Goal: Task Accomplishment & Management: Manage account settings

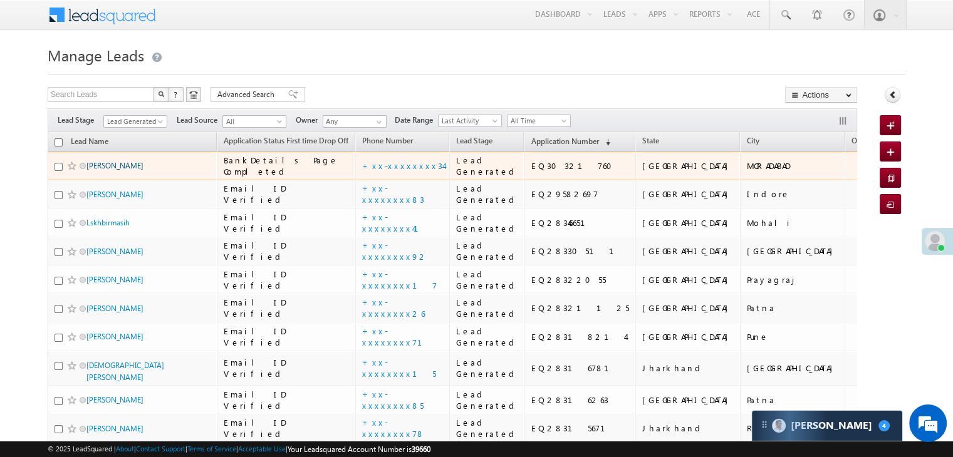
click at [121, 170] on link "Reena Prajapati" at bounding box center [114, 165] width 57 height 9
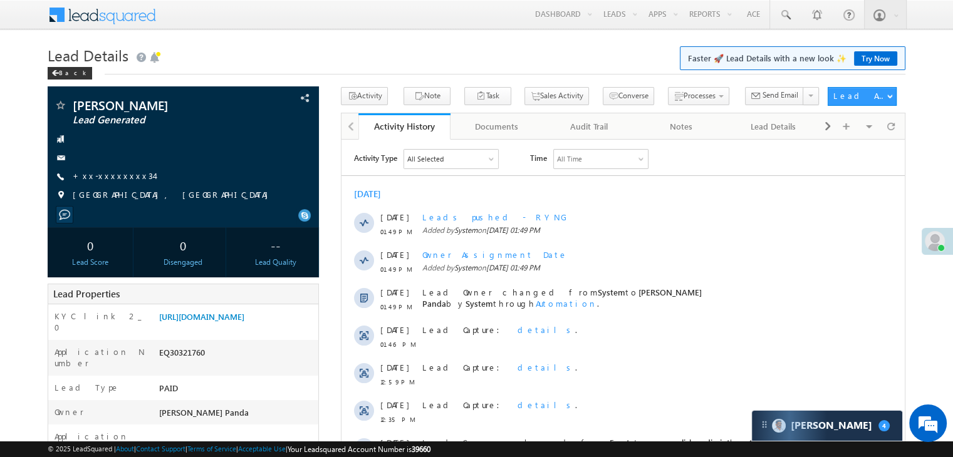
scroll to position [188, 0]
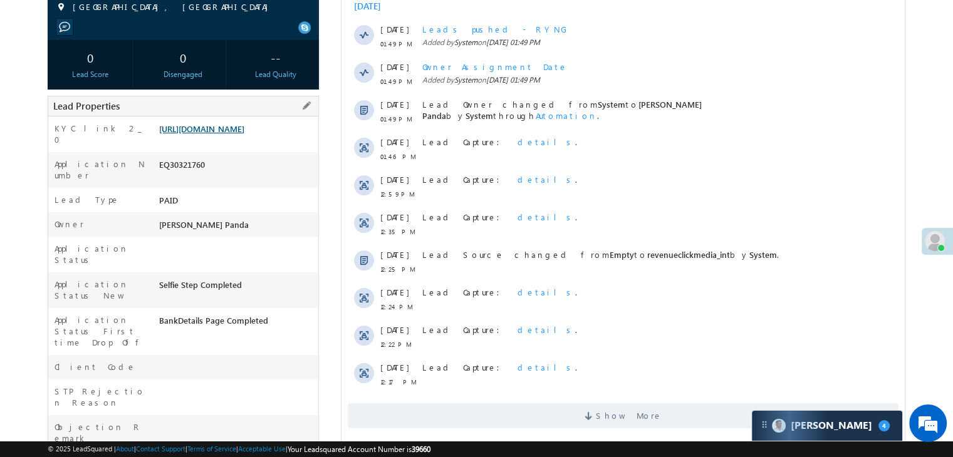
click at [229, 134] on link "https://angelbroking1-pk3em7sa.customui-test.leadsquared.com?leadId=51b04a7e-28…" at bounding box center [201, 128] width 85 height 11
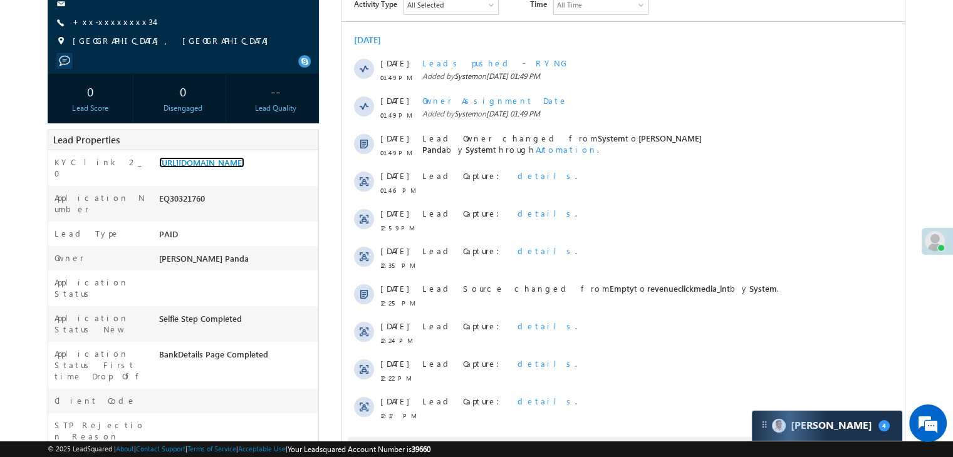
scroll to position [0, 0]
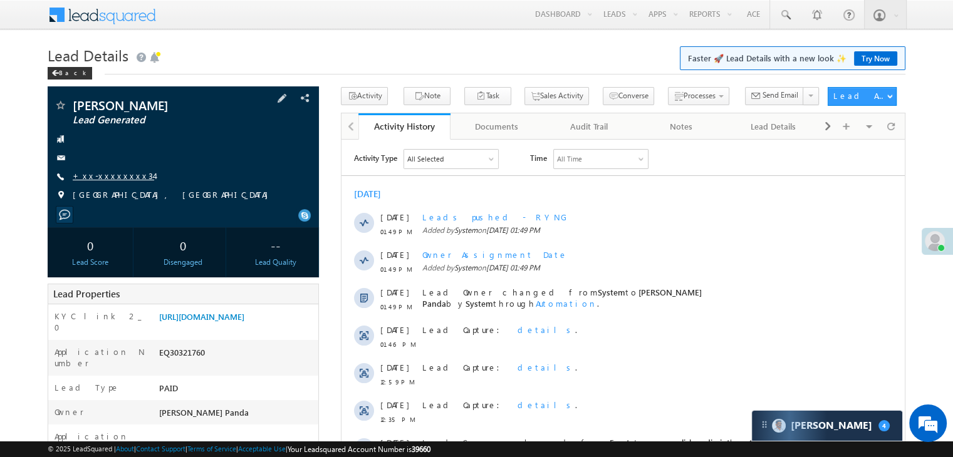
click at [112, 176] on link "+xx-xxxxxxxx34" at bounding box center [113, 175] width 81 height 11
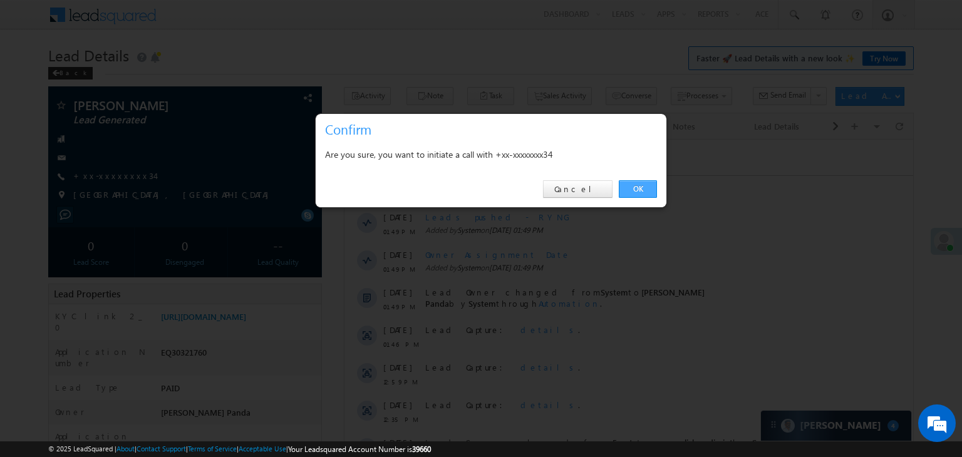
click at [635, 188] on link "OK" at bounding box center [638, 189] width 38 height 18
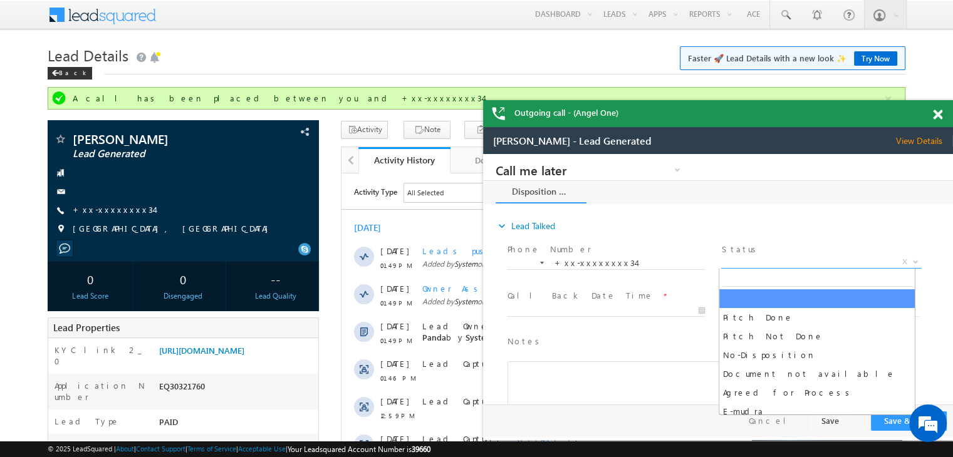
click at [811, 266] on span "X" at bounding box center [820, 262] width 199 height 13
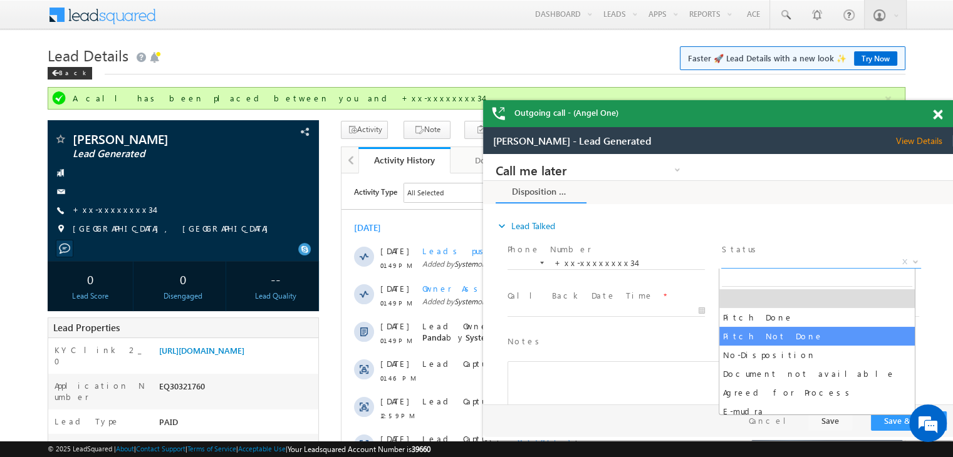
select select "Pitch Not Done"
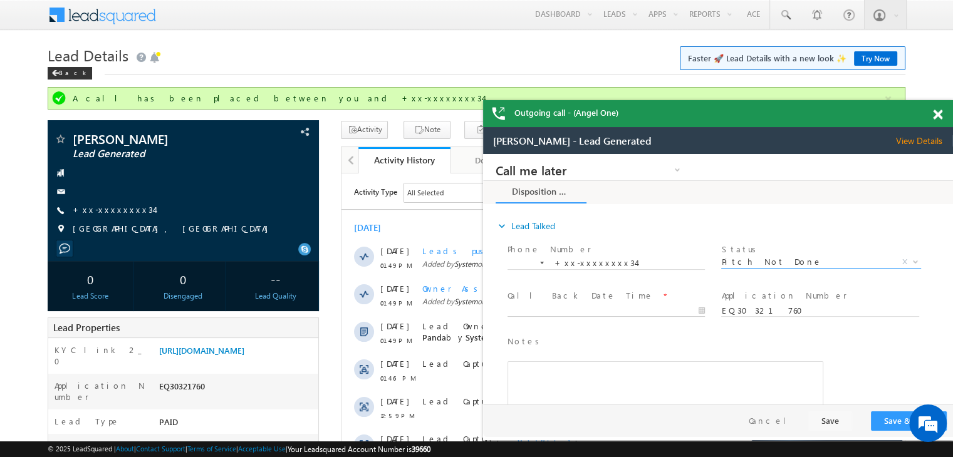
type input "10/10/25 1:51 PM"
click at [657, 313] on input "10/10/25 1:51 PM" at bounding box center [605, 311] width 197 height 13
click at [891, 422] on button "Save & Close" at bounding box center [909, 421] width 76 height 19
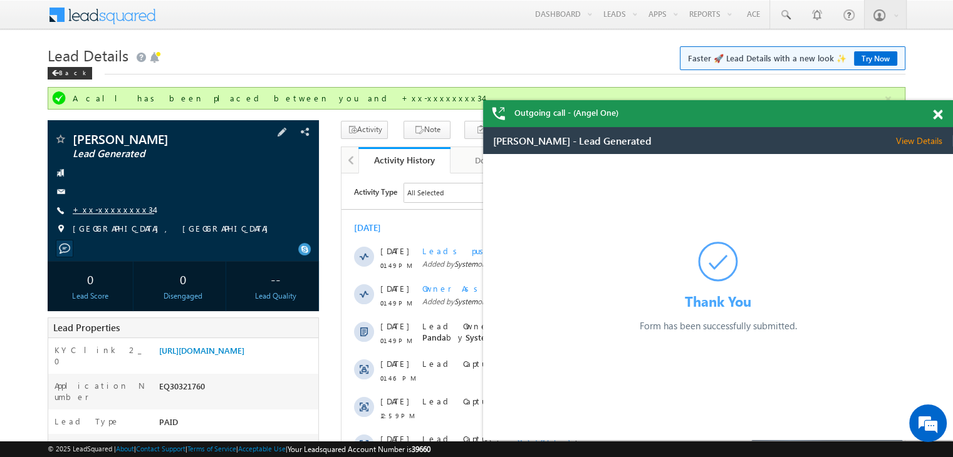
click at [103, 211] on link "+xx-xxxxxxxx34" at bounding box center [113, 209] width 81 height 11
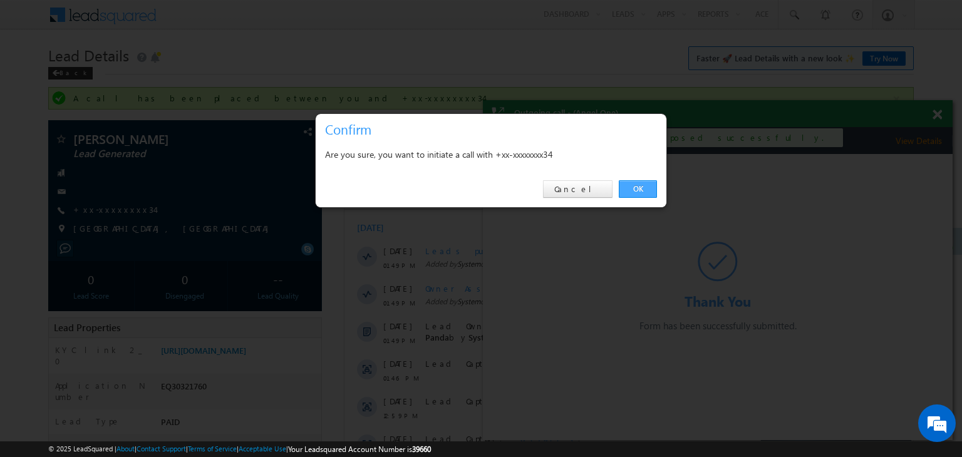
click at [636, 191] on link "OK" at bounding box center [638, 189] width 38 height 18
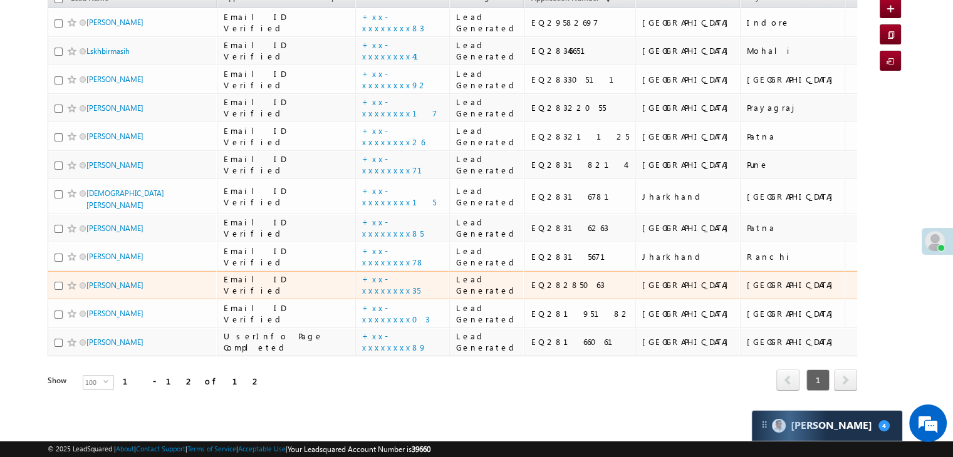
scroll to position [676, 0]
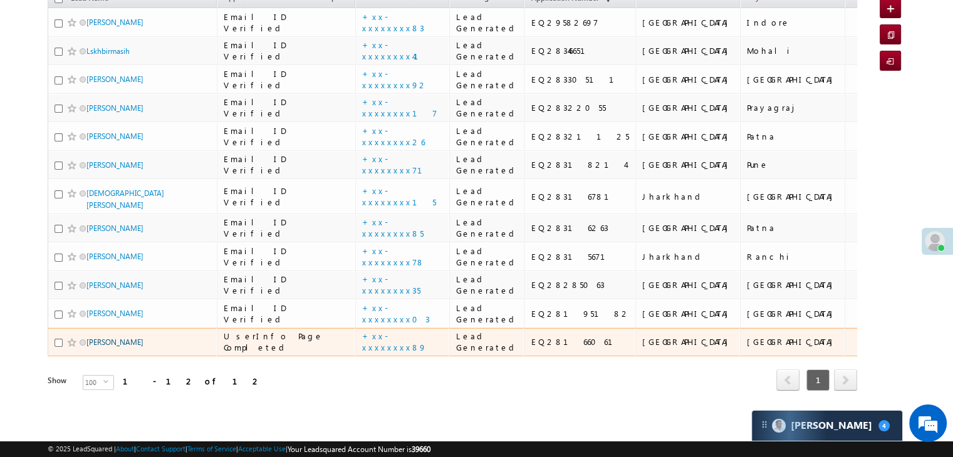
click at [101, 338] on link "[PERSON_NAME]" at bounding box center [114, 342] width 57 height 9
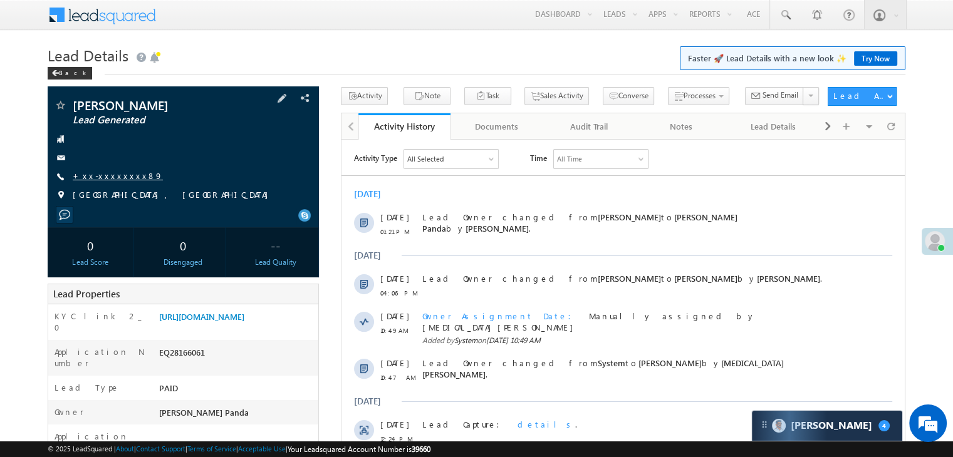
click at [105, 181] on link "+xx-xxxxxxxx89" at bounding box center [118, 175] width 90 height 11
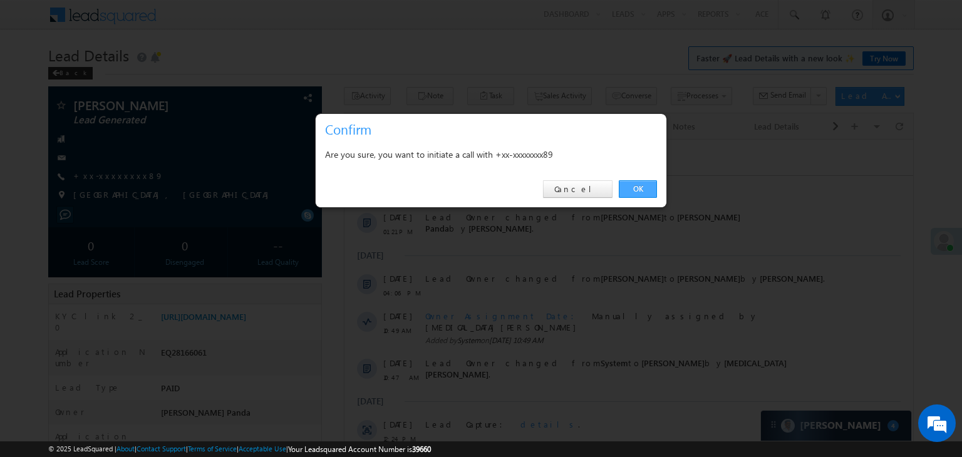
click at [639, 186] on link "OK" at bounding box center [638, 189] width 38 height 18
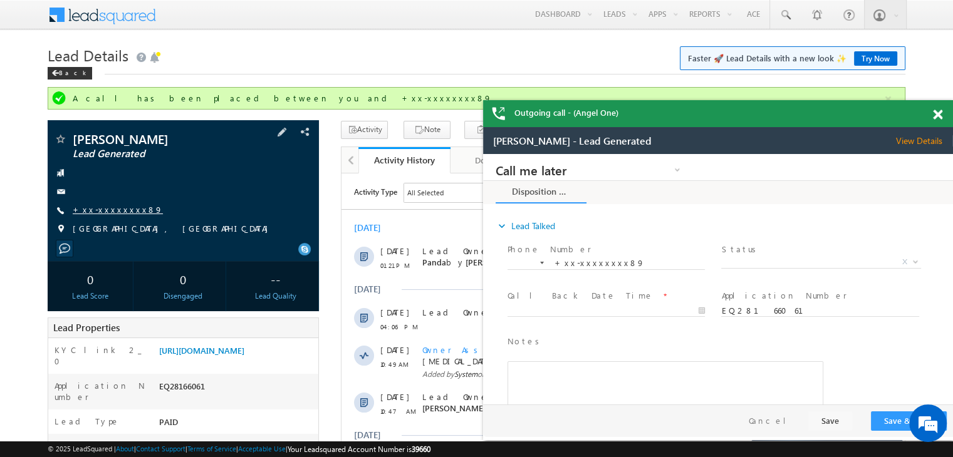
click at [102, 214] on link "+xx-xxxxxxxx89" at bounding box center [118, 209] width 90 height 11
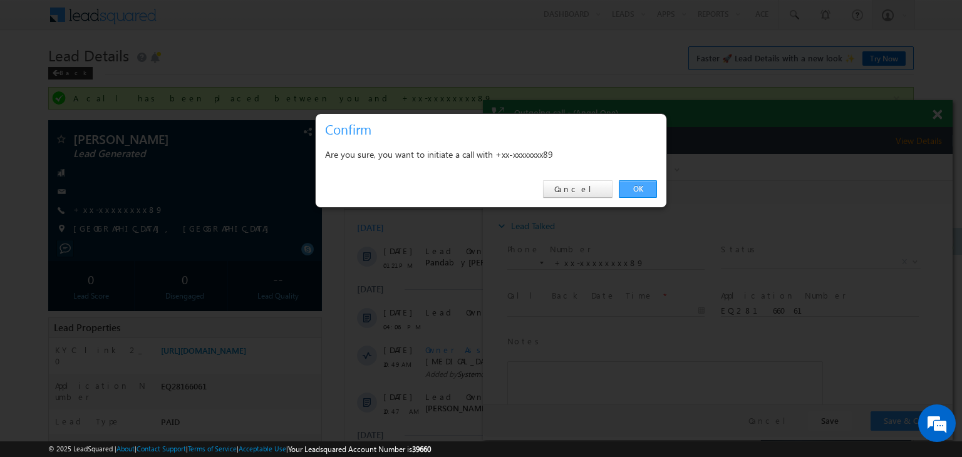
click at [638, 190] on link "OK" at bounding box center [638, 189] width 38 height 18
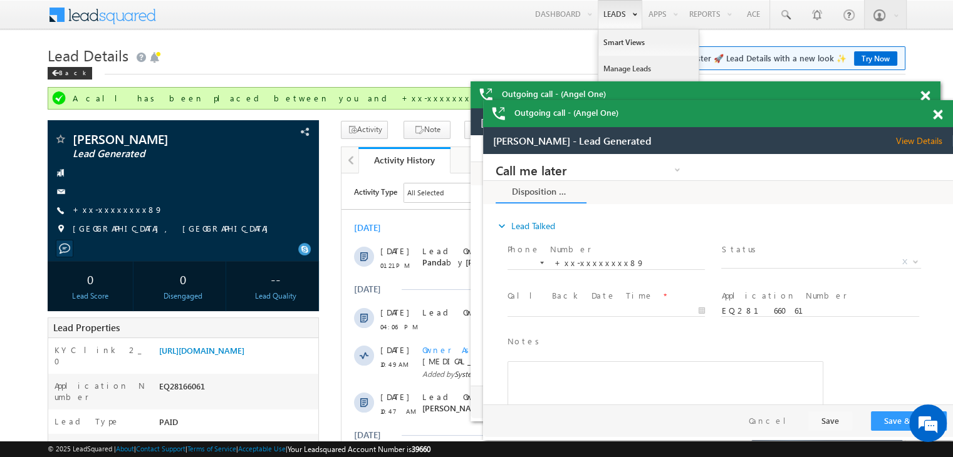
click at [622, 65] on link "Manage Leads" at bounding box center [648, 69] width 100 height 26
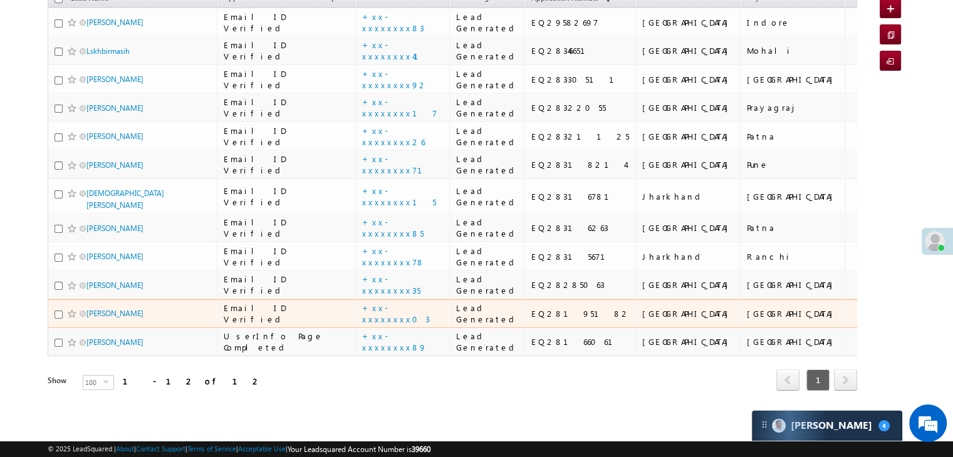
scroll to position [676, 0]
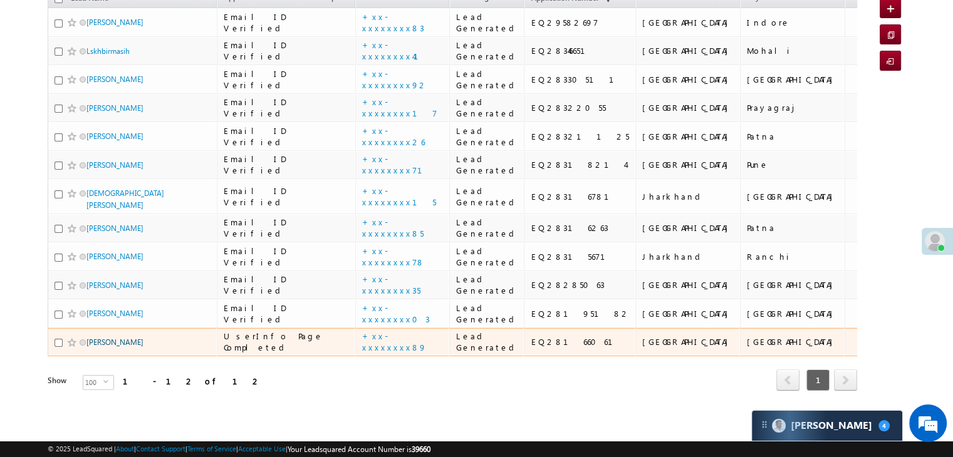
click at [106, 338] on link "[PERSON_NAME]" at bounding box center [114, 342] width 57 height 9
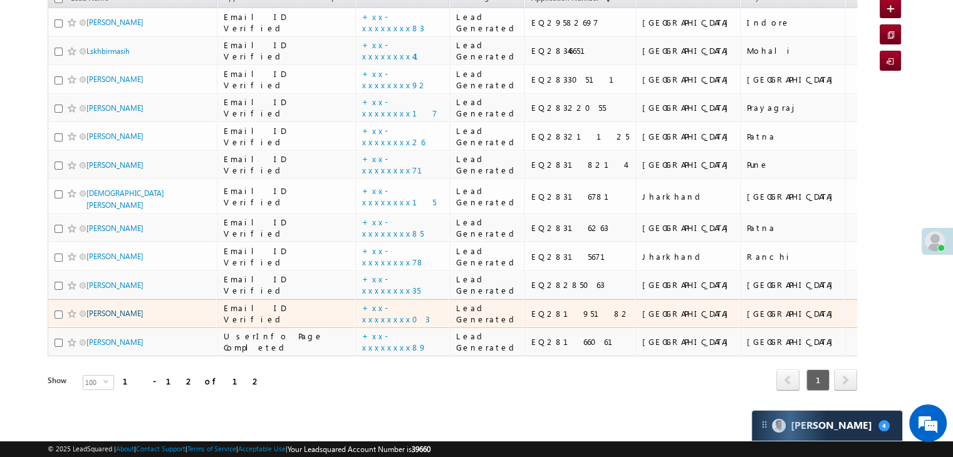
click at [116, 309] on link "Rajesh Kumar yadav" at bounding box center [114, 313] width 57 height 9
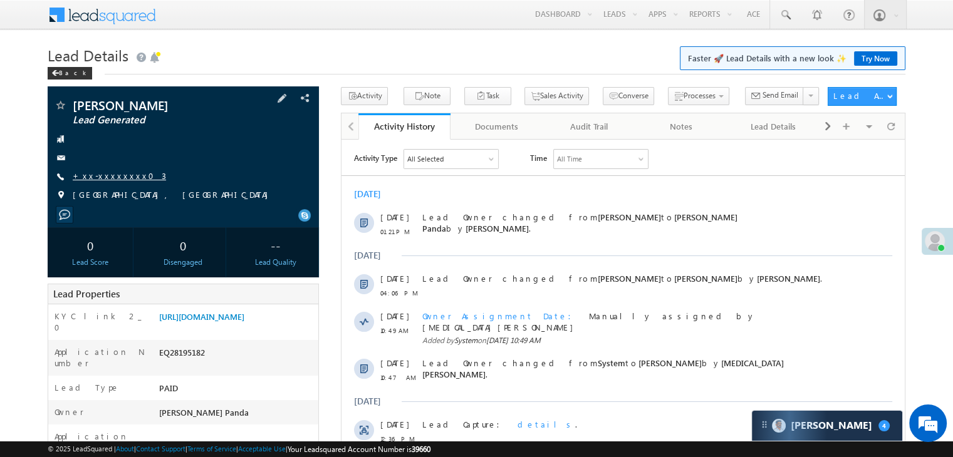
click at [115, 176] on link "+xx-xxxxxxxx03" at bounding box center [119, 175] width 93 height 11
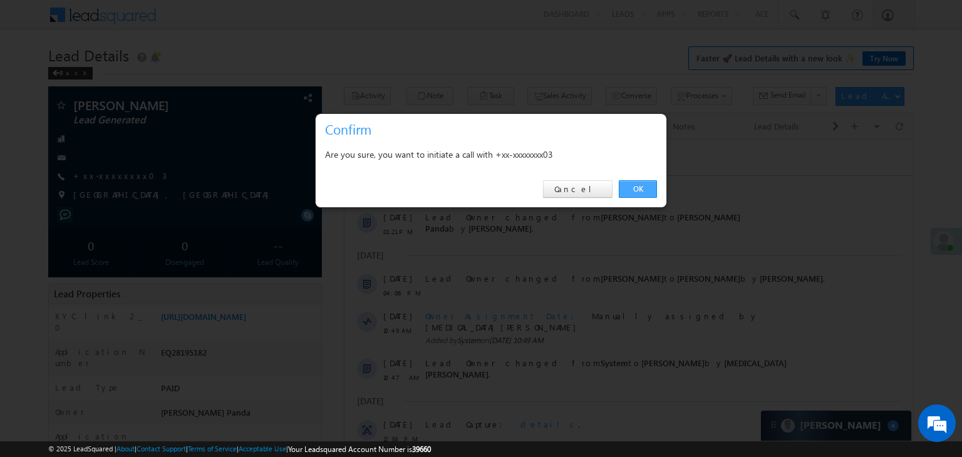
drag, startPoint x: 640, startPoint y: 186, endPoint x: 242, endPoint y: 63, distance: 416.2
click at [640, 186] on link "OK" at bounding box center [638, 189] width 38 height 18
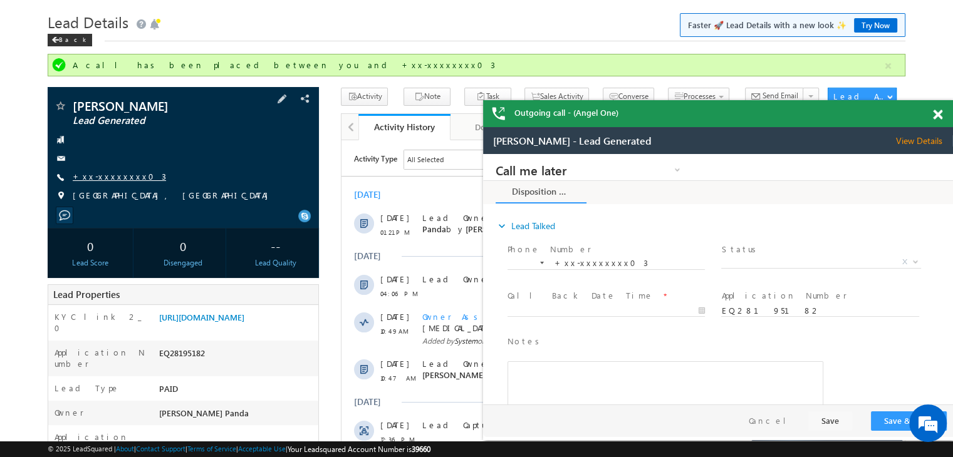
click link "+xx-xxxxxxxx03"
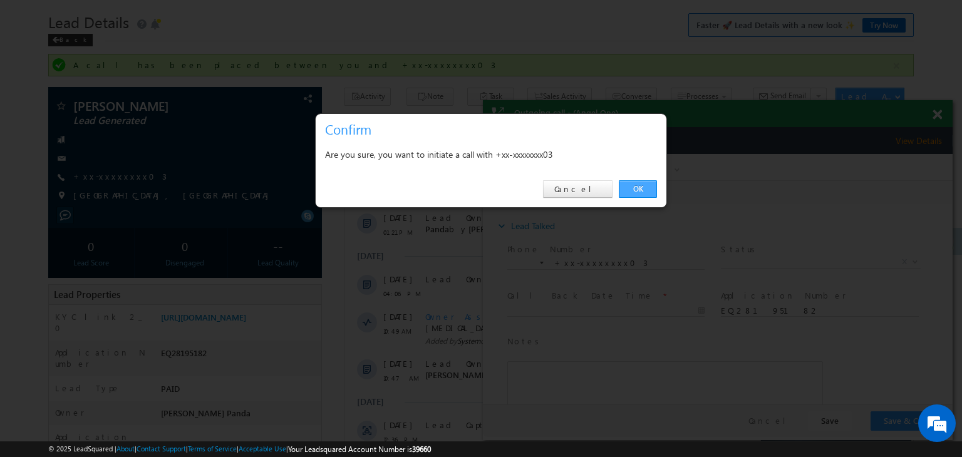
click link "OK"
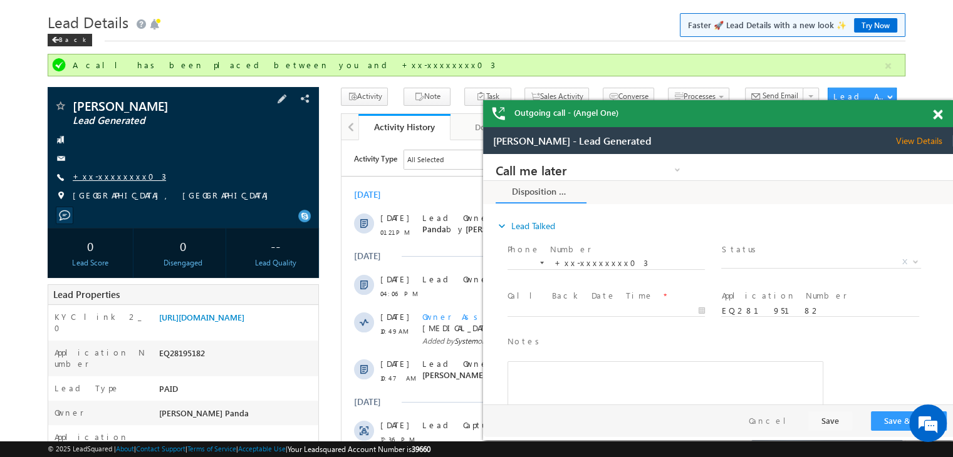
click link "+xx-xxxxxxxx03"
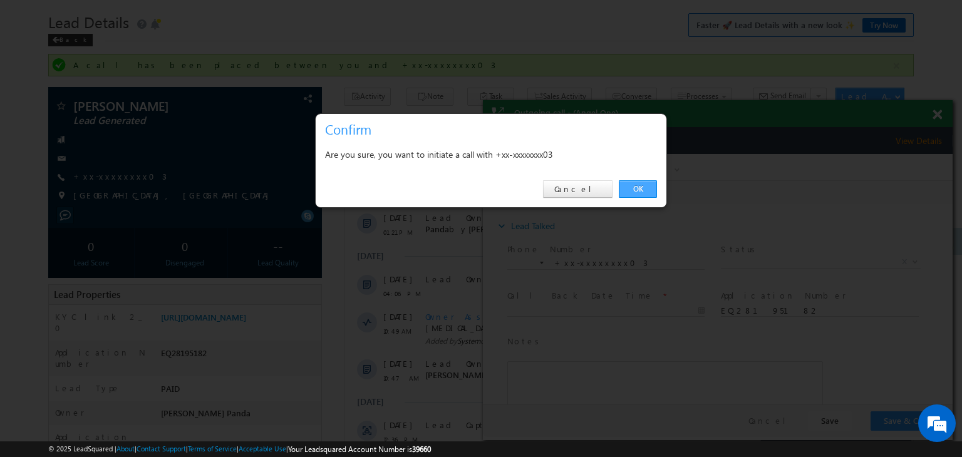
click link "OK"
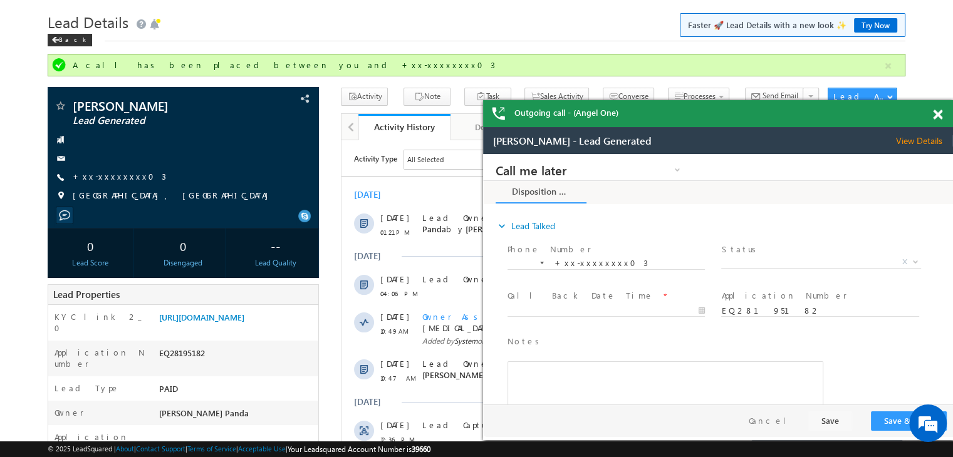
click span
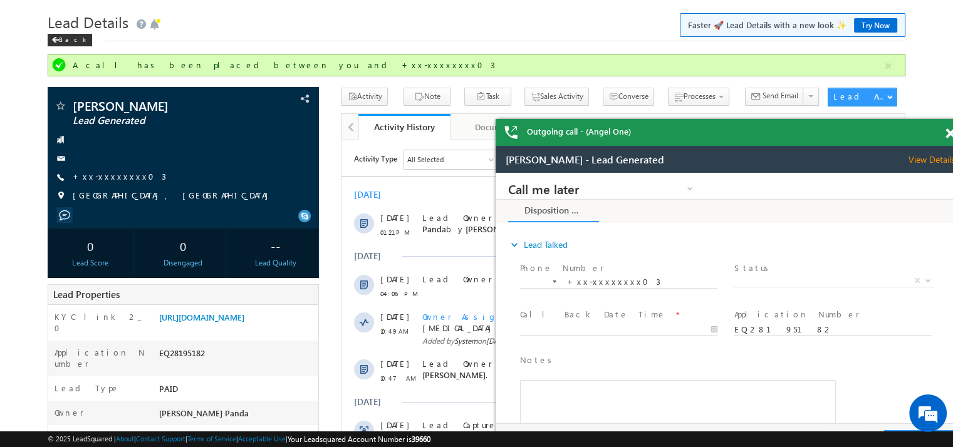
click span
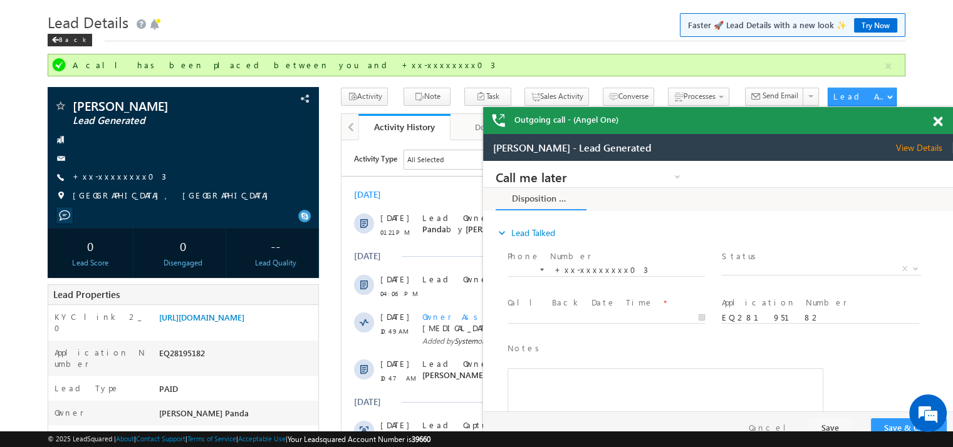
drag, startPoint x: 663, startPoint y: 157, endPoint x: 541, endPoint y: 123, distance: 126.9
click div "Outgoing call - (Angel One)"
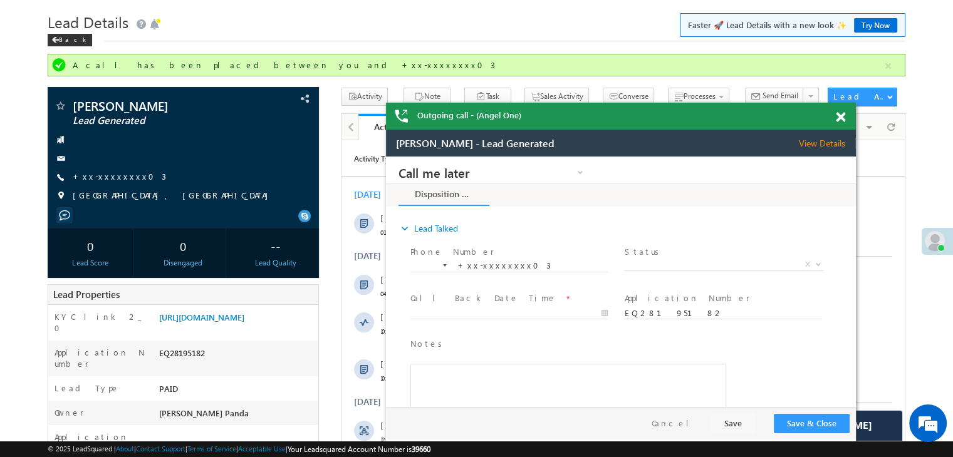
click span
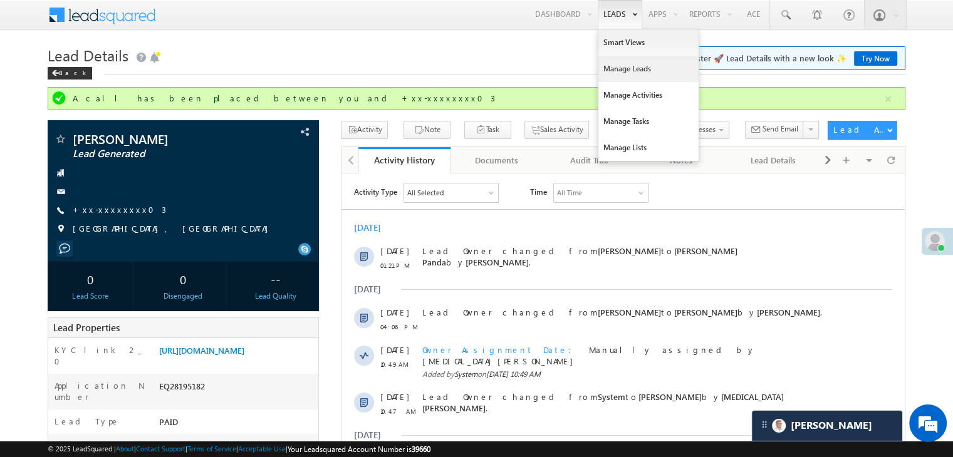
click link "Manage Leads"
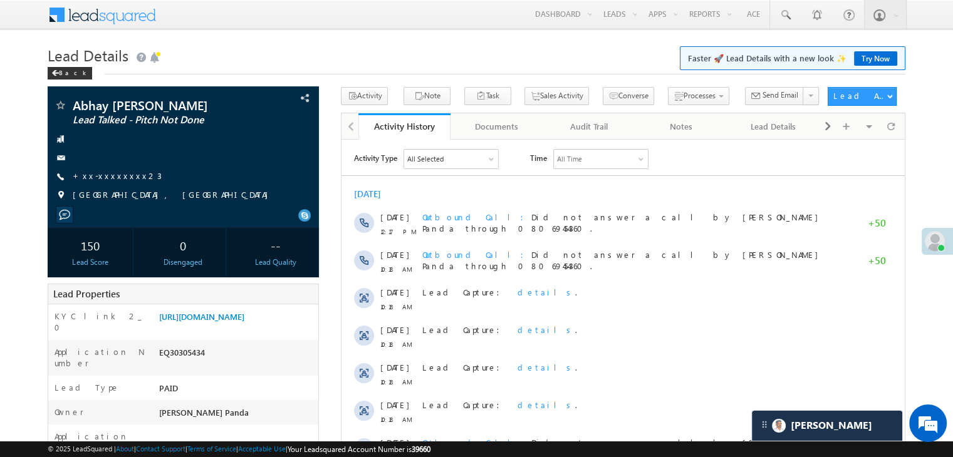
scroll to position [125, 0]
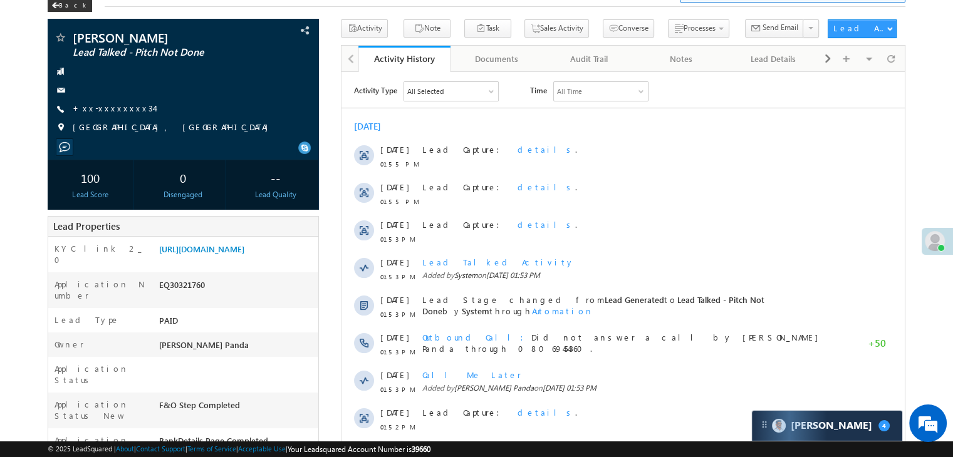
scroll to position [63, 0]
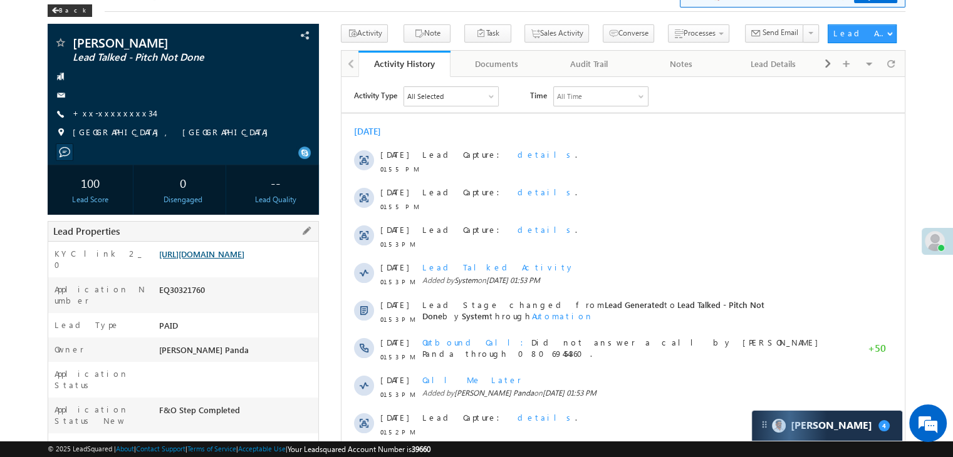
click at [237, 259] on link "[URL][DOMAIN_NAME]" at bounding box center [201, 254] width 85 height 11
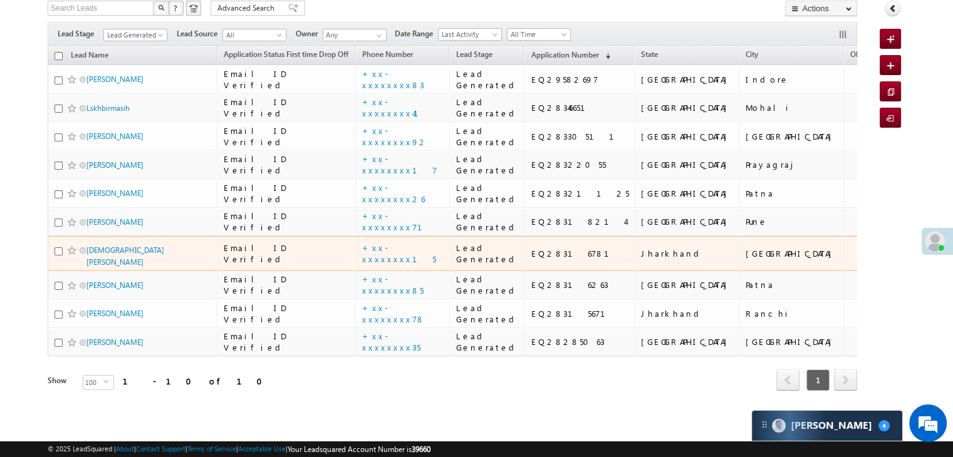
scroll to position [531, 0]
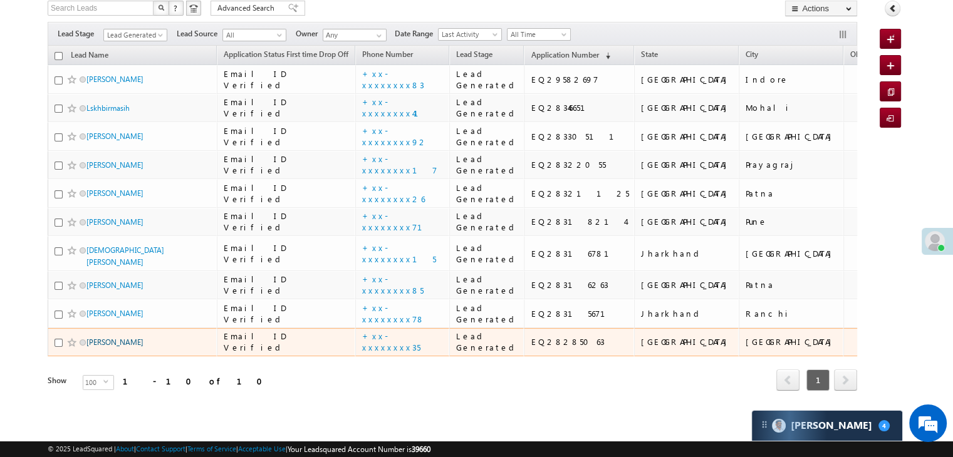
click at [106, 338] on link "[PERSON_NAME]" at bounding box center [114, 342] width 57 height 9
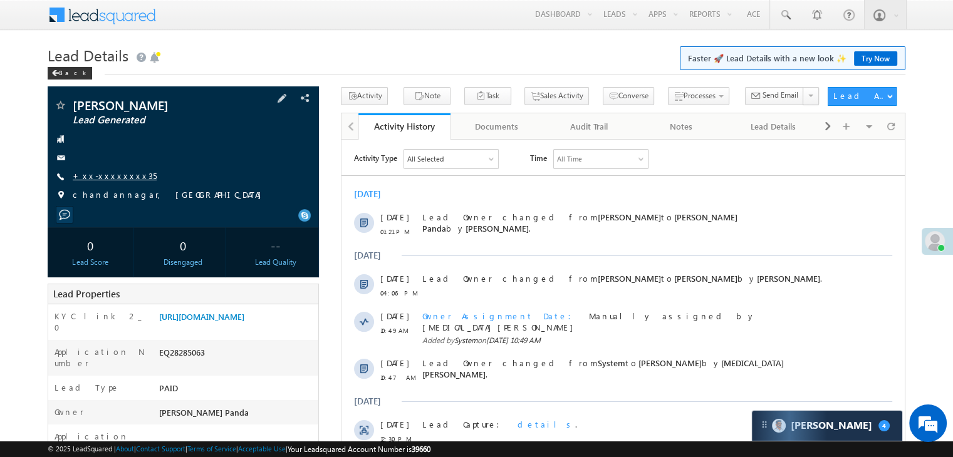
click at [108, 181] on link "+xx-xxxxxxxx35" at bounding box center [115, 175] width 84 height 11
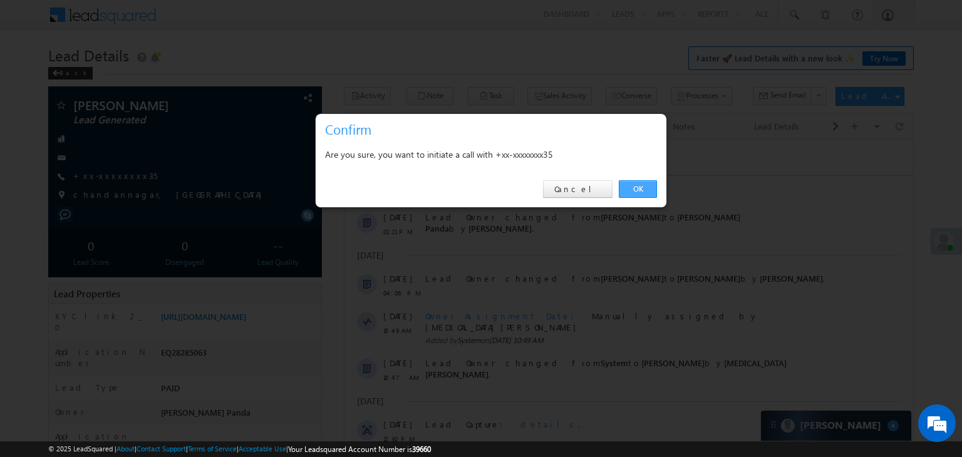
click at [641, 190] on link "OK" at bounding box center [638, 189] width 38 height 18
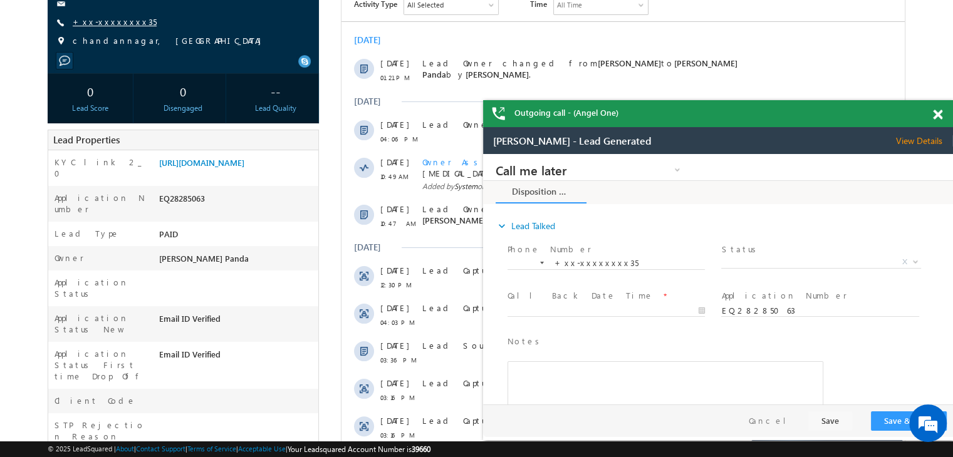
click at [108, 23] on link "+xx-xxxxxxxx35" at bounding box center [115, 21] width 84 height 11
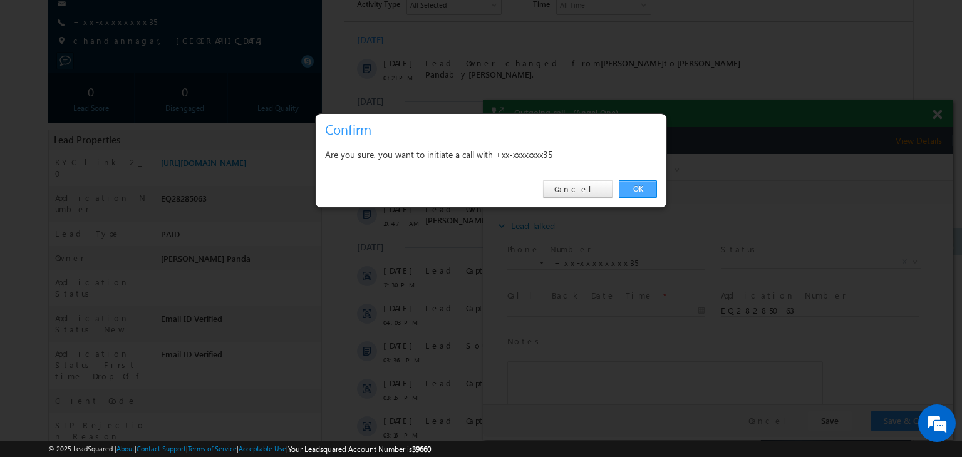
click at [641, 185] on link "OK" at bounding box center [638, 189] width 38 height 18
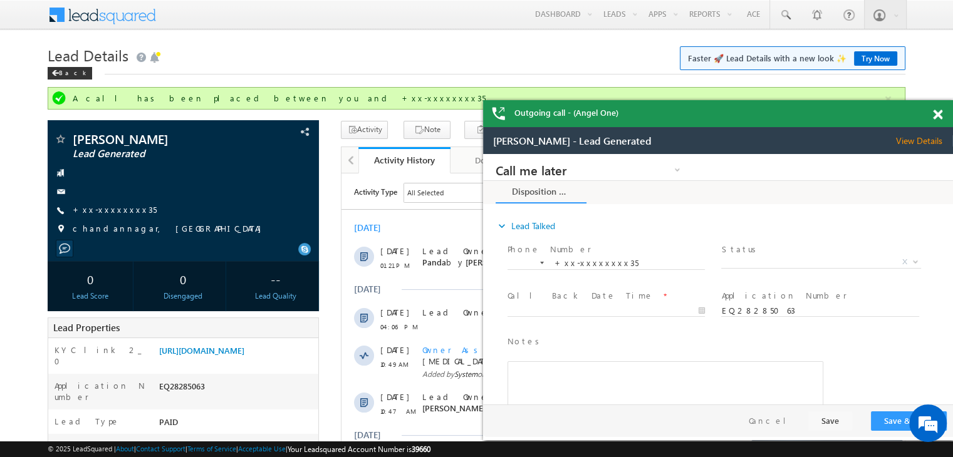
click at [938, 116] on span at bounding box center [937, 115] width 9 height 11
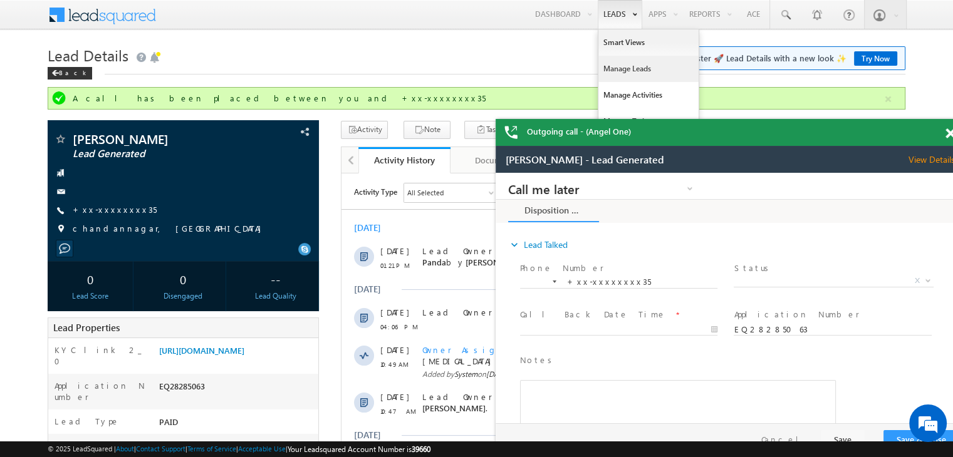
click at [614, 68] on link "Manage Leads" at bounding box center [648, 69] width 100 height 26
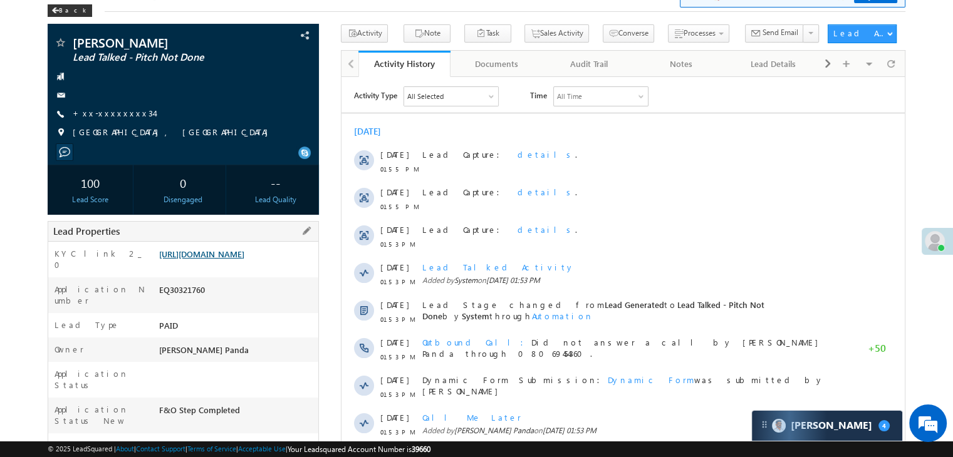
click at [244, 259] on link "[URL][DOMAIN_NAME]" at bounding box center [201, 254] width 85 height 11
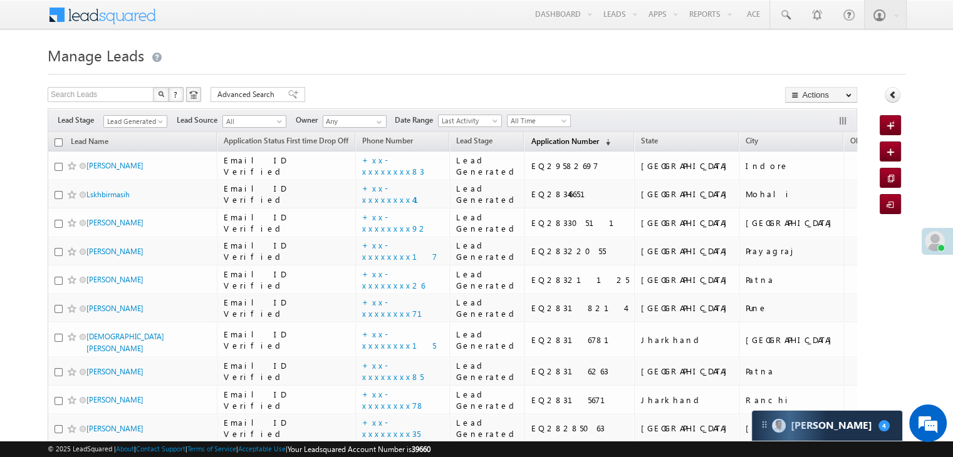
click at [531, 142] on span "Application Number" at bounding box center [565, 141] width 68 height 9
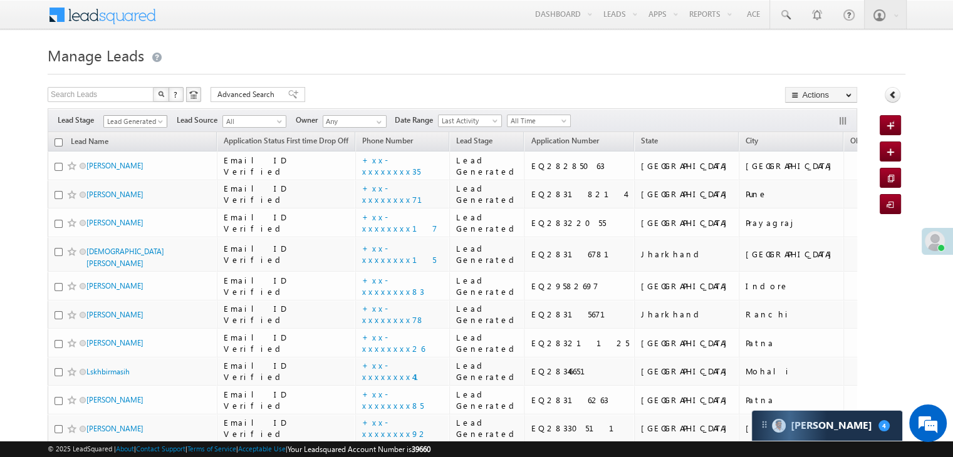
click at [159, 120] on span at bounding box center [162, 124] width 10 height 10
click at [135, 128] on ul "All Lead Generated Lead Talked - Pitch Not Done Lead Talked - Pitch Done Lead T…" at bounding box center [135, 185] width 65 height 115
click at [131, 135] on link "All" at bounding box center [135, 135] width 63 height 11
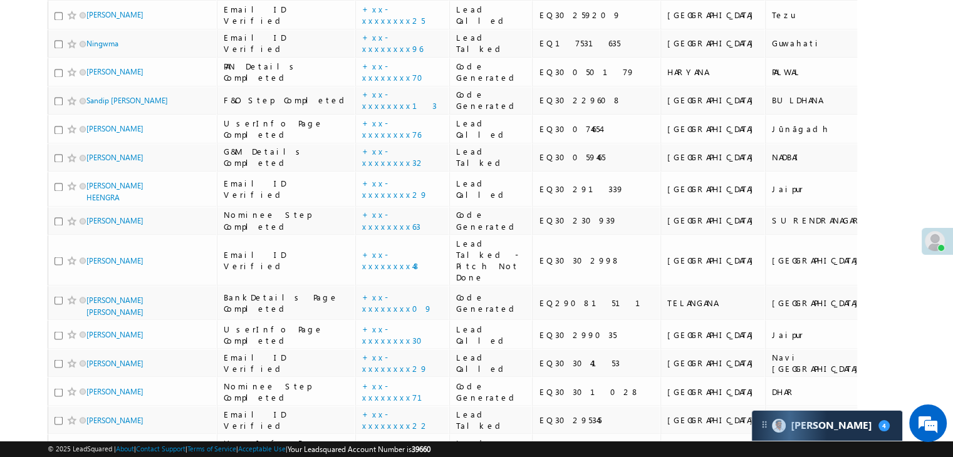
scroll to position [2130, 0]
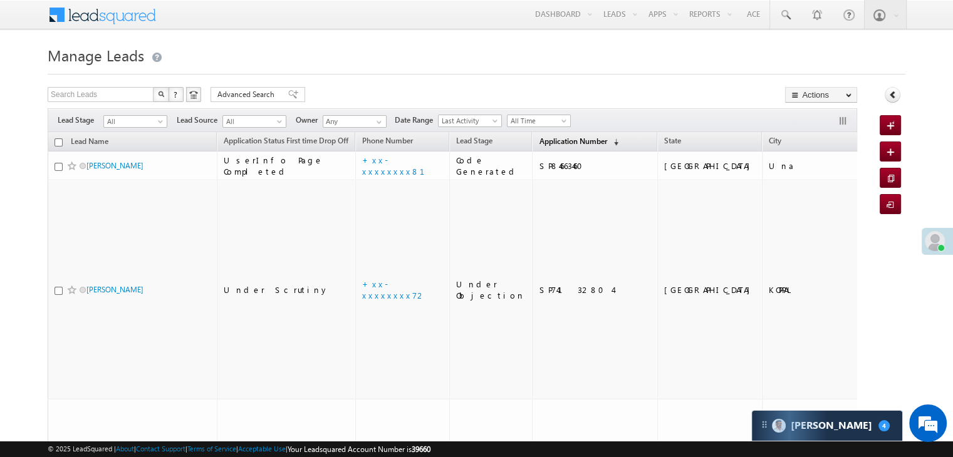
click at [554, 142] on span "Application Number" at bounding box center [573, 141] width 68 height 9
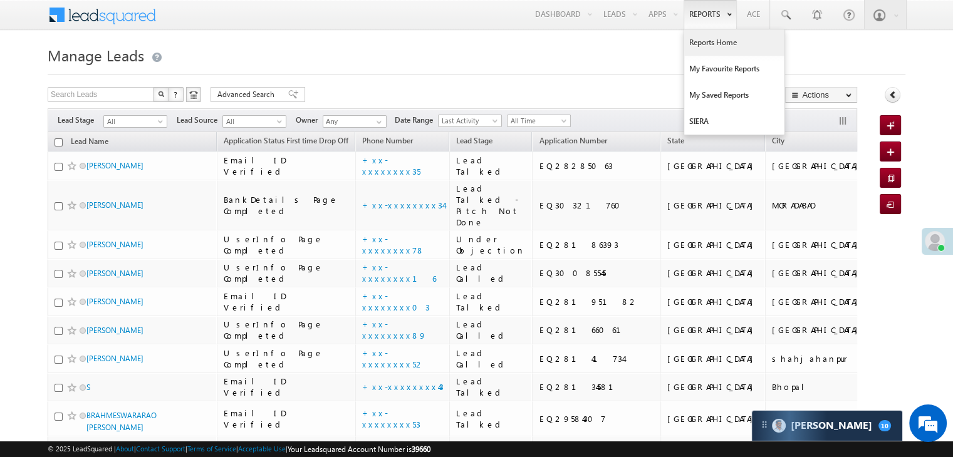
click at [706, 40] on link "Reports Home" at bounding box center [734, 42] width 100 height 26
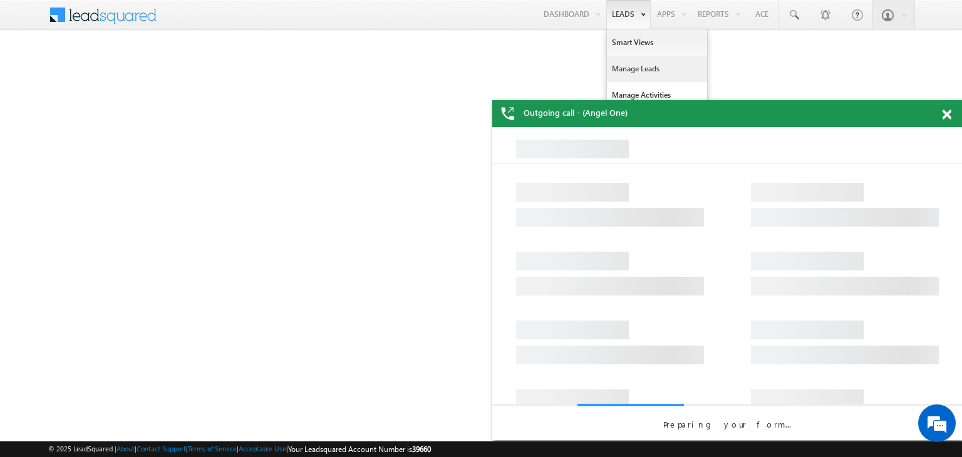
click at [626, 68] on link "Manage Leads" at bounding box center [657, 69] width 100 height 26
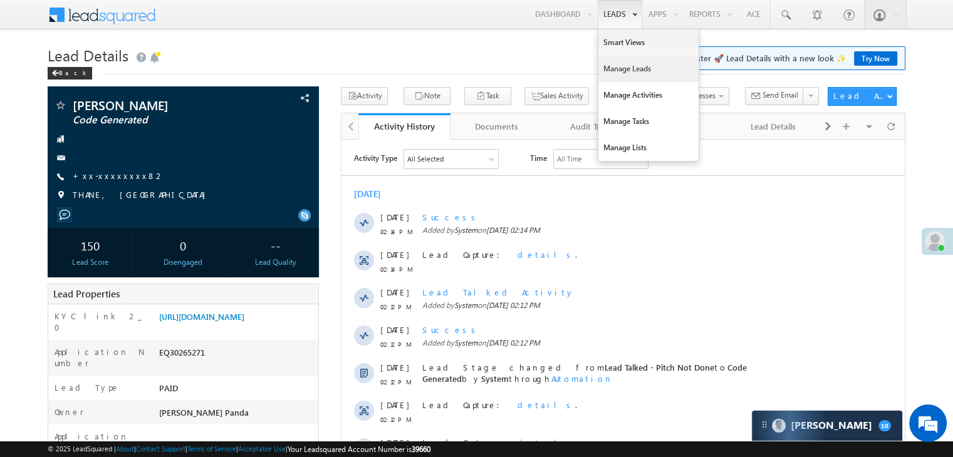
click at [621, 66] on link "Manage Leads" at bounding box center [648, 69] width 100 height 26
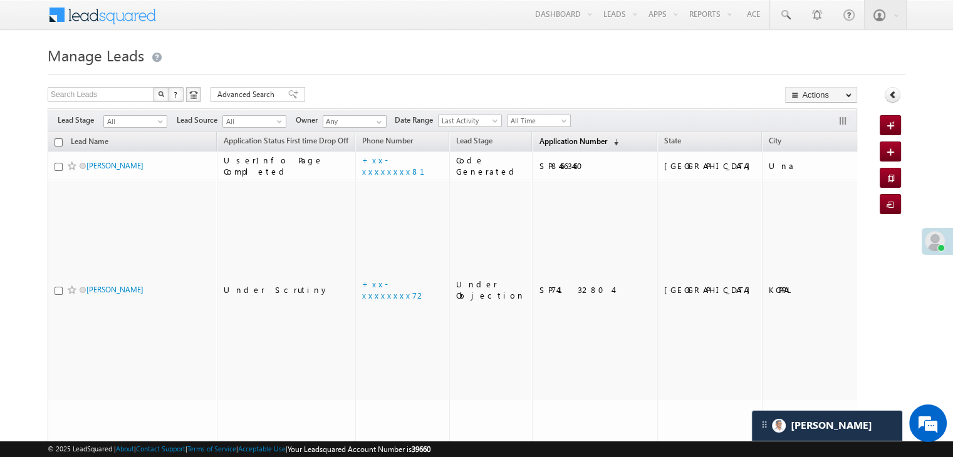
click at [550, 142] on span "Application Number" at bounding box center [573, 141] width 68 height 9
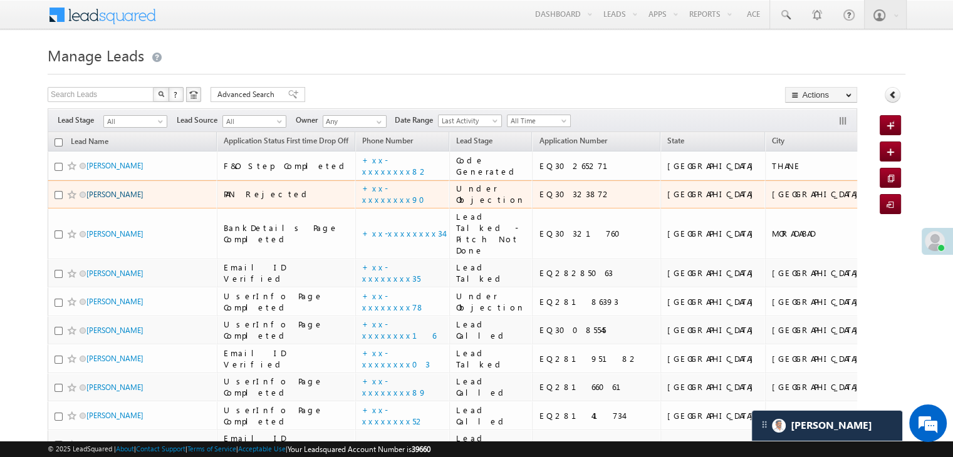
click at [116, 199] on link "[PERSON_NAME]" at bounding box center [114, 194] width 57 height 9
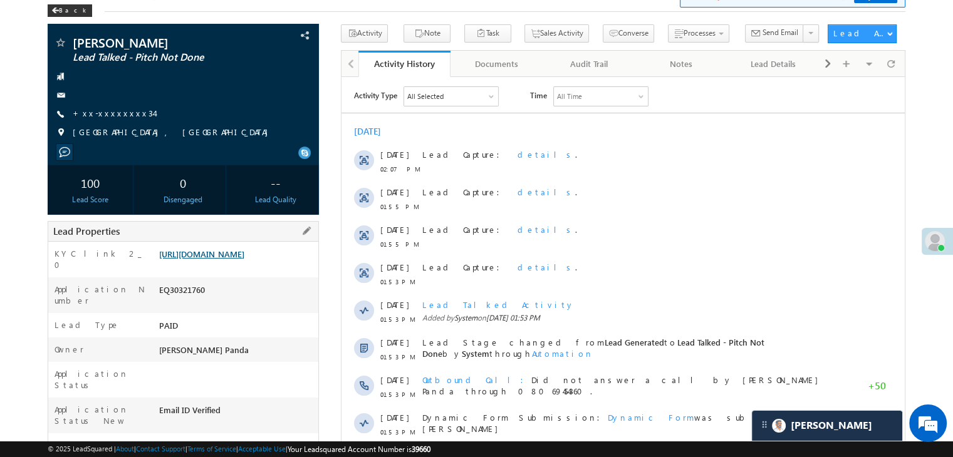
click at [244, 258] on link "[URL][DOMAIN_NAME]" at bounding box center [201, 254] width 85 height 11
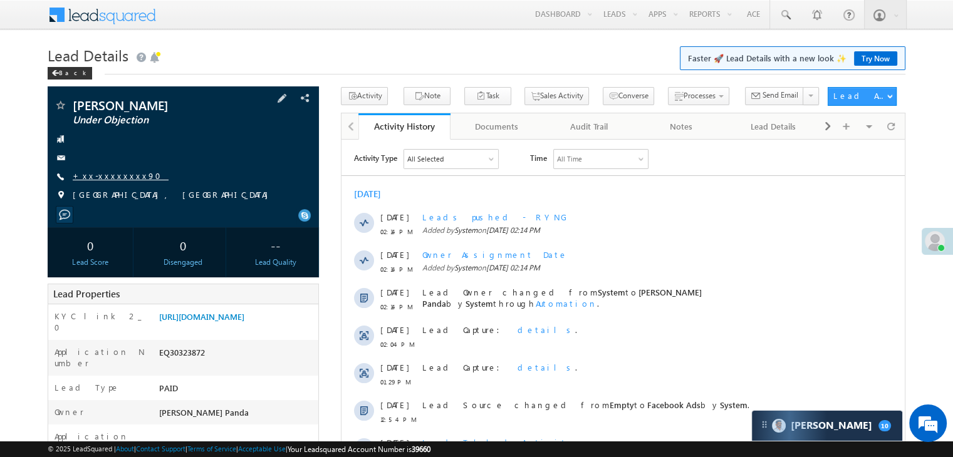
click at [106, 175] on link "+xx-xxxxxxxx90" at bounding box center [121, 175] width 96 height 11
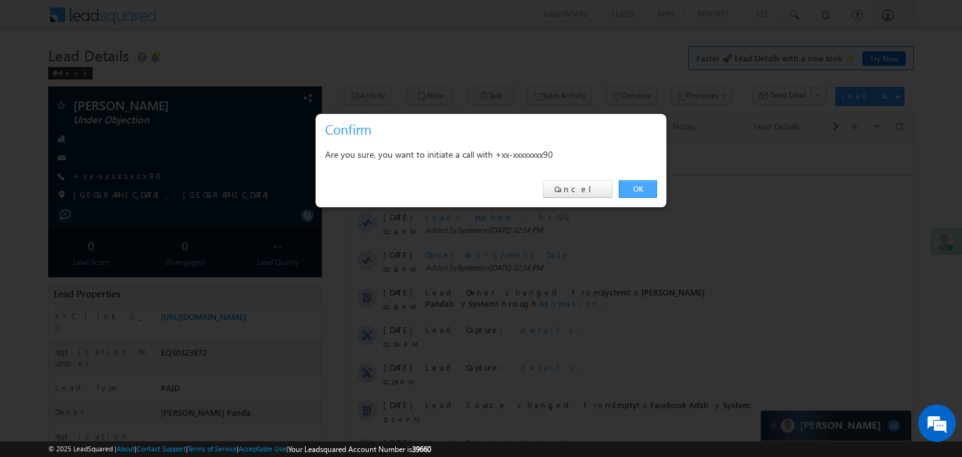
drag, startPoint x: 628, startPoint y: 189, endPoint x: 276, endPoint y: 50, distance: 377.9
click at [628, 189] on link "OK" at bounding box center [638, 189] width 38 height 18
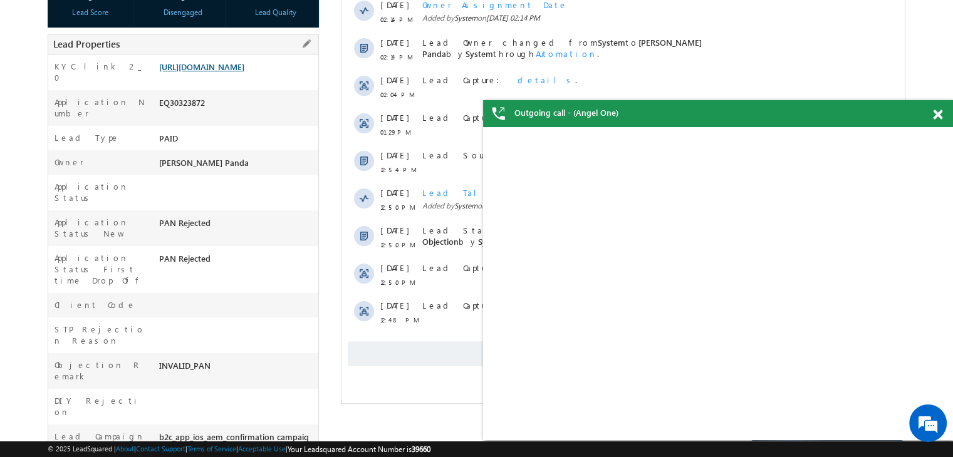
click at [236, 72] on link "[URL][DOMAIN_NAME]" at bounding box center [201, 66] width 85 height 11
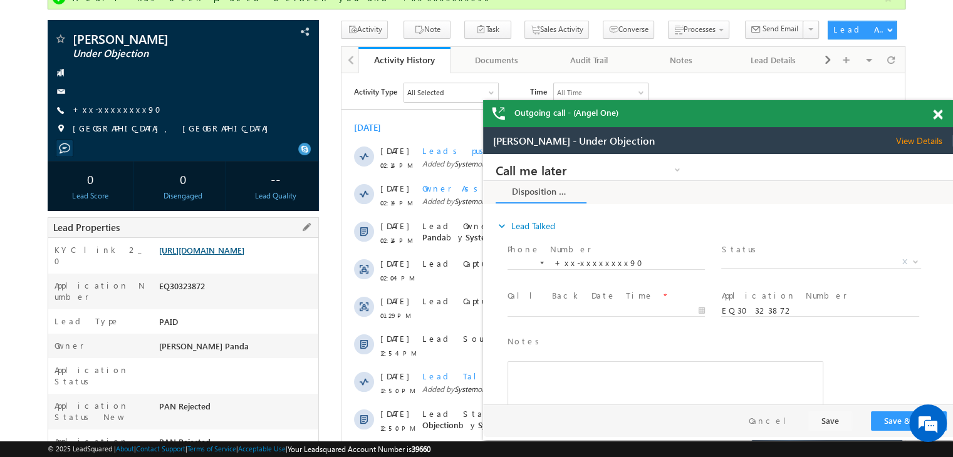
scroll to position [96, 0]
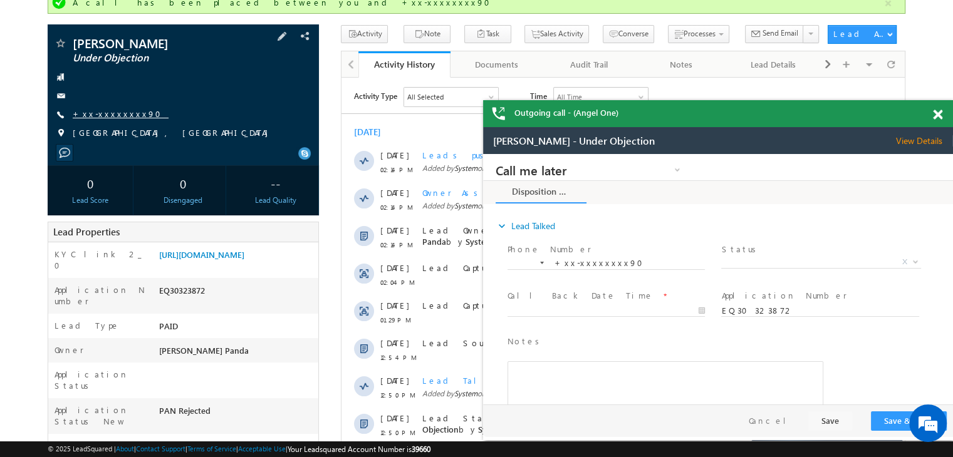
click at [103, 118] on link "+xx-xxxxxxxx90" at bounding box center [121, 113] width 96 height 11
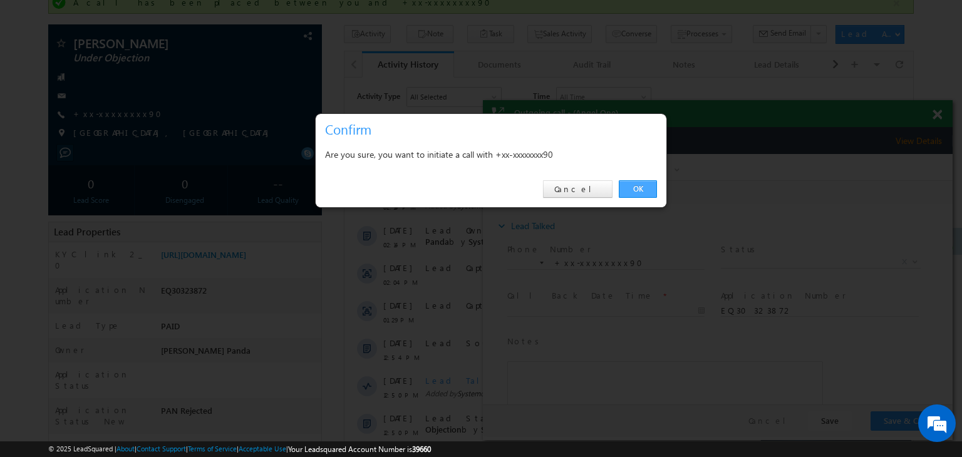
click at [636, 187] on link "OK" at bounding box center [638, 189] width 38 height 18
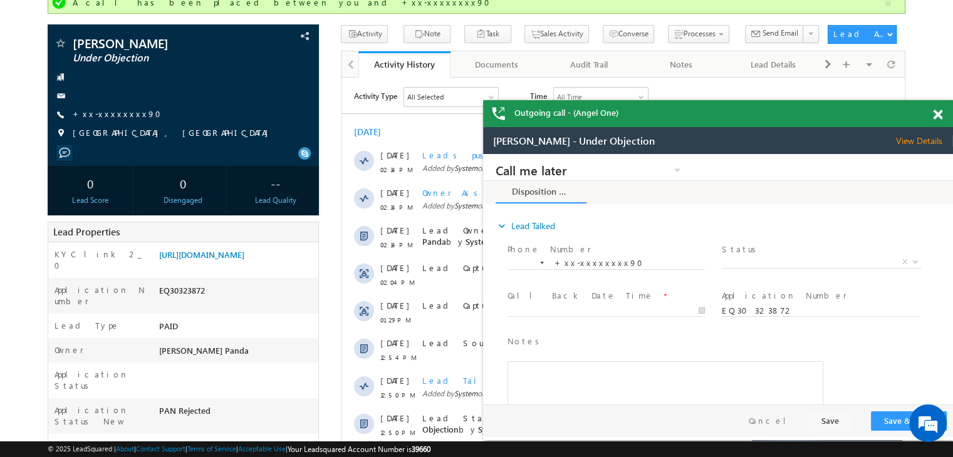
scroll to position [0, 0]
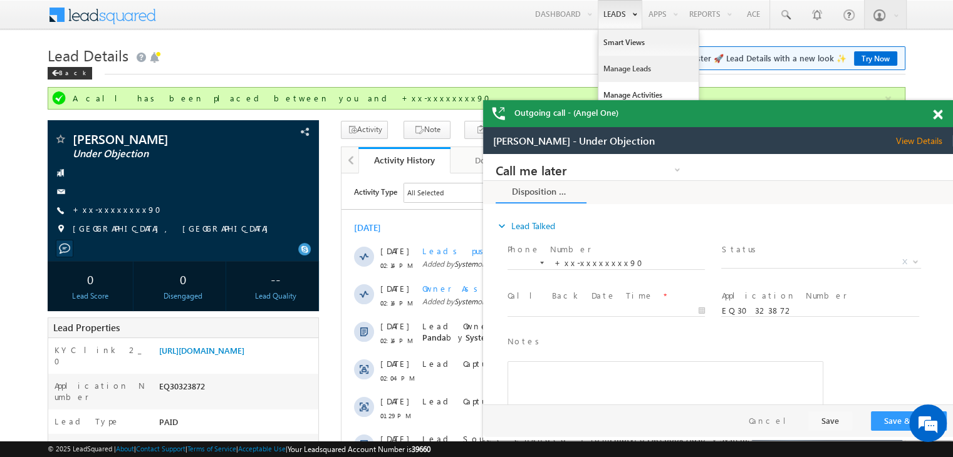
click at [617, 65] on link "Manage Leads" at bounding box center [648, 69] width 100 height 26
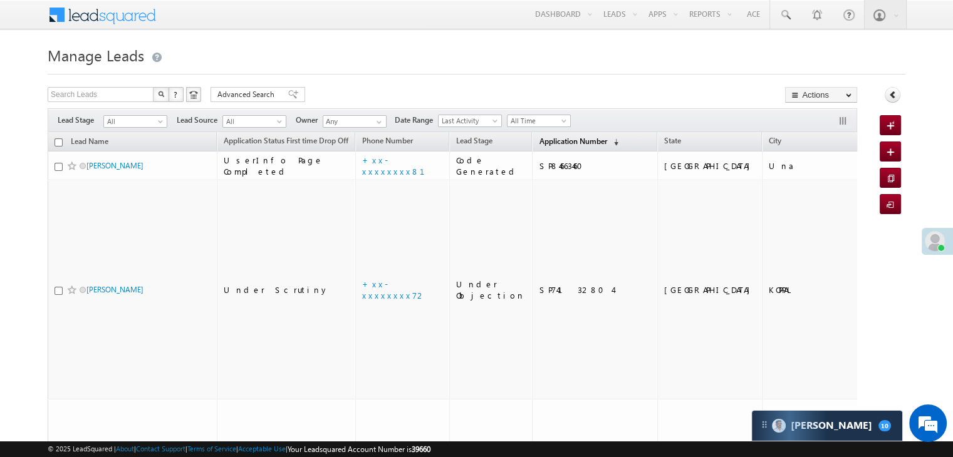
click at [548, 143] on span "Application Number" at bounding box center [573, 141] width 68 height 9
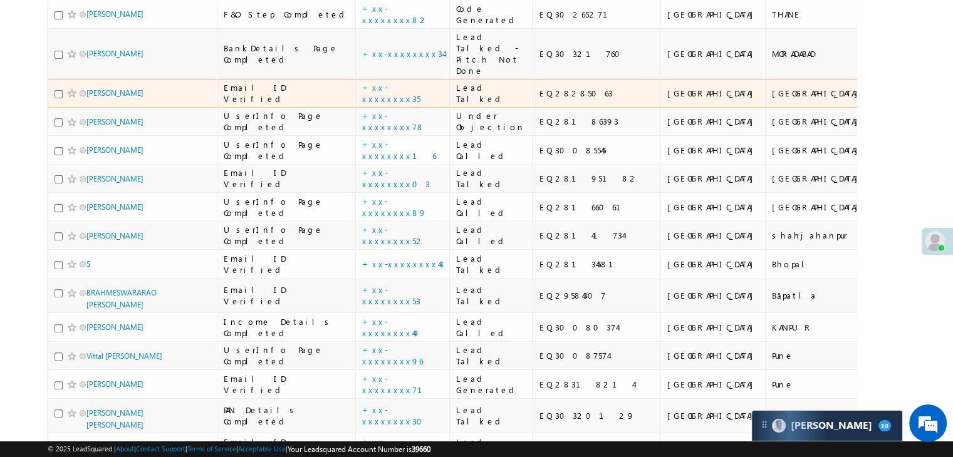
scroll to position [376, 0]
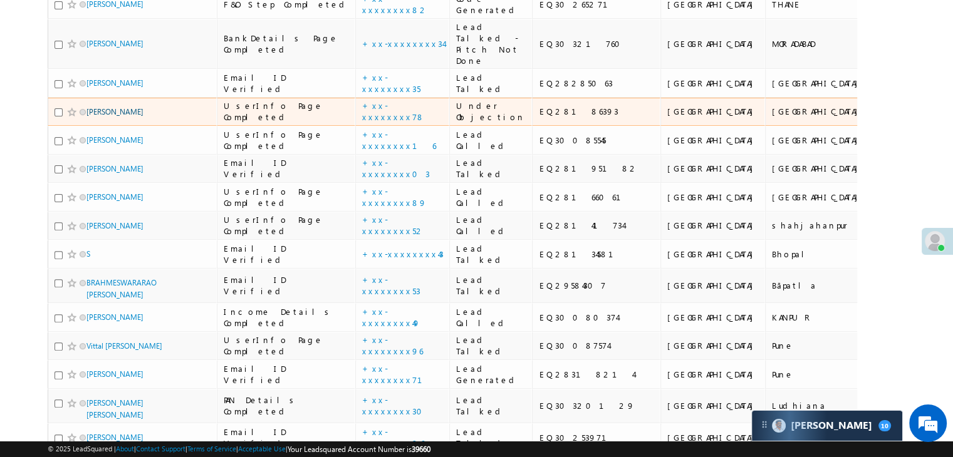
click at [116, 116] on link "[PERSON_NAME]" at bounding box center [114, 111] width 57 height 9
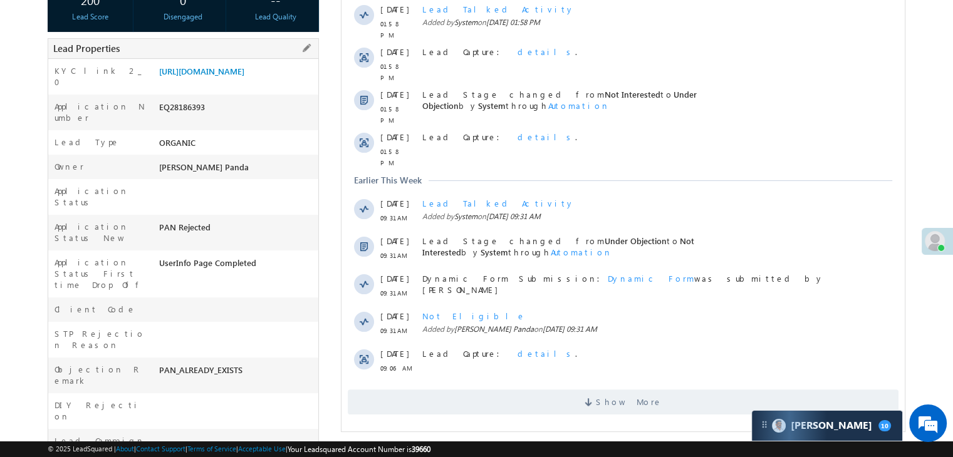
scroll to position [251, 0]
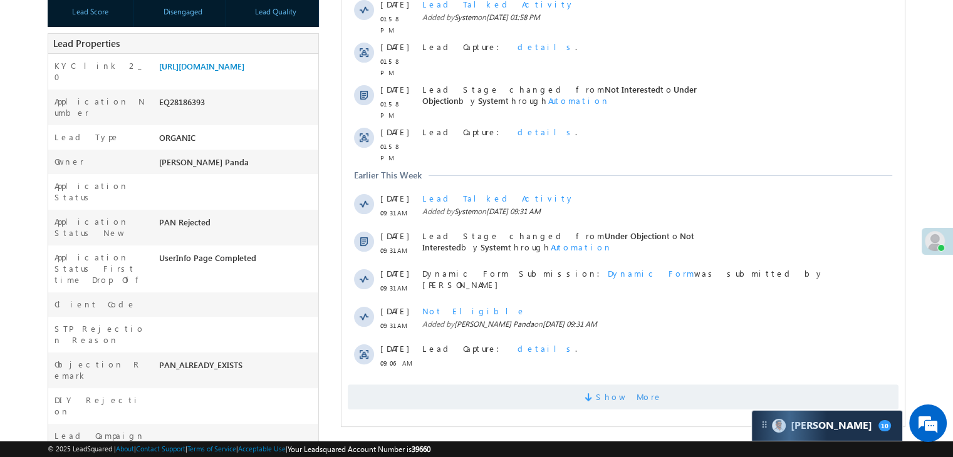
click at [628, 385] on span "Show More" at bounding box center [629, 397] width 66 height 25
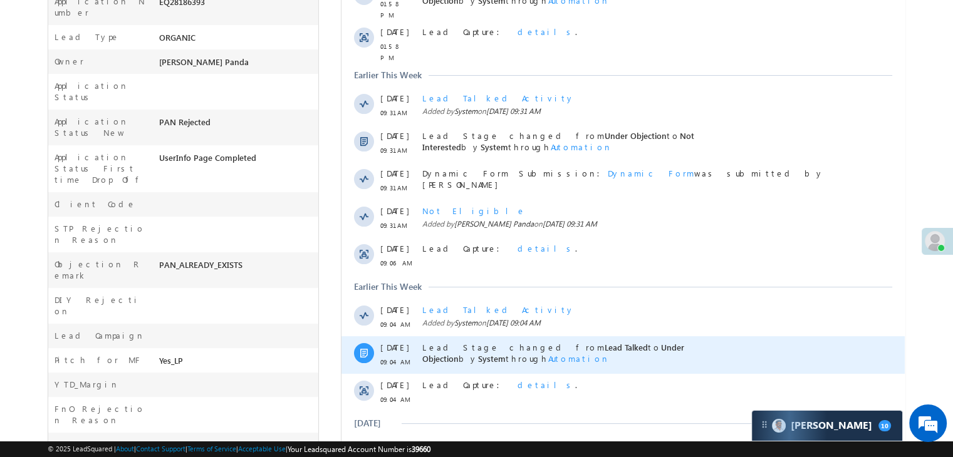
scroll to position [626, 0]
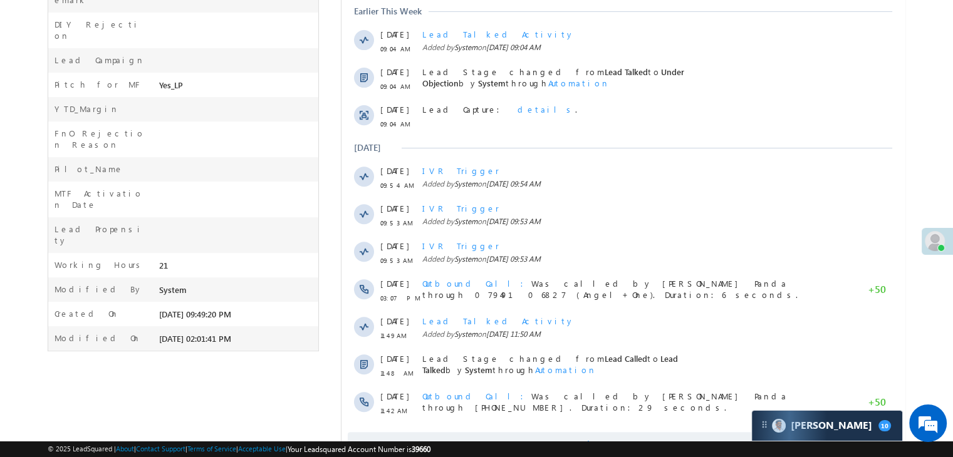
click at [622, 432] on span "Show More" at bounding box center [629, 444] width 66 height 25
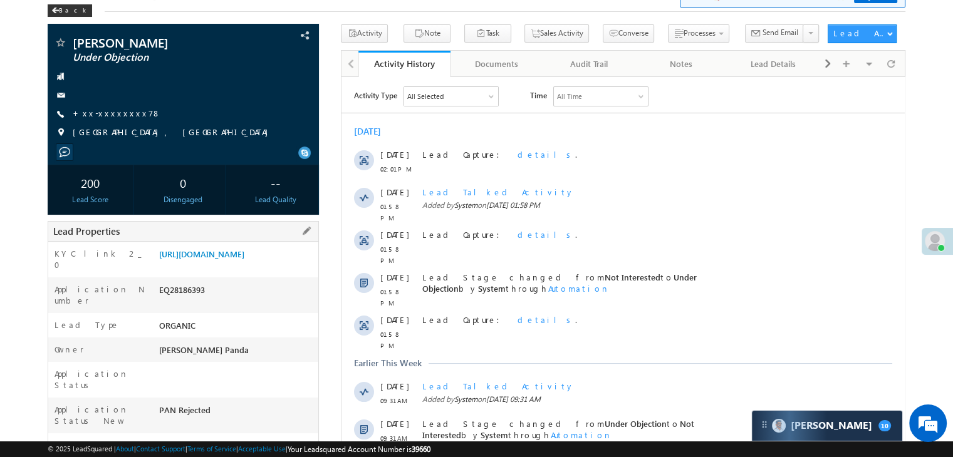
scroll to position [0, 0]
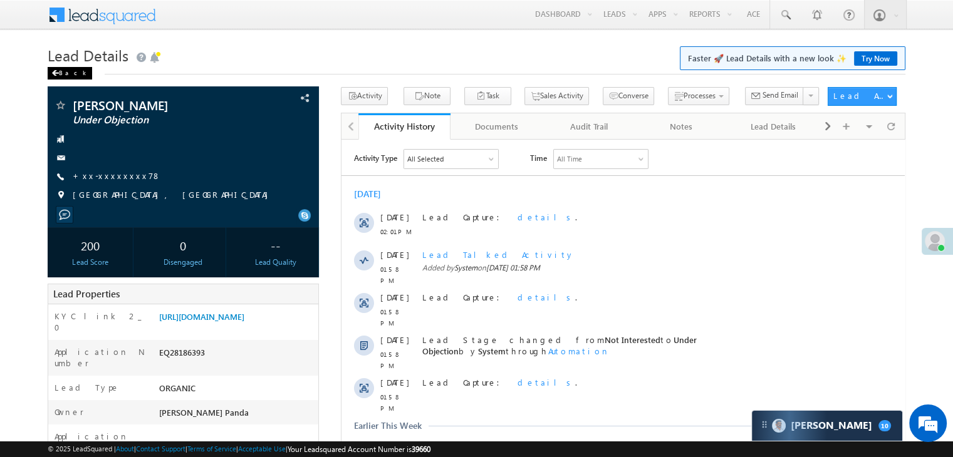
click at [60, 75] on div "Back" at bounding box center [70, 73] width 44 height 13
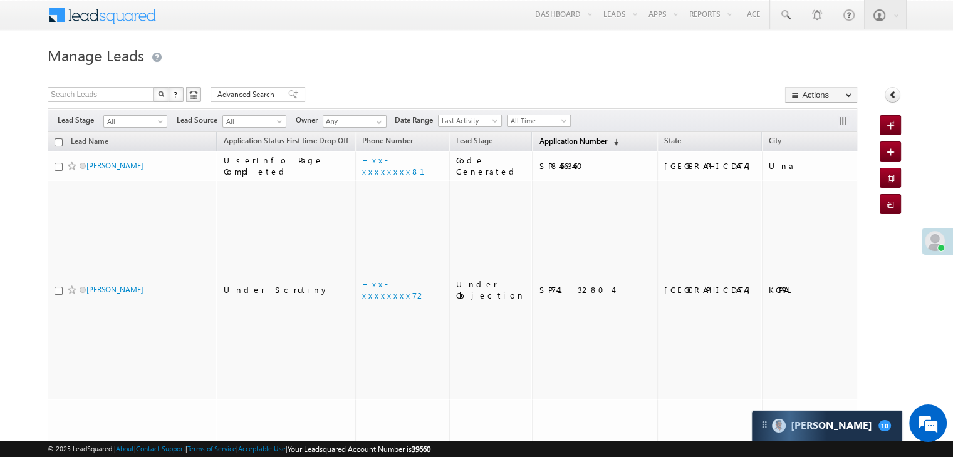
click at [561, 140] on span "Application Number" at bounding box center [573, 141] width 68 height 9
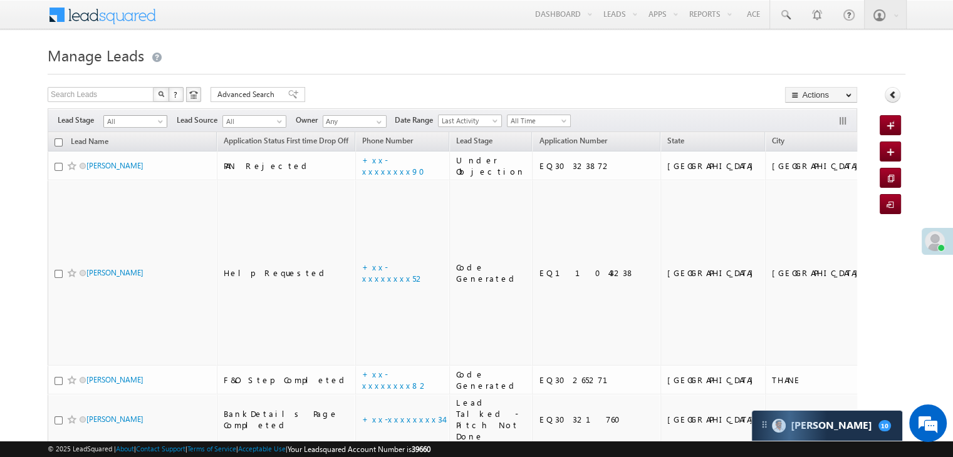
click at [163, 125] on span at bounding box center [162, 124] width 10 height 10
click at [146, 150] on link "Lead Generated" at bounding box center [135, 147] width 63 height 11
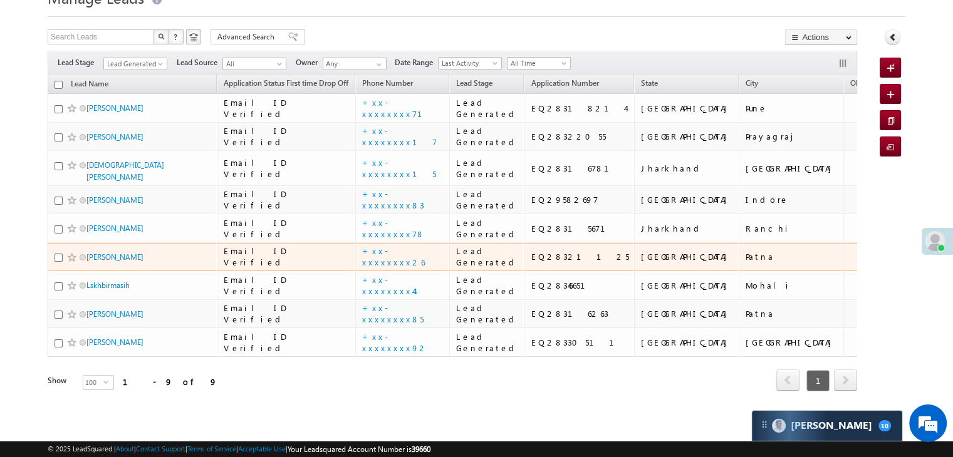
scroll to position [458, 0]
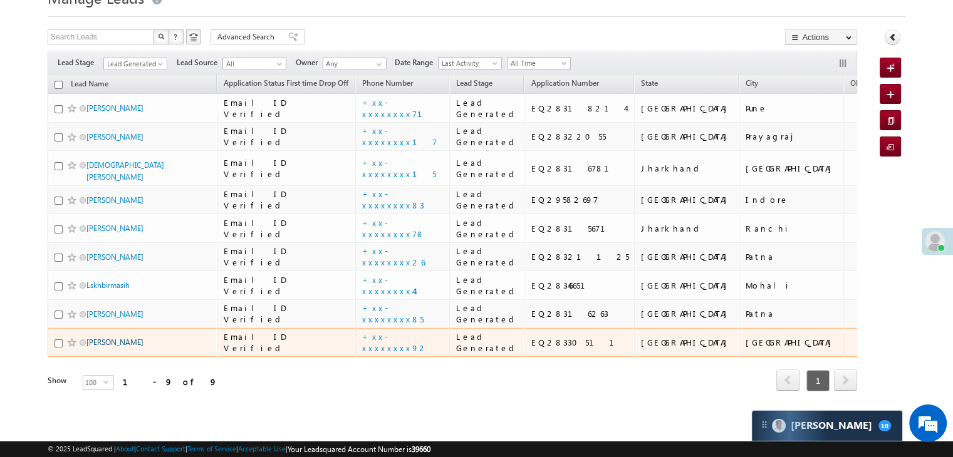
click at [114, 338] on link "[PERSON_NAME]" at bounding box center [114, 342] width 57 height 9
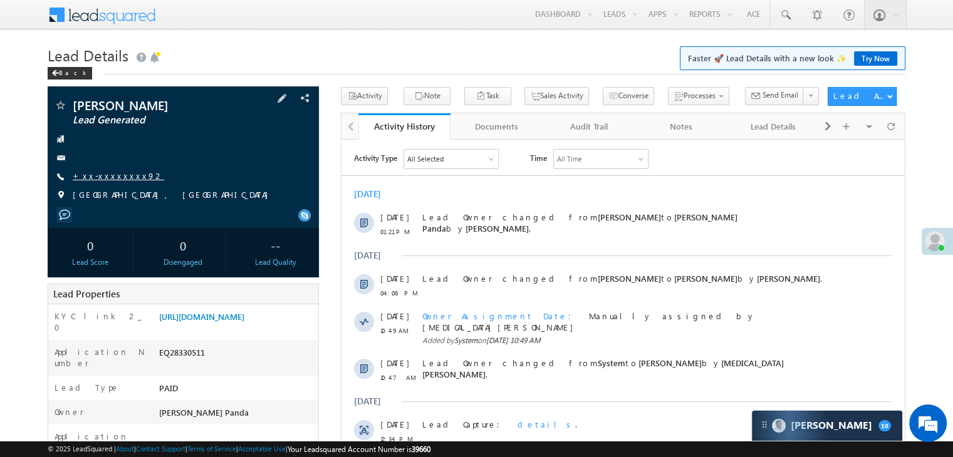
click at [103, 175] on link "+xx-xxxxxxxx92" at bounding box center [118, 175] width 91 height 11
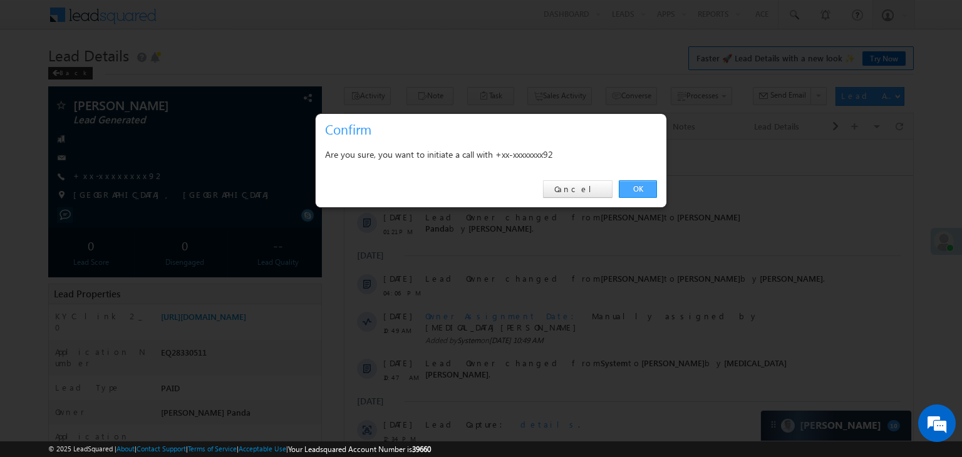
click at [641, 186] on link "OK" at bounding box center [638, 189] width 38 height 18
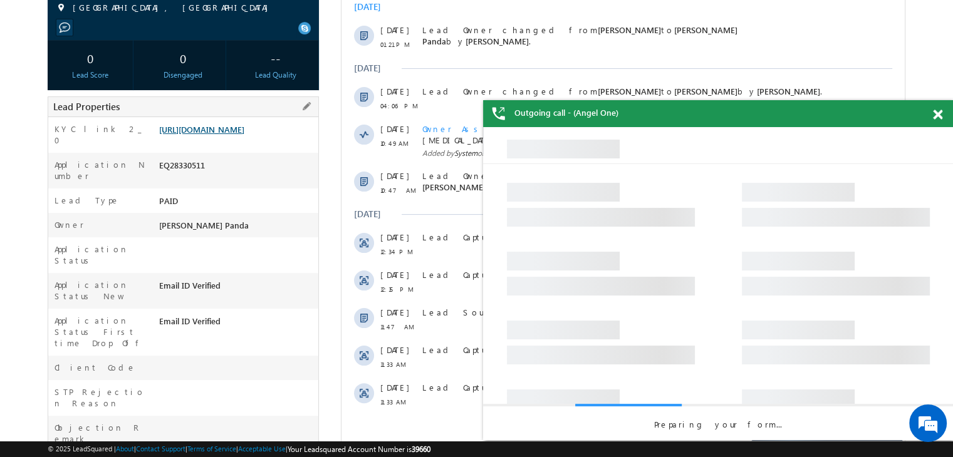
click at [219, 135] on link "https://angelbroking1-pk3em7sa.customui-test.leadsquared.com?leadId=cd1f9a8f-64…" at bounding box center [201, 129] width 85 height 11
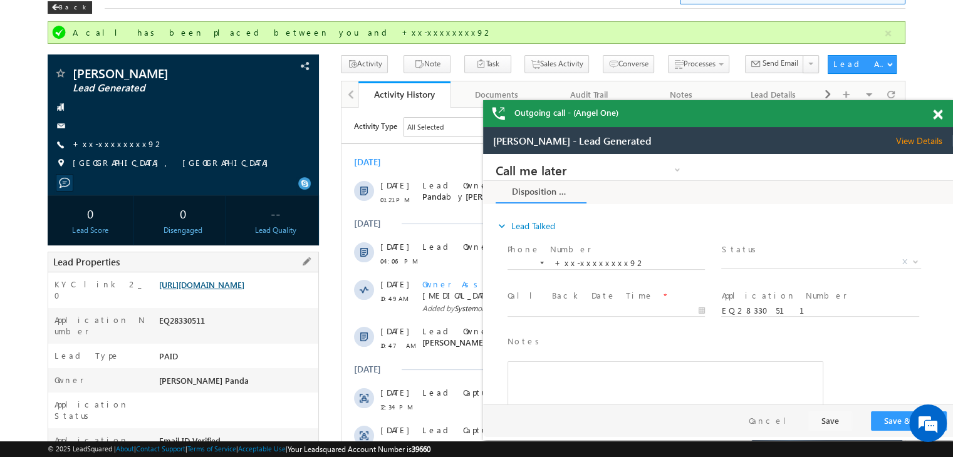
scroll to position [33, 0]
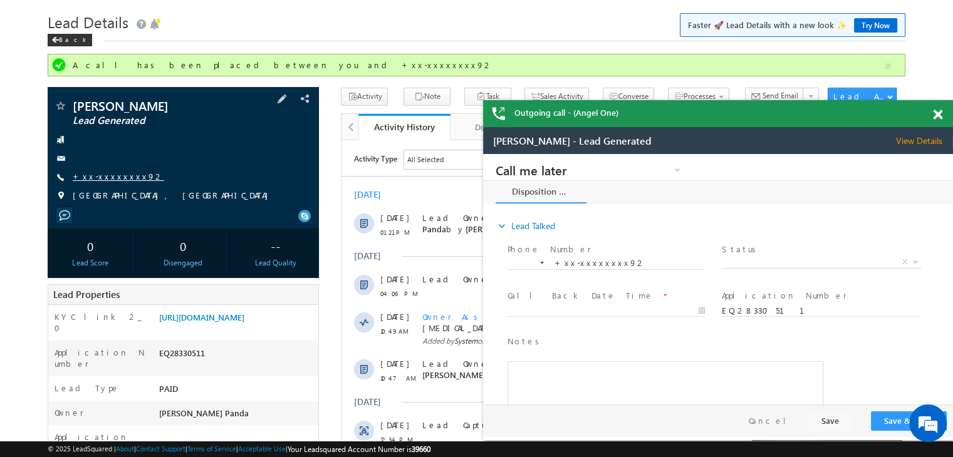
click at [111, 177] on link "+xx-xxxxxxxx92" at bounding box center [118, 176] width 91 height 11
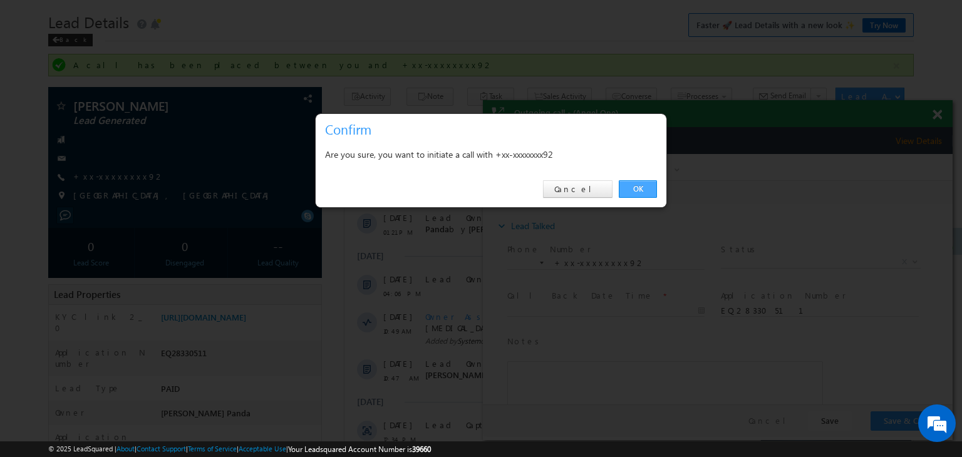
click at [641, 187] on link "OK" at bounding box center [638, 189] width 38 height 18
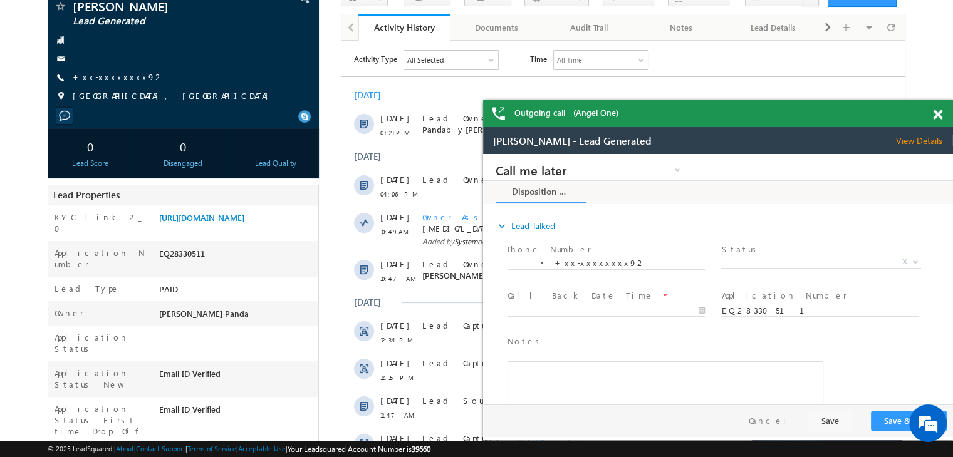
scroll to position [0, 0]
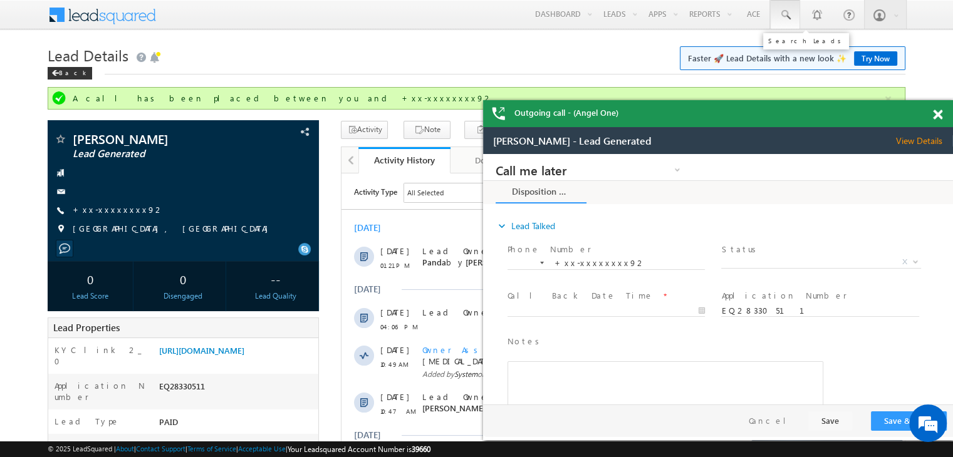
click at [787, 13] on span at bounding box center [785, 15] width 13 height 13
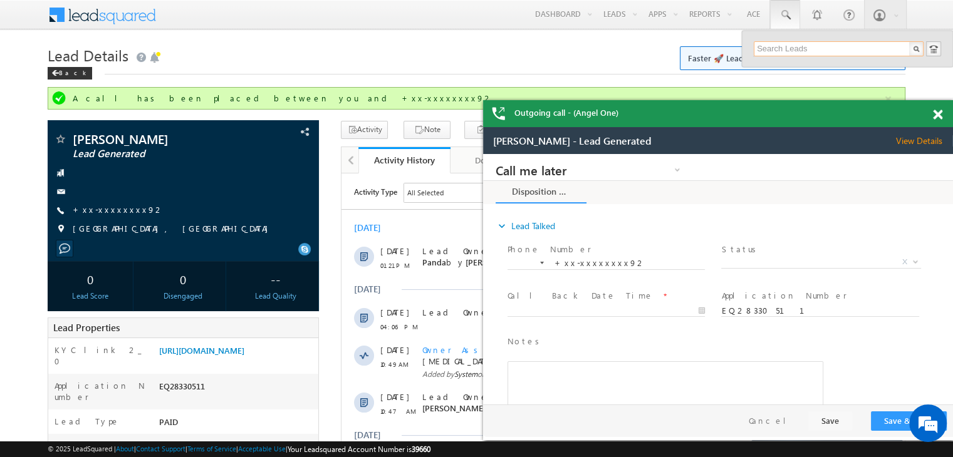
paste input "8104783482"
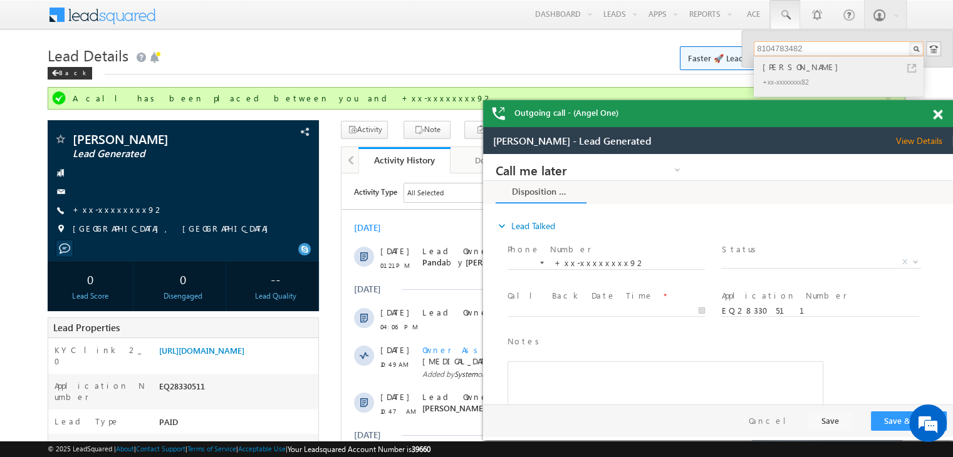
type input "8104783482"
click at [805, 68] on div "Amol Randhava" at bounding box center [844, 67] width 168 height 14
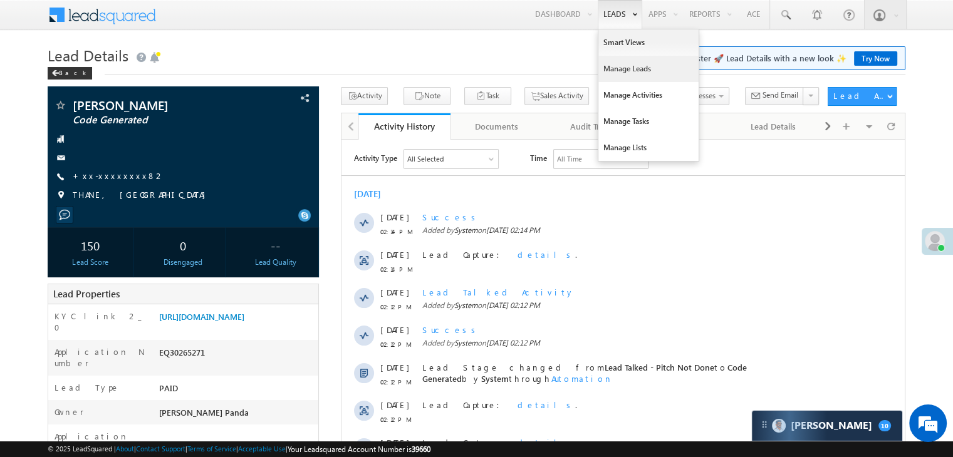
click at [613, 70] on link "Manage Leads" at bounding box center [648, 69] width 100 height 26
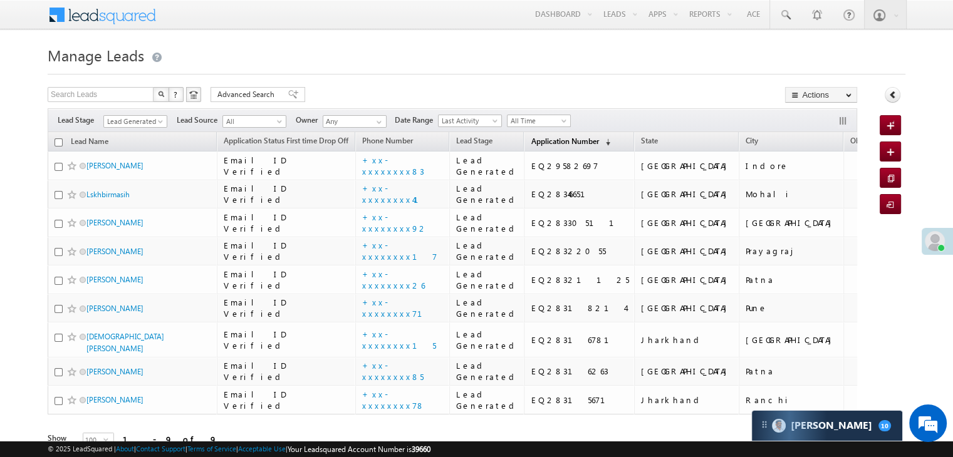
click at [534, 140] on span "Application Number" at bounding box center [565, 141] width 68 height 9
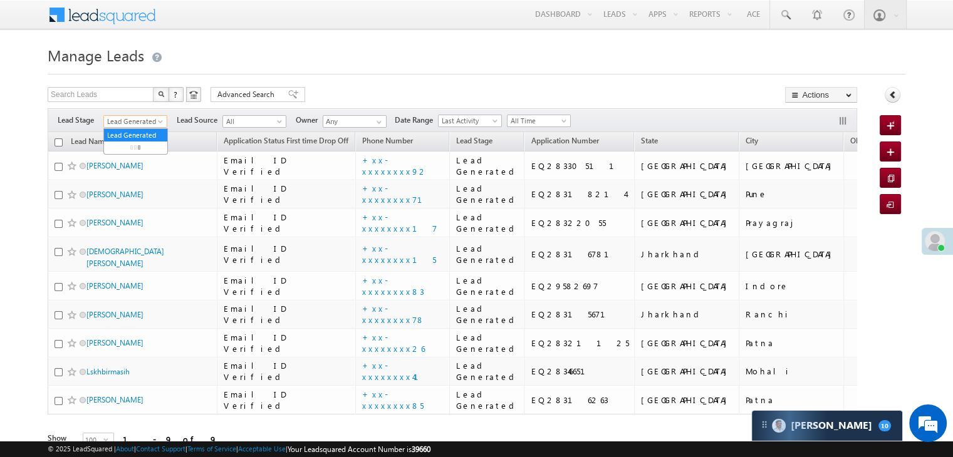
click at [155, 123] on span "Lead Generated" at bounding box center [134, 121] width 60 height 11
click at [143, 136] on link "All" at bounding box center [135, 135] width 63 height 11
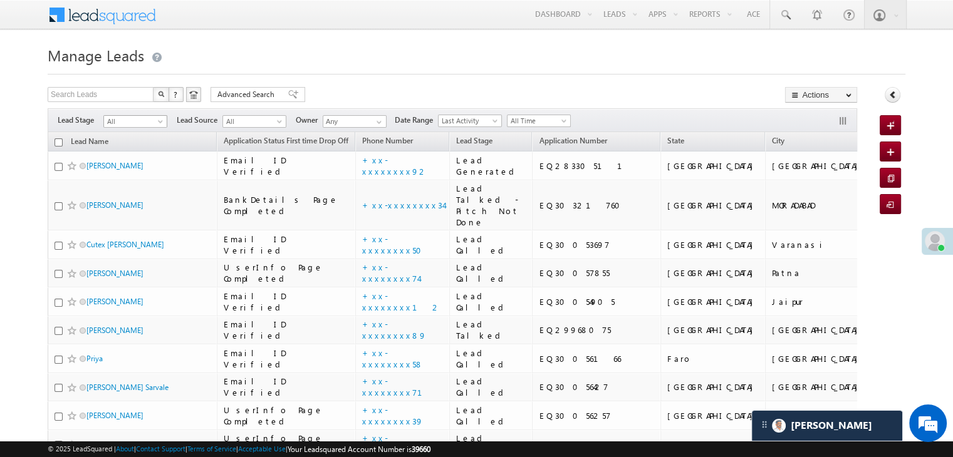
click at [160, 122] on span at bounding box center [162, 124] width 10 height 10
click at [140, 151] on link "Lead Generated" at bounding box center [135, 147] width 63 height 11
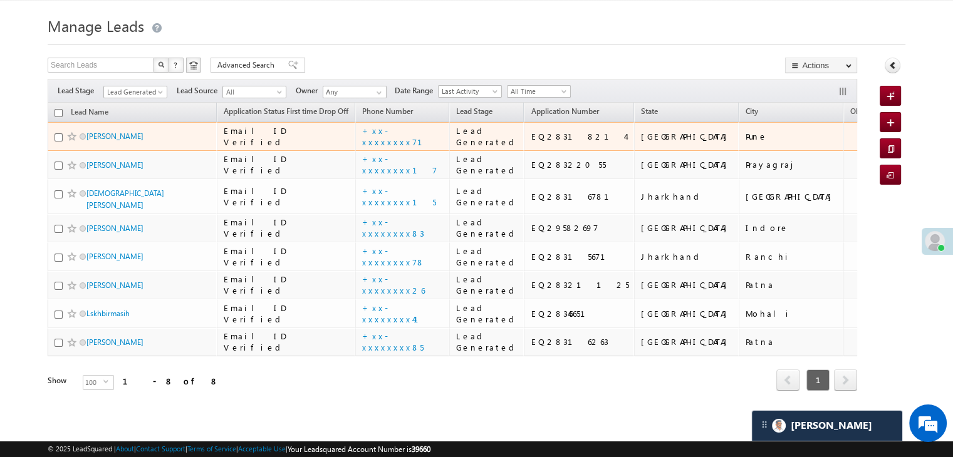
scroll to position [376, 0]
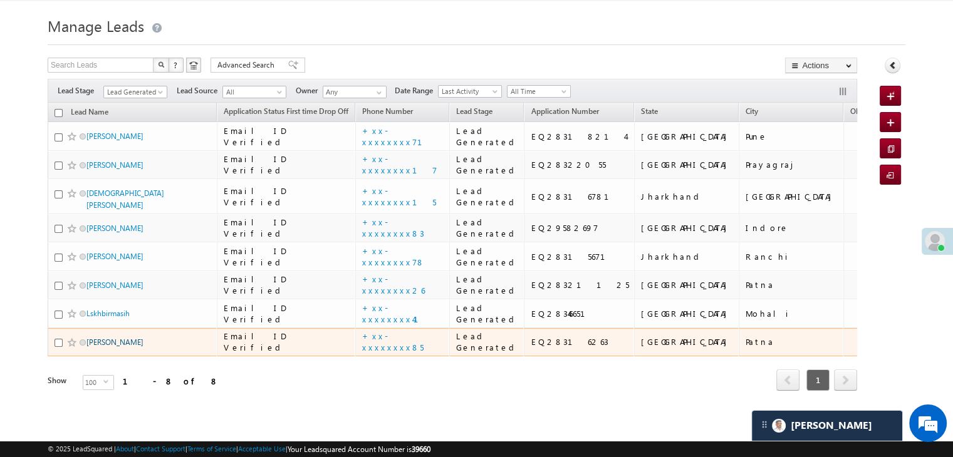
click at [97, 338] on link "[PERSON_NAME]" at bounding box center [114, 342] width 57 height 9
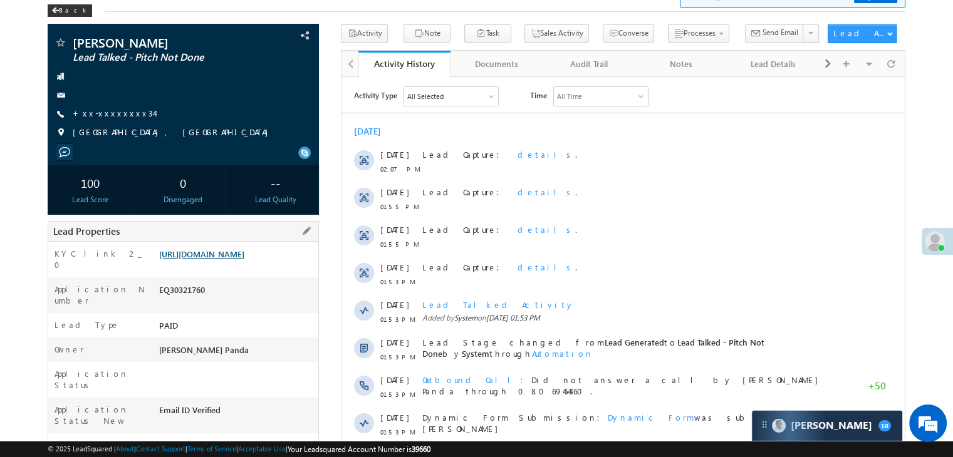
click at [237, 259] on link "[URL][DOMAIN_NAME]" at bounding box center [201, 254] width 85 height 11
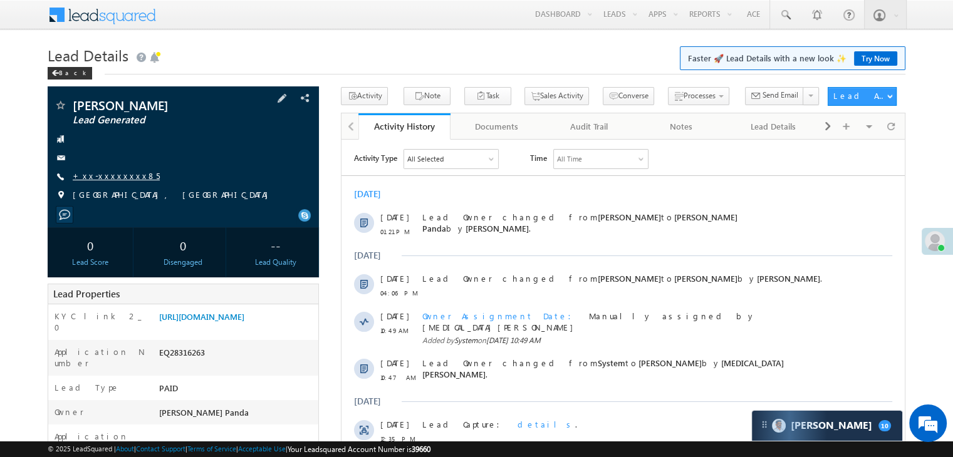
click at [104, 175] on link "+xx-xxxxxxxx85" at bounding box center [116, 175] width 87 height 11
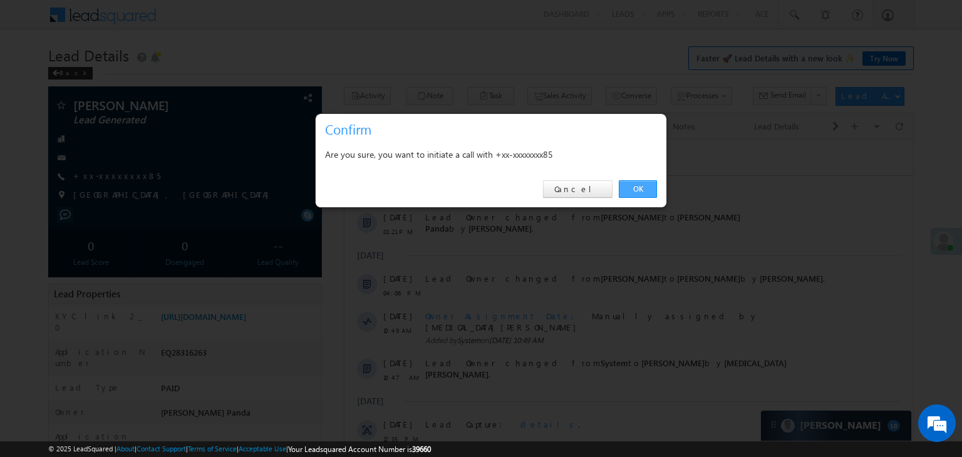
click at [638, 190] on link "OK" at bounding box center [638, 189] width 38 height 18
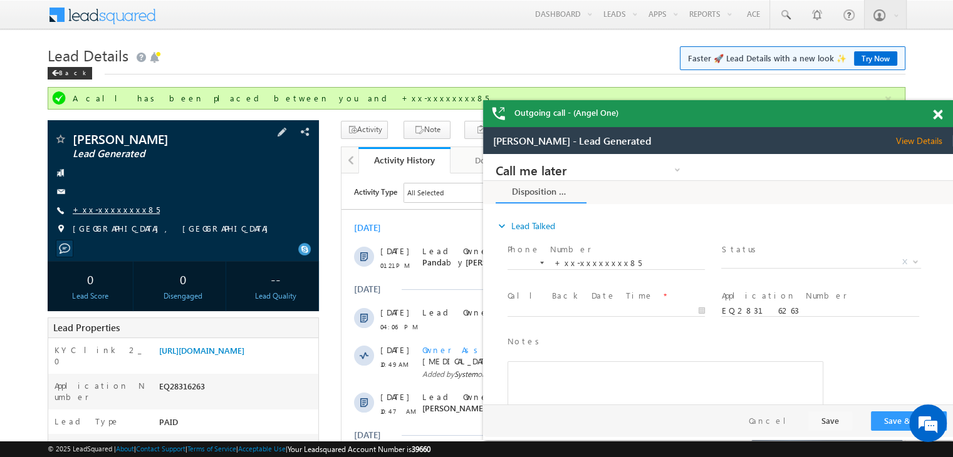
click at [101, 209] on link "+xx-xxxxxxxx85" at bounding box center [116, 209] width 87 height 11
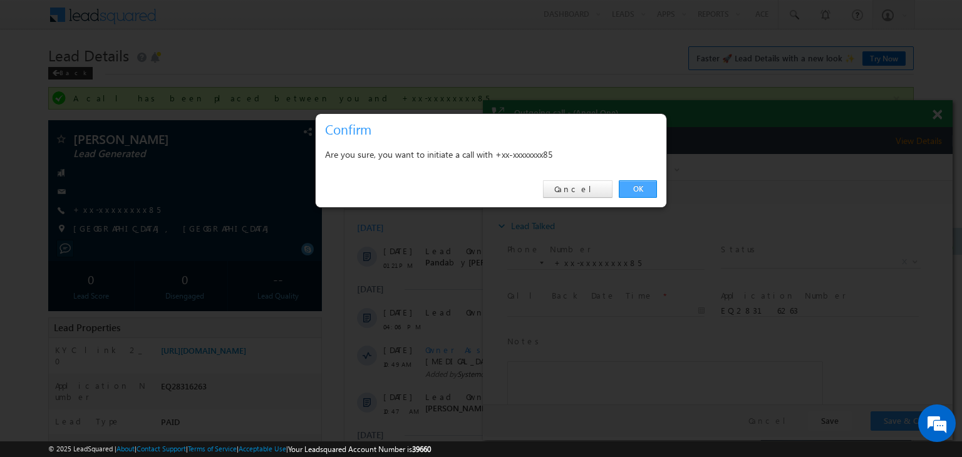
click at [633, 190] on link "OK" at bounding box center [638, 189] width 38 height 18
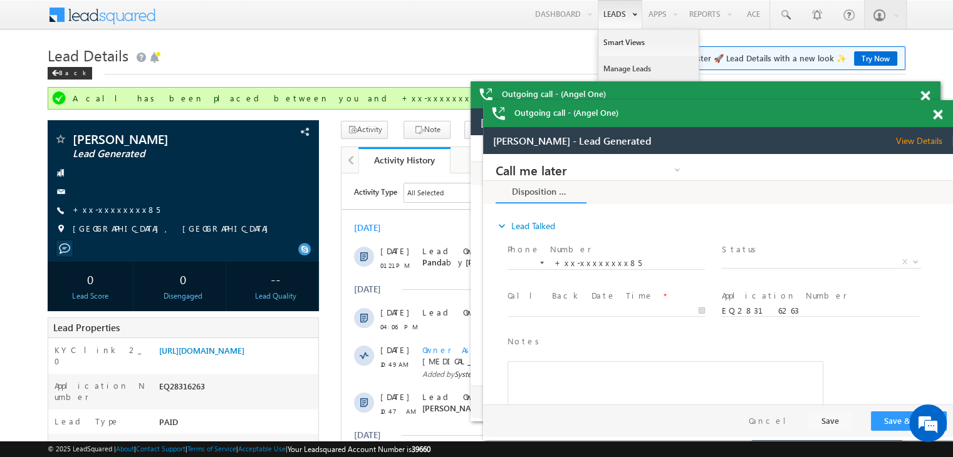
click at [608, 66] on link "Manage Leads" at bounding box center [648, 69] width 100 height 26
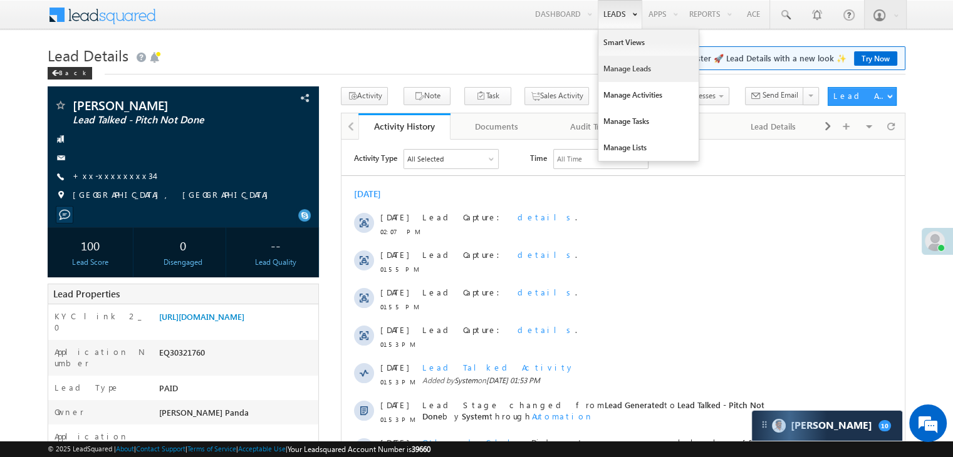
click at [619, 66] on link "Manage Leads" at bounding box center [648, 69] width 100 height 26
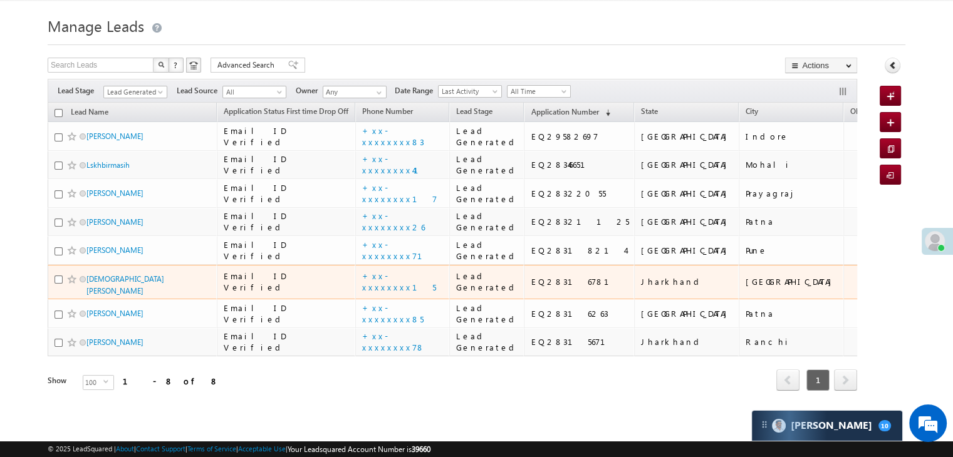
scroll to position [386, 0]
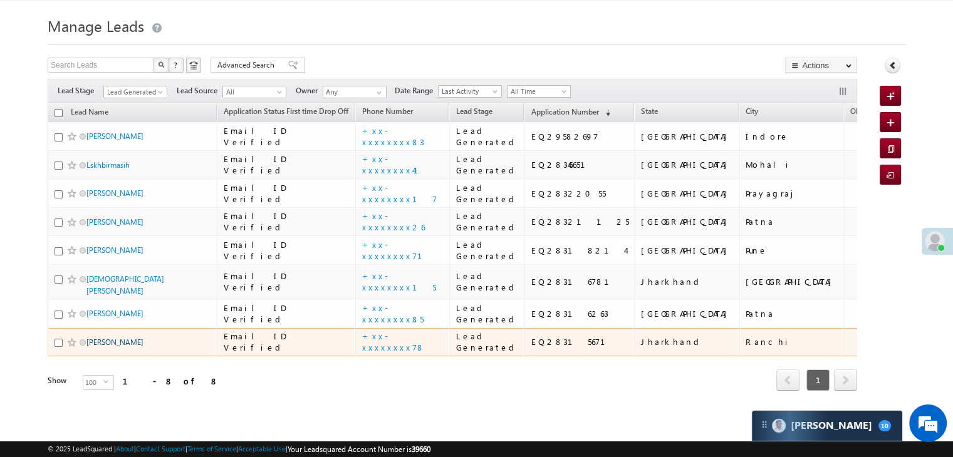
click at [109, 338] on link "[PERSON_NAME]" at bounding box center [114, 342] width 57 height 9
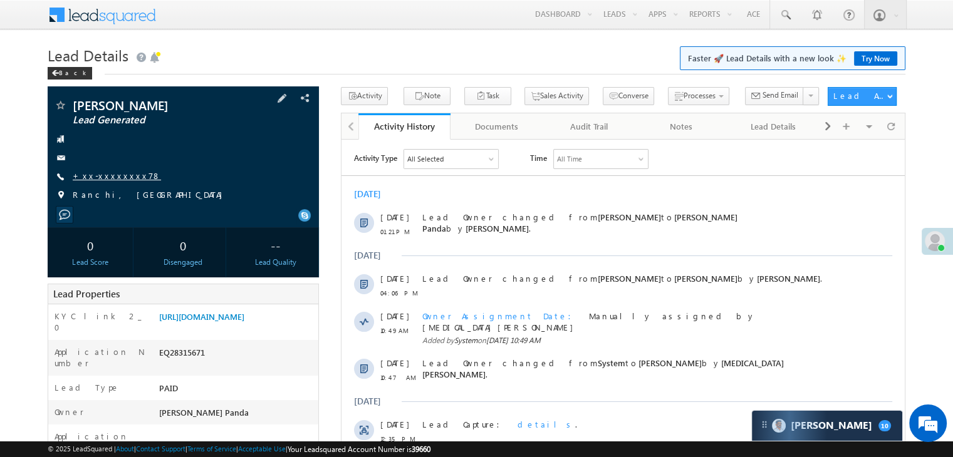
click at [120, 173] on link "+xx-xxxxxxxx78" at bounding box center [117, 175] width 88 height 11
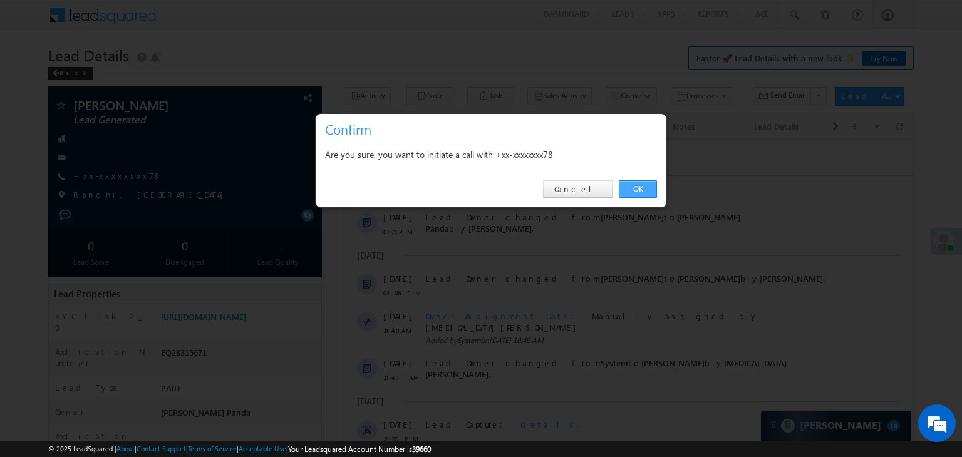
click at [638, 190] on link "OK" at bounding box center [638, 189] width 38 height 18
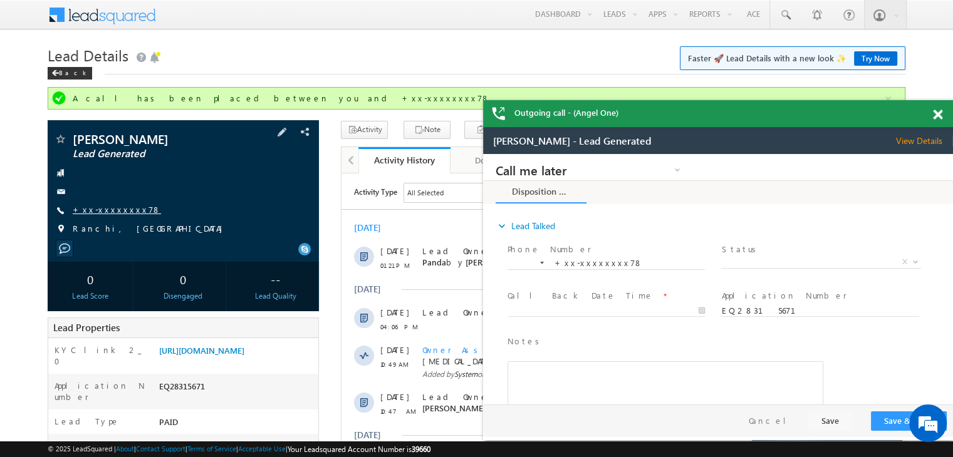
click at [98, 214] on link "+xx-xxxxxxxx78" at bounding box center [117, 209] width 88 height 11
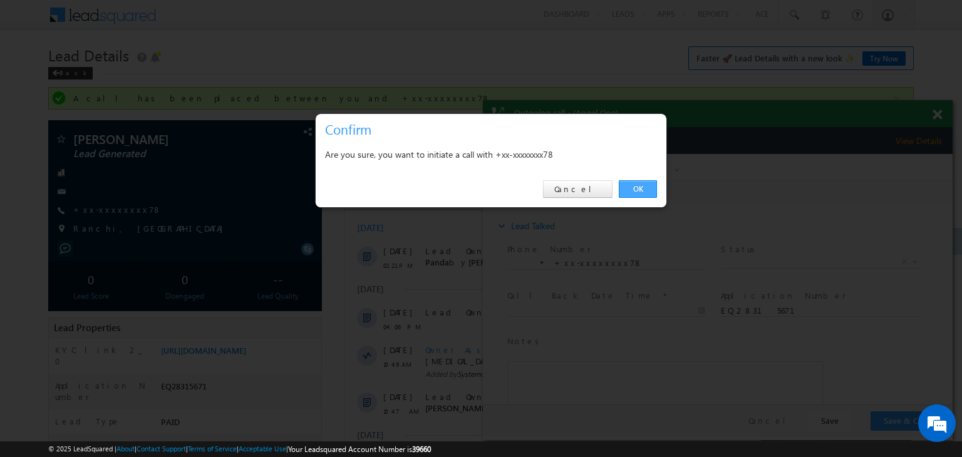
click at [636, 187] on link "OK" at bounding box center [638, 189] width 38 height 18
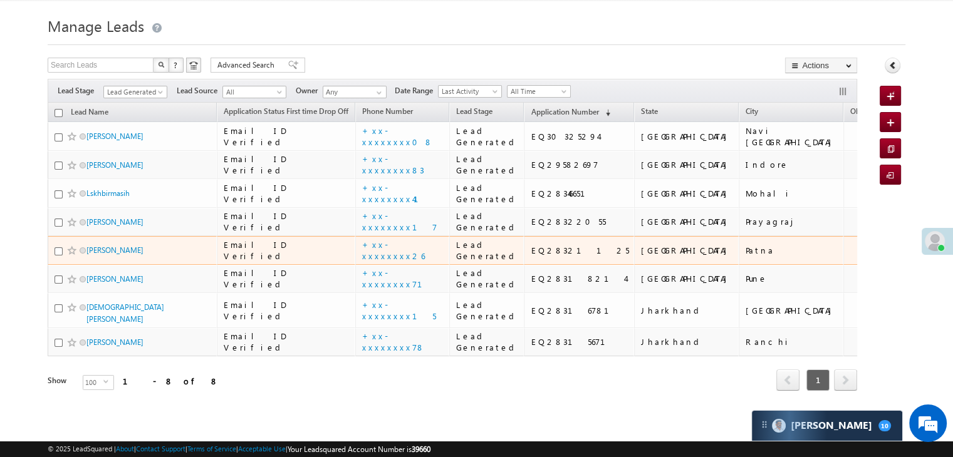
scroll to position [10, 0]
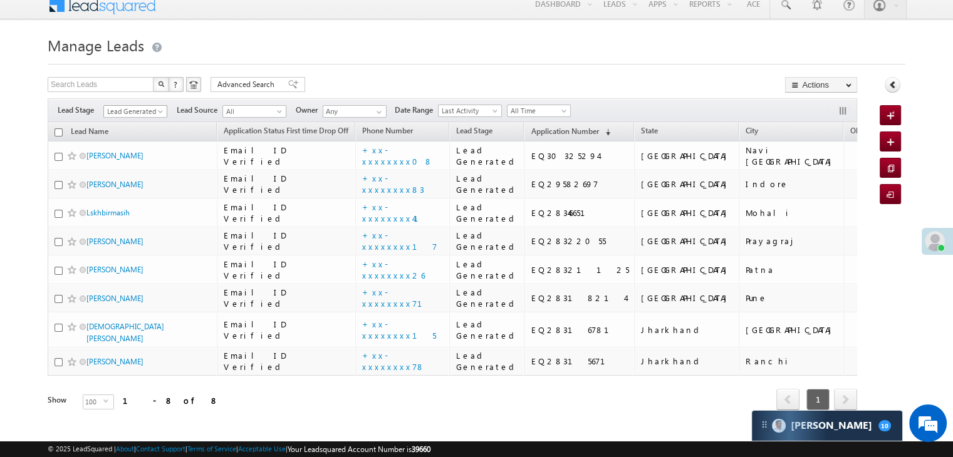
click at [162, 109] on span at bounding box center [162, 114] width 10 height 10
click at [142, 122] on link "All" at bounding box center [135, 125] width 63 height 11
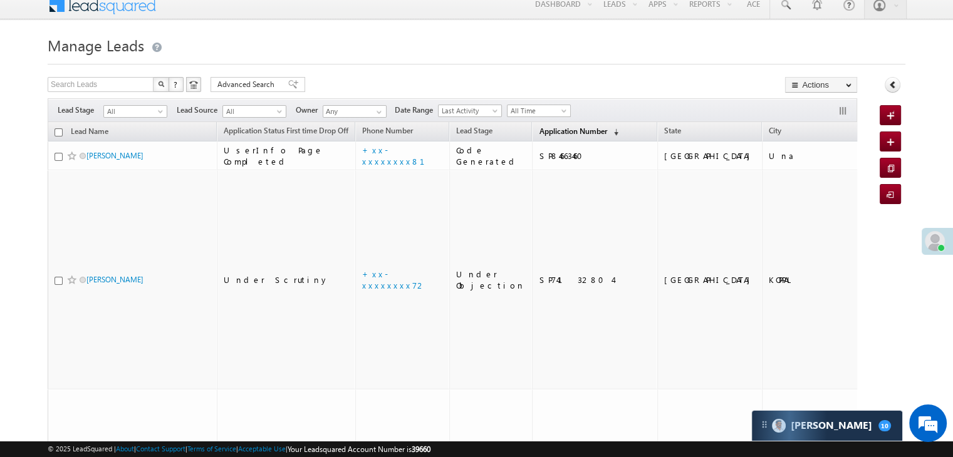
click at [539, 135] on span "Application Number" at bounding box center [573, 131] width 68 height 9
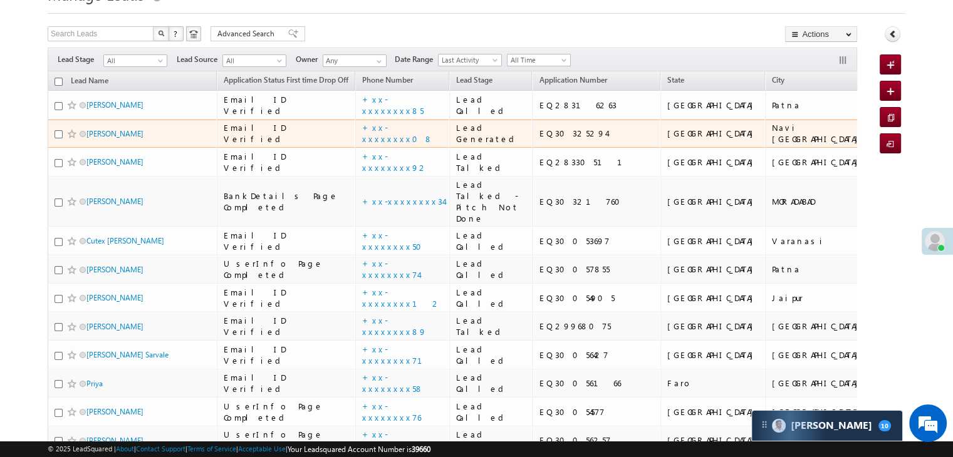
scroll to position [0, 0]
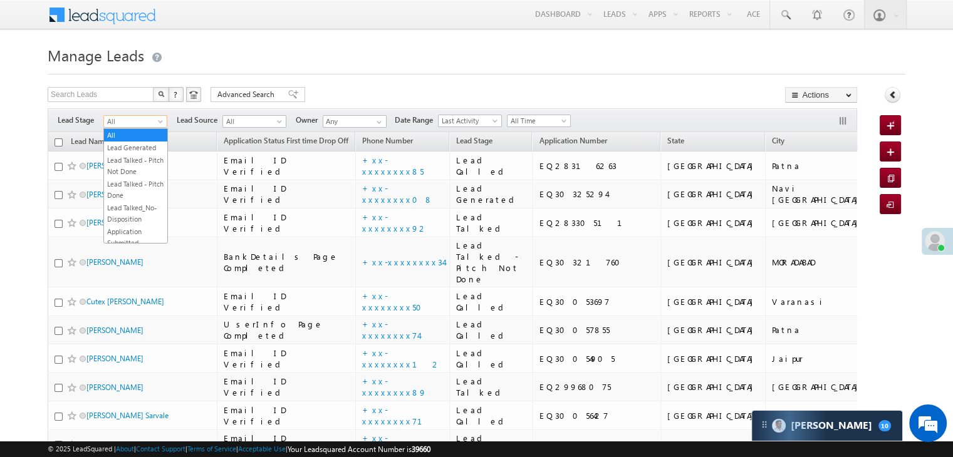
click at [160, 125] on span at bounding box center [162, 124] width 10 height 10
click at [148, 143] on link "Lead Generated" at bounding box center [135, 147] width 63 height 11
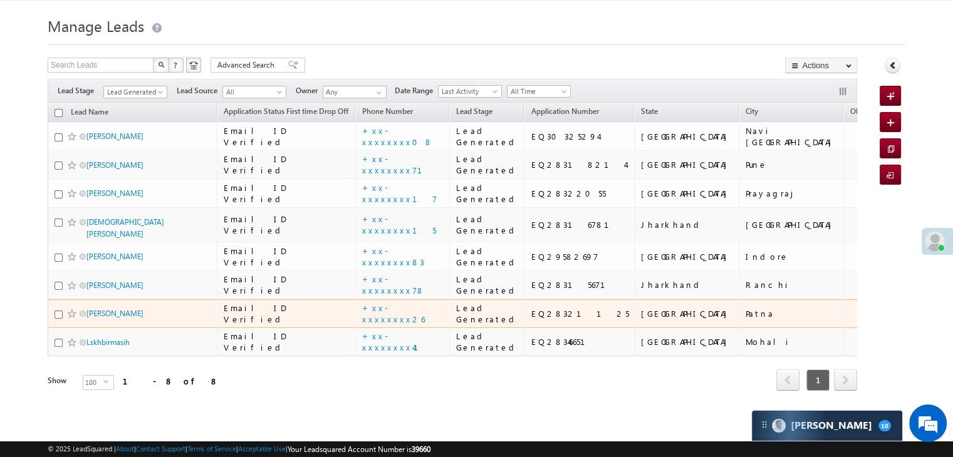
scroll to position [386, 0]
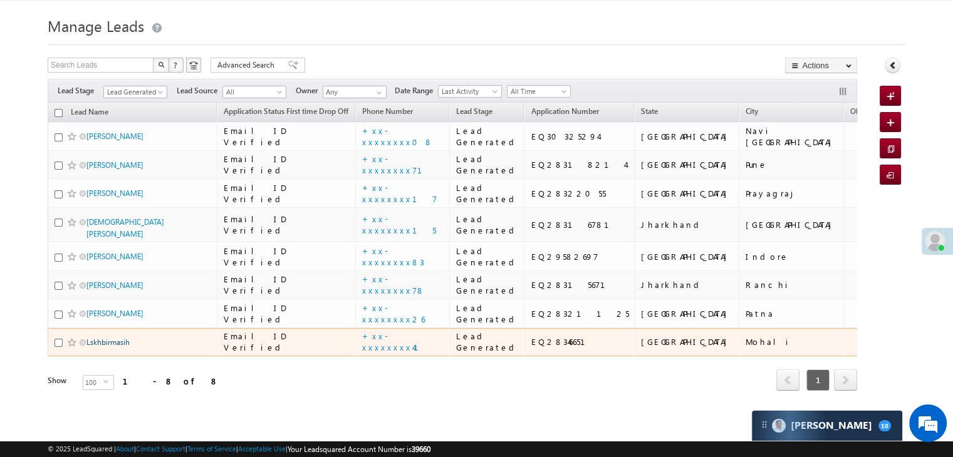
click at [106, 338] on link "Lskhbirmasih" at bounding box center [107, 342] width 43 height 9
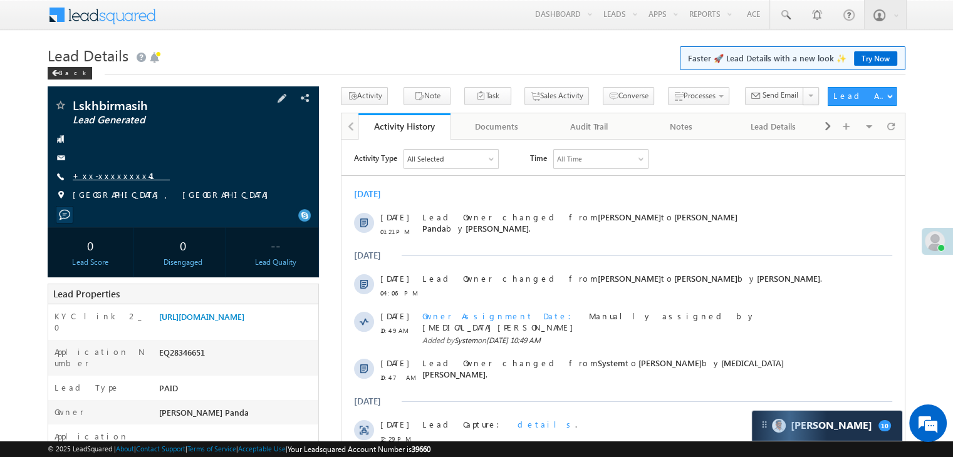
click at [111, 178] on link "+xx-xxxxxxxx41" at bounding box center [121, 175] width 97 height 11
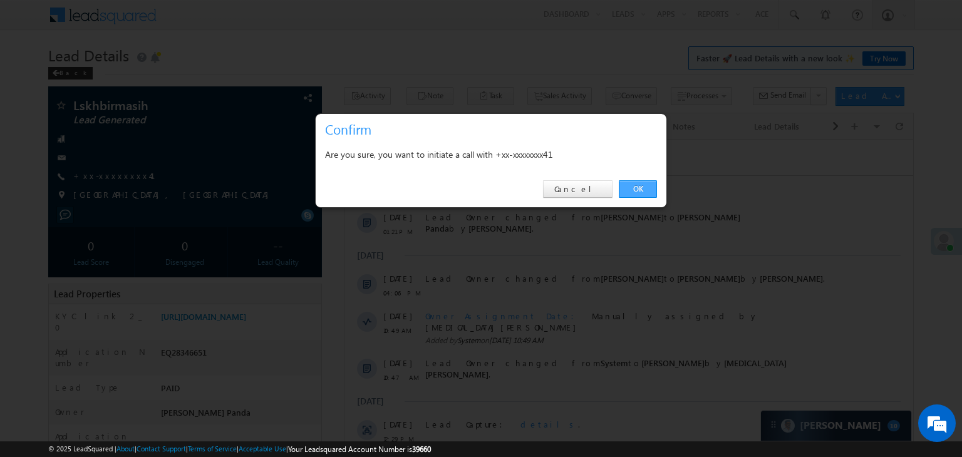
drag, startPoint x: 646, startPoint y: 187, endPoint x: 286, endPoint y: 45, distance: 387.6
click at [646, 187] on link "OK" at bounding box center [638, 189] width 38 height 18
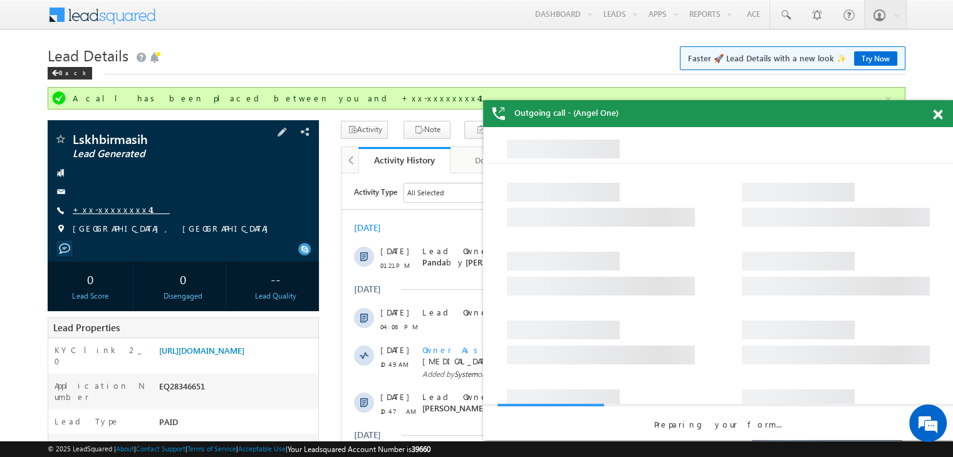
click at [106, 209] on link "+xx-xxxxxxxx41" at bounding box center [121, 209] width 97 height 11
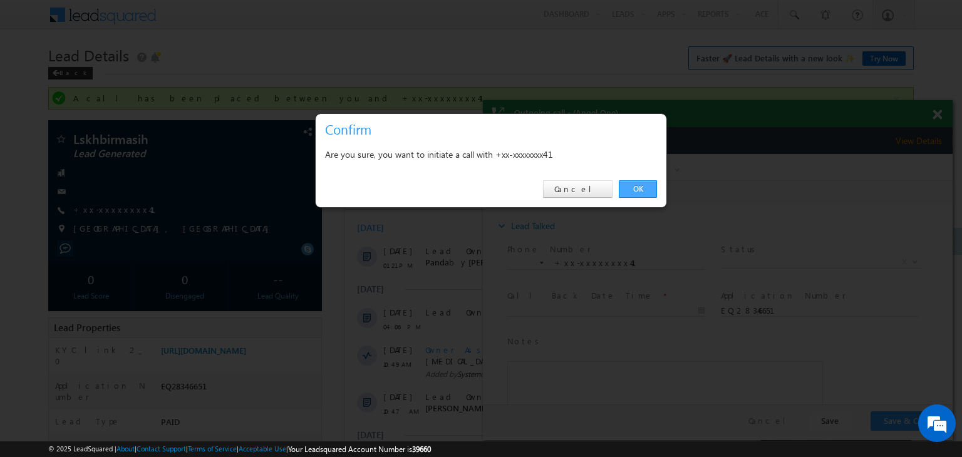
click at [643, 187] on link "OK" at bounding box center [638, 189] width 38 height 18
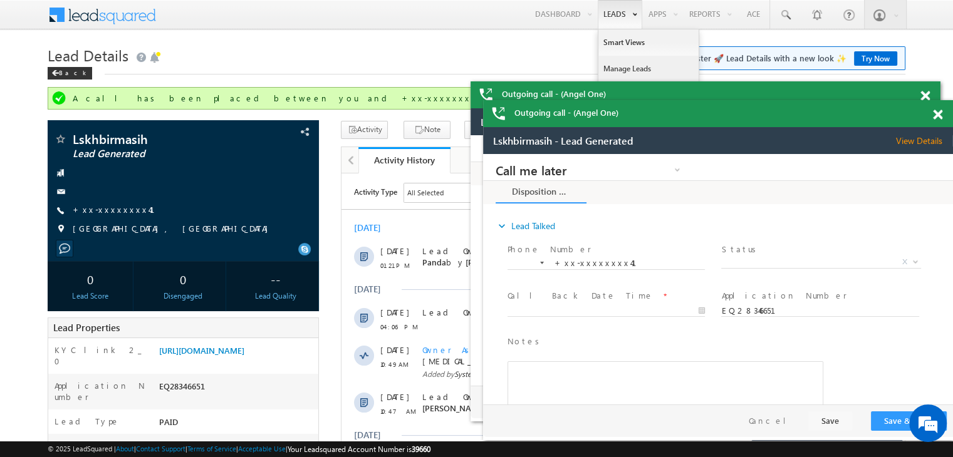
click at [619, 63] on link "Manage Leads" at bounding box center [648, 69] width 100 height 26
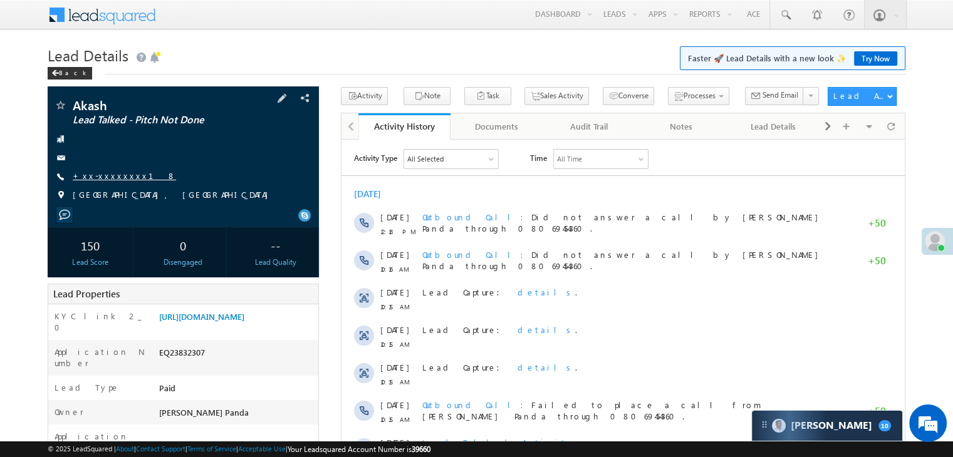
click at [113, 173] on link "+xx-xxxxxxxx18" at bounding box center [124, 175] width 103 height 11
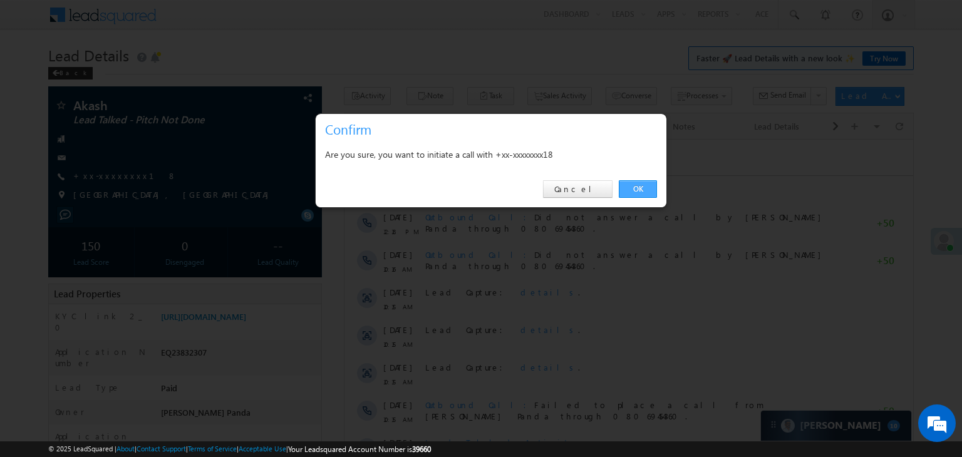
click at [640, 191] on link "OK" at bounding box center [638, 189] width 38 height 18
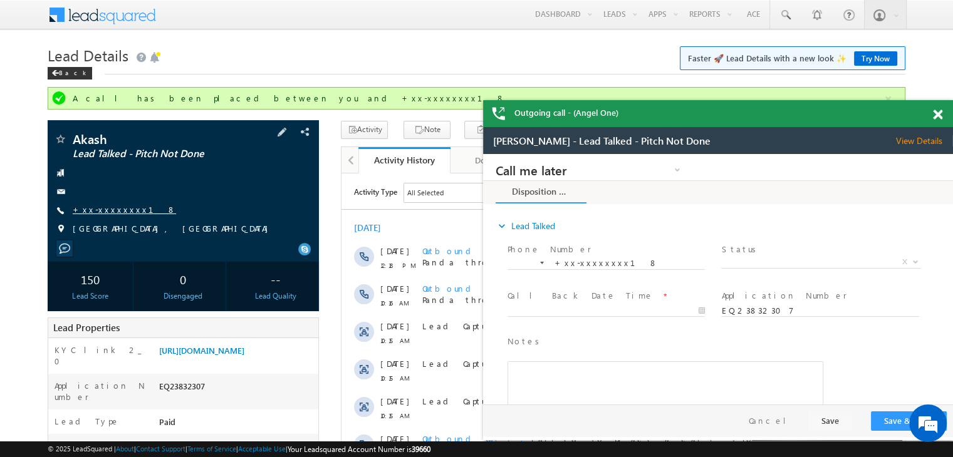
click at [118, 212] on link "+xx-xxxxxxxx18" at bounding box center [124, 209] width 103 height 11
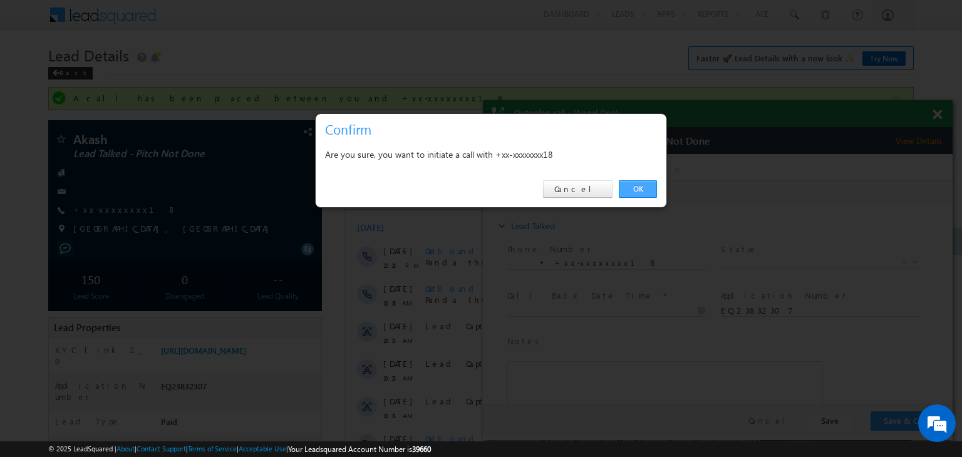
click at [633, 185] on link "OK" at bounding box center [638, 189] width 38 height 18
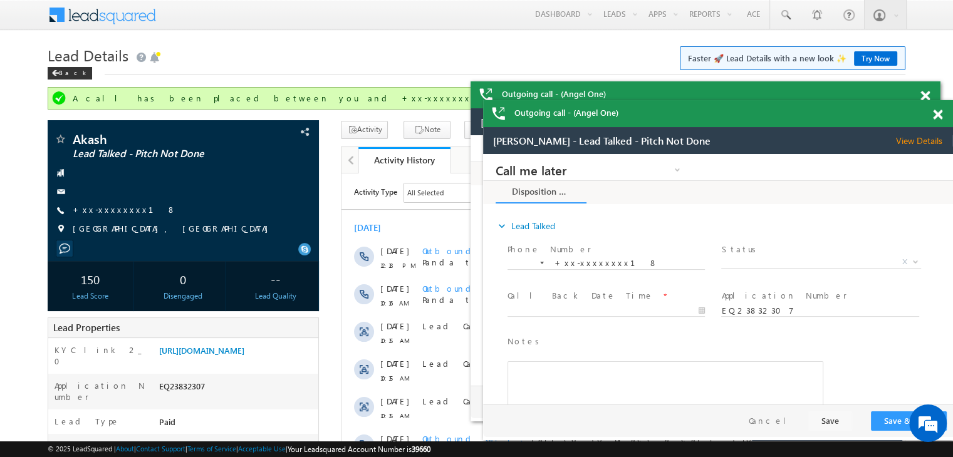
click at [936, 118] on span at bounding box center [937, 115] width 9 height 11
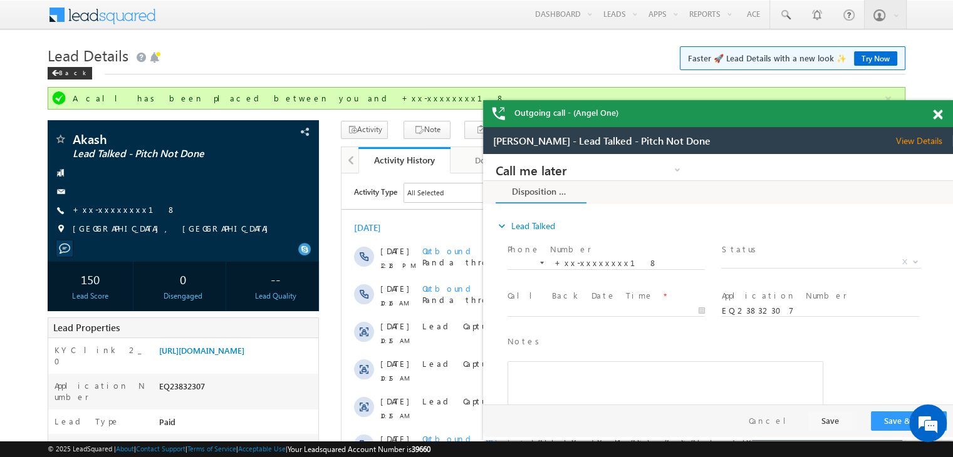
click at [936, 115] on span at bounding box center [937, 115] width 9 height 11
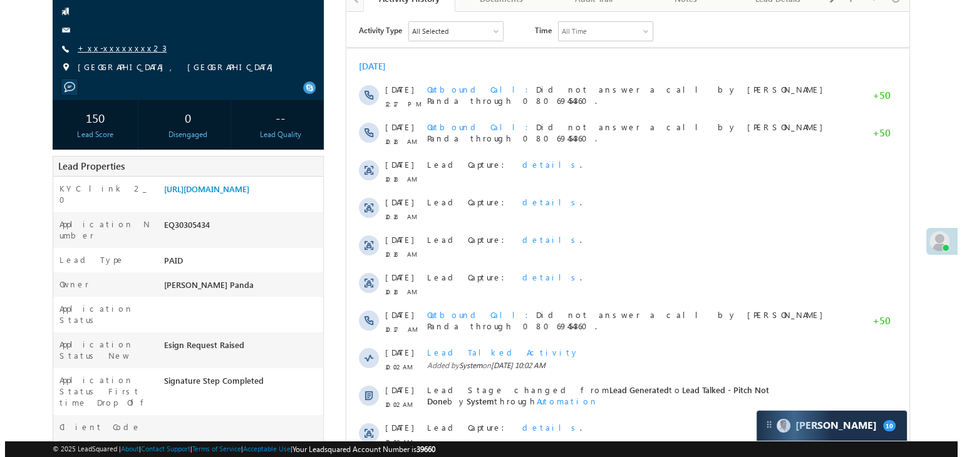
scroll to position [125, 0]
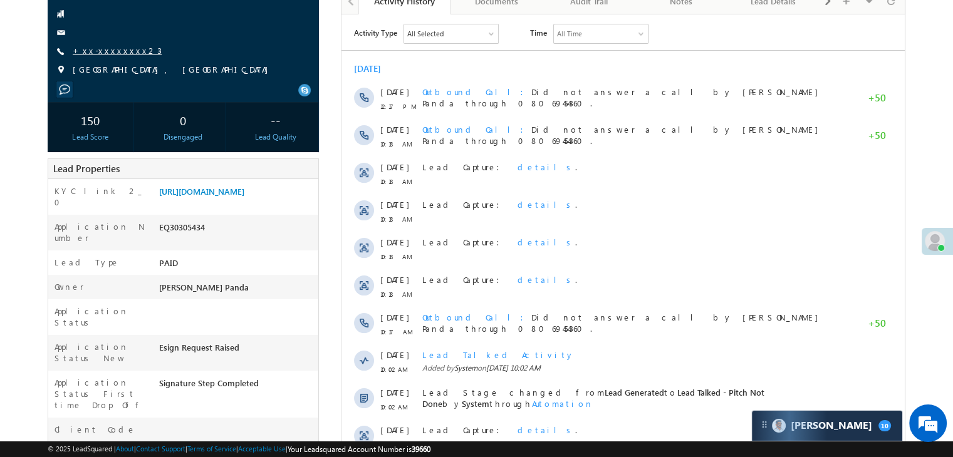
click at [111, 54] on link "+xx-xxxxxxxx23" at bounding box center [117, 50] width 89 height 11
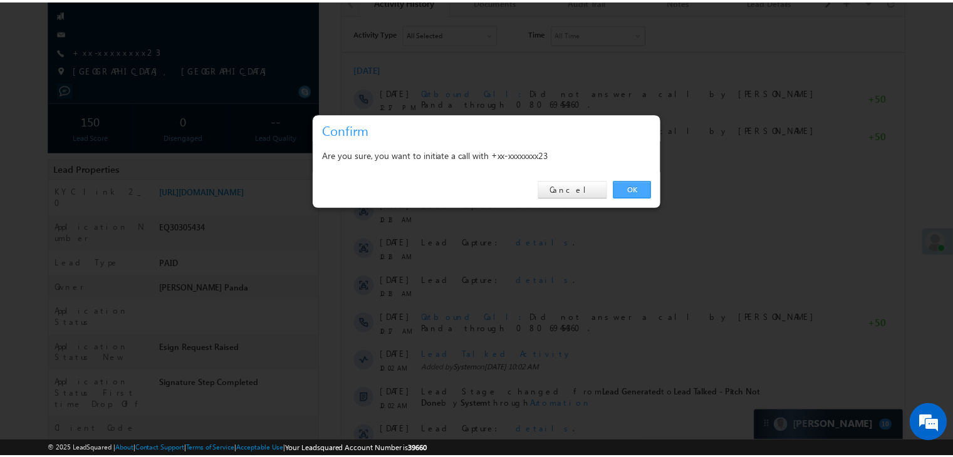
scroll to position [0, 0]
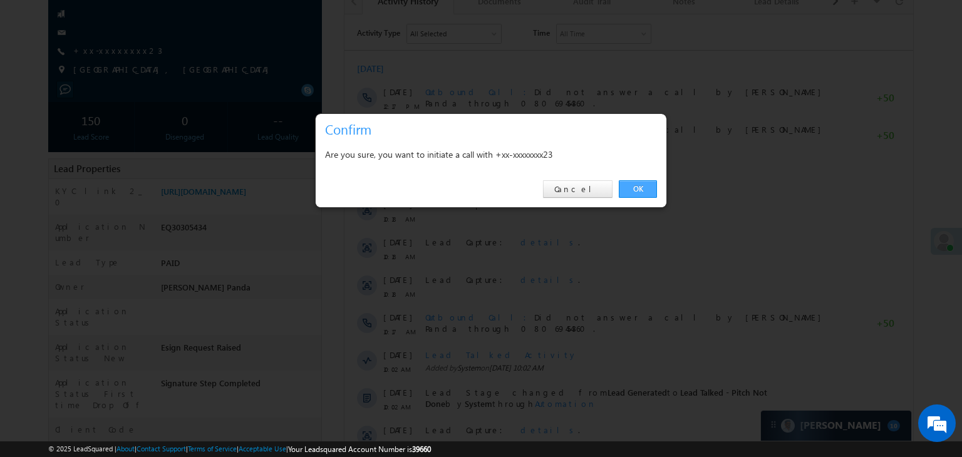
click at [629, 189] on link "OK" at bounding box center [638, 189] width 38 height 18
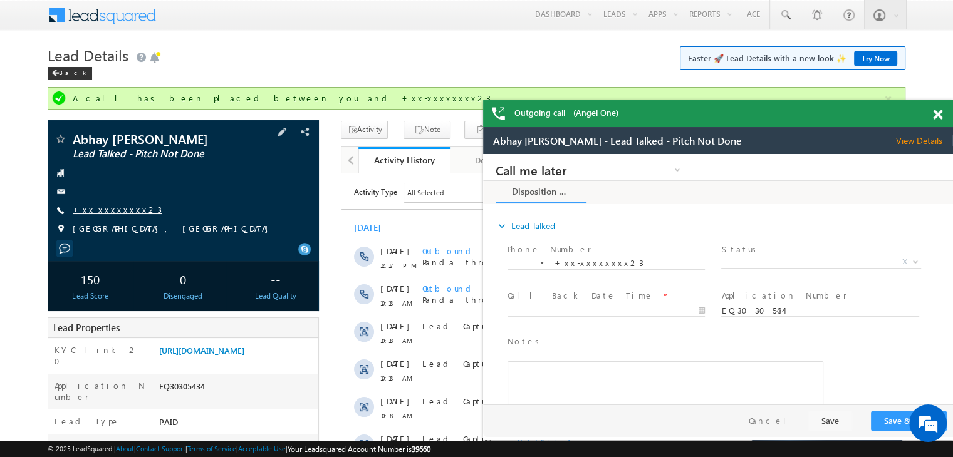
click at [115, 212] on link "+xx-xxxxxxxx23" at bounding box center [117, 209] width 89 height 11
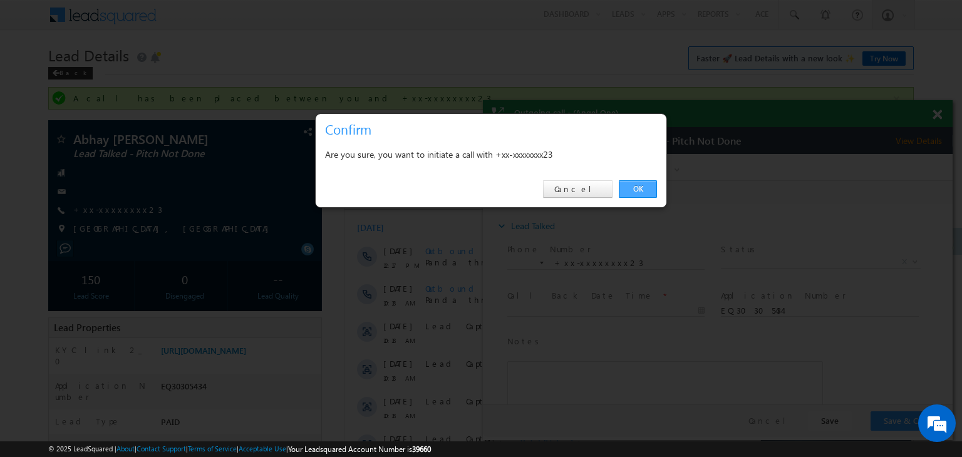
click at [641, 189] on link "OK" at bounding box center [638, 189] width 38 height 18
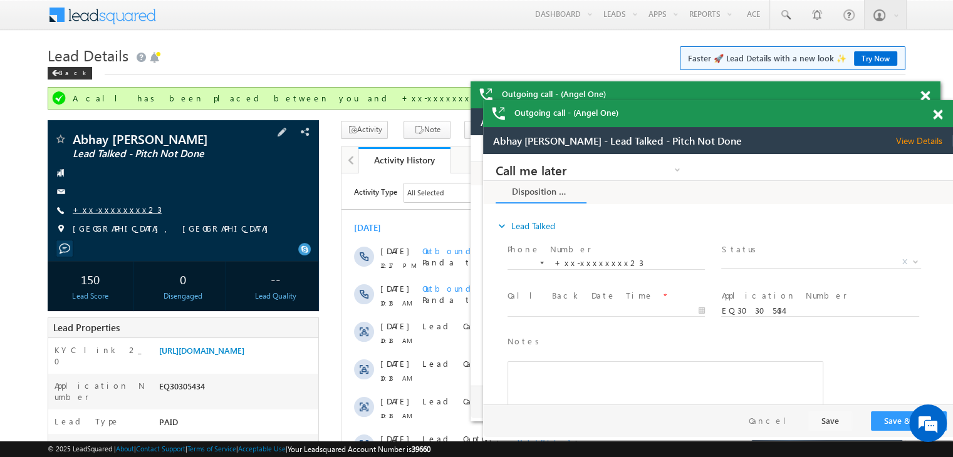
click at [110, 211] on link "+xx-xxxxxxxx23" at bounding box center [117, 209] width 89 height 11
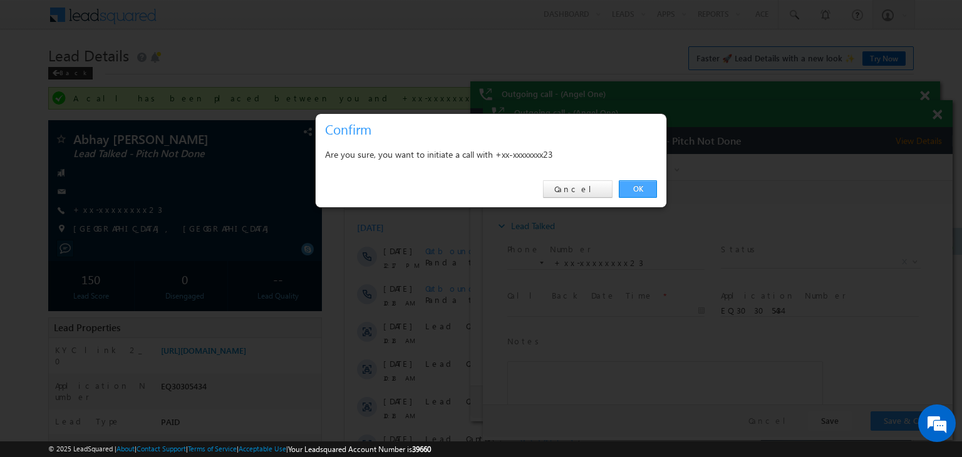
click at [641, 191] on link "OK" at bounding box center [638, 189] width 38 height 18
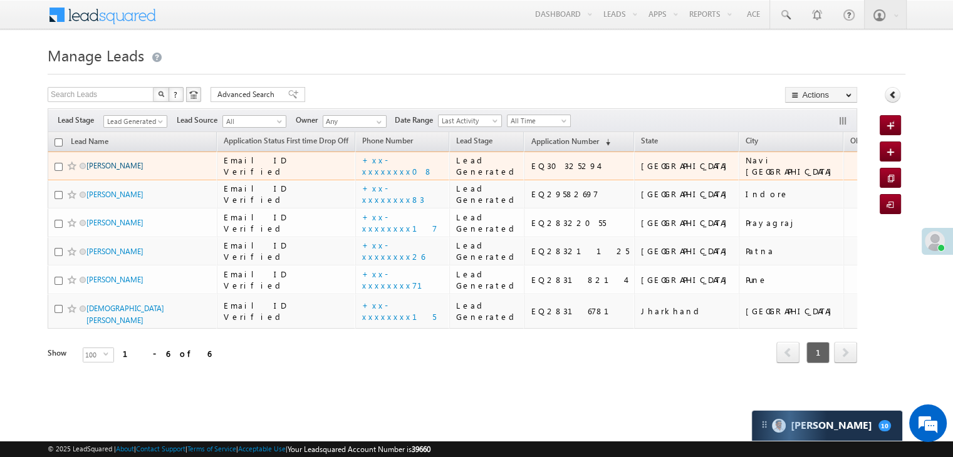
click at [101, 170] on link "[PERSON_NAME]" at bounding box center [114, 165] width 57 height 9
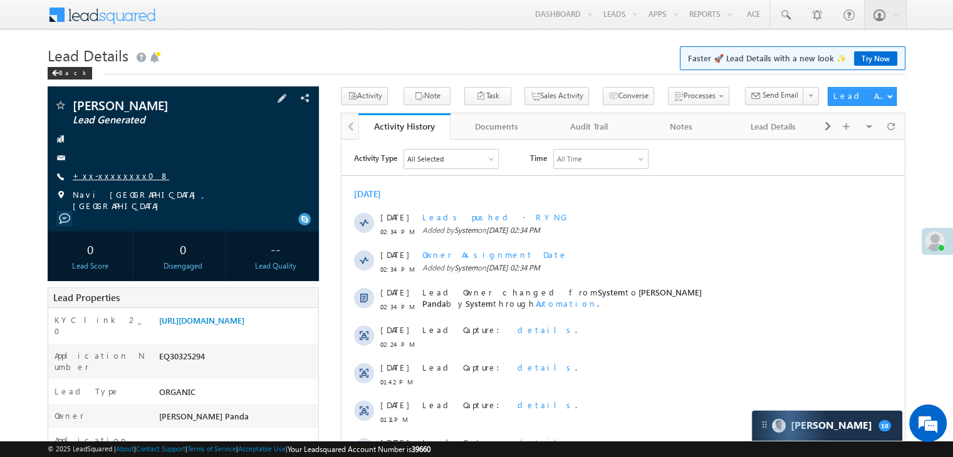
click at [117, 173] on link "+xx-xxxxxxxx08" at bounding box center [121, 175] width 96 height 11
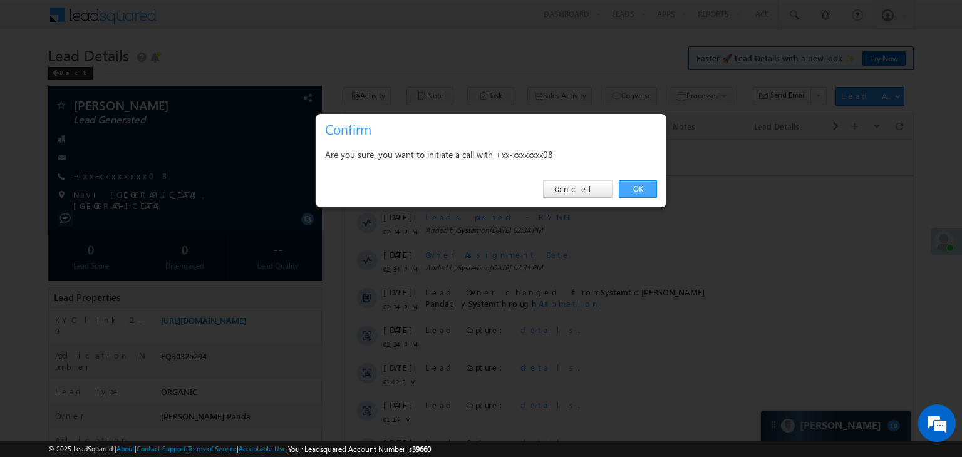
click at [636, 189] on link "OK" at bounding box center [638, 189] width 38 height 18
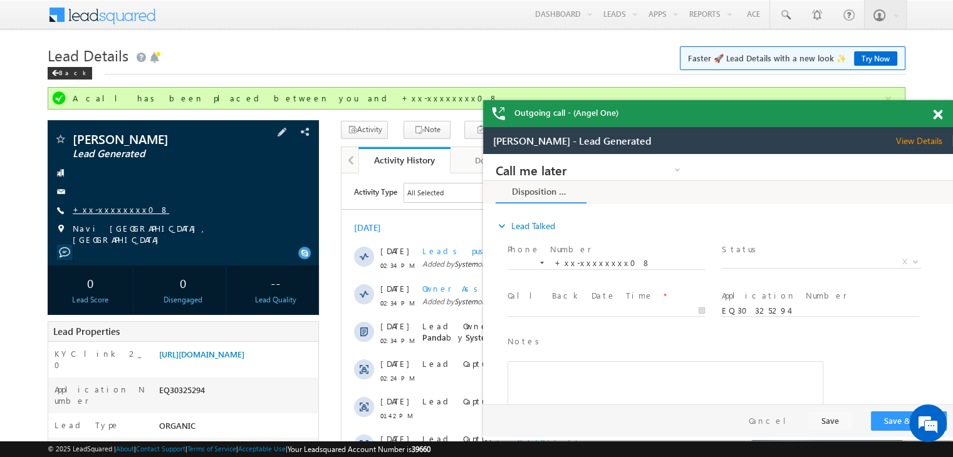
click at [115, 211] on link "+xx-xxxxxxxx08" at bounding box center [121, 209] width 96 height 11
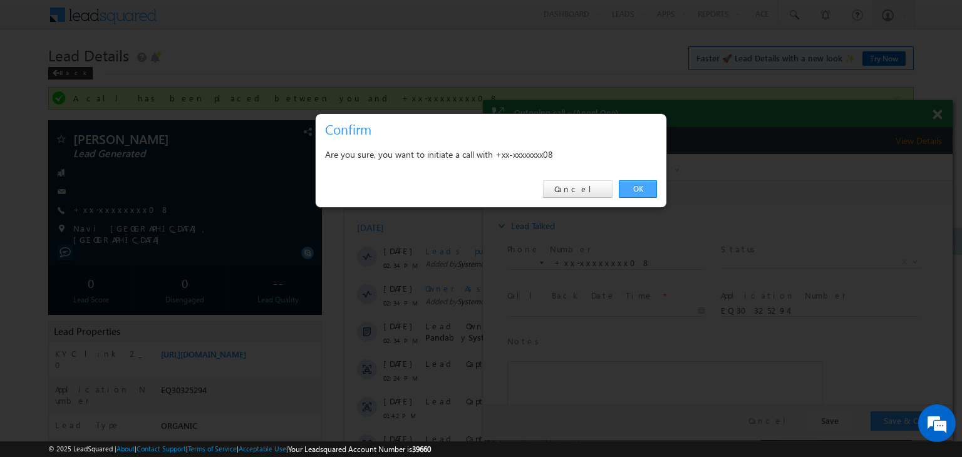
click at [639, 184] on link "OK" at bounding box center [638, 189] width 38 height 18
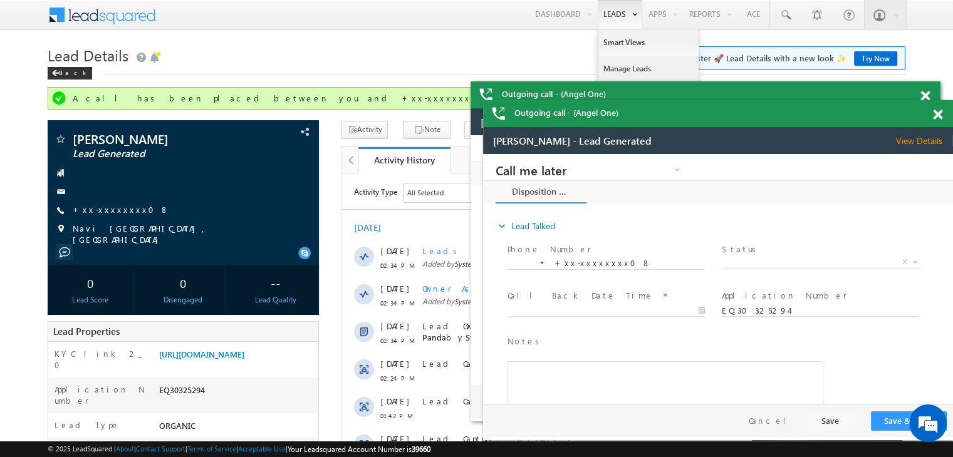
click at [618, 64] on link "Manage Leads" at bounding box center [648, 69] width 100 height 26
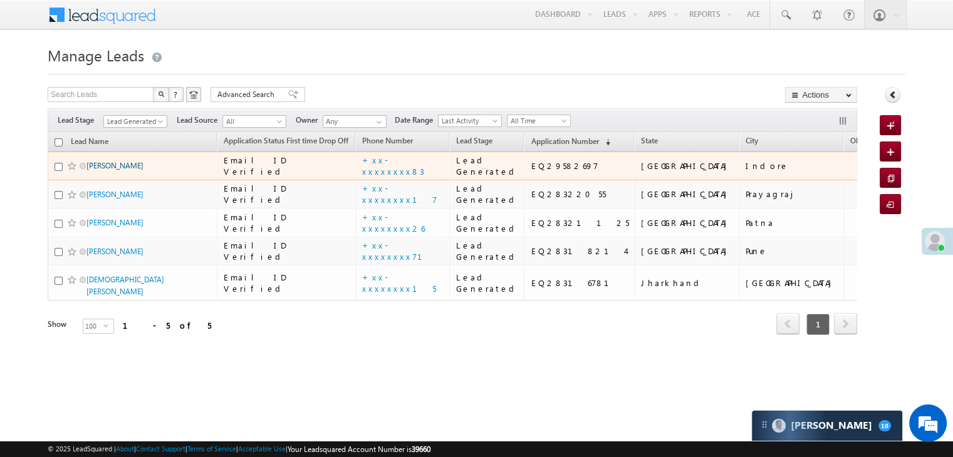
click at [118, 170] on link "[PERSON_NAME]" at bounding box center [114, 165] width 57 height 9
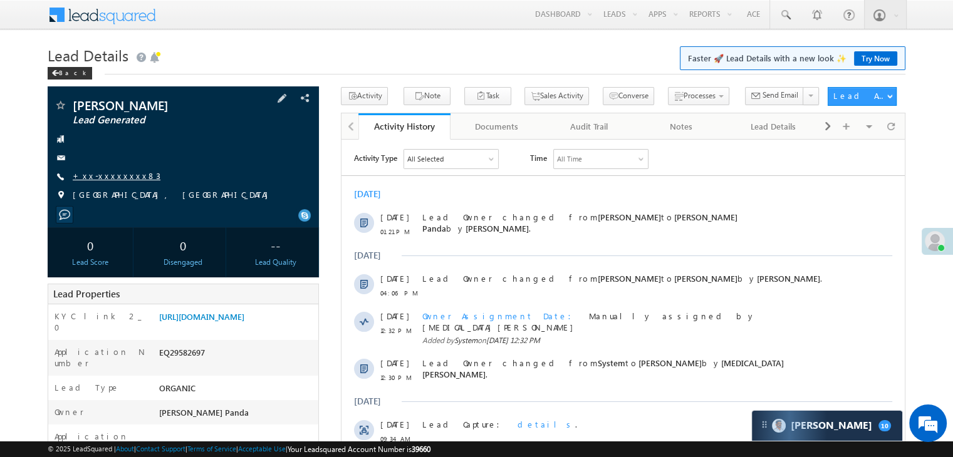
click at [103, 179] on link "+xx-xxxxxxxx83" at bounding box center [117, 175] width 88 height 11
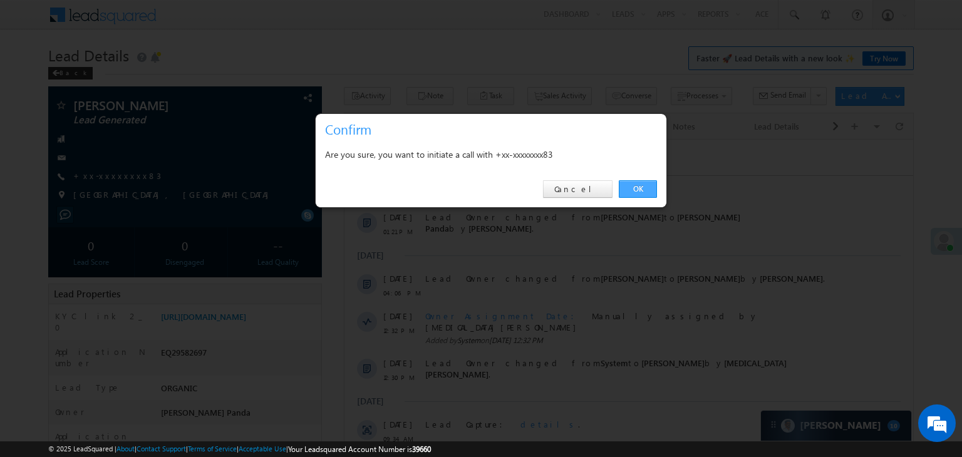
click at [646, 189] on link "OK" at bounding box center [638, 189] width 38 height 18
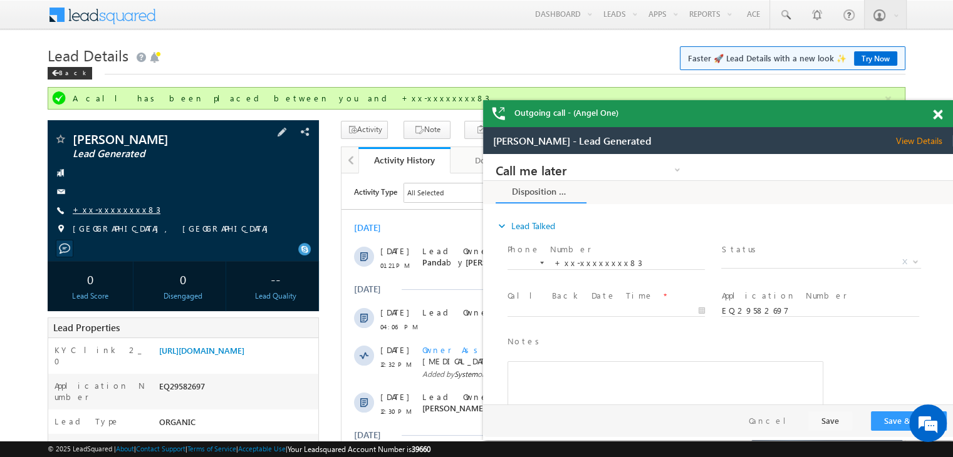
click at [110, 210] on link "+xx-xxxxxxxx83" at bounding box center [117, 209] width 88 height 11
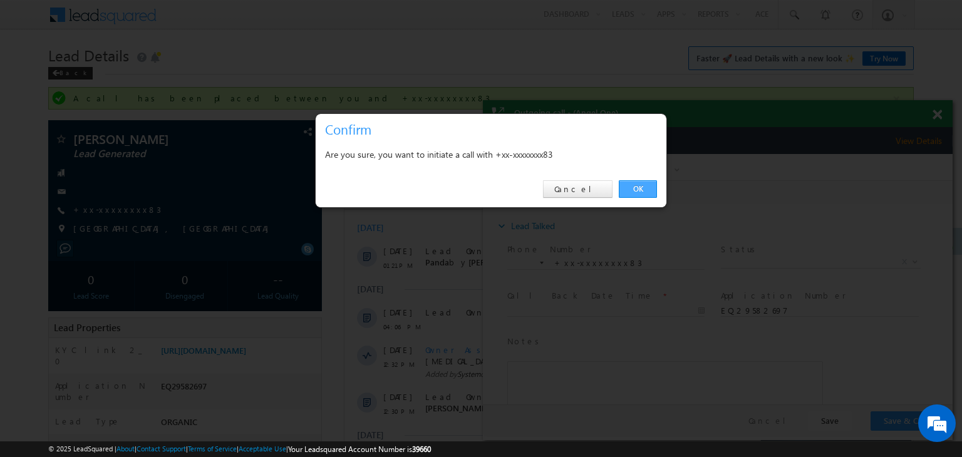
click at [634, 187] on link "OK" at bounding box center [638, 189] width 38 height 18
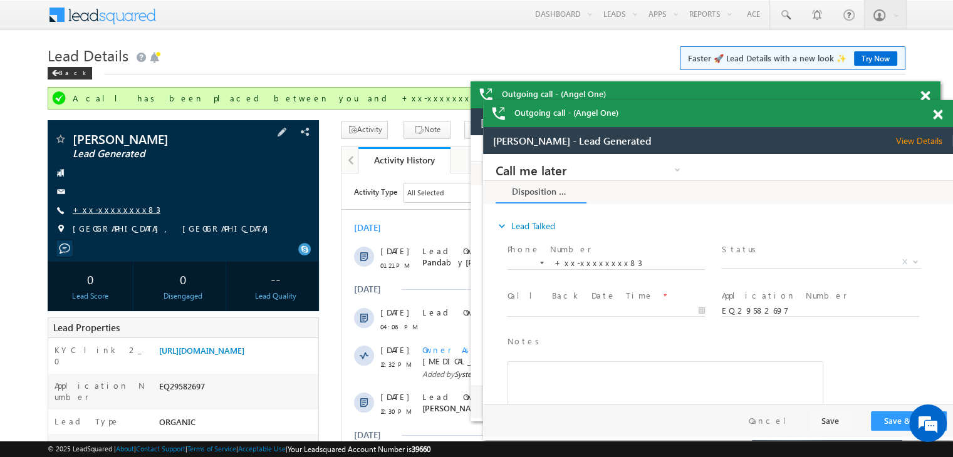
click at [117, 211] on link "+xx-xxxxxxxx83" at bounding box center [117, 209] width 88 height 11
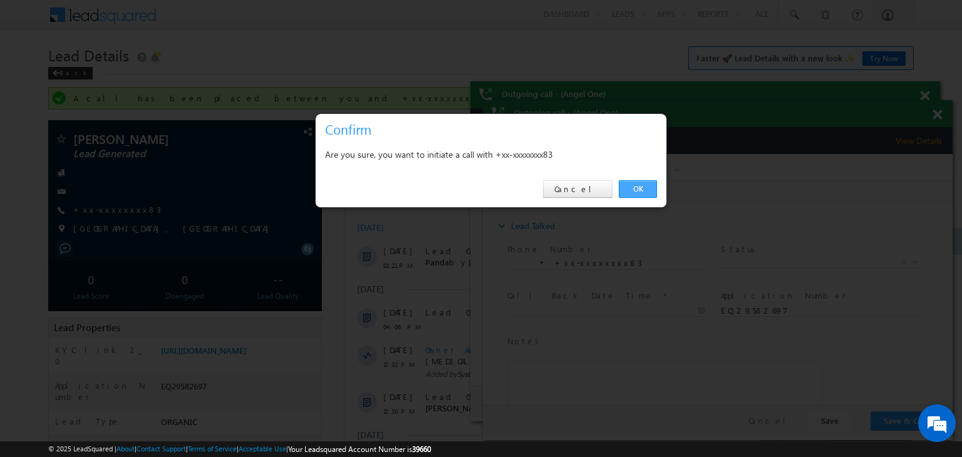
click at [639, 186] on link "OK" at bounding box center [638, 189] width 38 height 18
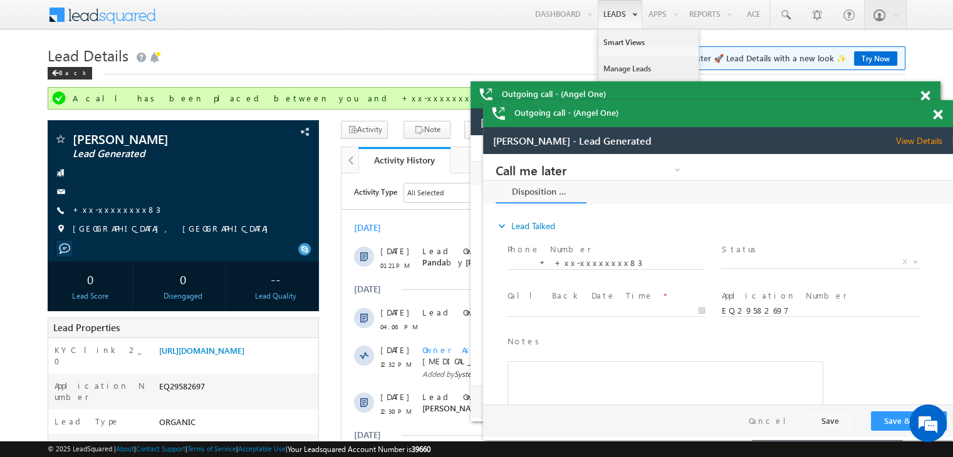
click at [616, 71] on link "Manage Leads" at bounding box center [648, 69] width 100 height 26
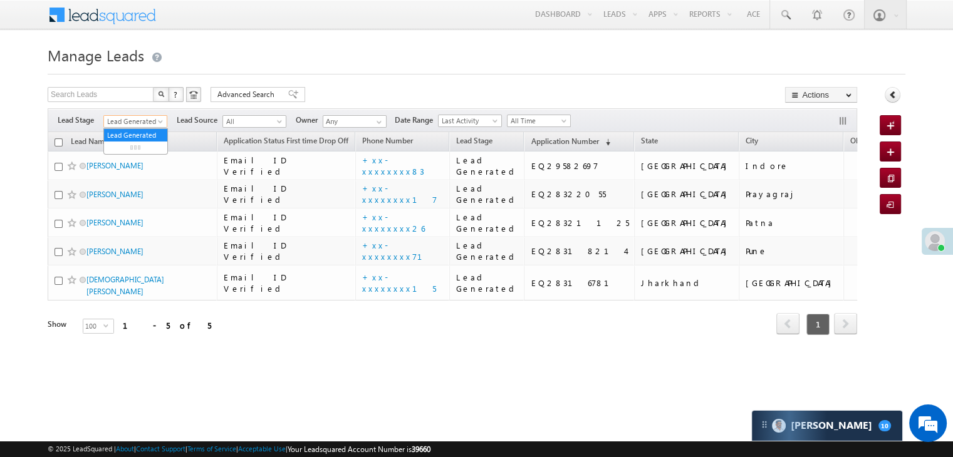
click at [157, 122] on span at bounding box center [162, 124] width 10 height 10
click at [135, 136] on link "All" at bounding box center [135, 135] width 63 height 11
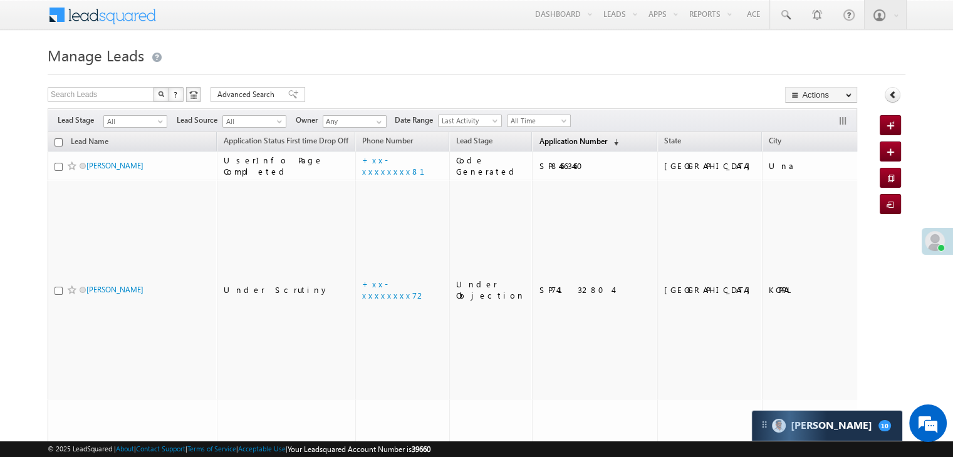
click at [544, 144] on span "Application Number" at bounding box center [573, 141] width 68 height 9
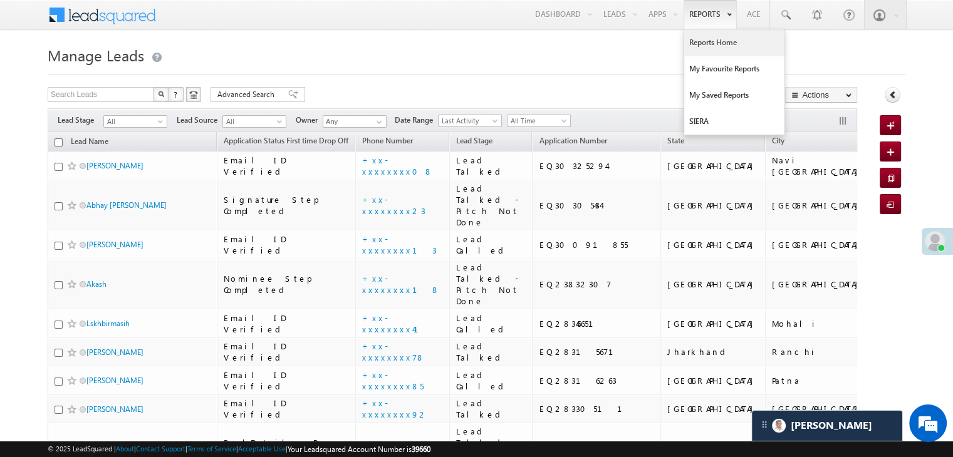
click at [705, 46] on link "Reports Home" at bounding box center [734, 42] width 100 height 26
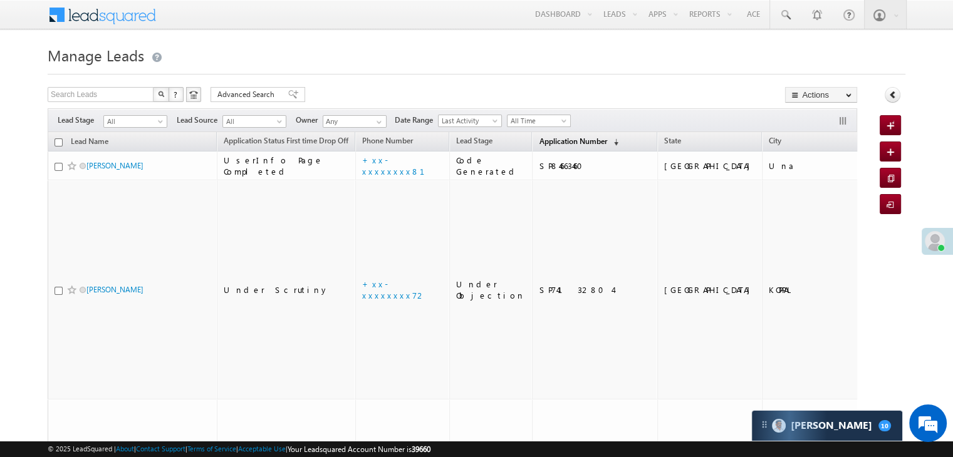
click at [544, 134] on link "Application Number (sorted descending)" at bounding box center [578, 142] width 92 height 16
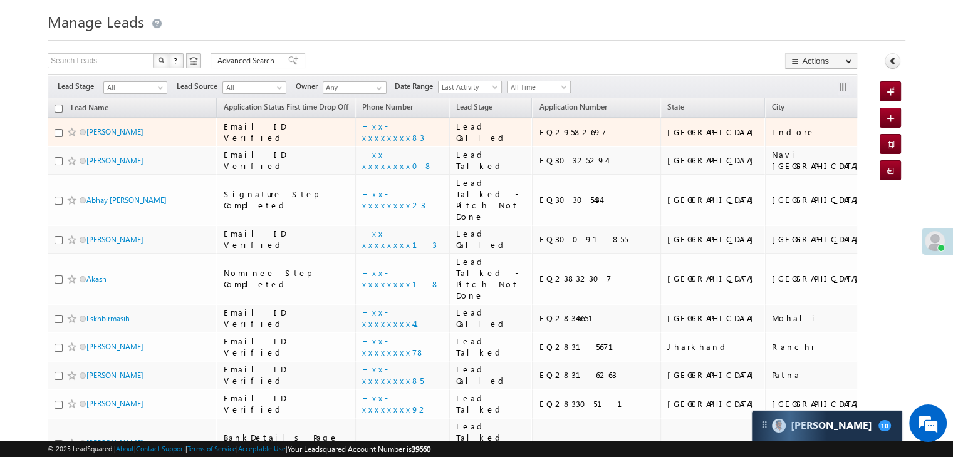
scroll to position [63, 0]
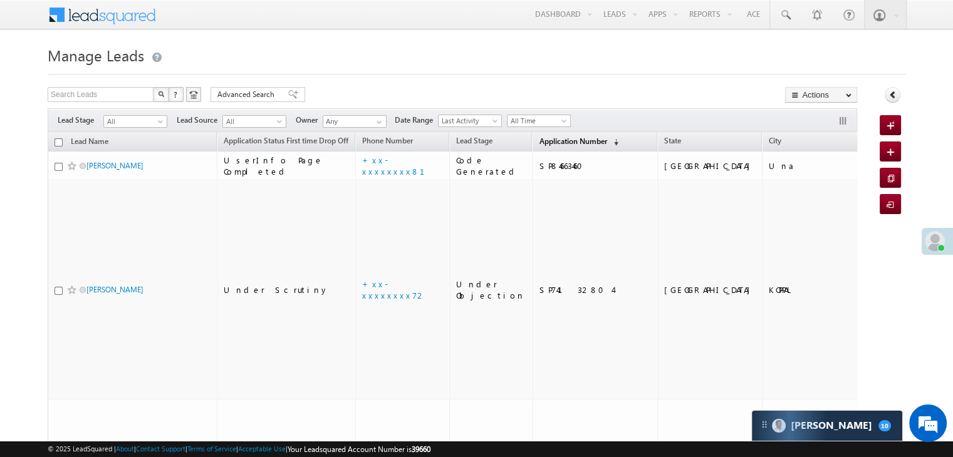
click at [554, 145] on span "Application Number" at bounding box center [573, 141] width 68 height 9
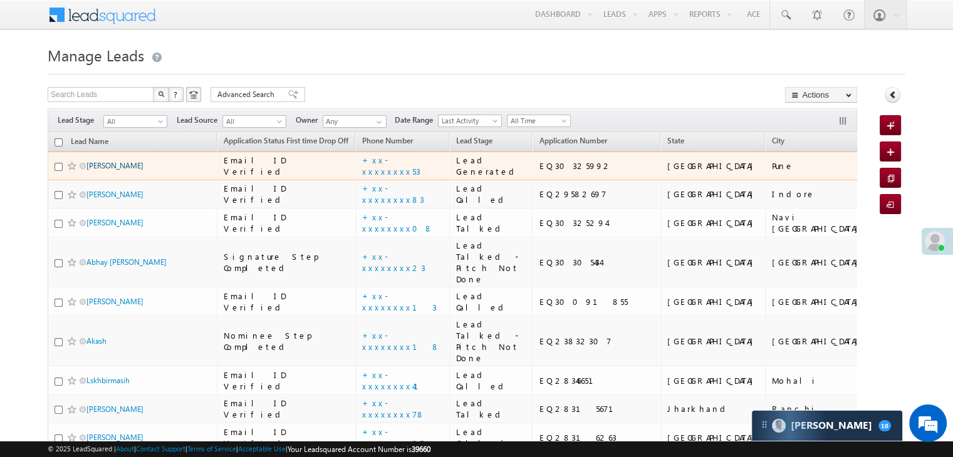
click at [101, 170] on link "[PERSON_NAME]" at bounding box center [114, 165] width 57 height 9
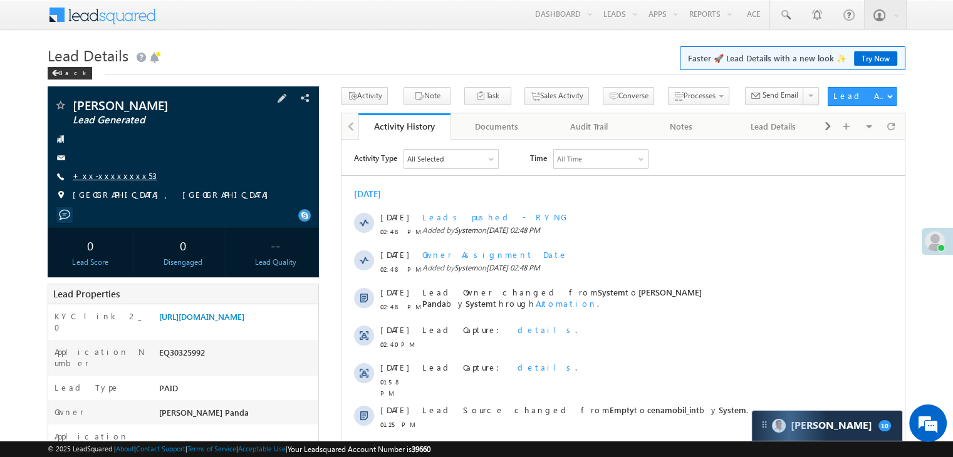
click at [95, 179] on link "+xx-xxxxxxxx53" at bounding box center [115, 175] width 84 height 11
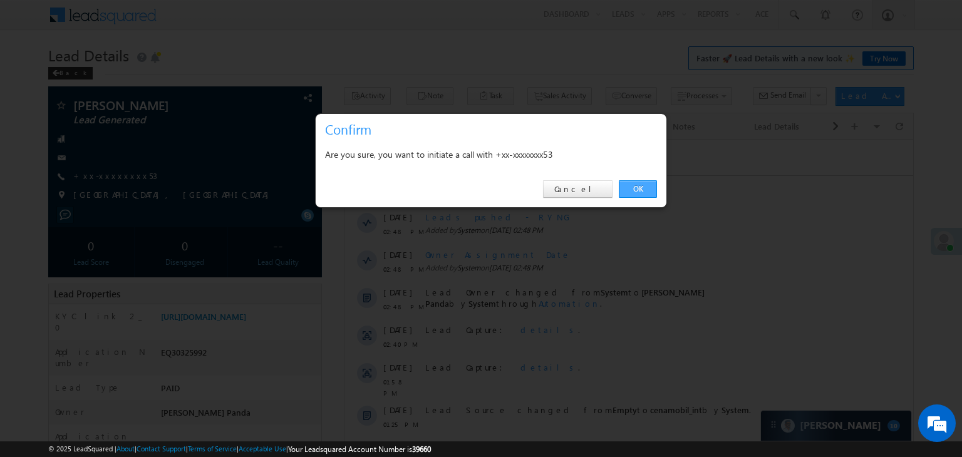
drag, startPoint x: 634, startPoint y: 185, endPoint x: 291, endPoint y: 43, distance: 371.3
click at [634, 185] on link "OK" at bounding box center [638, 189] width 38 height 18
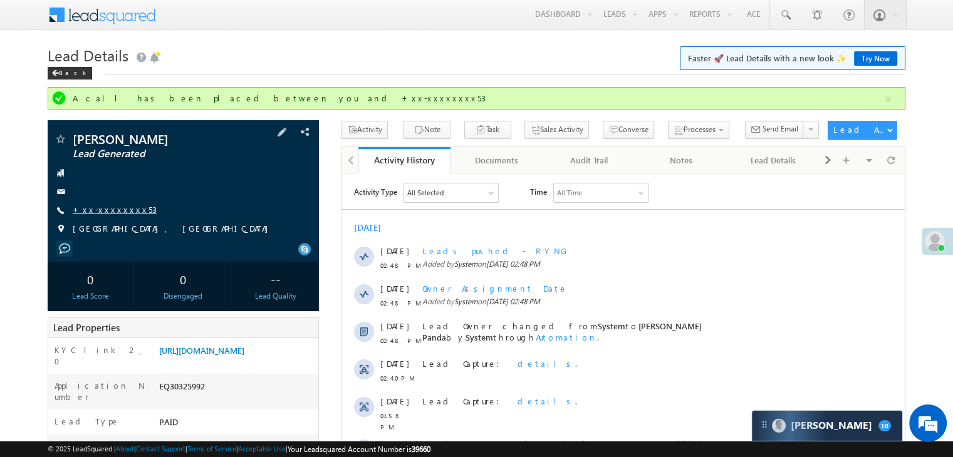
click at [120, 215] on link "+xx-xxxxxxxx53" at bounding box center [115, 209] width 84 height 11
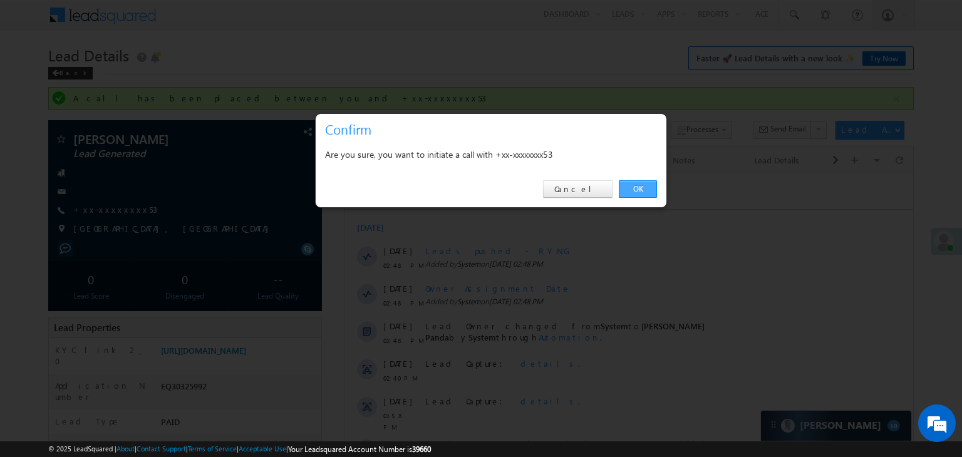
drag, startPoint x: 644, startPoint y: 186, endPoint x: 303, endPoint y: 12, distance: 382.6
click at [644, 186] on link "OK" at bounding box center [638, 189] width 38 height 18
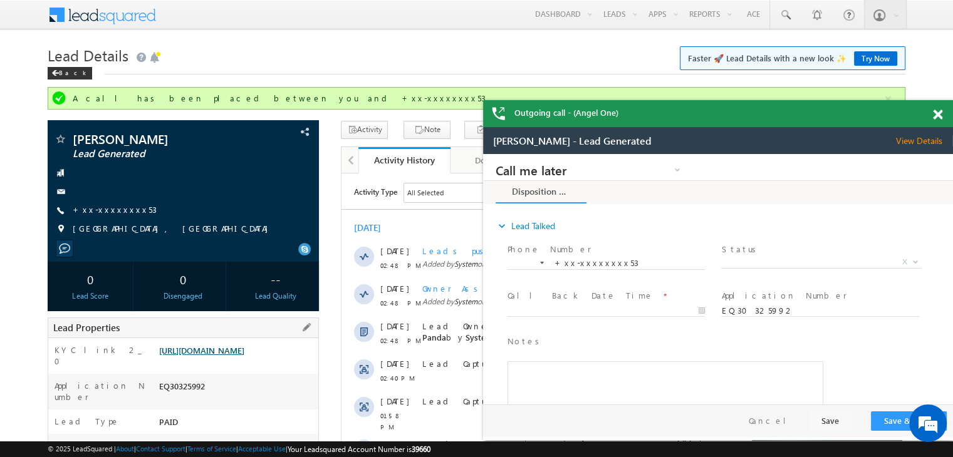
click at [244, 354] on link "https://angelbroking1-pk3em7sa.customui-test.leadsquared.com?leadId=92dc40e8-c9…" at bounding box center [201, 350] width 85 height 11
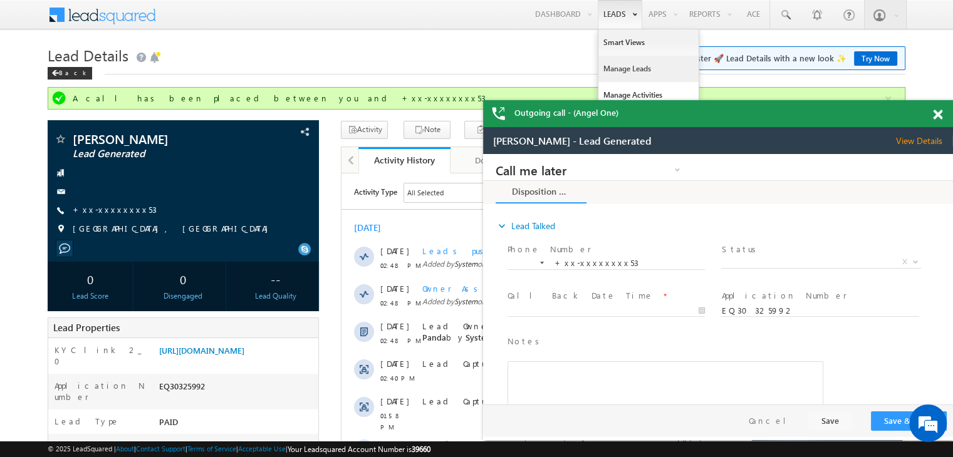
click at [612, 66] on link "Manage Leads" at bounding box center [648, 69] width 100 height 26
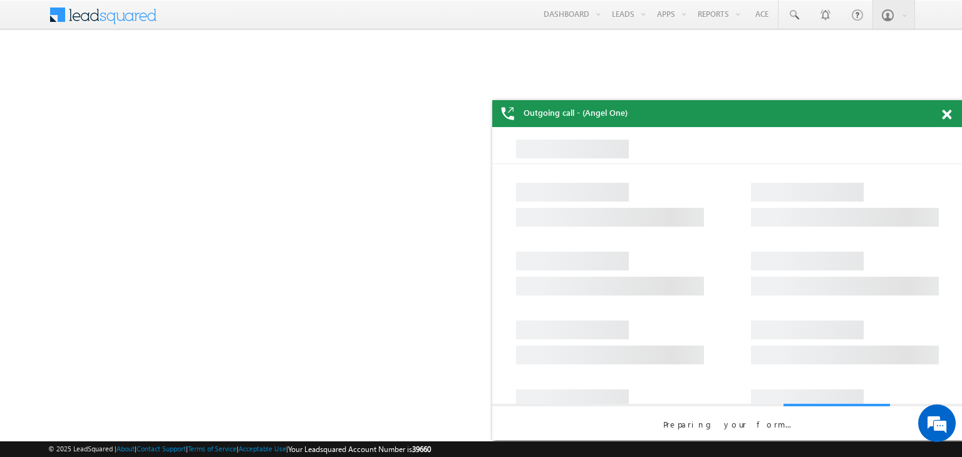
click at [944, 116] on span at bounding box center [946, 115] width 9 height 11
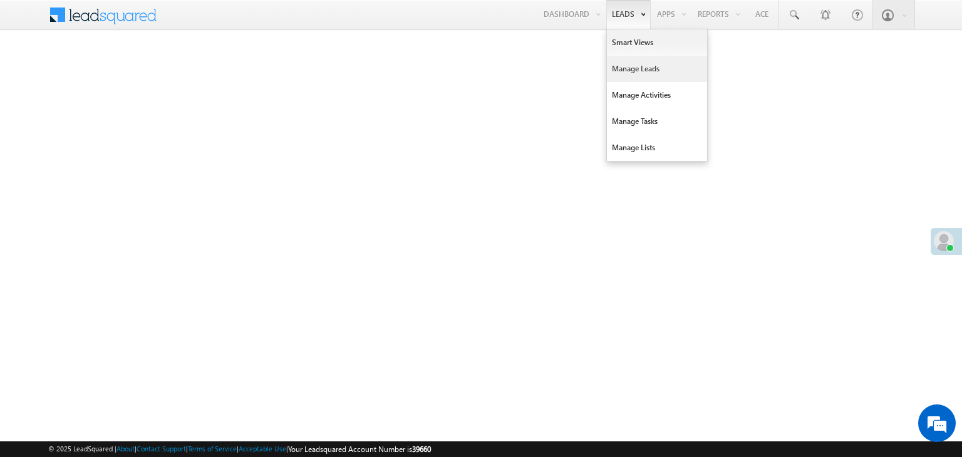
click at [624, 66] on link "Manage Leads" at bounding box center [657, 69] width 100 height 26
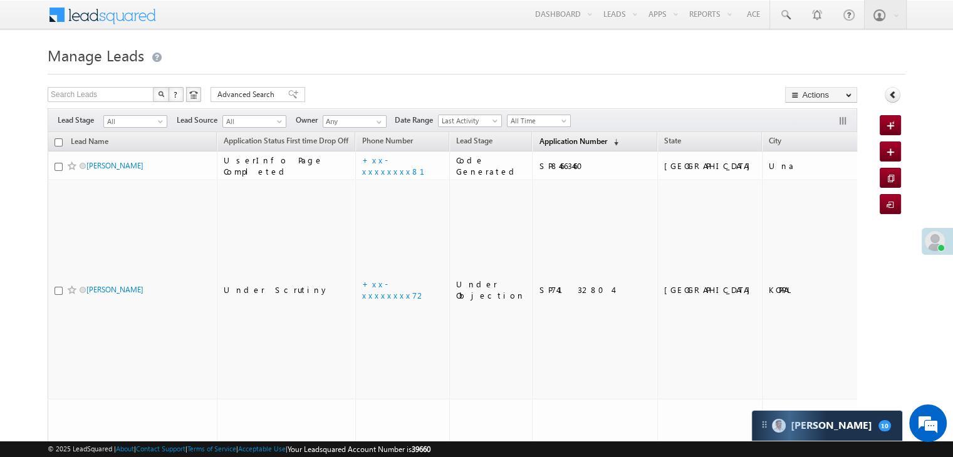
click at [541, 138] on span "Application Number" at bounding box center [573, 141] width 68 height 9
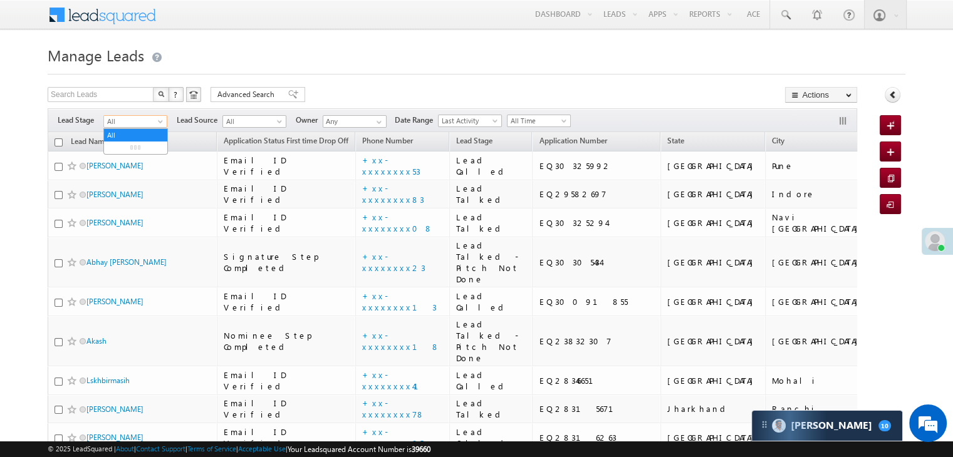
click at [161, 125] on span at bounding box center [162, 124] width 10 height 10
click at [138, 145] on link "Lead Generated" at bounding box center [135, 147] width 63 height 11
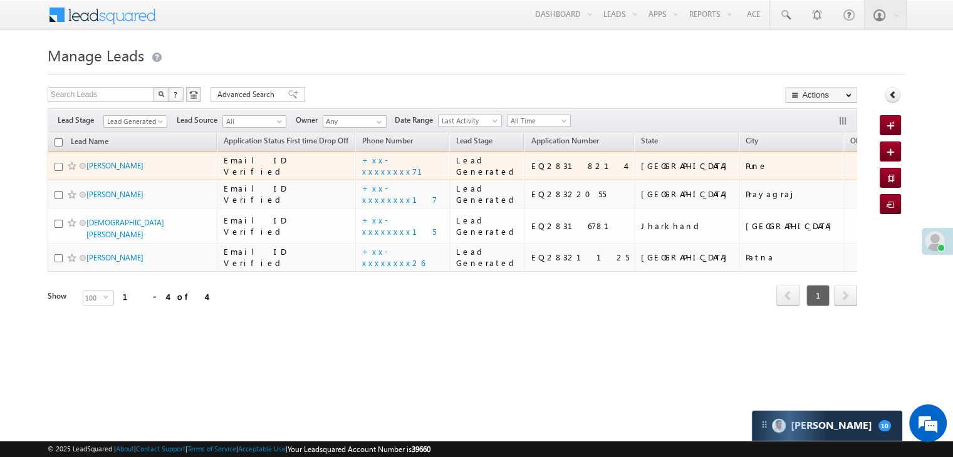
scroll to position [95, 0]
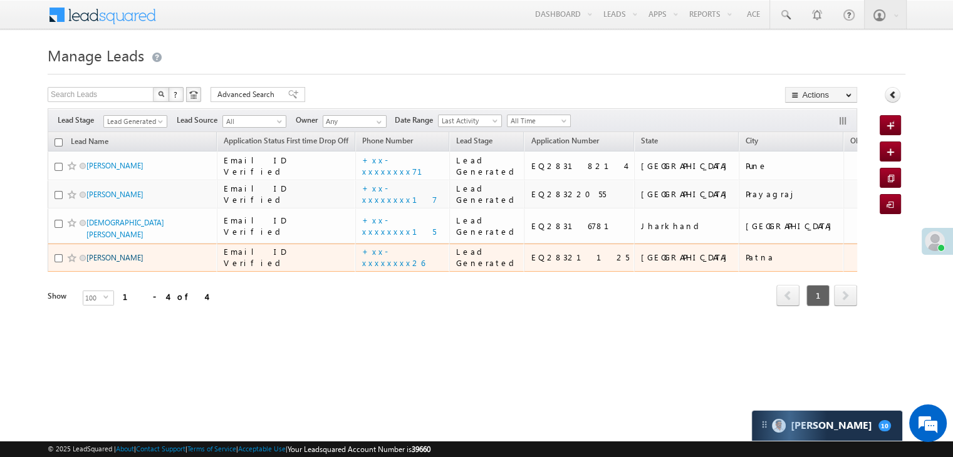
click at [116, 262] on link "Kundan kumar" at bounding box center [114, 257] width 57 height 9
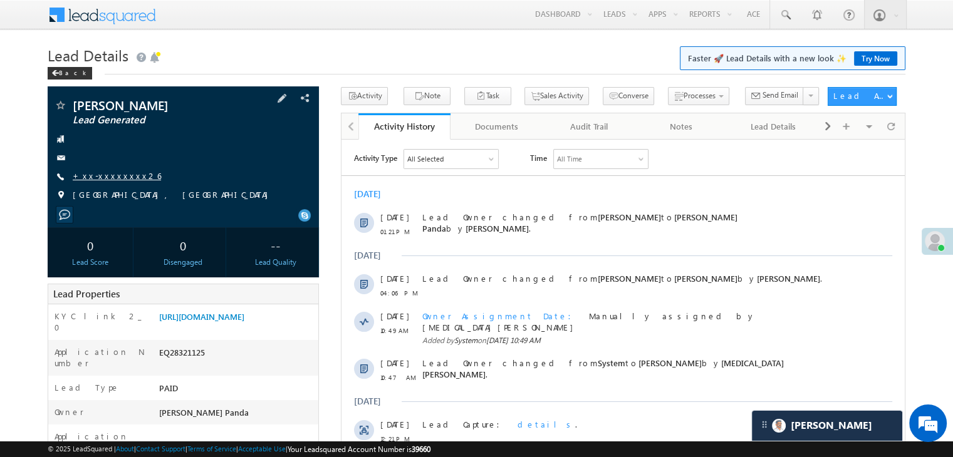
click at [98, 175] on link "+xx-xxxxxxxx26" at bounding box center [117, 175] width 88 height 11
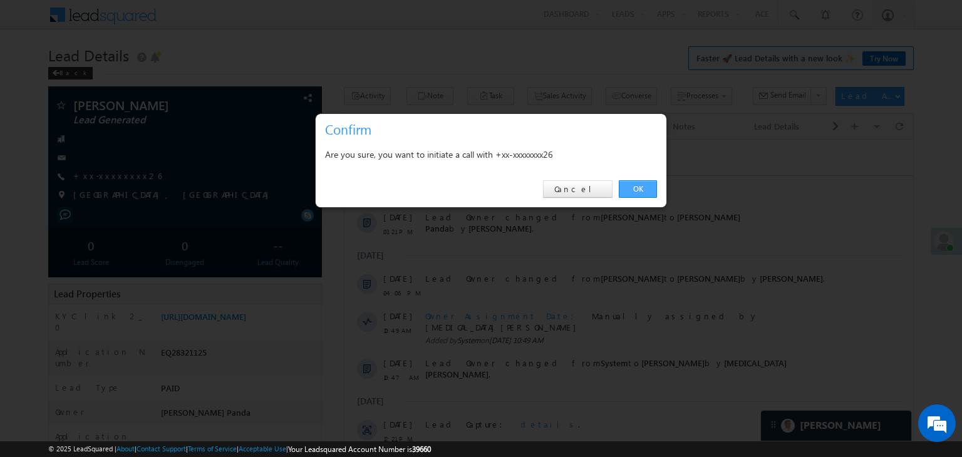
click at [639, 187] on link "OK" at bounding box center [638, 189] width 38 height 18
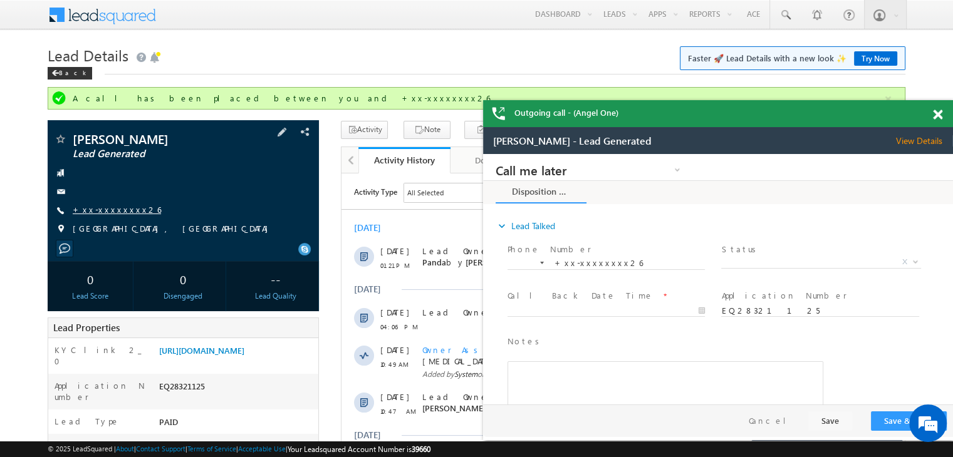
click at [115, 208] on link "+xx-xxxxxxxx26" at bounding box center [117, 209] width 88 height 11
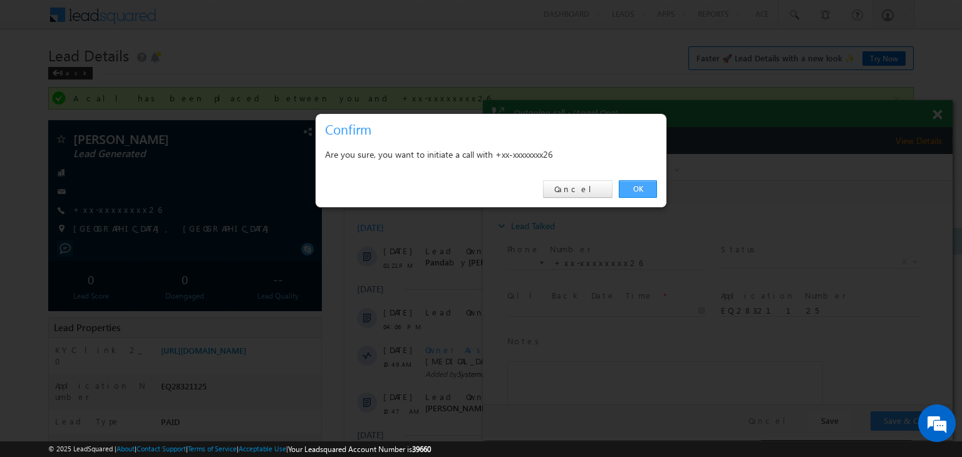
click at [639, 192] on link "OK" at bounding box center [638, 189] width 38 height 18
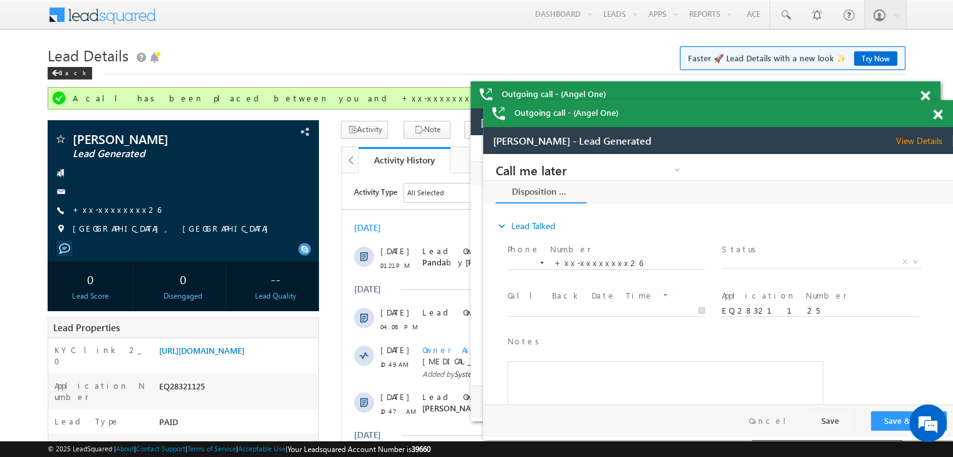
click at [940, 116] on span at bounding box center [937, 115] width 9 height 11
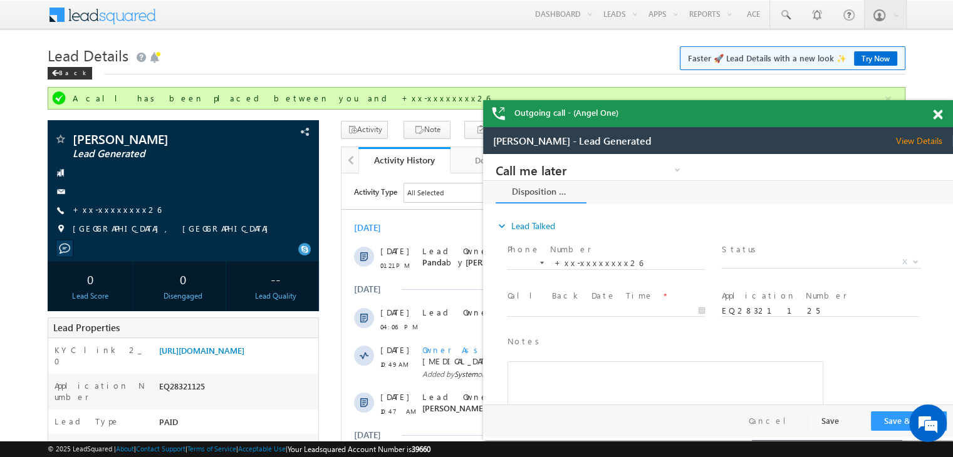
click at [938, 108] on div at bounding box center [944, 112] width 17 height 24
click at [938, 115] on span at bounding box center [937, 115] width 9 height 11
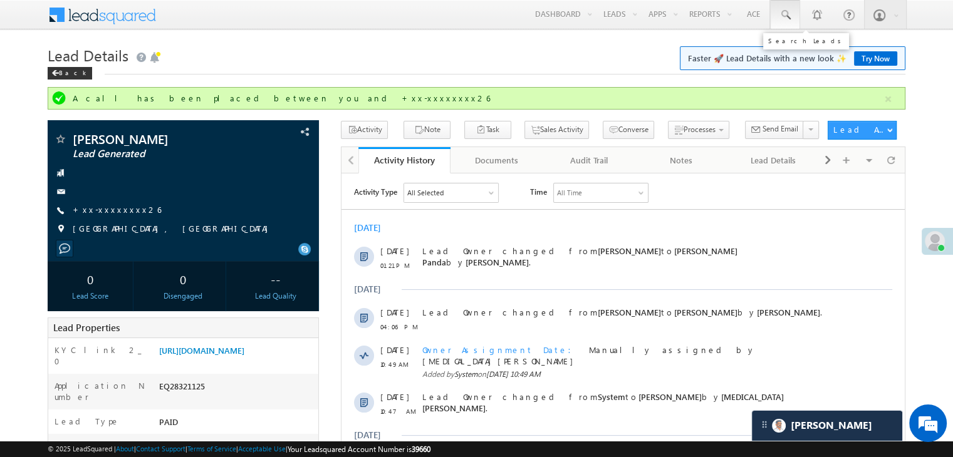
click at [784, 13] on span at bounding box center [785, 15] width 13 height 13
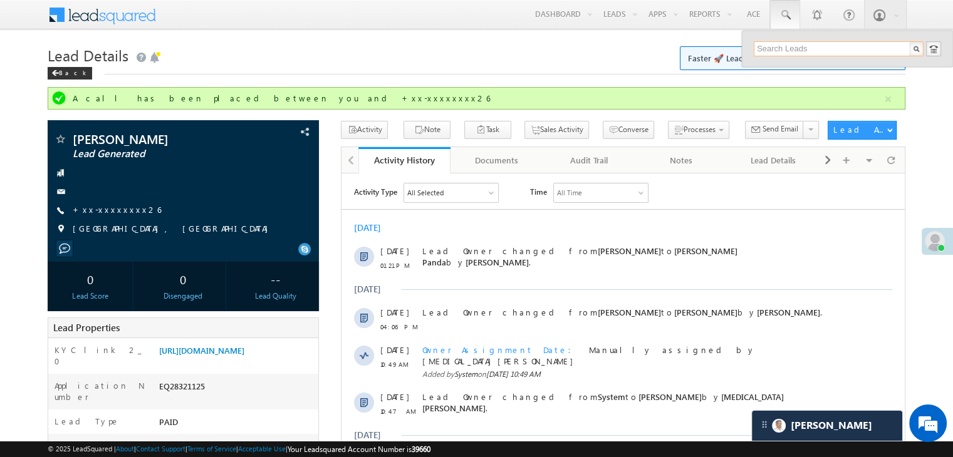
paste input "9726152053"
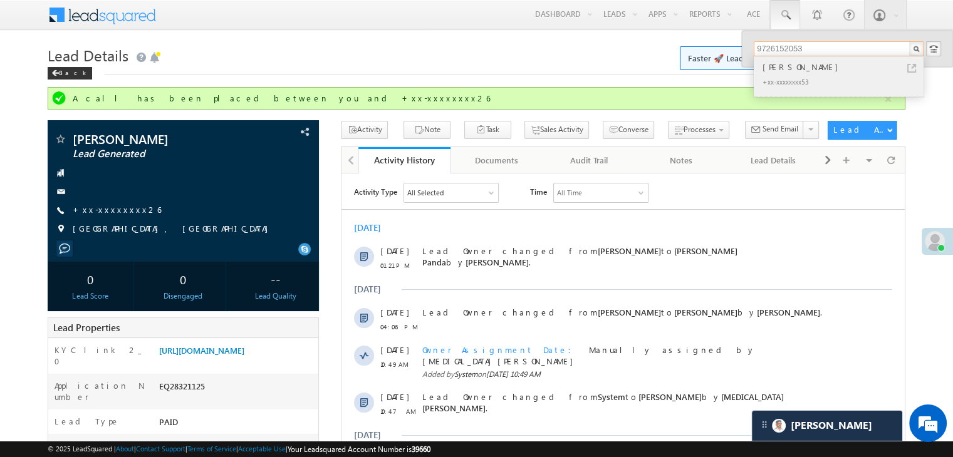
type input "9726152053"
click at [795, 66] on div "VINUJI BADSANGJI THAKOR" at bounding box center [844, 67] width 168 height 14
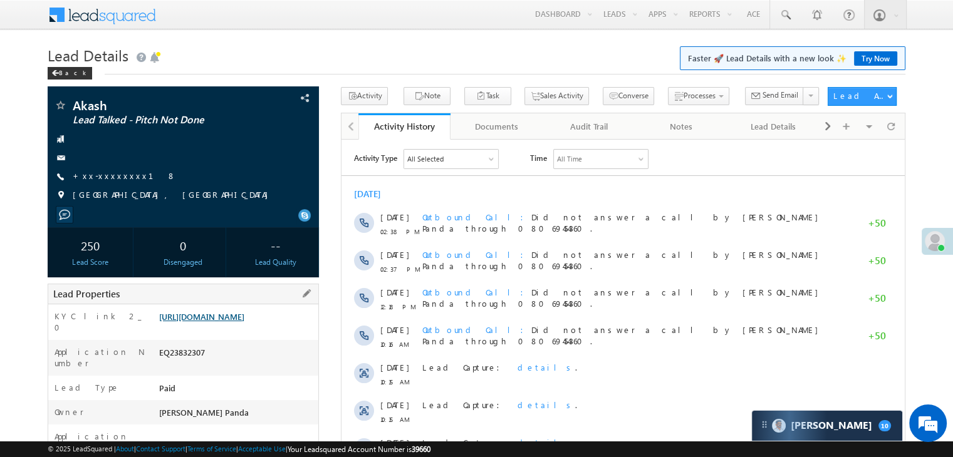
click at [241, 322] on link "https://angelbroking1-pk3em7sa.customui-test.leadsquared.com?leadId=89bd94b2-f8…" at bounding box center [201, 316] width 85 height 11
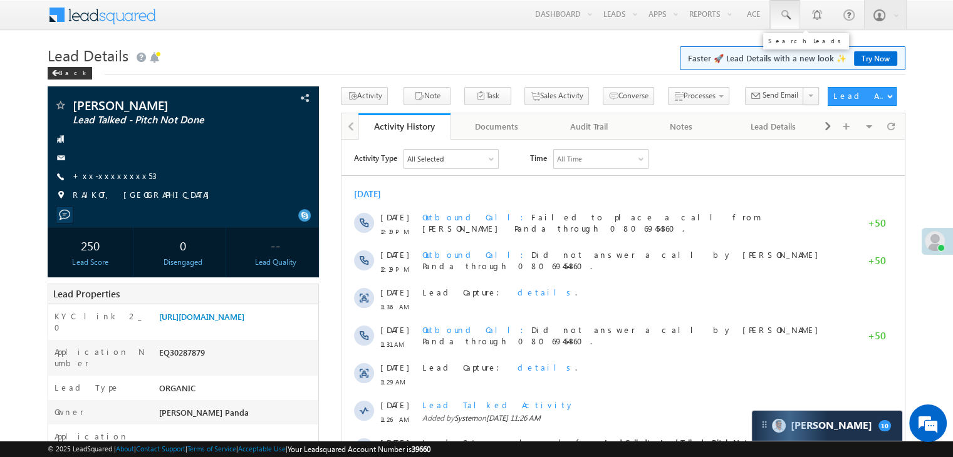
click at [783, 13] on span at bounding box center [785, 15] width 13 height 13
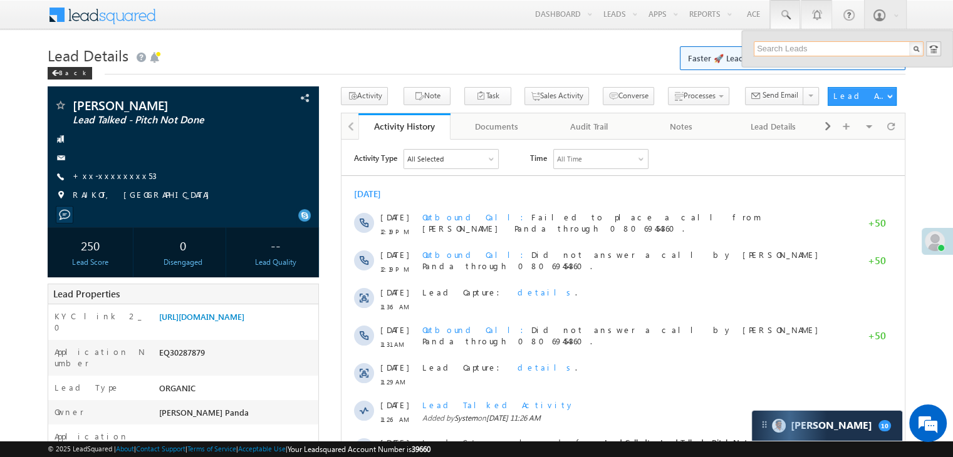
paste input "9735447412"
type input "9735447412"
click at [795, 66] on div "[PERSON_NAME]" at bounding box center [844, 67] width 168 height 14
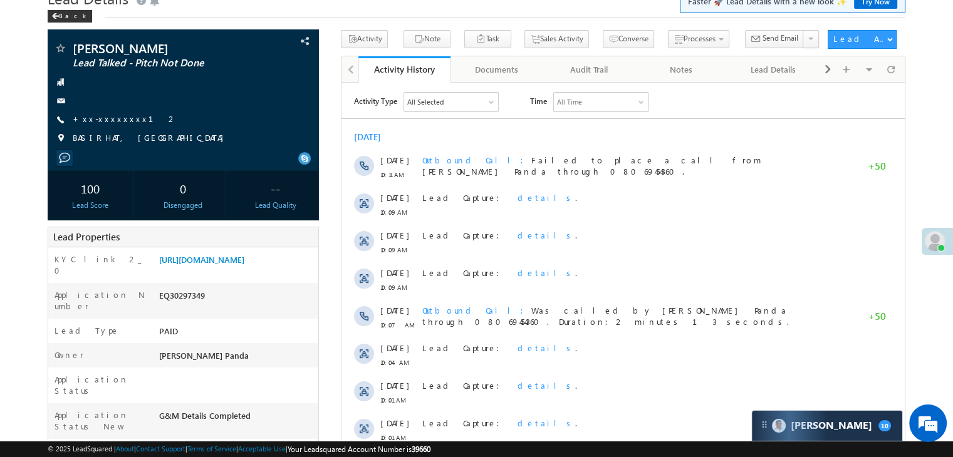
scroll to position [125, 0]
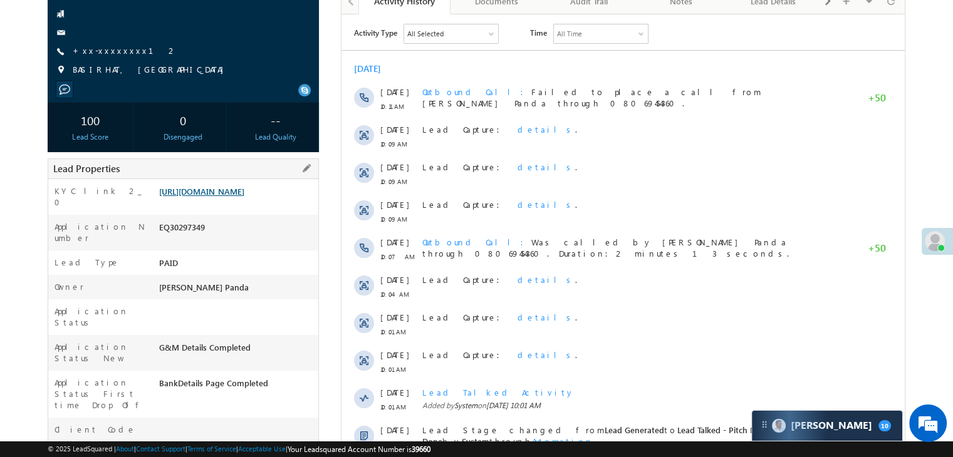
click at [228, 197] on link "[URL][DOMAIN_NAME]" at bounding box center [201, 191] width 85 height 11
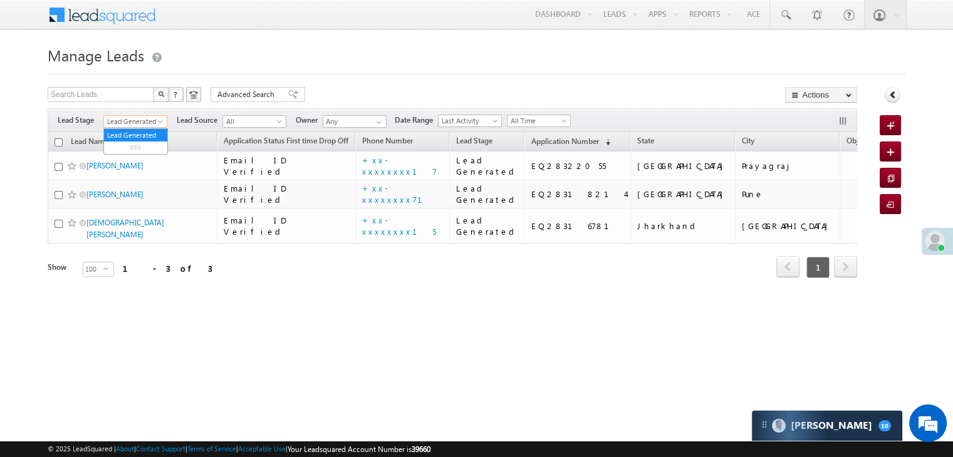
click at [144, 121] on span "Lead Generated" at bounding box center [134, 121] width 60 height 11
click at [130, 130] on link "All" at bounding box center [135, 135] width 63 height 11
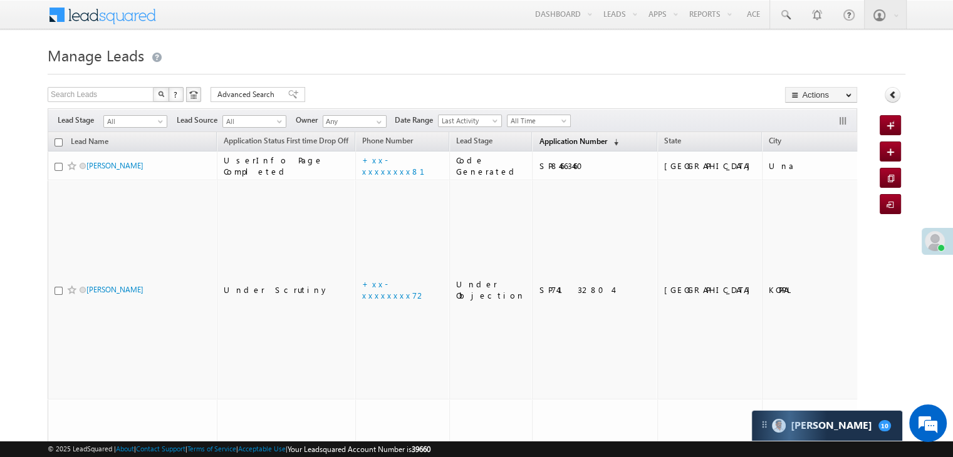
click at [547, 142] on span "Application Number" at bounding box center [573, 141] width 68 height 9
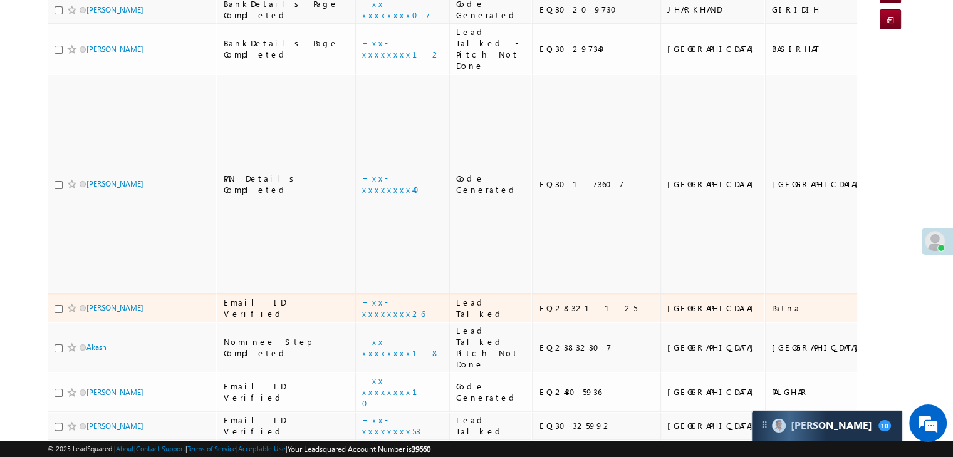
scroll to position [188, 0]
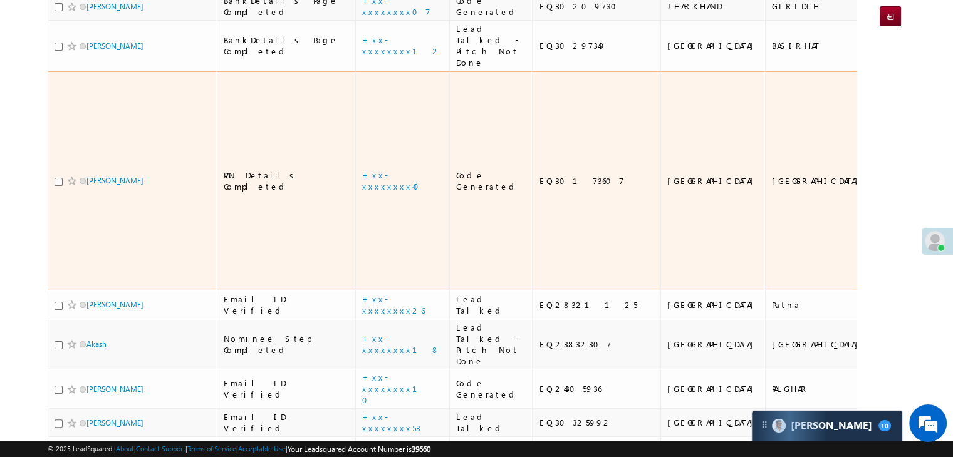
click at [134, 184] on td "Divyesh Kemse" at bounding box center [132, 181] width 169 height 220
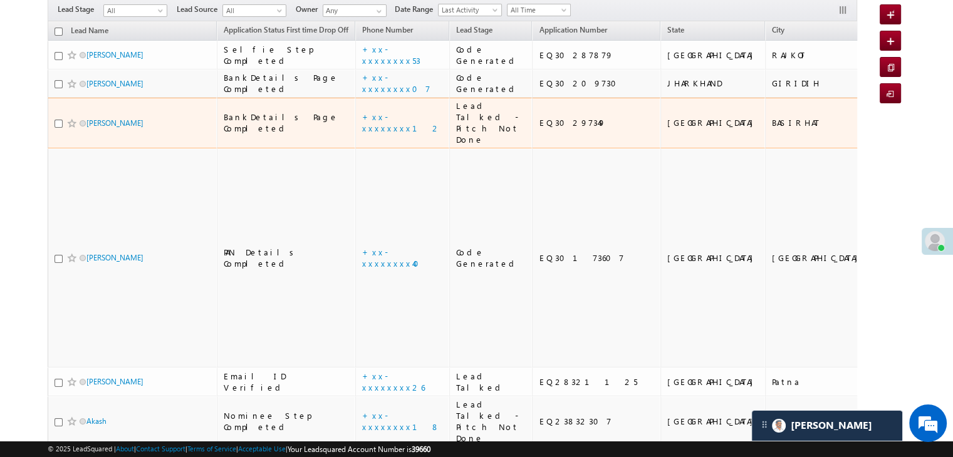
scroll to position [0, 0]
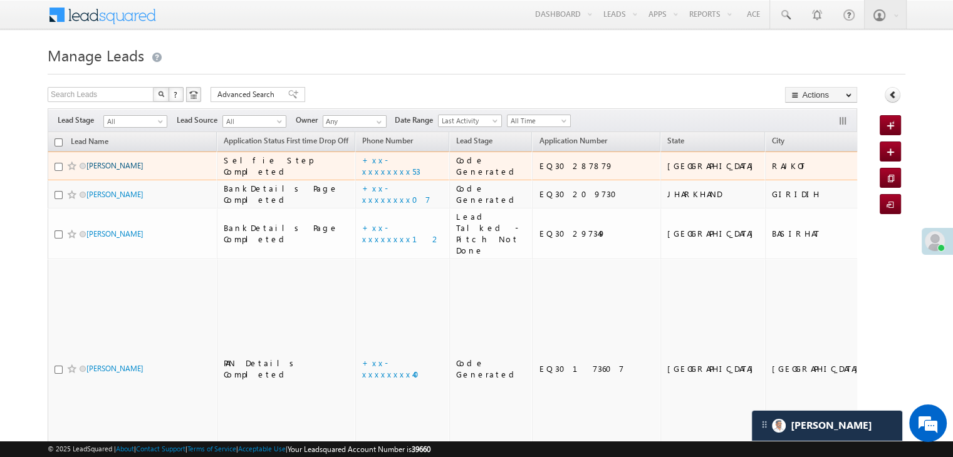
click at [128, 170] on link "[PERSON_NAME]" at bounding box center [114, 165] width 57 height 9
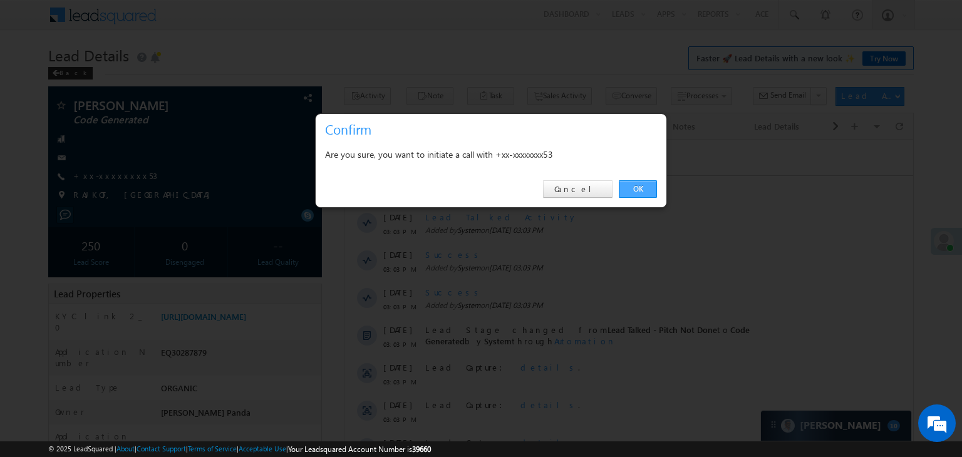
click at [638, 187] on link "OK" at bounding box center [638, 189] width 38 height 18
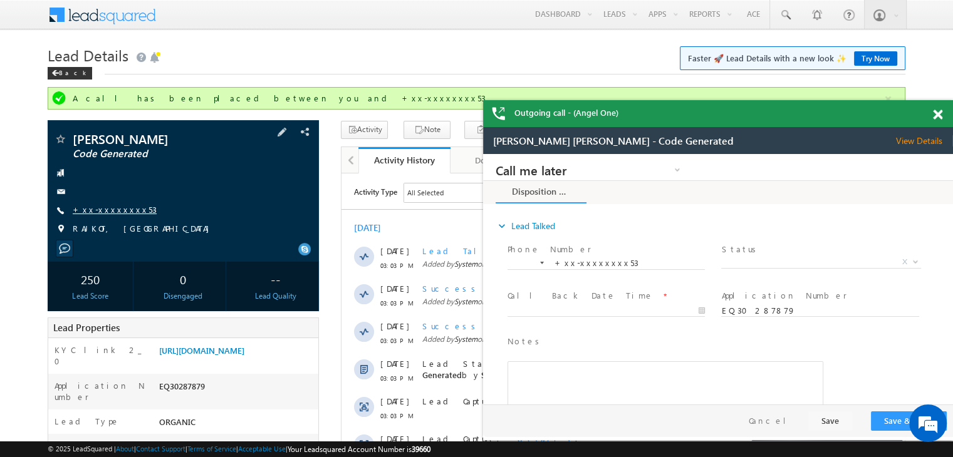
click at [122, 214] on link "+xx-xxxxxxxx53" at bounding box center [115, 209] width 84 height 11
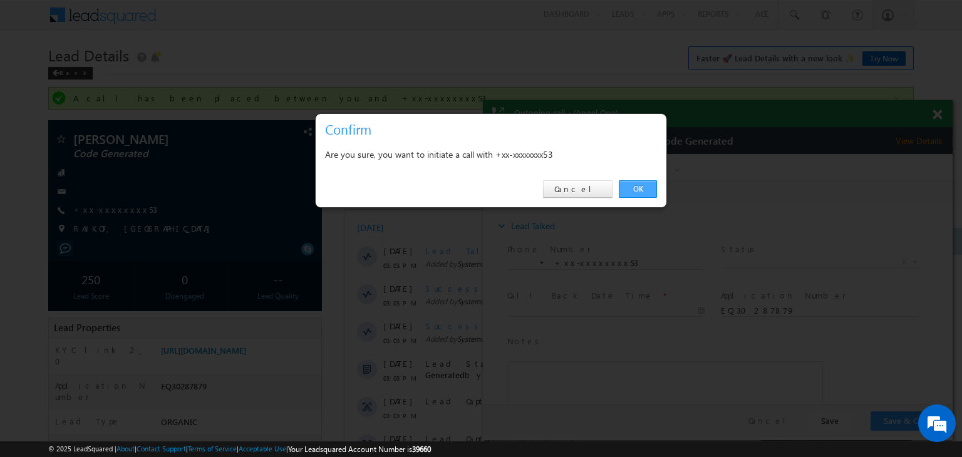
click at [645, 189] on link "OK" at bounding box center [638, 189] width 38 height 18
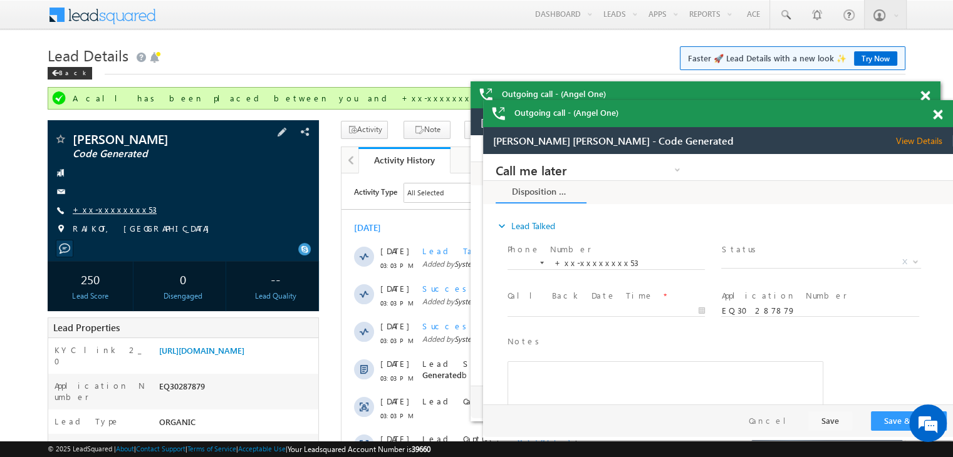
click at [115, 209] on link "+xx-xxxxxxxx53" at bounding box center [115, 209] width 84 height 11
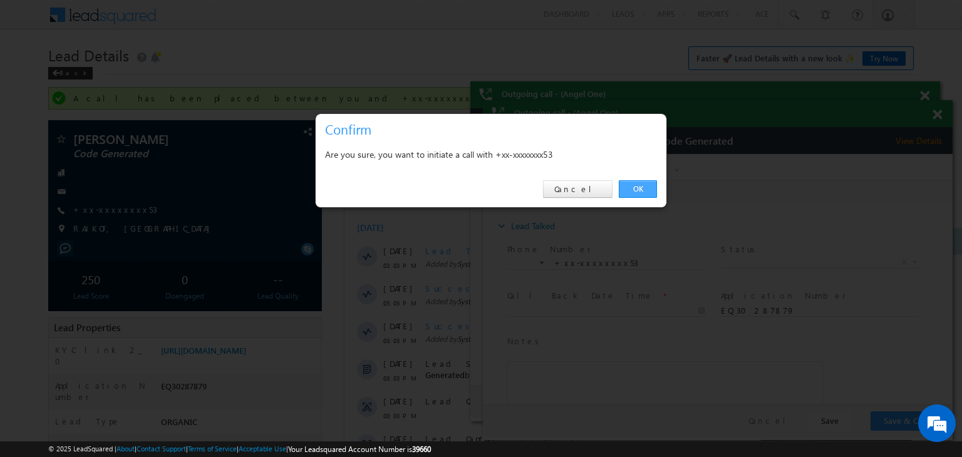
click at [635, 189] on link "OK" at bounding box center [638, 189] width 38 height 18
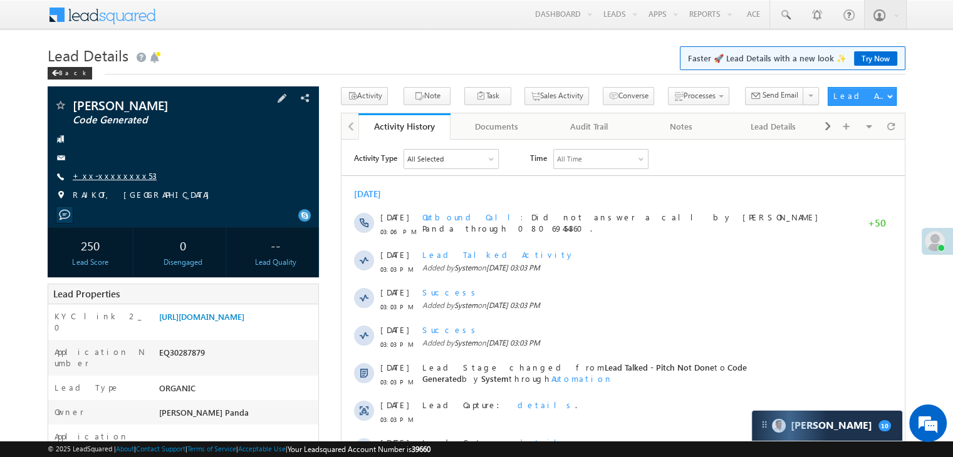
click at [113, 179] on link "+xx-xxxxxxxx53" at bounding box center [115, 175] width 84 height 11
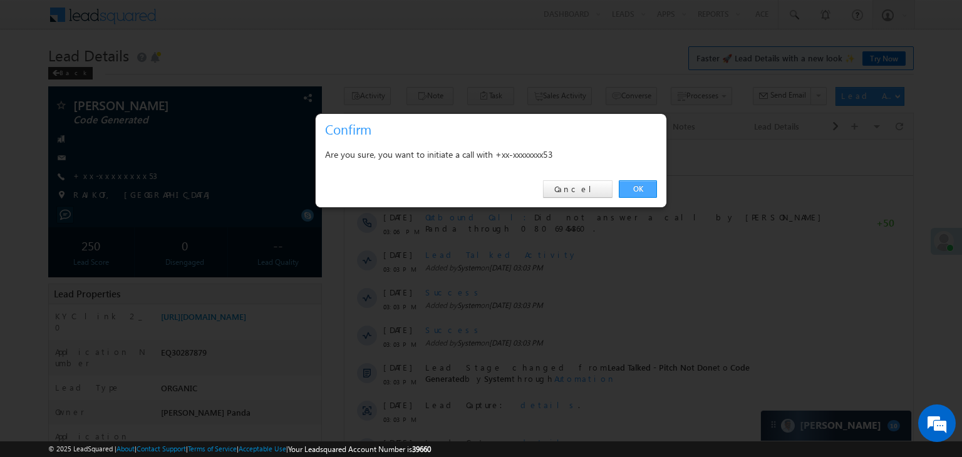
click at [630, 187] on link "OK" at bounding box center [638, 189] width 38 height 18
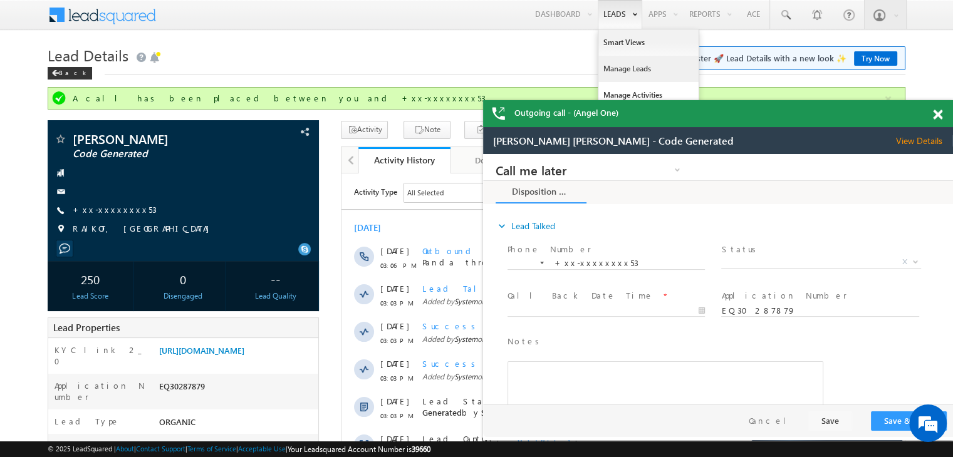
click at [609, 70] on link "Manage Leads" at bounding box center [648, 69] width 100 height 26
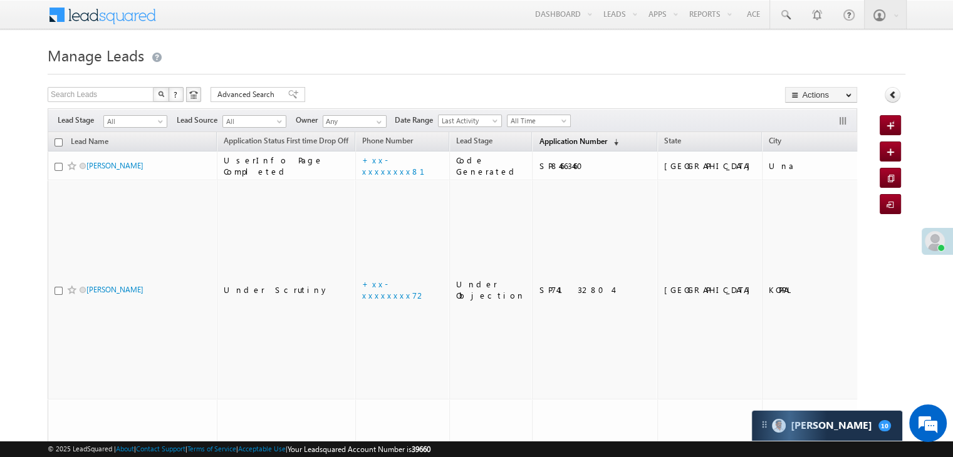
click at [549, 137] on span "Application Number" at bounding box center [573, 141] width 68 height 9
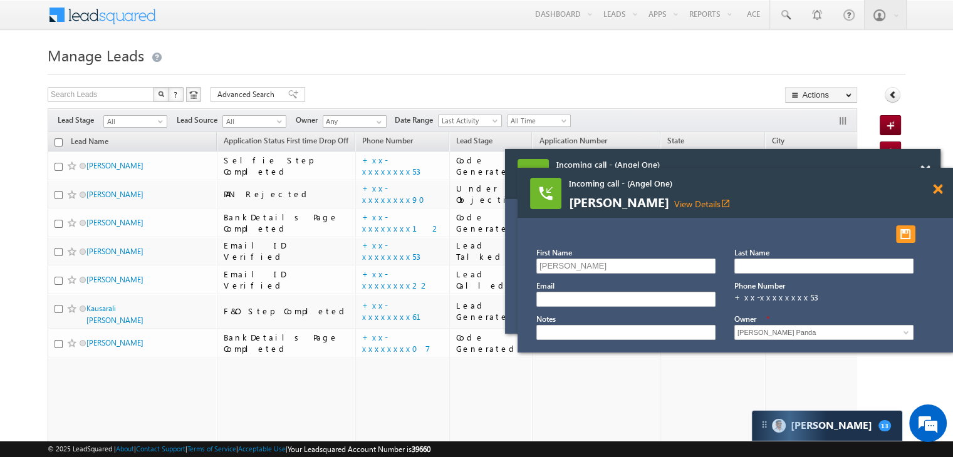
click at [937, 192] on span at bounding box center [937, 189] width 9 height 11
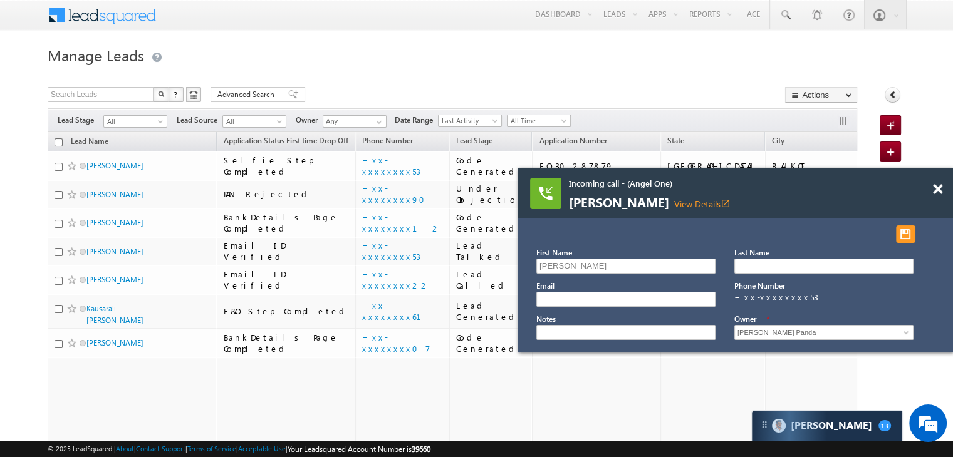
click at [937, 192] on span at bounding box center [937, 189] width 9 height 11
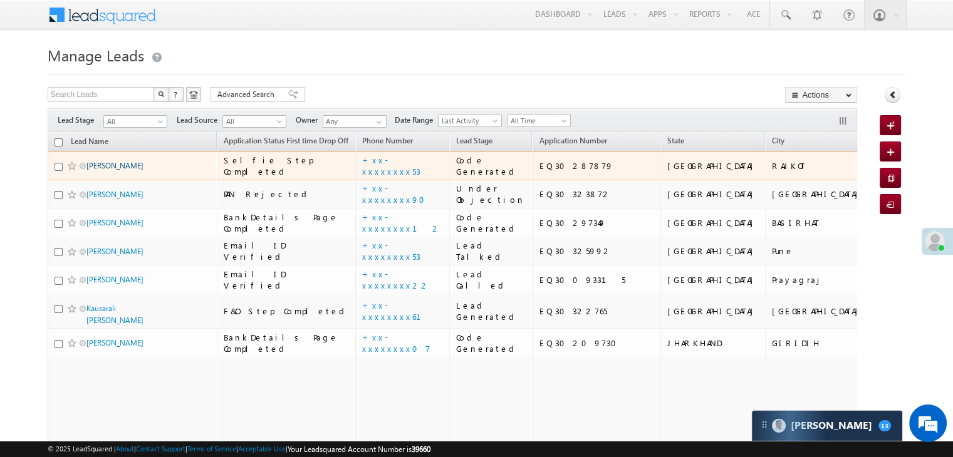
click at [114, 170] on link "VINUJI BADSANGJI THAKOR" at bounding box center [114, 165] width 57 height 9
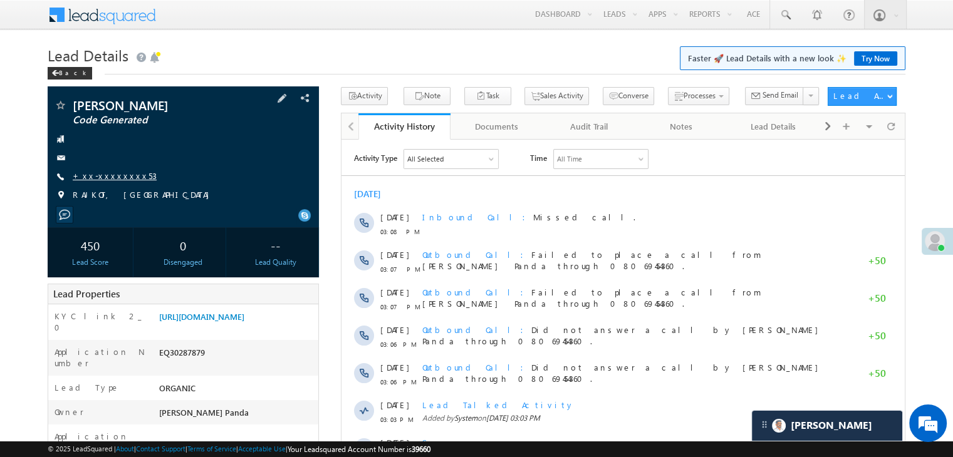
click at [110, 176] on link "+xx-xxxxxxxx53" at bounding box center [115, 175] width 84 height 11
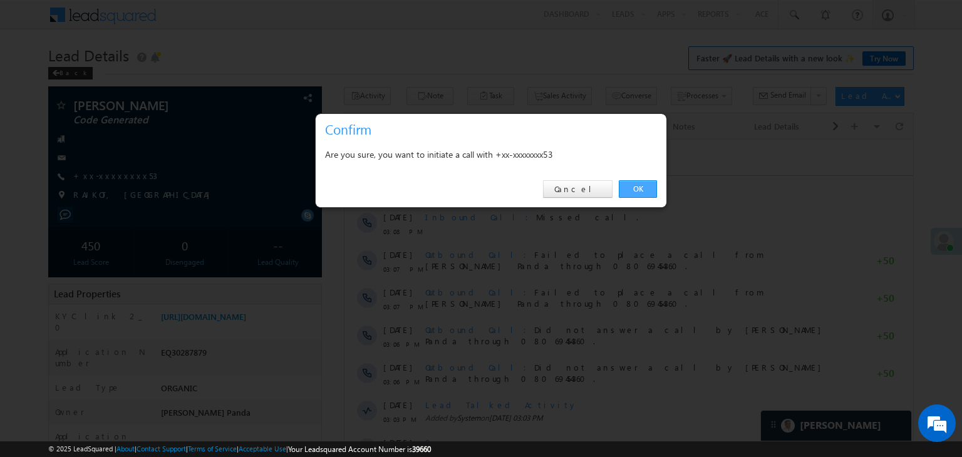
click at [636, 191] on link "OK" at bounding box center [638, 189] width 38 height 18
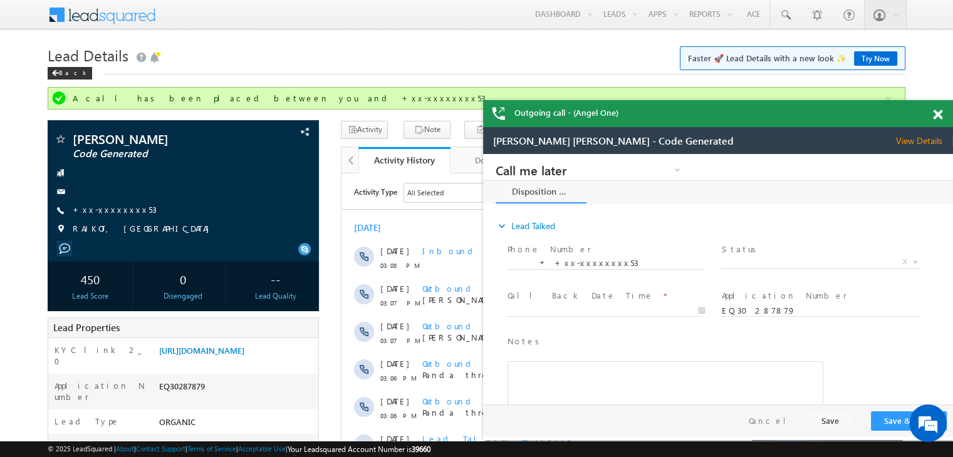
click at [933, 115] on span at bounding box center [937, 115] width 9 height 11
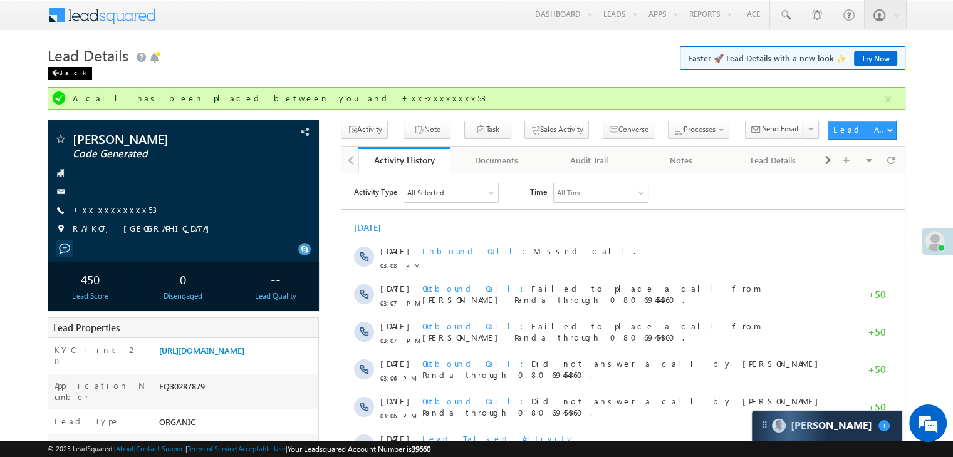
click at [64, 75] on div "Back" at bounding box center [70, 73] width 44 height 13
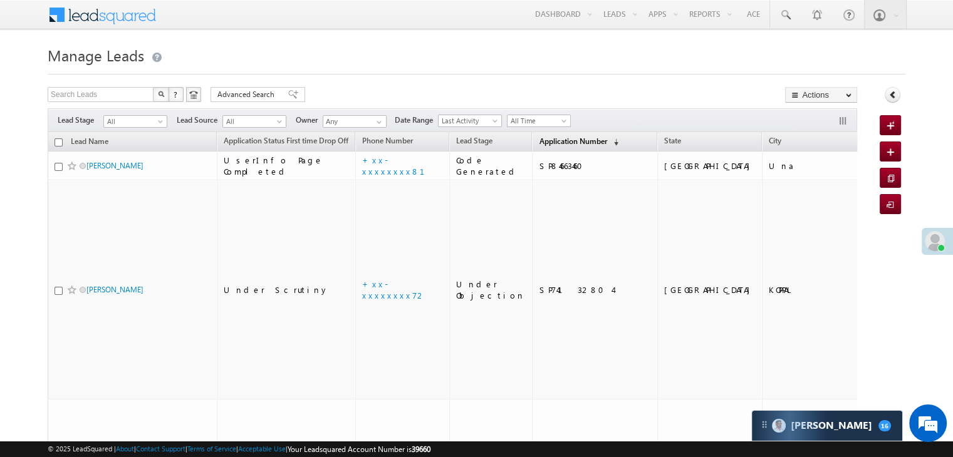
click at [541, 142] on span "Application Number" at bounding box center [573, 141] width 68 height 9
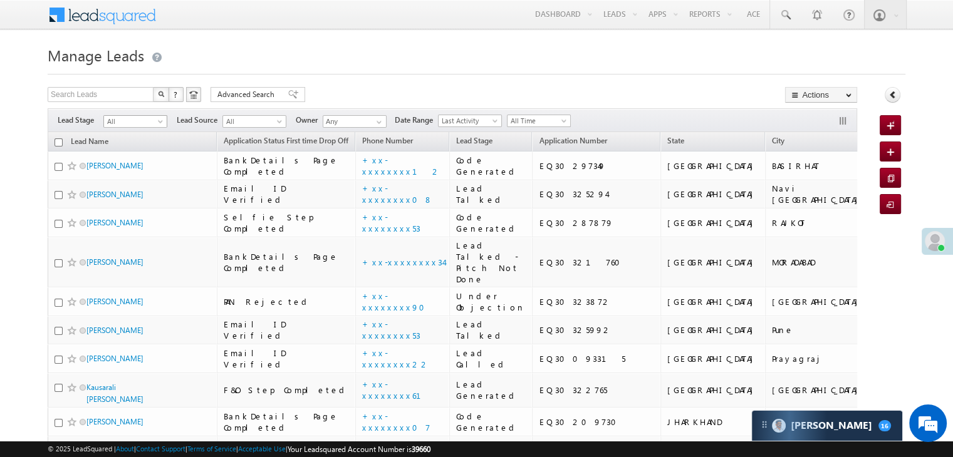
click at [163, 121] on span at bounding box center [162, 124] width 10 height 10
click at [150, 153] on link "Lead Generated" at bounding box center [135, 147] width 63 height 11
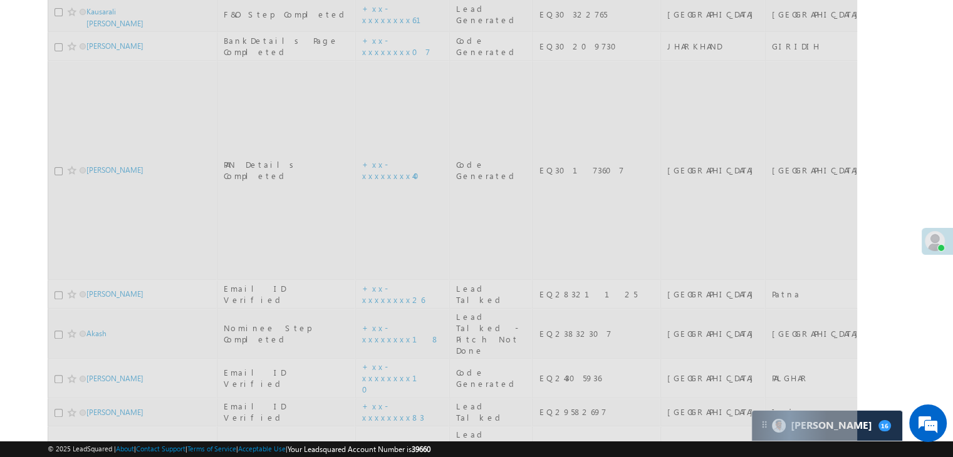
scroll to position [95, 0]
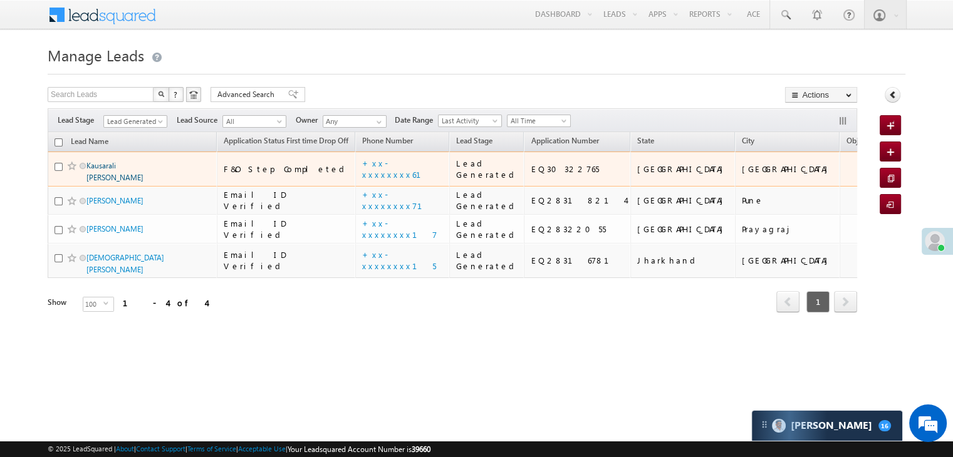
click at [103, 161] on link "Kausarali [PERSON_NAME]" at bounding box center [114, 171] width 57 height 21
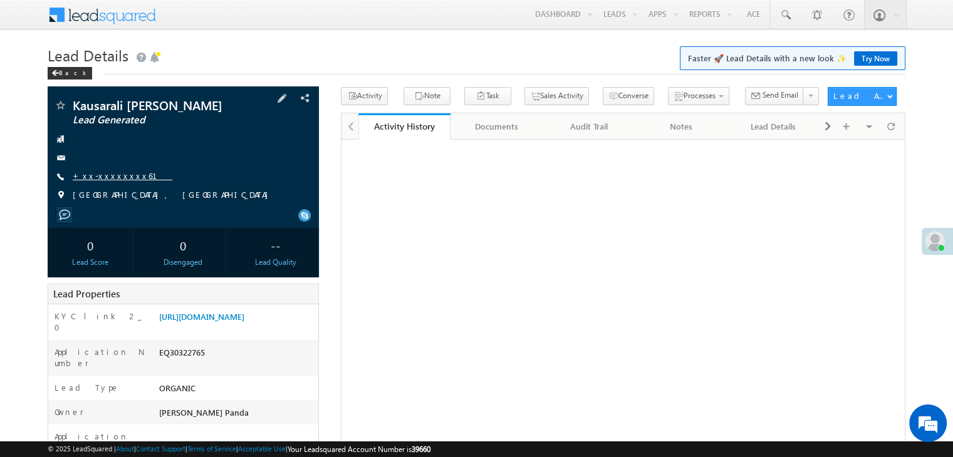
click at [108, 173] on link "+xx-xxxxxxxx61" at bounding box center [123, 175] width 100 height 11
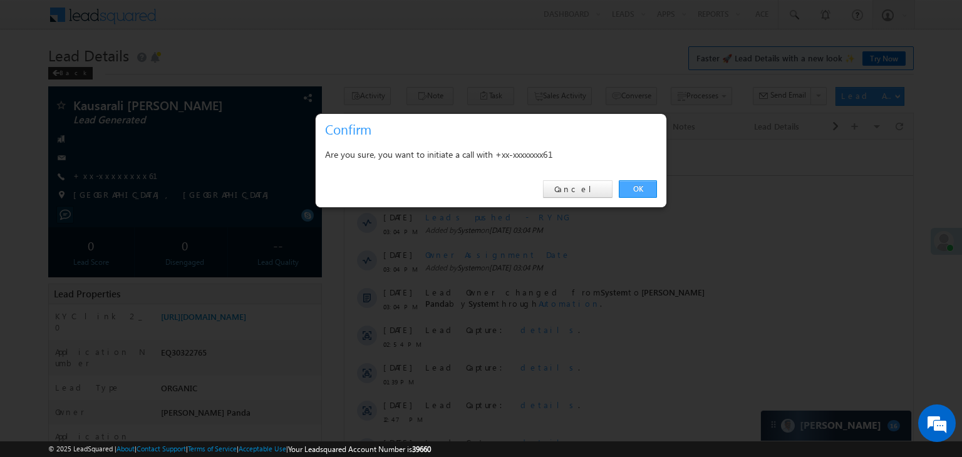
click at [643, 190] on link "OK" at bounding box center [638, 189] width 38 height 18
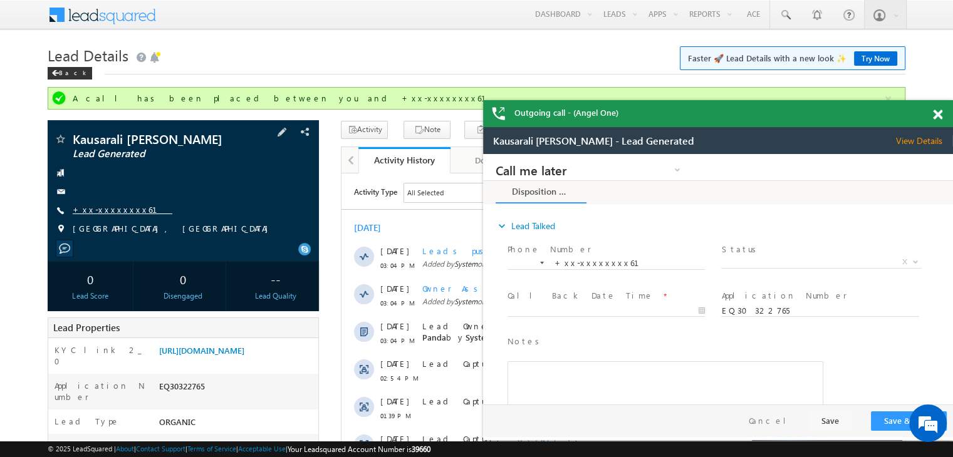
click at [109, 207] on link "+xx-xxxxxxxx61" at bounding box center [123, 209] width 100 height 11
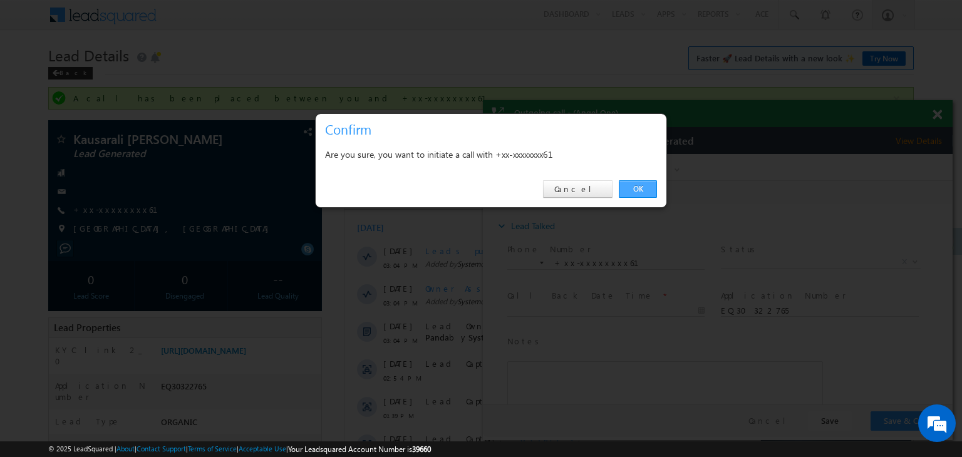
click at [634, 184] on link "OK" at bounding box center [638, 189] width 38 height 18
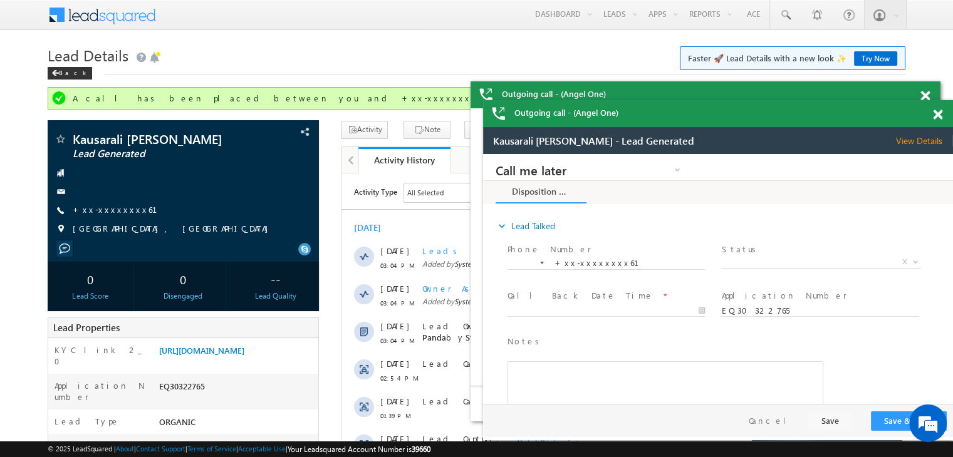
click at [934, 113] on span at bounding box center [937, 115] width 9 height 11
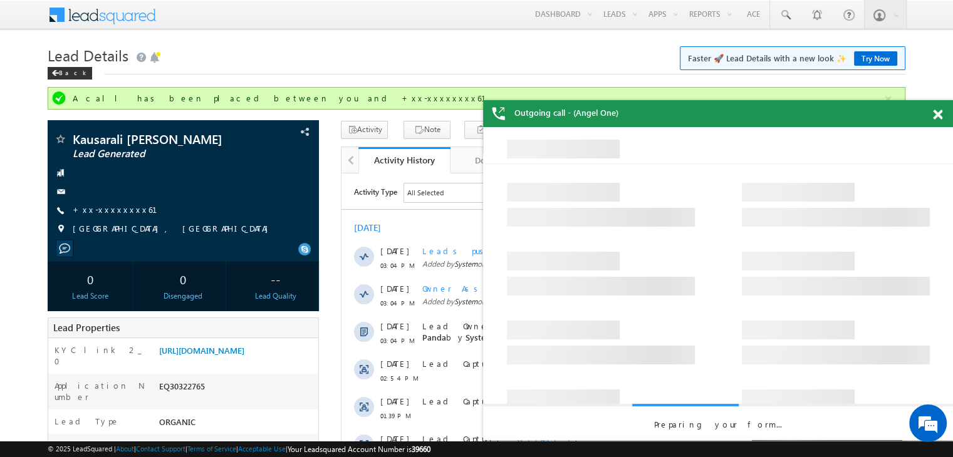
click at [934, 113] on span at bounding box center [937, 115] width 9 height 11
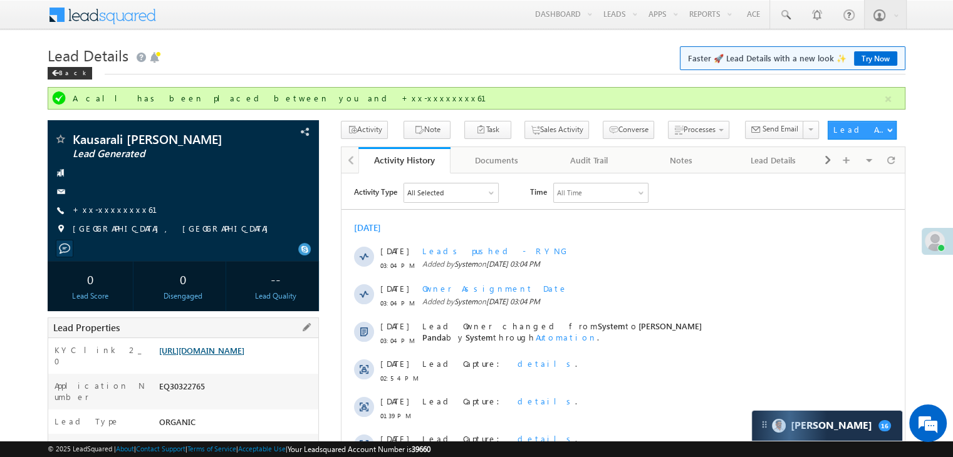
click at [241, 356] on link "https://angelbroking1-pk3em7sa.customui-test.leadsquared.com?leadId=f7d7a988-69…" at bounding box center [201, 350] width 85 height 11
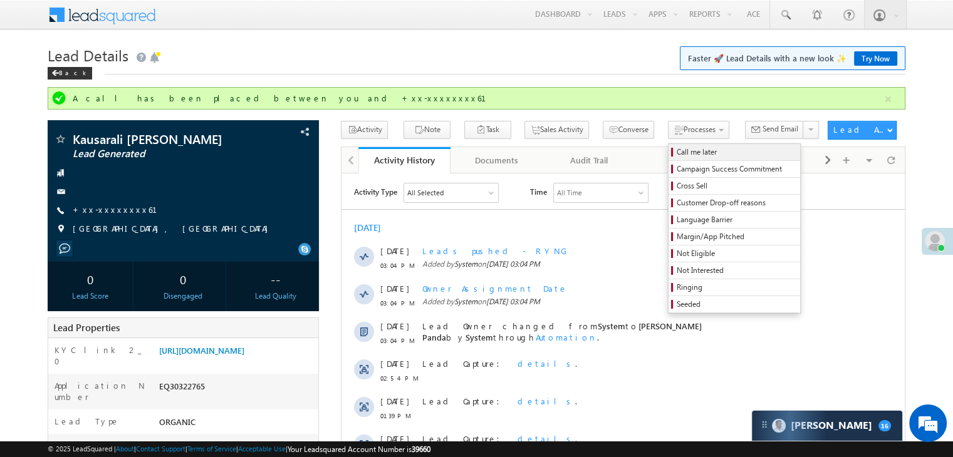
click at [676, 152] on span "Call me later" at bounding box center [735, 152] width 119 height 11
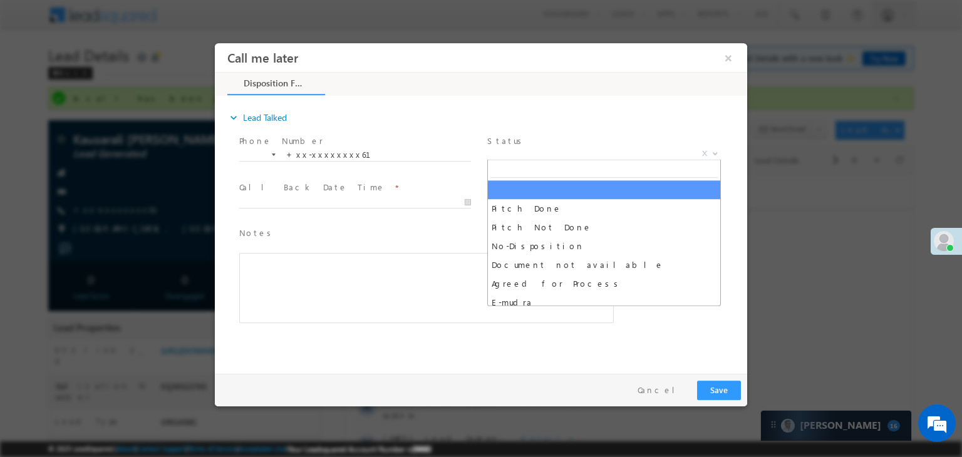
click at [621, 155] on span "X" at bounding box center [604, 154] width 234 height 13
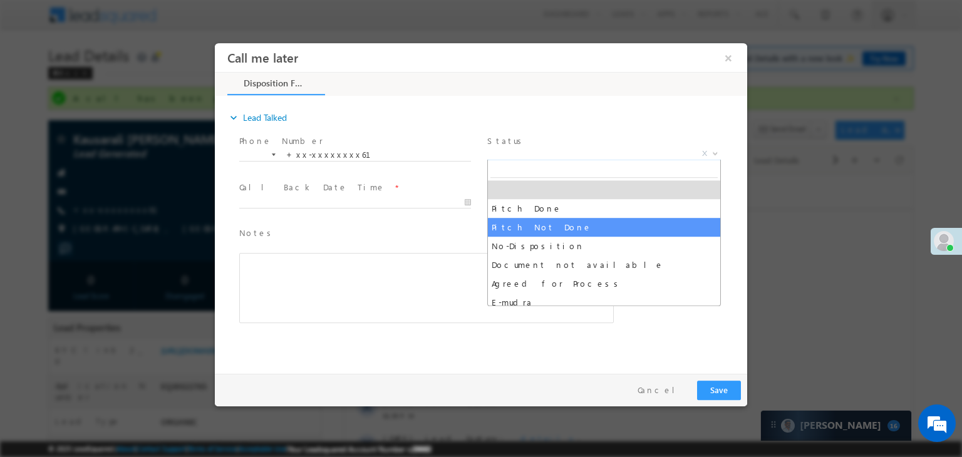
select select "Pitch Not Done"
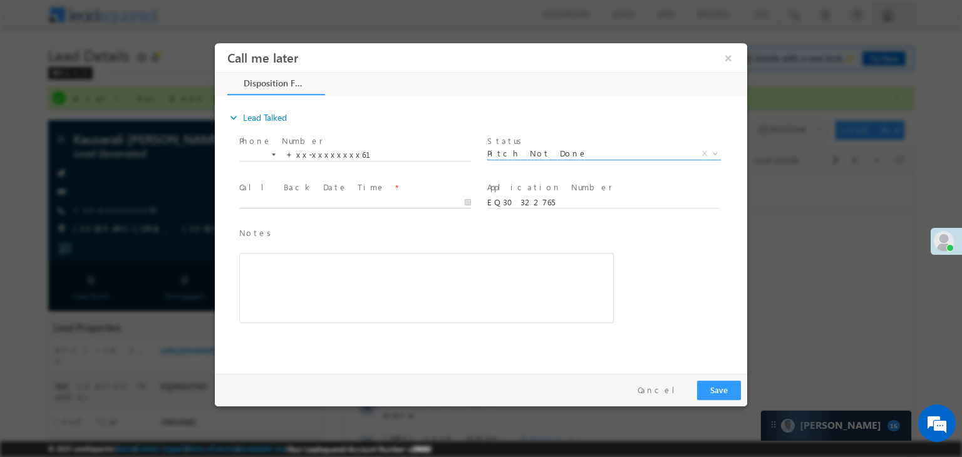
type input "10/10/25 3:13 PM"
click at [432, 203] on input "10/10/25 3:13 PM" at bounding box center [355, 203] width 232 height 13
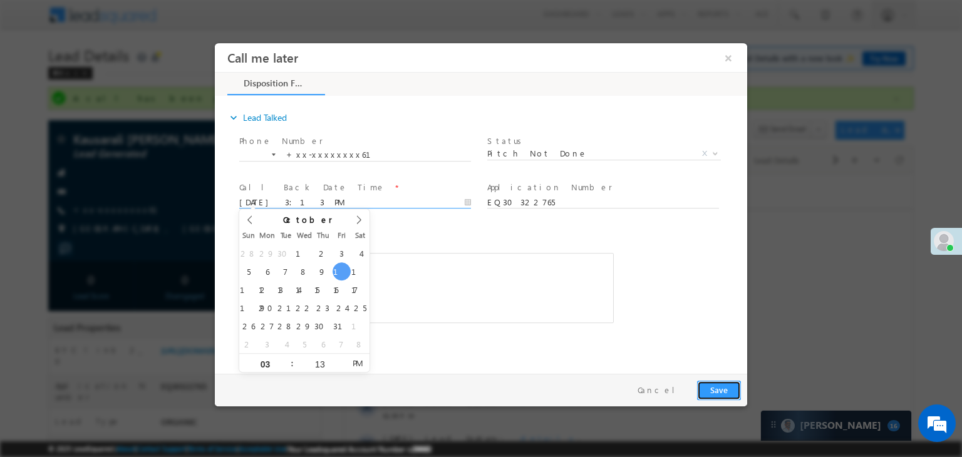
click at [717, 393] on button "Save" at bounding box center [719, 390] width 44 height 19
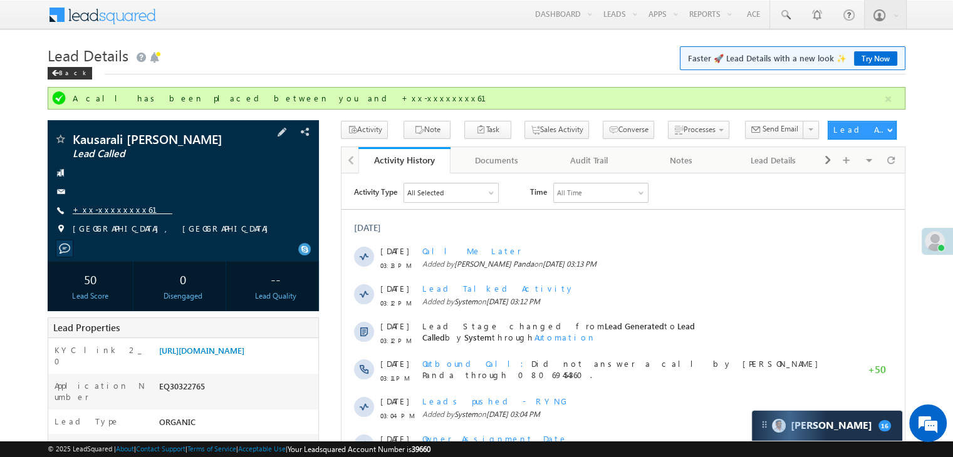
click at [110, 215] on link "+xx-xxxxxxxx61" at bounding box center [123, 209] width 100 height 11
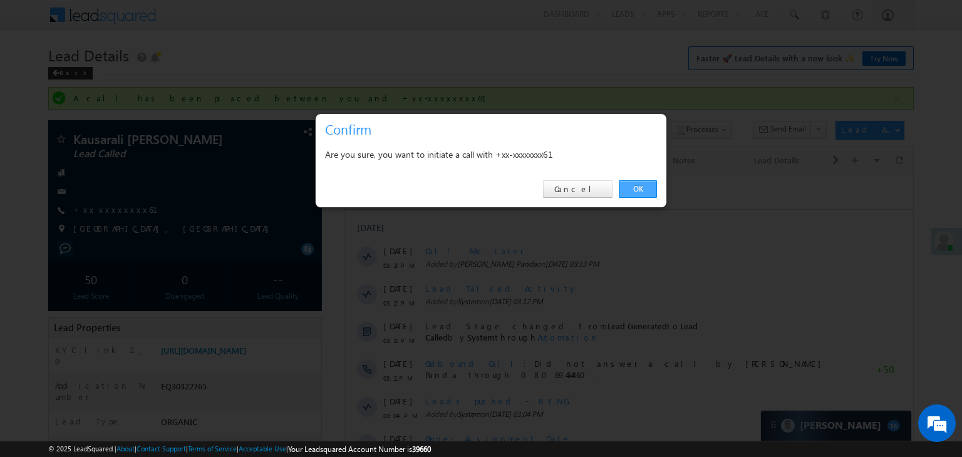
drag, startPoint x: 640, startPoint y: 188, endPoint x: 282, endPoint y: 16, distance: 397.5
click at [640, 188] on link "OK" at bounding box center [638, 189] width 38 height 18
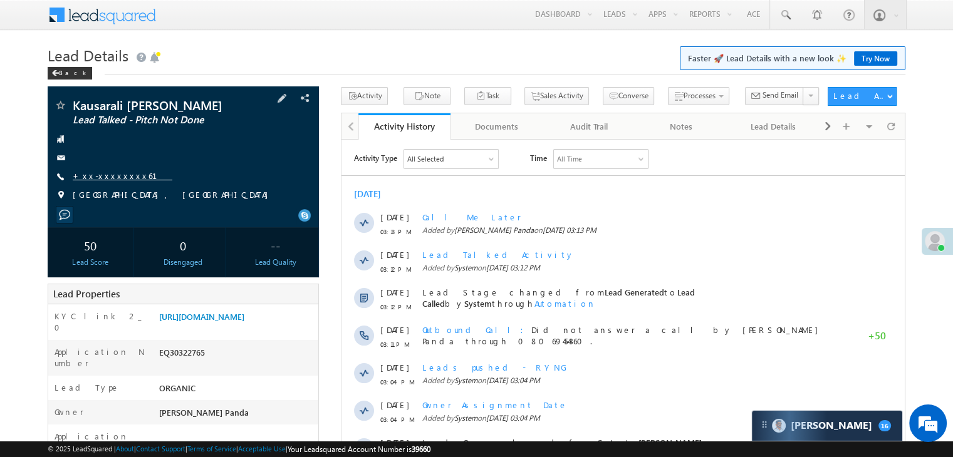
click at [96, 176] on link "+xx-xxxxxxxx61" at bounding box center [123, 175] width 100 height 11
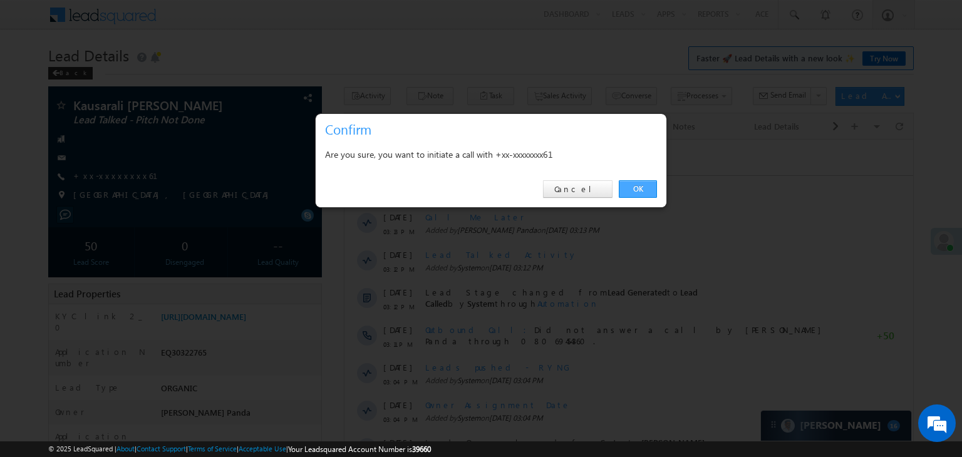
click at [634, 191] on link "OK" at bounding box center [638, 189] width 38 height 18
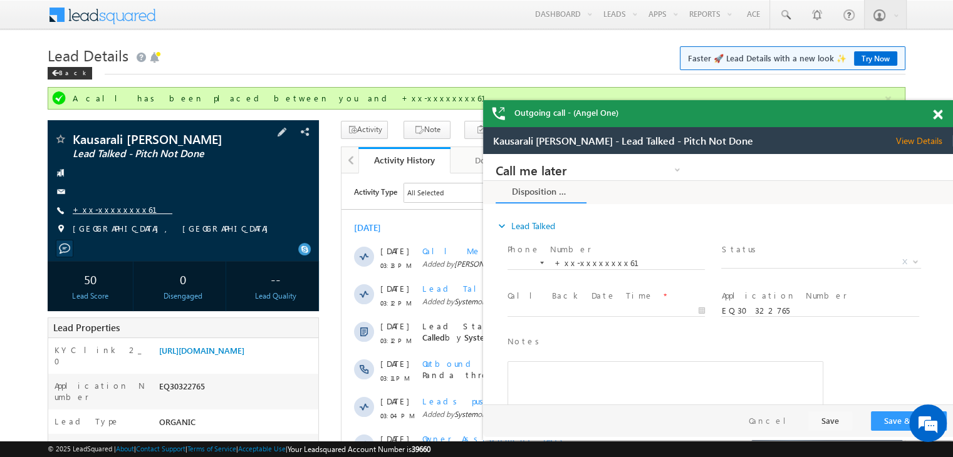
click at [97, 209] on link "+xx-xxxxxxxx61" at bounding box center [123, 209] width 100 height 11
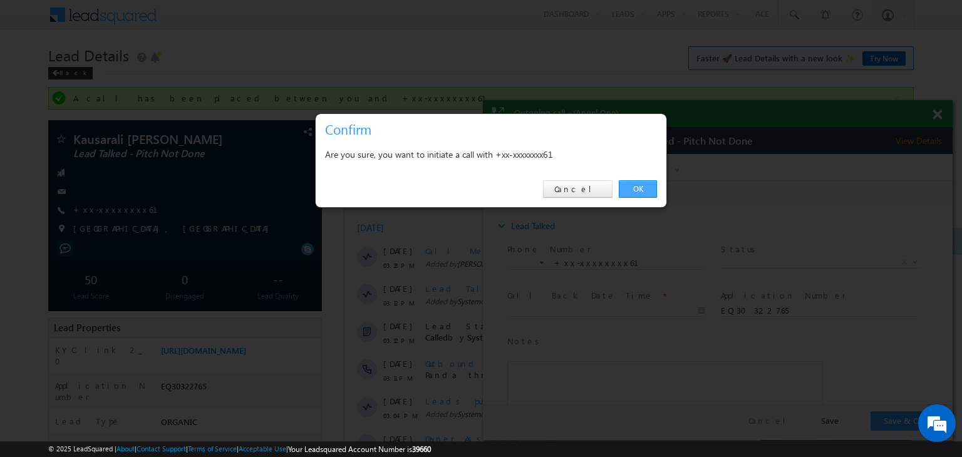
click at [638, 186] on link "OK" at bounding box center [638, 189] width 38 height 18
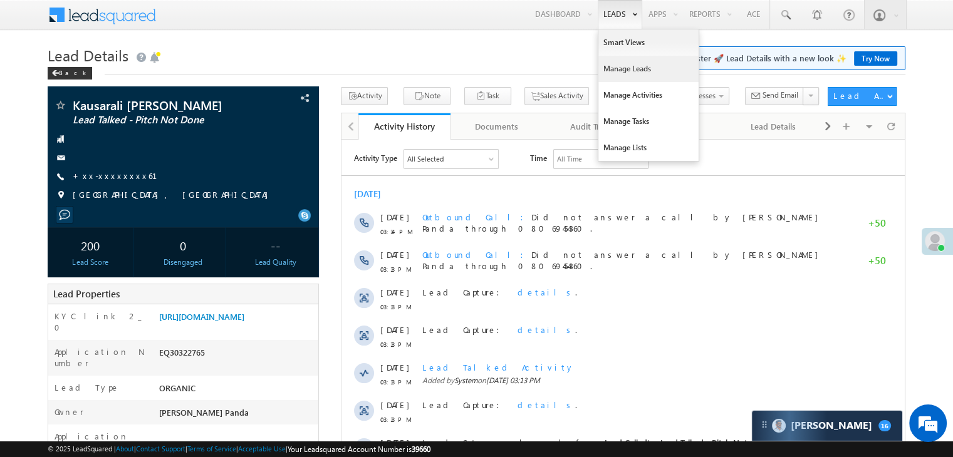
click at [621, 69] on link "Manage Leads" at bounding box center [648, 69] width 100 height 26
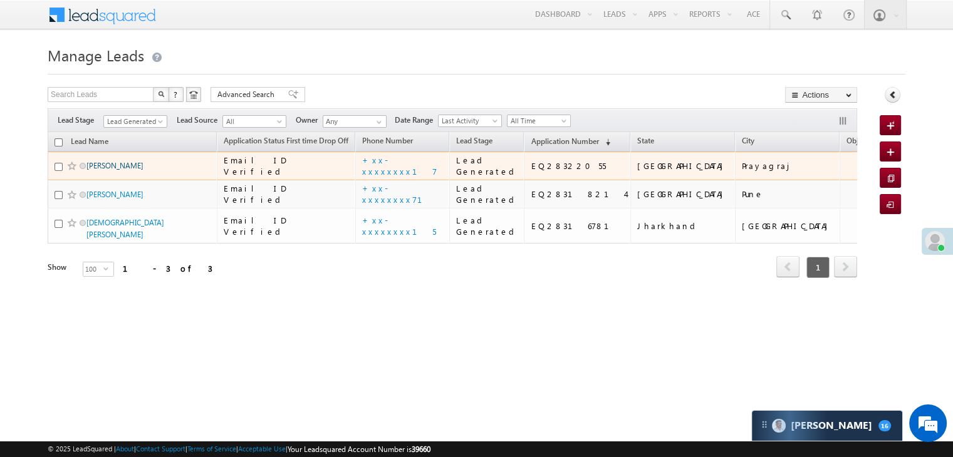
click at [116, 170] on link "[PERSON_NAME]" at bounding box center [114, 165] width 57 height 9
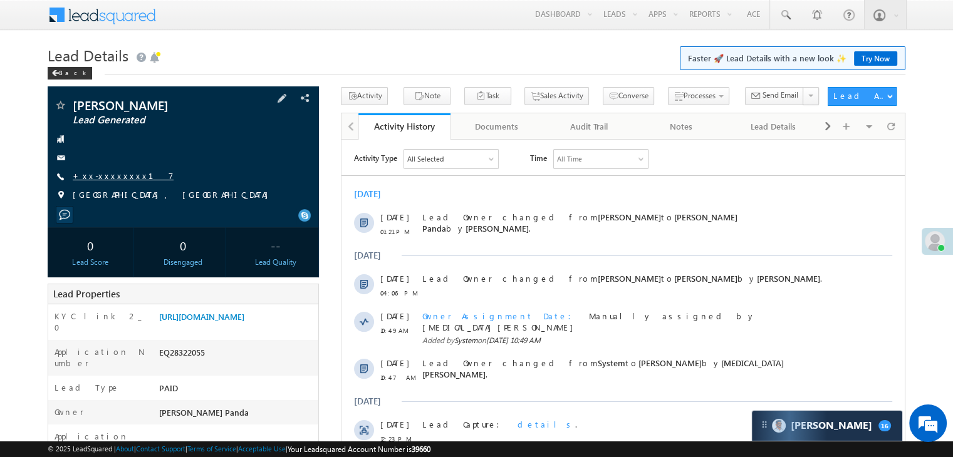
click at [116, 175] on link "+xx-xxxxxxxx17" at bounding box center [123, 175] width 101 height 11
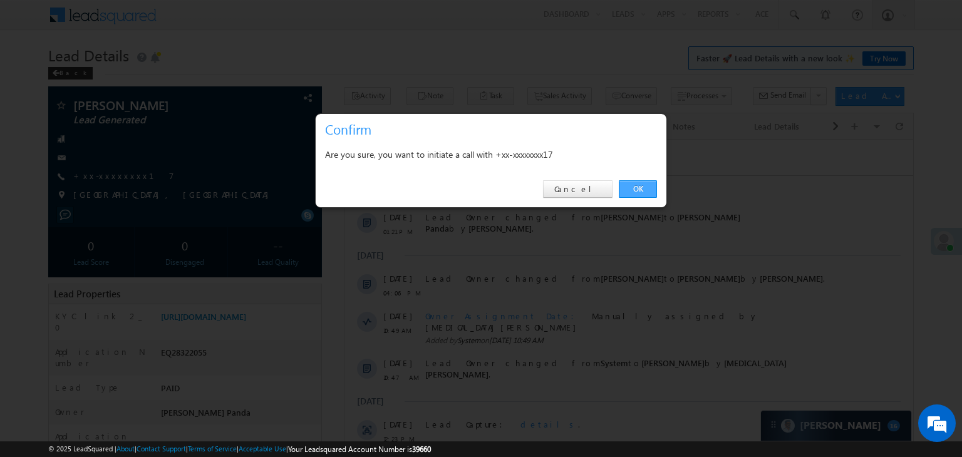
click at [639, 186] on link "OK" at bounding box center [638, 189] width 38 height 18
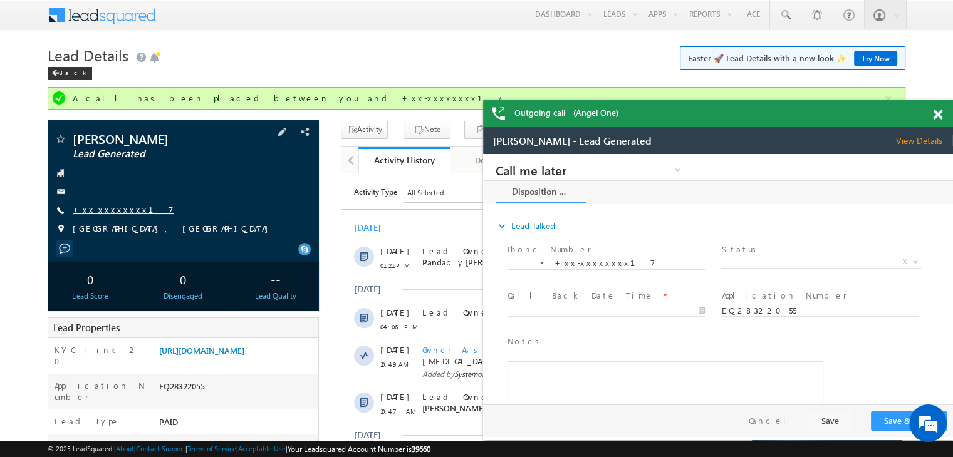
click at [114, 209] on link "+xx-xxxxxxxx17" at bounding box center [123, 209] width 101 height 11
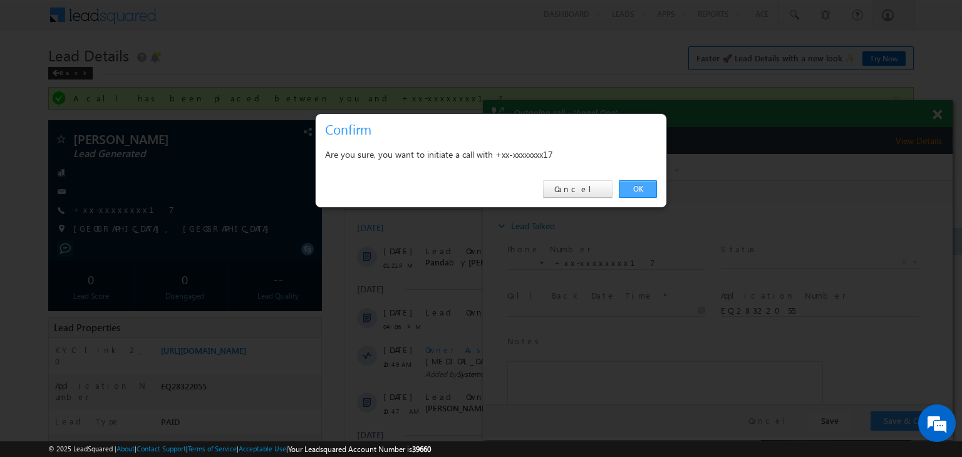
click at [633, 187] on link "OK" at bounding box center [638, 189] width 38 height 18
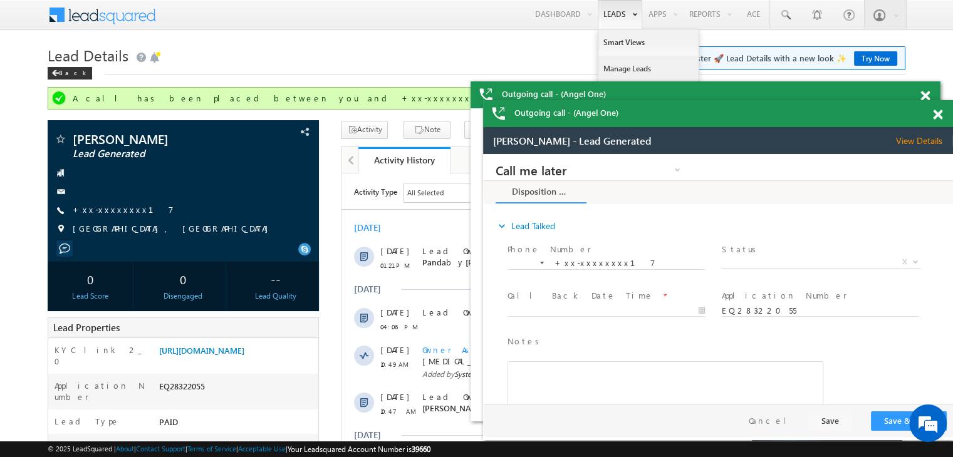
click at [614, 72] on link "Manage Leads" at bounding box center [648, 69] width 100 height 26
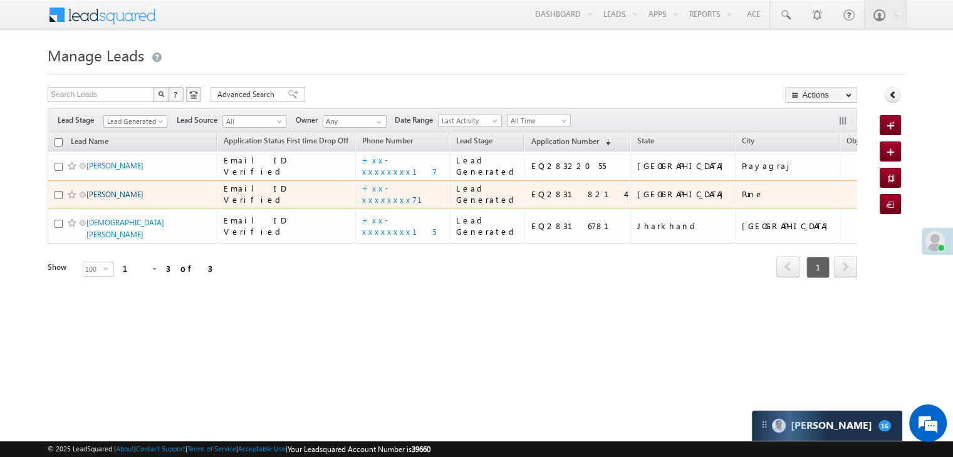
click at [106, 199] on link "[PERSON_NAME]" at bounding box center [114, 194] width 57 height 9
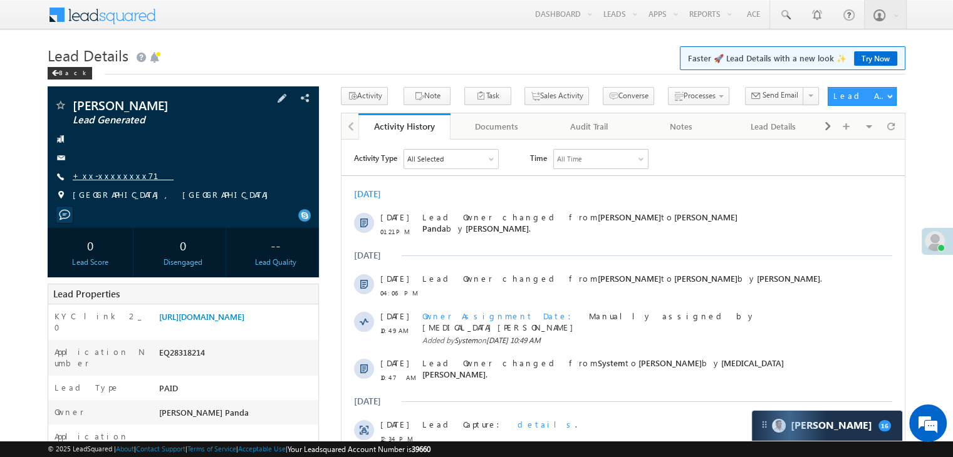
click at [102, 176] on link "+xx-xxxxxxxx71" at bounding box center [123, 175] width 101 height 11
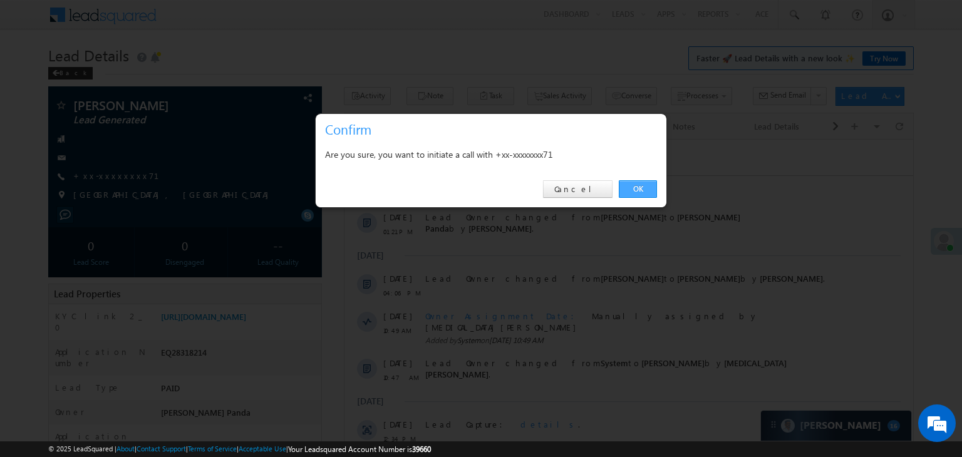
click at [638, 190] on link "OK" at bounding box center [638, 189] width 38 height 18
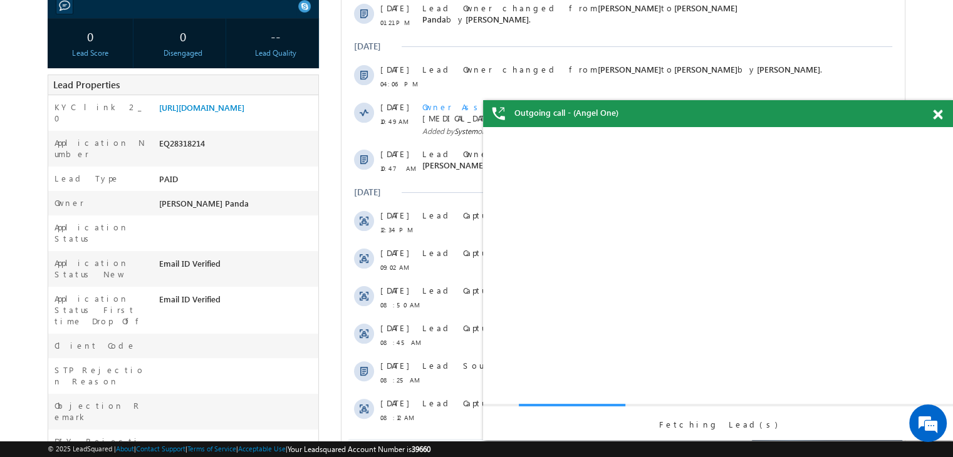
scroll to position [251, 0]
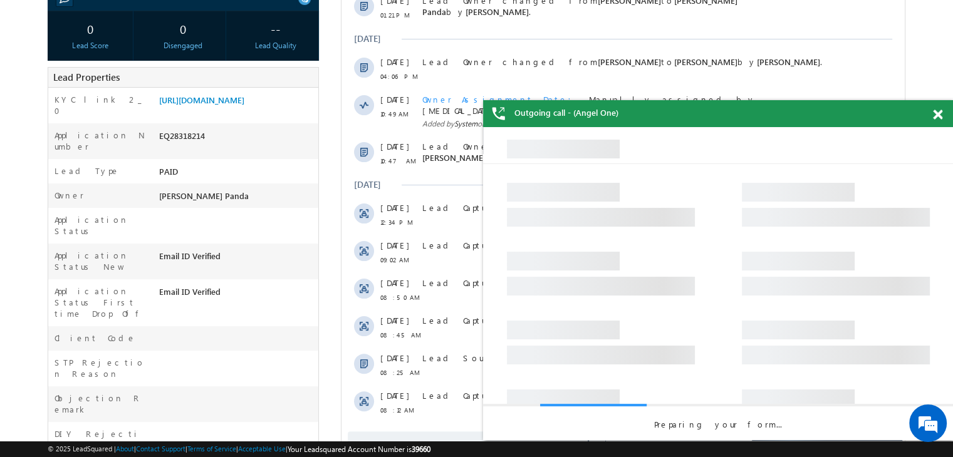
click at [938, 118] on span at bounding box center [937, 115] width 9 height 11
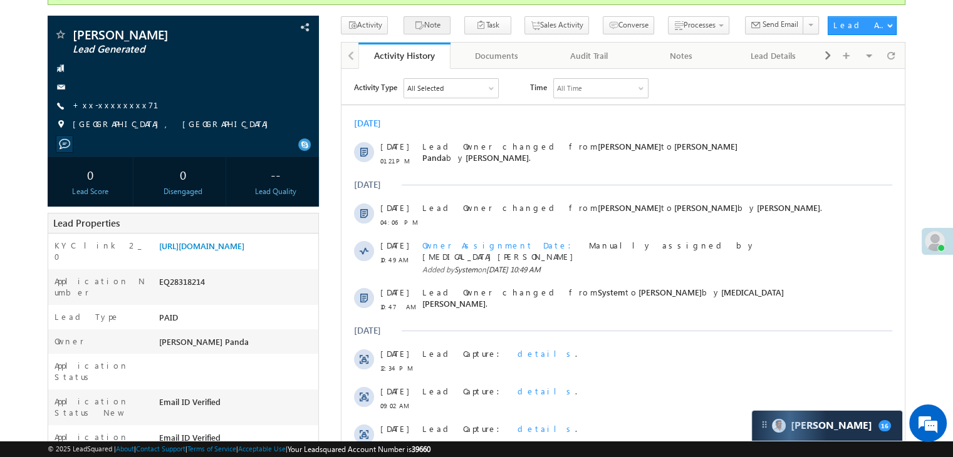
scroll to position [63, 0]
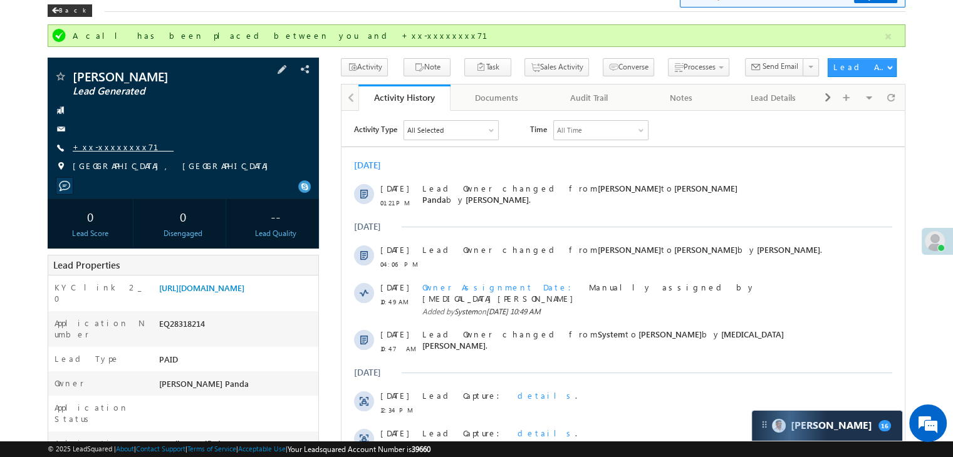
click at [105, 148] on link "+xx-xxxxxxxx71" at bounding box center [123, 147] width 101 height 11
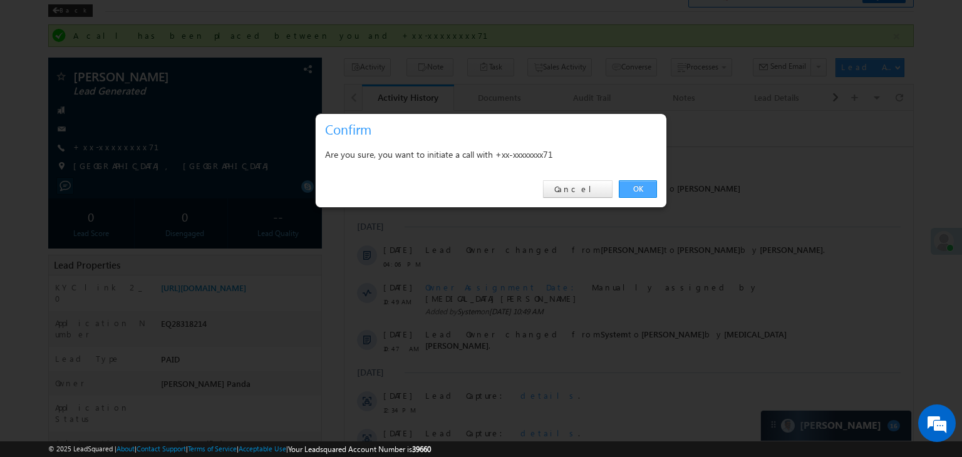
click at [638, 189] on link "OK" at bounding box center [638, 189] width 38 height 18
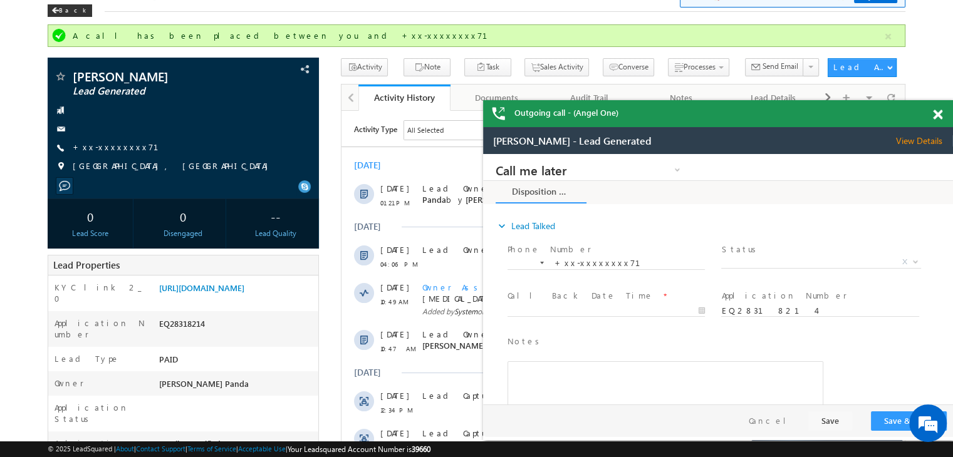
scroll to position [0, 0]
click at [100, 145] on link "+xx-xxxxxxxx71" at bounding box center [123, 147] width 101 height 11
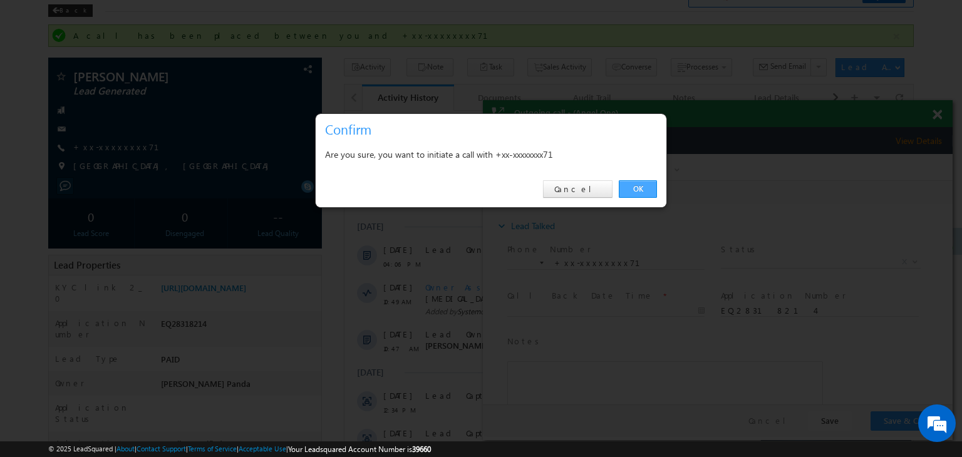
click at [641, 187] on link "OK" at bounding box center [638, 189] width 38 height 18
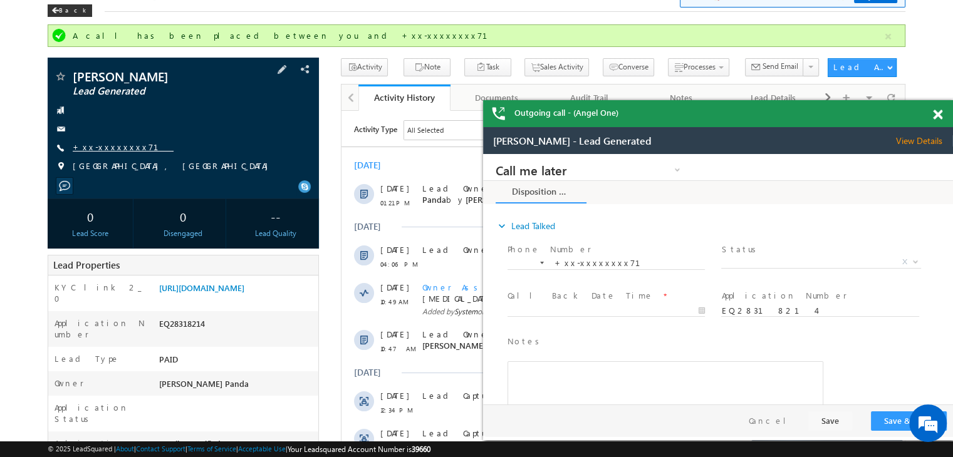
click at [105, 147] on link "+xx-xxxxxxxx71" at bounding box center [123, 147] width 101 height 11
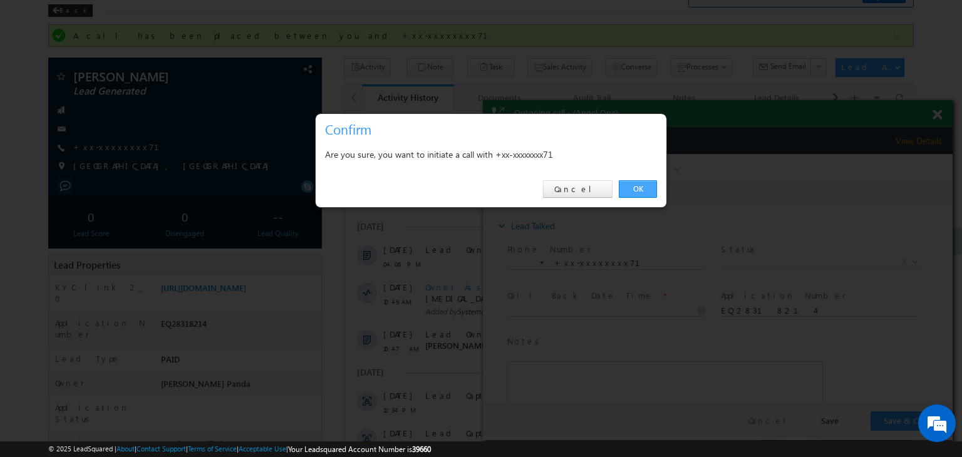
click at [641, 192] on link "OK" at bounding box center [638, 189] width 38 height 18
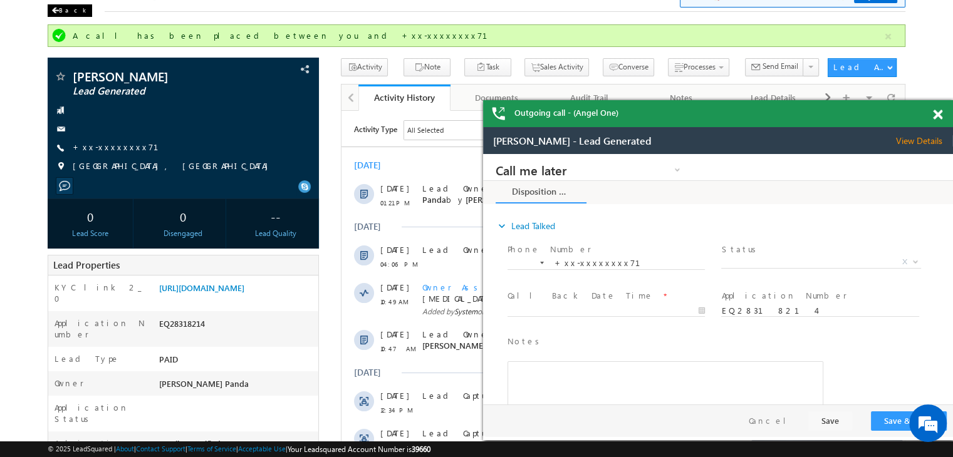
click at [60, 7] on div "Back" at bounding box center [70, 10] width 44 height 13
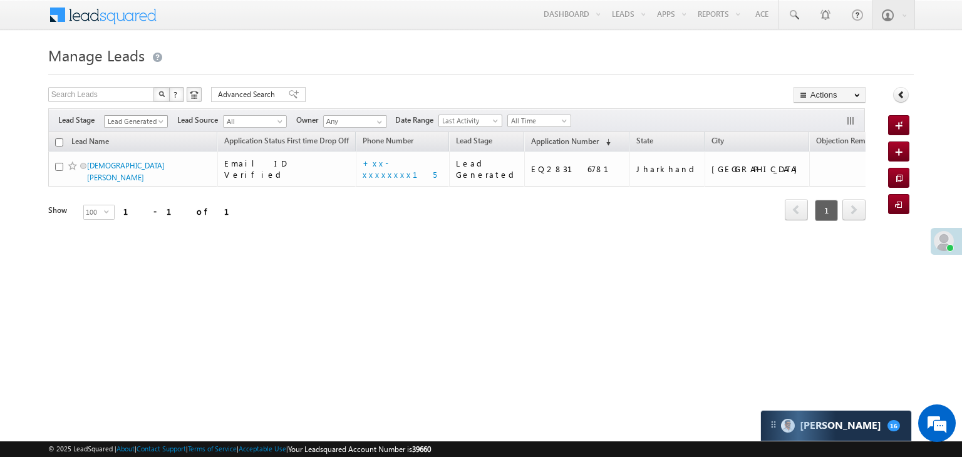
click at [158, 122] on span at bounding box center [162, 124] width 10 height 10
click at [144, 131] on link "All" at bounding box center [136, 135] width 63 height 11
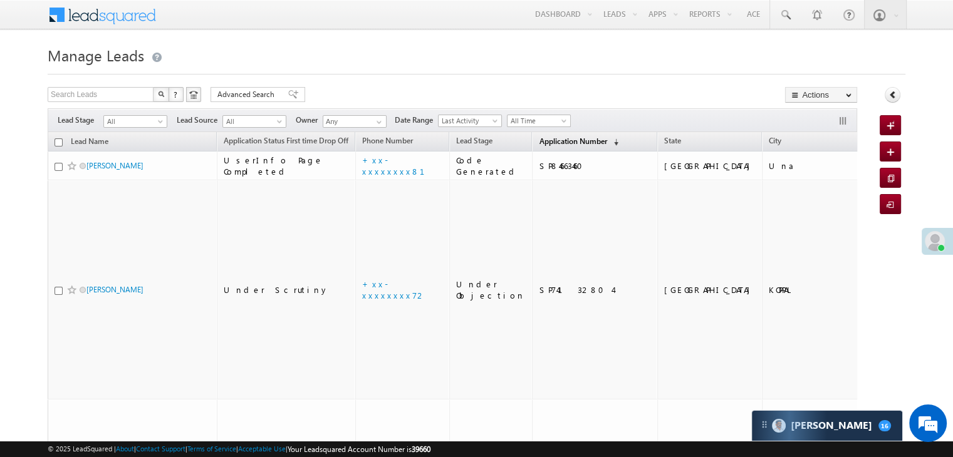
click at [547, 141] on span "Application Number" at bounding box center [573, 141] width 68 height 9
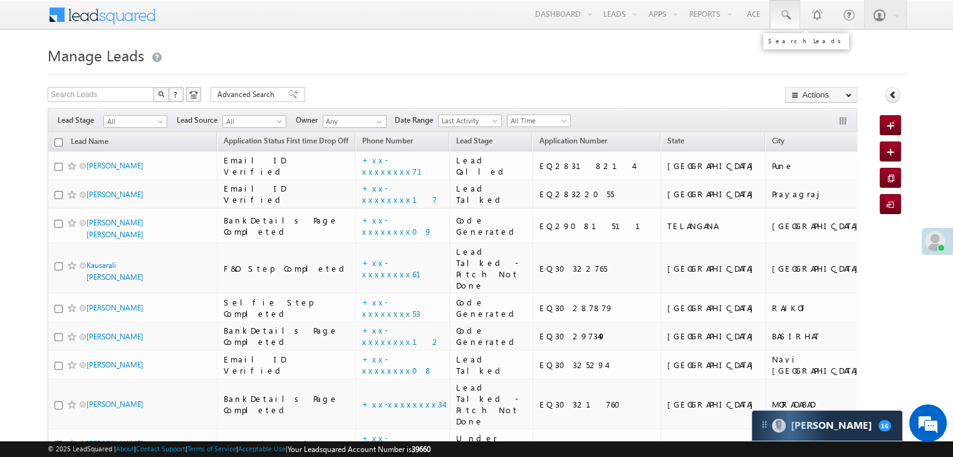
click at [782, 13] on span at bounding box center [785, 15] width 13 height 13
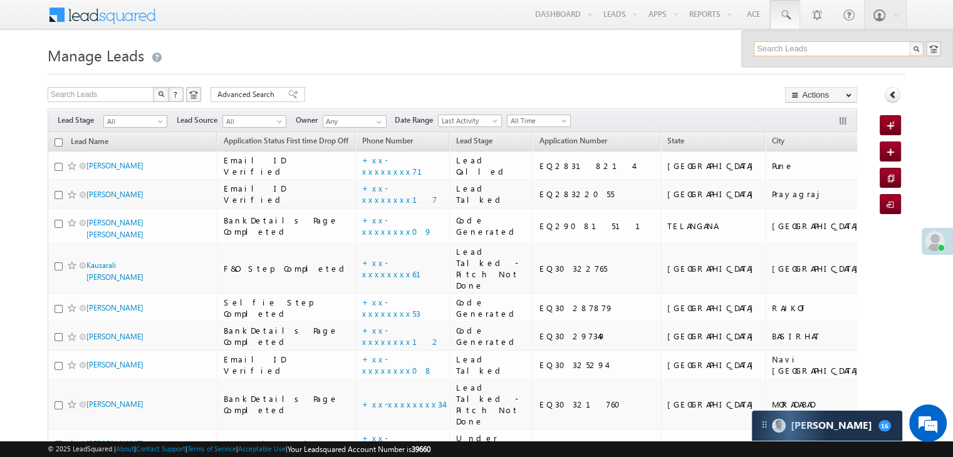
paste input "7908135957"
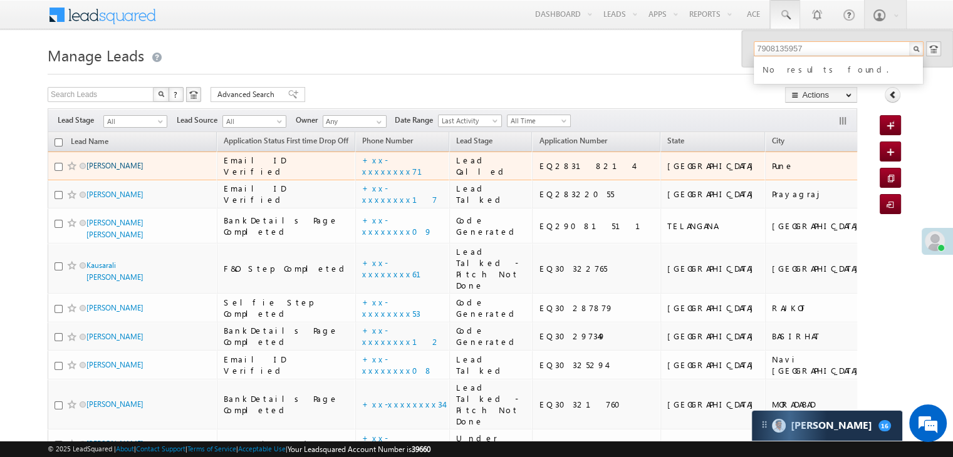
type input "7908135957"
click at [111, 170] on link "Arabinda Mandal" at bounding box center [114, 165] width 57 height 9
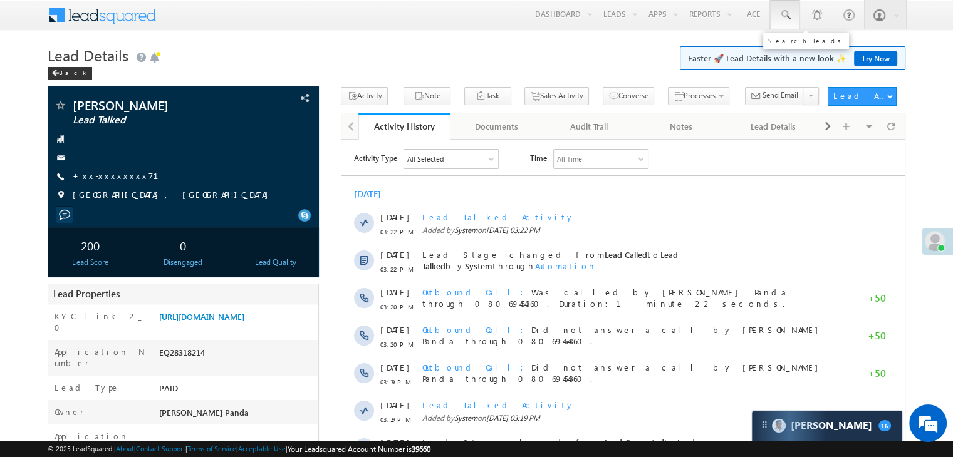
click at [785, 16] on span at bounding box center [785, 15] width 13 height 13
paste input "9921185901"
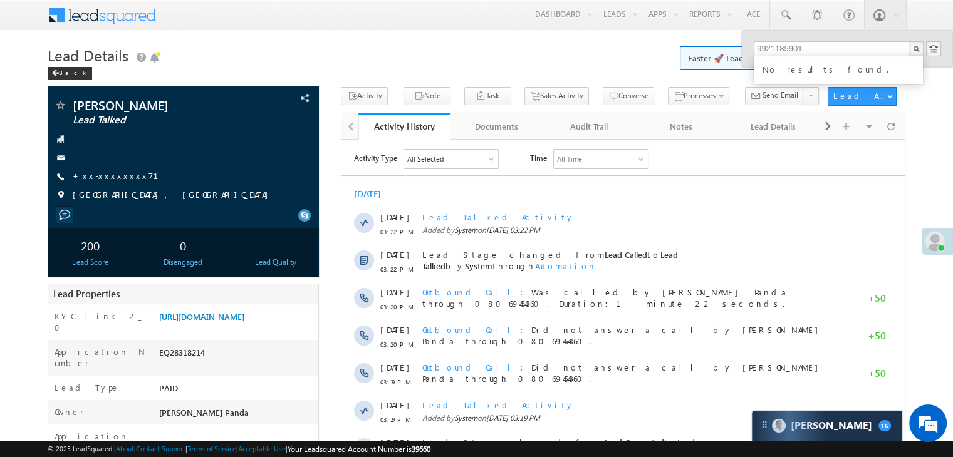
click at [779, 46] on input "9921185901" at bounding box center [838, 48] width 170 height 15
paste input "7276540422"
click at [769, 51] on input "7276540422" at bounding box center [838, 48] width 170 height 15
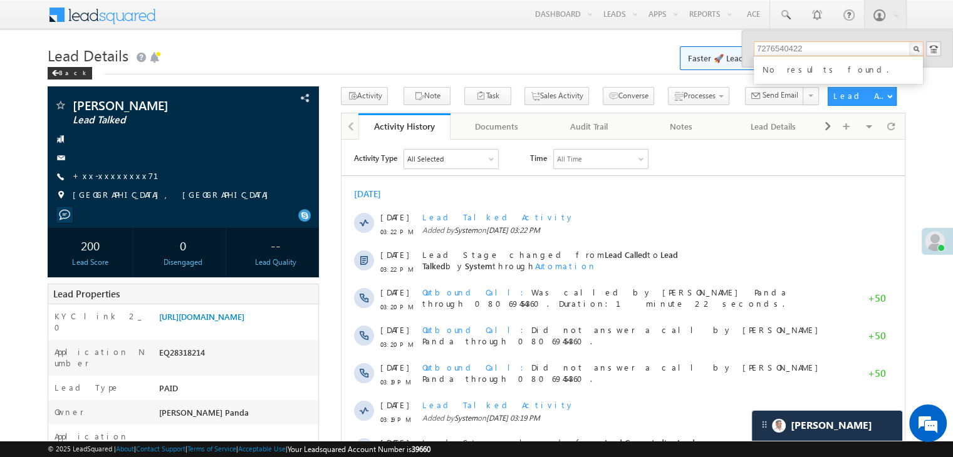
click at [782, 48] on input "7276540422" at bounding box center [838, 48] width 170 height 15
paste input "906609686"
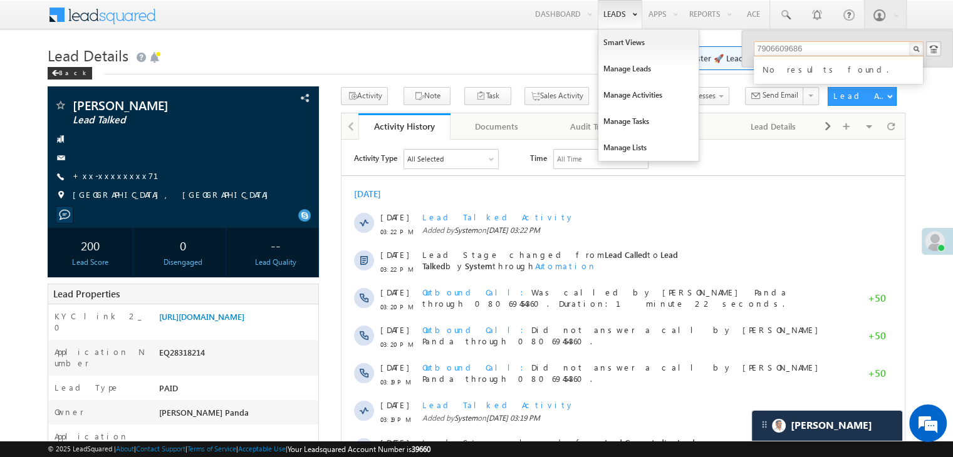
type input "7906609686"
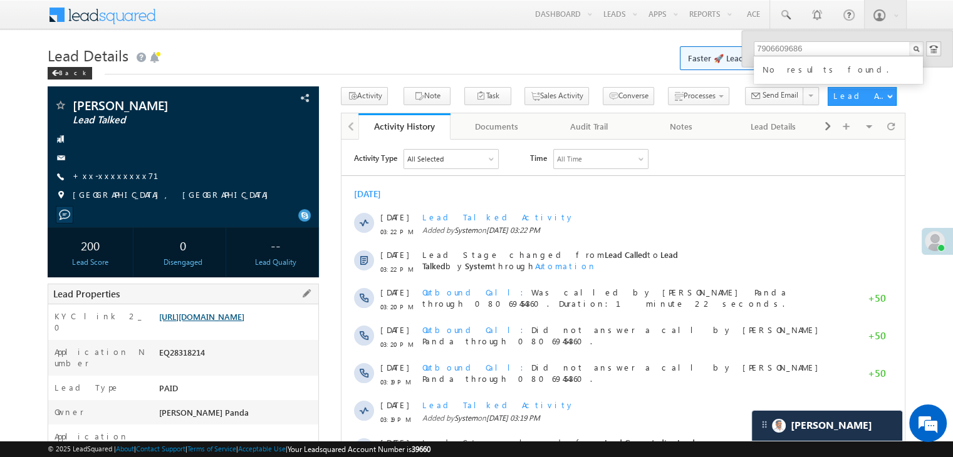
click at [234, 320] on link "https://angelbroking1-pk3em7sa.customui-test.leadsquared.com?leadId=9f405194-93…" at bounding box center [201, 316] width 85 height 11
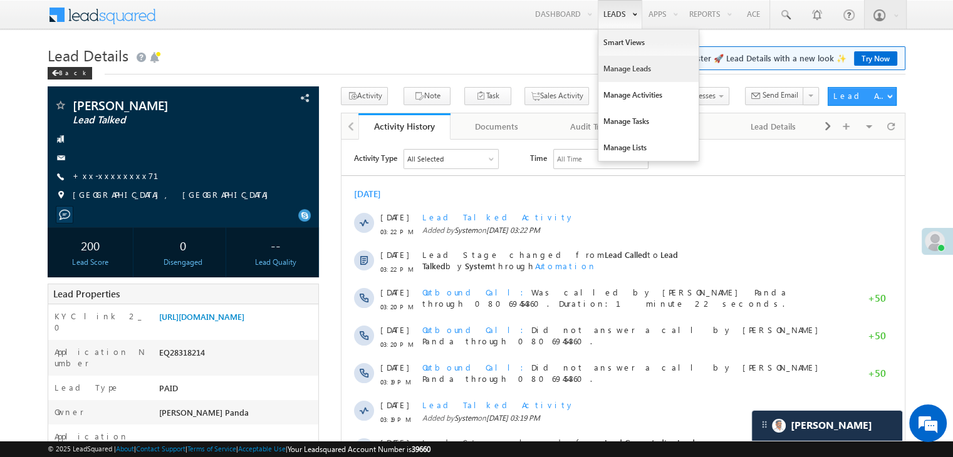
click at [608, 68] on link "Manage Leads" at bounding box center [648, 69] width 100 height 26
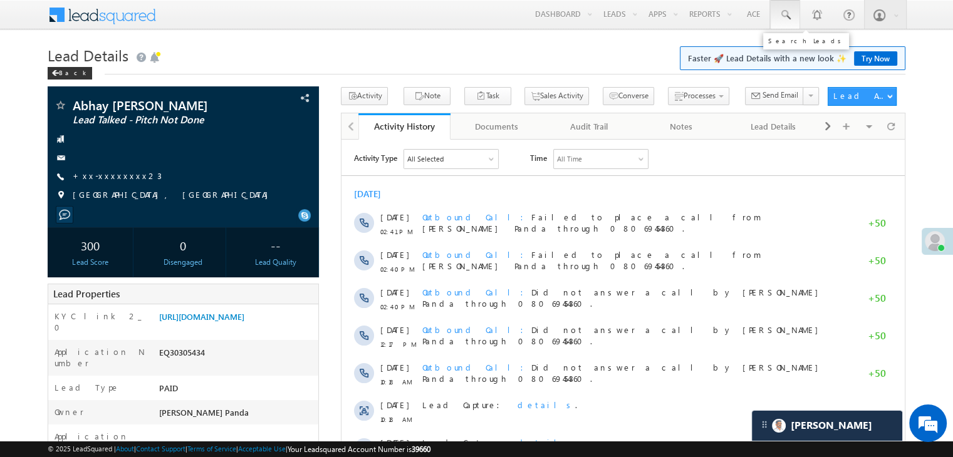
click at [785, 11] on span at bounding box center [785, 15] width 13 height 13
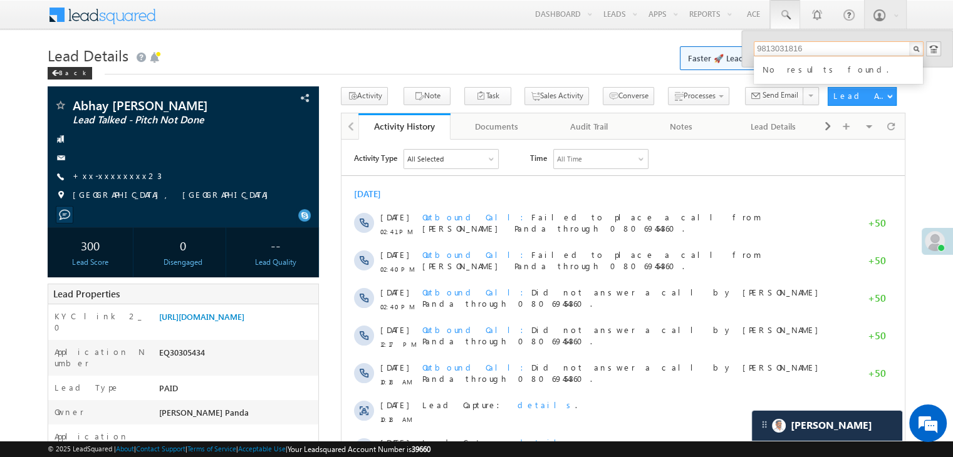
click at [780, 47] on input "9813031816" at bounding box center [838, 48] width 170 height 15
click at [774, 48] on input "9813031816" at bounding box center [838, 48] width 170 height 15
click at [780, 48] on input "7461898978" at bounding box center [838, 48] width 170 height 15
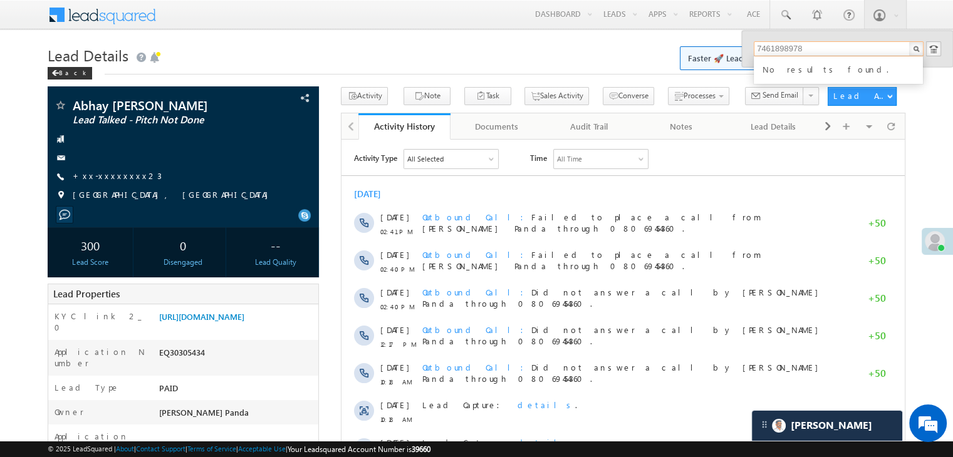
click at [780, 48] on input "7461898978" at bounding box center [838, 48] width 170 height 15
type input "7461898978"
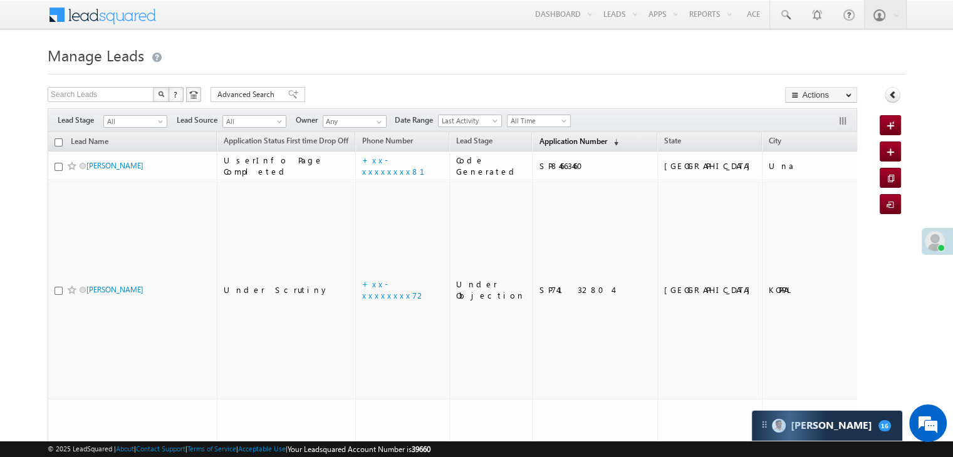
click at [554, 143] on span "Application Number" at bounding box center [573, 141] width 68 height 9
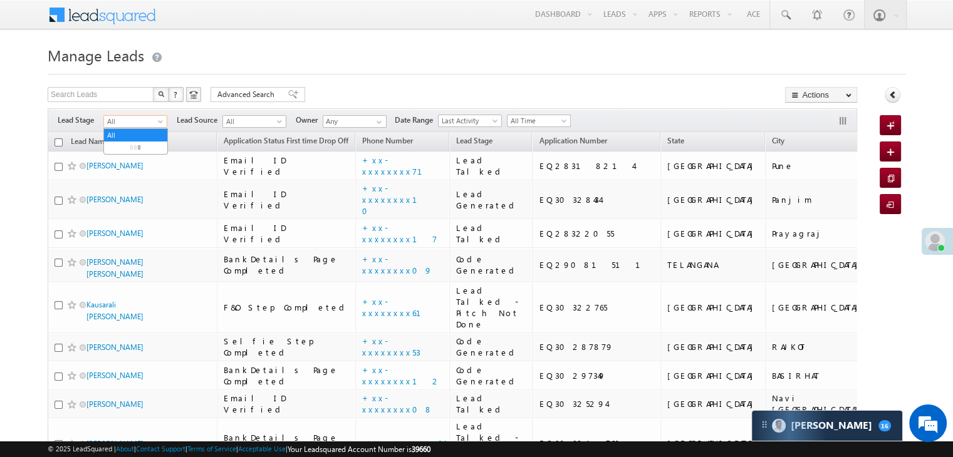
click at [158, 121] on span at bounding box center [162, 124] width 10 height 10
click at [142, 153] on link "Lead Generated" at bounding box center [135, 147] width 63 height 11
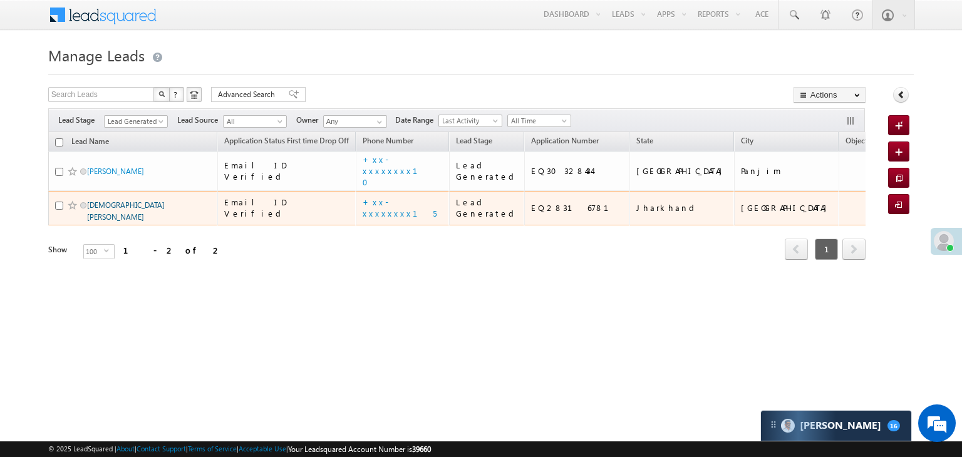
click at [95, 222] on link "[DEMOGRAPHIC_DATA][PERSON_NAME]" at bounding box center [126, 210] width 78 height 21
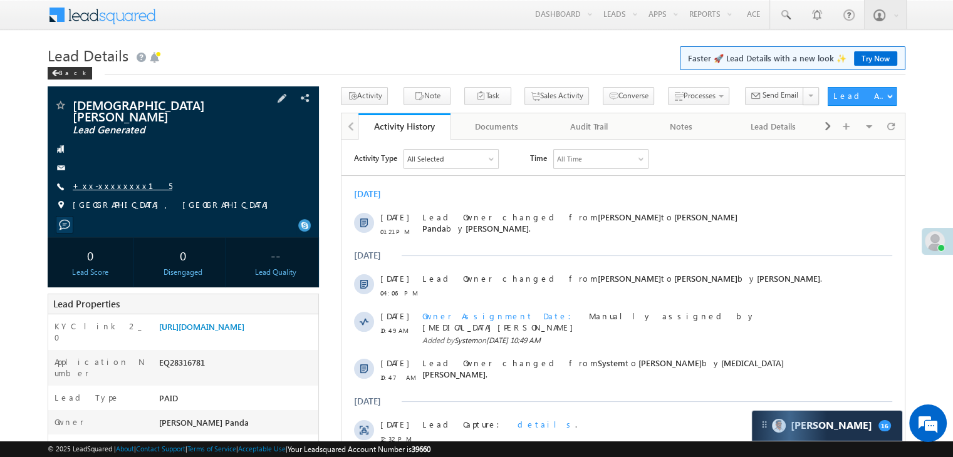
click at [106, 180] on link "+xx-xxxxxxxx15" at bounding box center [123, 185] width 100 height 11
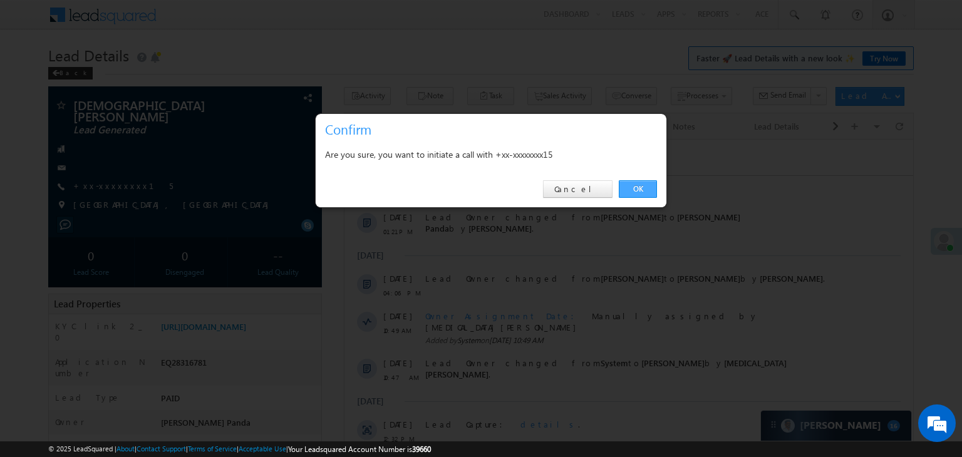
drag, startPoint x: 639, startPoint y: 187, endPoint x: 261, endPoint y: 8, distance: 418.3
click at [639, 187] on link "OK" at bounding box center [638, 189] width 38 height 18
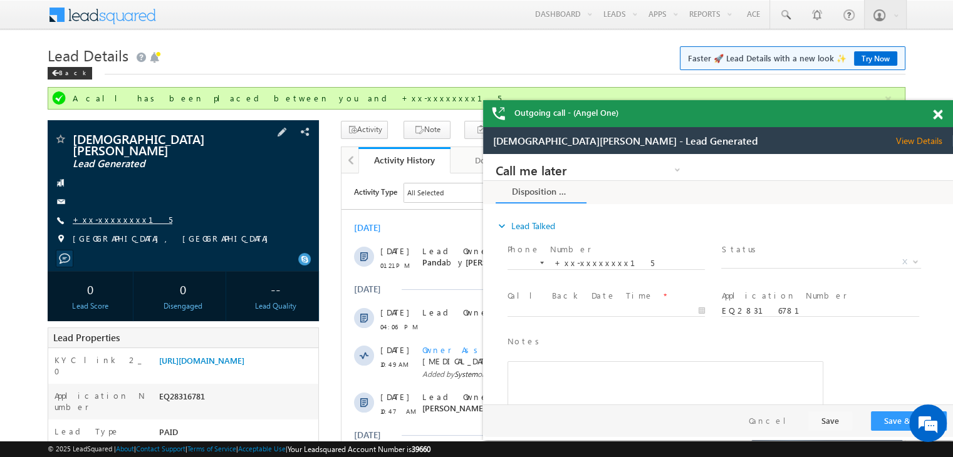
click at [101, 214] on link "+xx-xxxxxxxx15" at bounding box center [123, 219] width 100 height 11
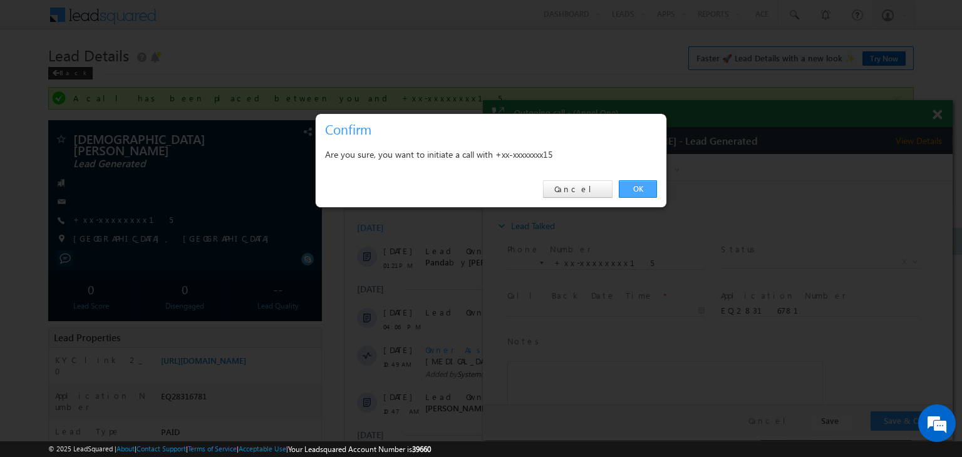
click at [635, 185] on link "OK" at bounding box center [638, 189] width 38 height 18
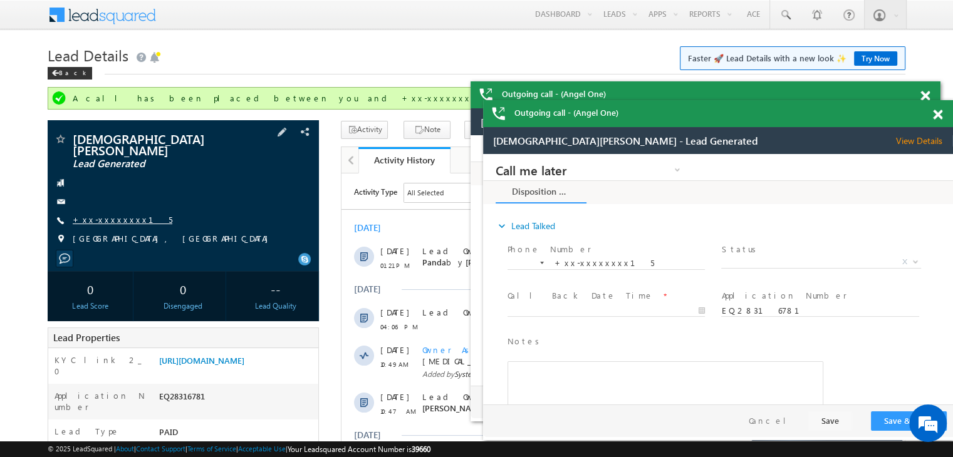
click at [104, 214] on link "+xx-xxxxxxxx15" at bounding box center [123, 219] width 100 height 11
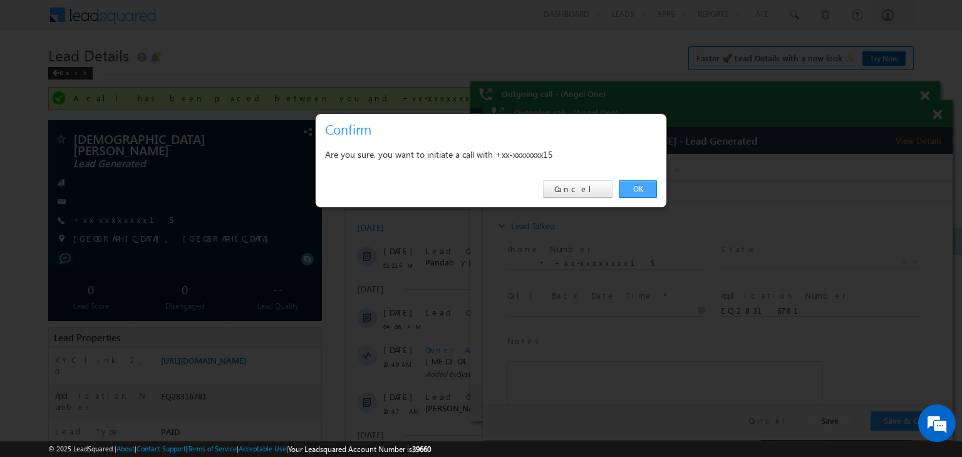
click at [634, 189] on link "OK" at bounding box center [638, 189] width 38 height 18
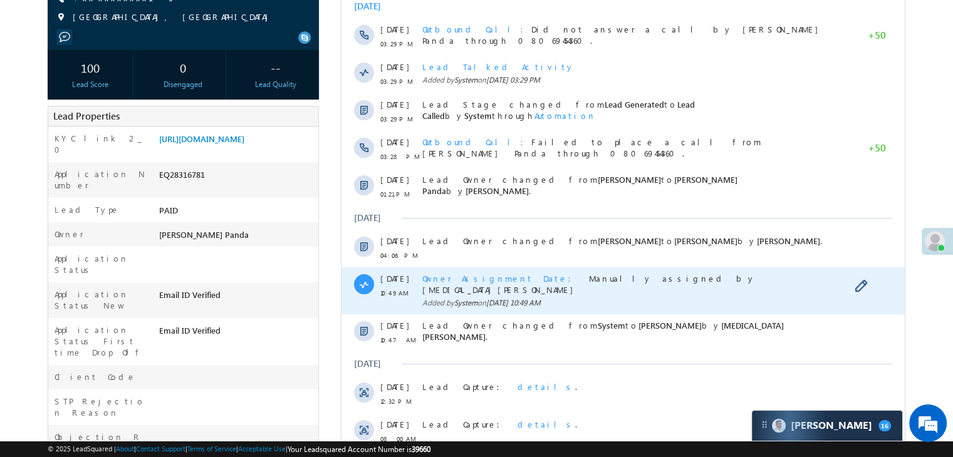
scroll to position [438, 0]
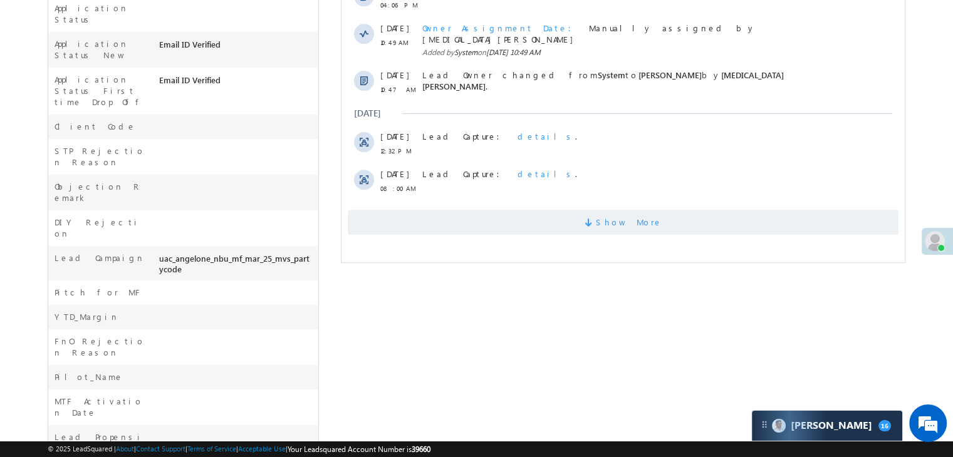
click at [634, 216] on span "Show More" at bounding box center [629, 222] width 66 height 25
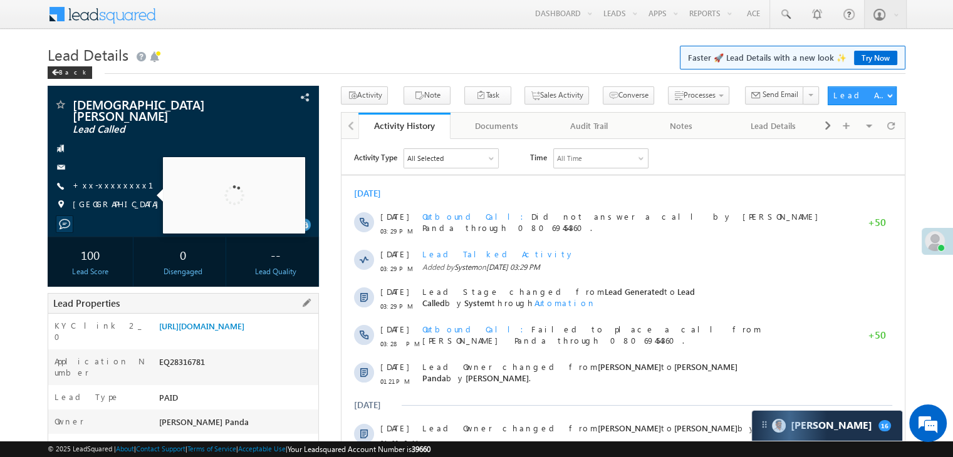
scroll to position [0, 0]
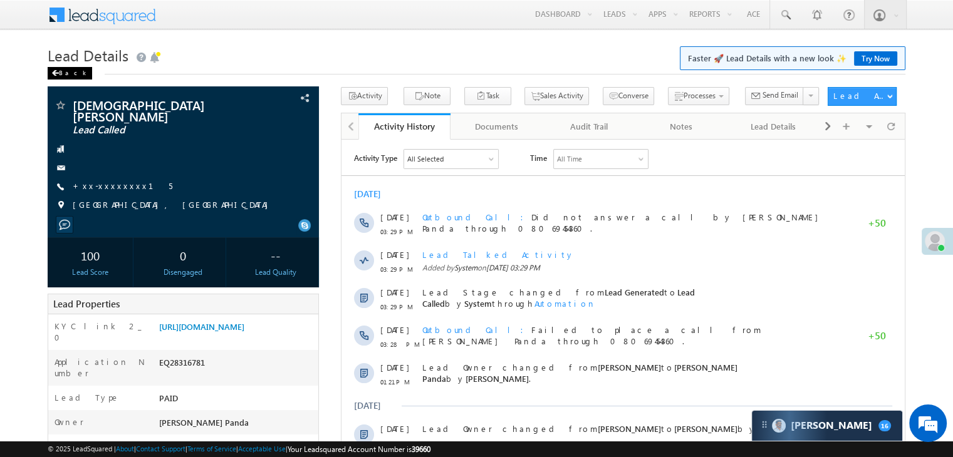
click at [67, 73] on div "Back" at bounding box center [70, 73] width 44 height 13
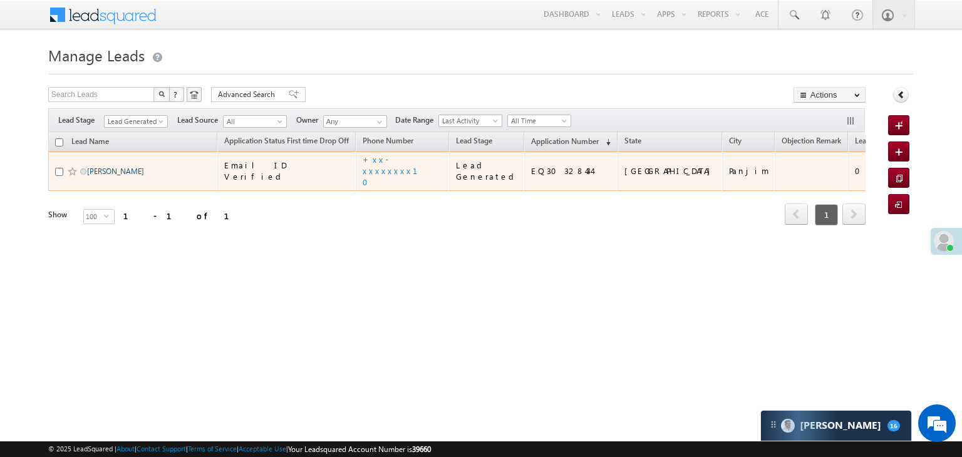
click at [129, 176] on link "[PERSON_NAME]" at bounding box center [115, 171] width 57 height 9
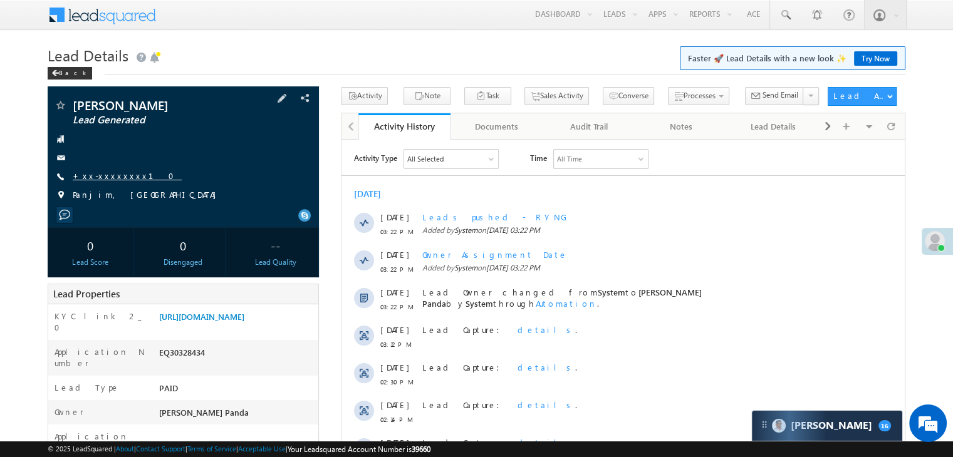
click at [98, 175] on link "+xx-xxxxxxxx10" at bounding box center [127, 175] width 109 height 11
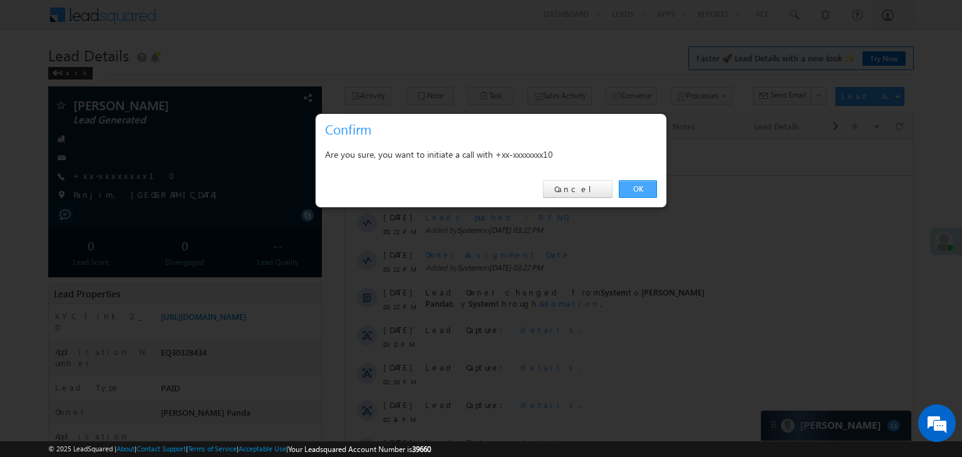
click at [641, 187] on link "OK" at bounding box center [638, 189] width 38 height 18
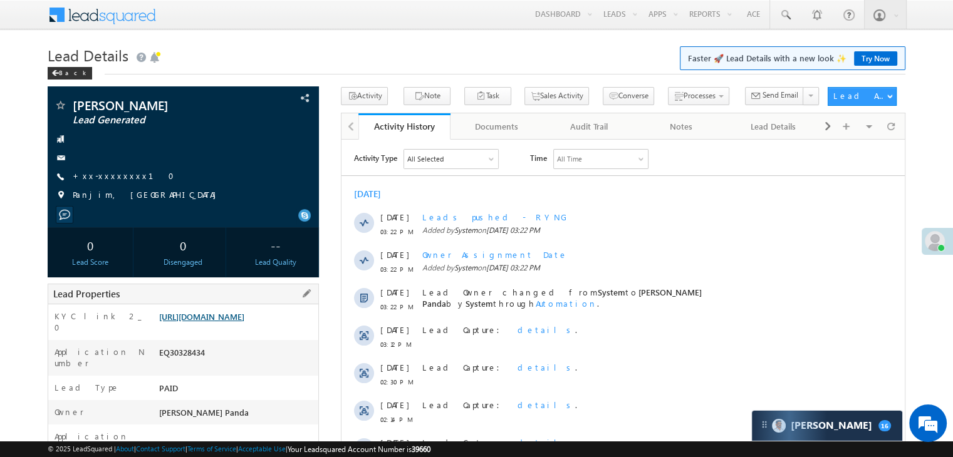
click at [224, 322] on link "[URL][DOMAIN_NAME]" at bounding box center [201, 316] width 85 height 11
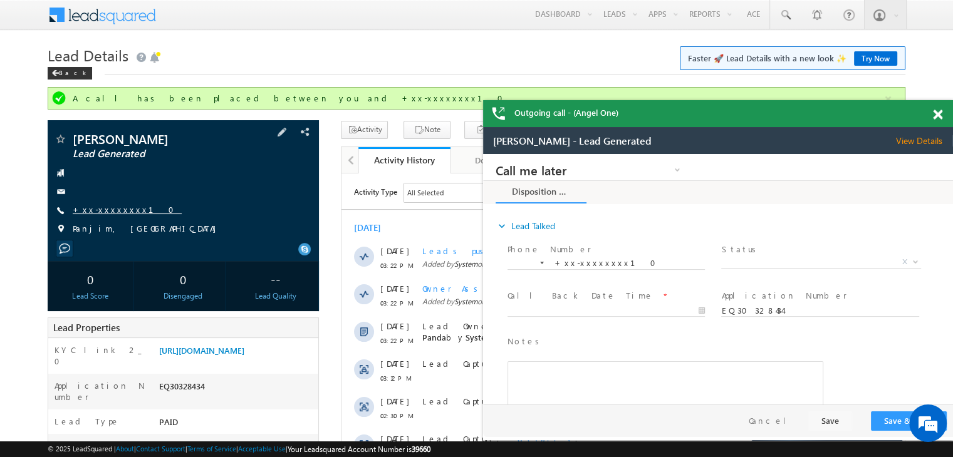
click at [110, 209] on link "+xx-xxxxxxxx10" at bounding box center [127, 209] width 109 height 11
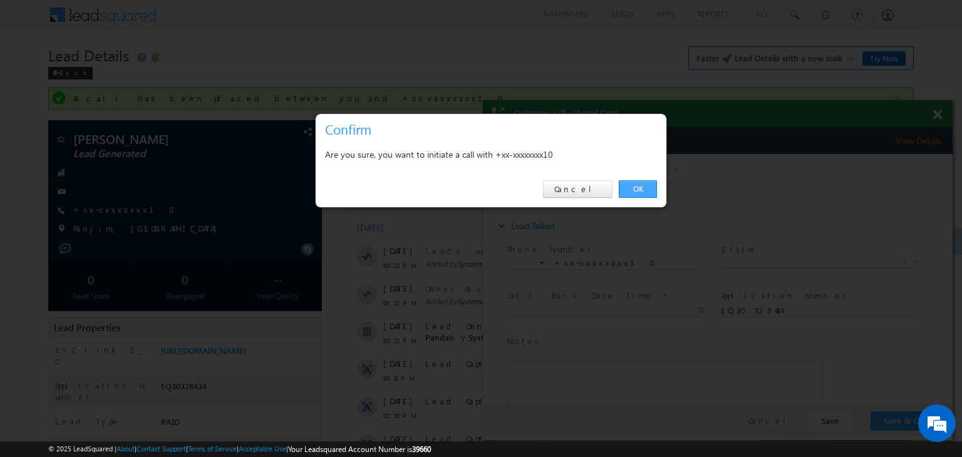
click at [634, 191] on link "OK" at bounding box center [638, 189] width 38 height 18
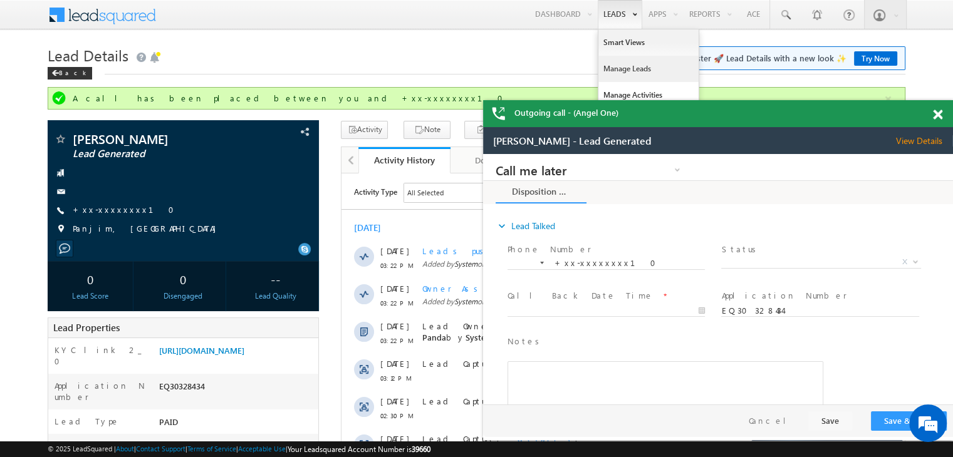
click at [621, 71] on link "Manage Leads" at bounding box center [648, 69] width 100 height 26
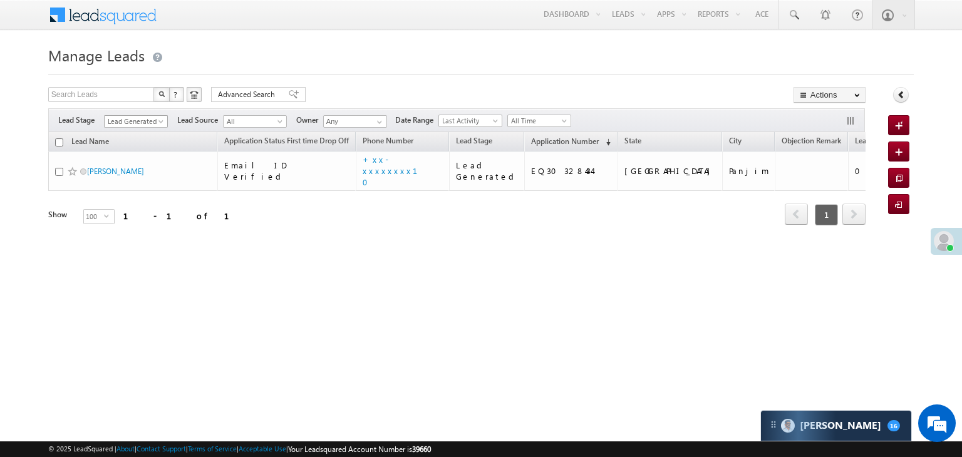
click at [159, 123] on span at bounding box center [162, 124] width 10 height 10
click at [142, 131] on link "All" at bounding box center [136, 135] width 63 height 11
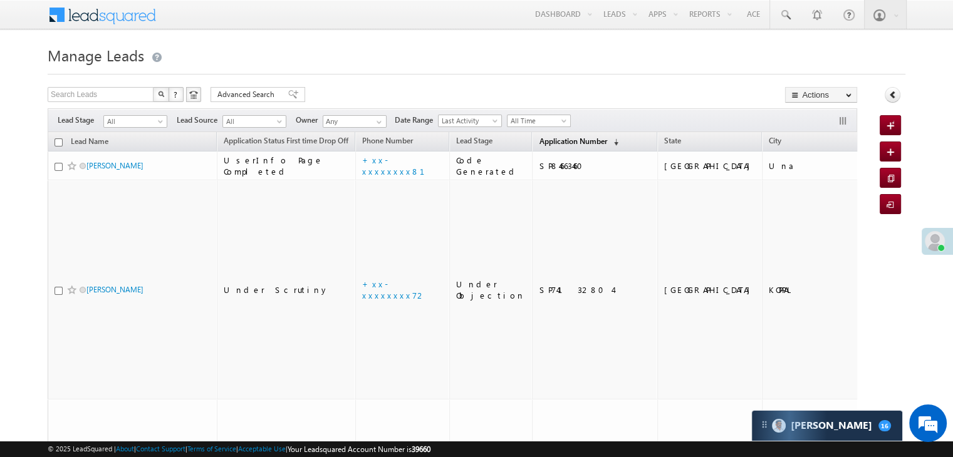
click at [539, 143] on span "Application Number" at bounding box center [573, 141] width 68 height 9
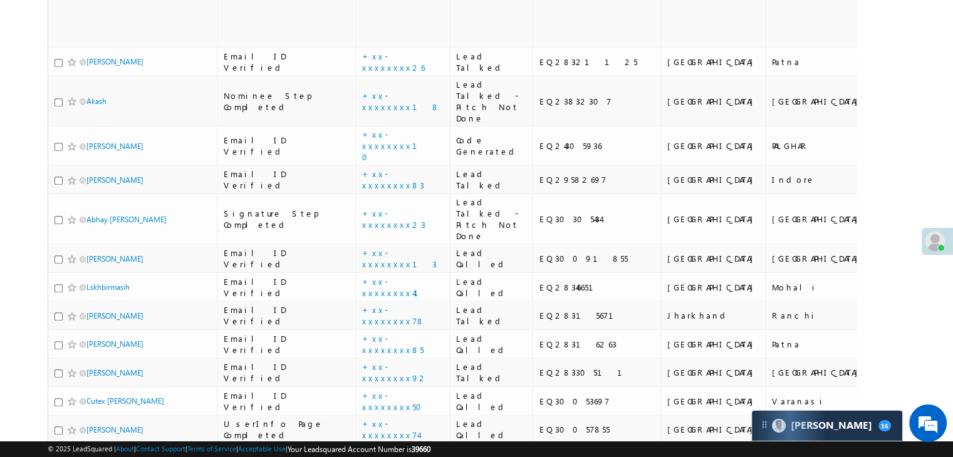
scroll to position [877, 0]
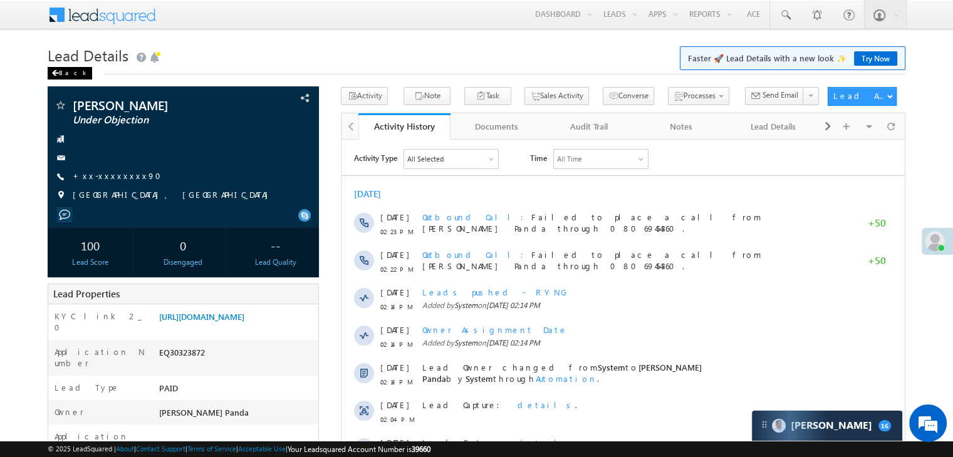
click at [60, 73] on div "Back" at bounding box center [70, 73] width 44 height 13
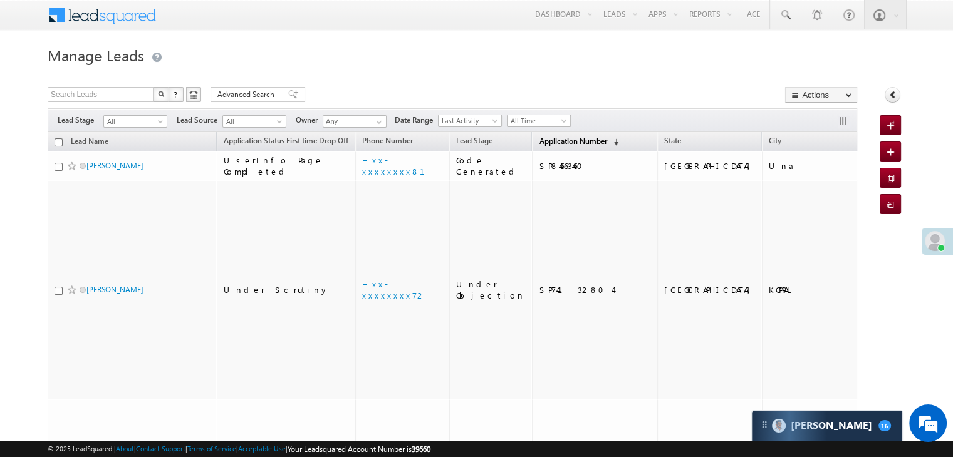
click at [547, 138] on span "Application Number" at bounding box center [573, 141] width 68 height 9
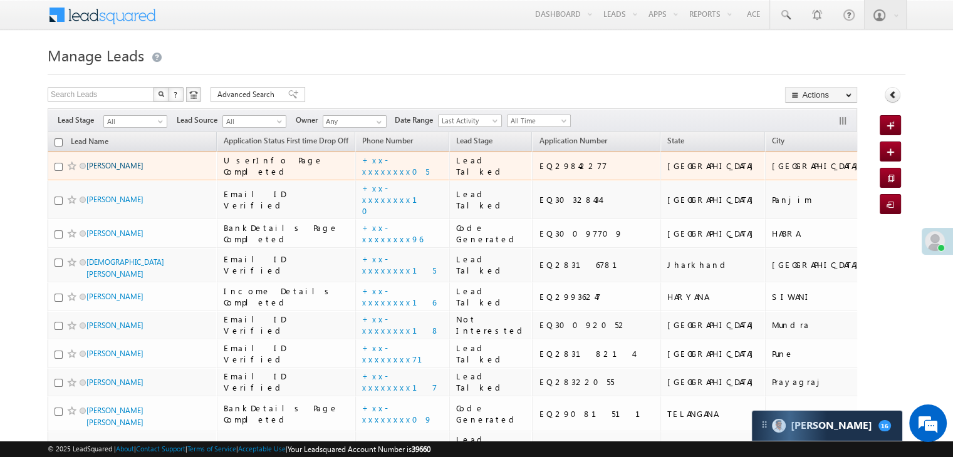
click at [96, 170] on link "[PERSON_NAME]" at bounding box center [114, 165] width 57 height 9
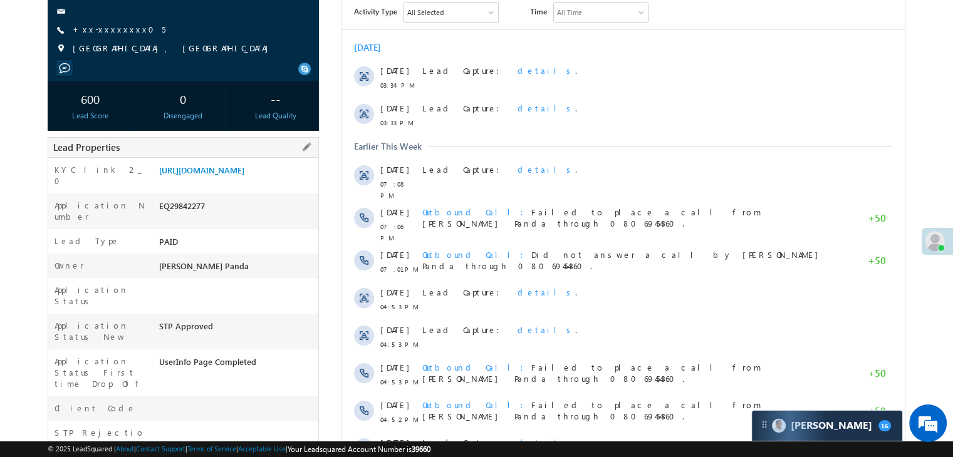
scroll to position [63, 0]
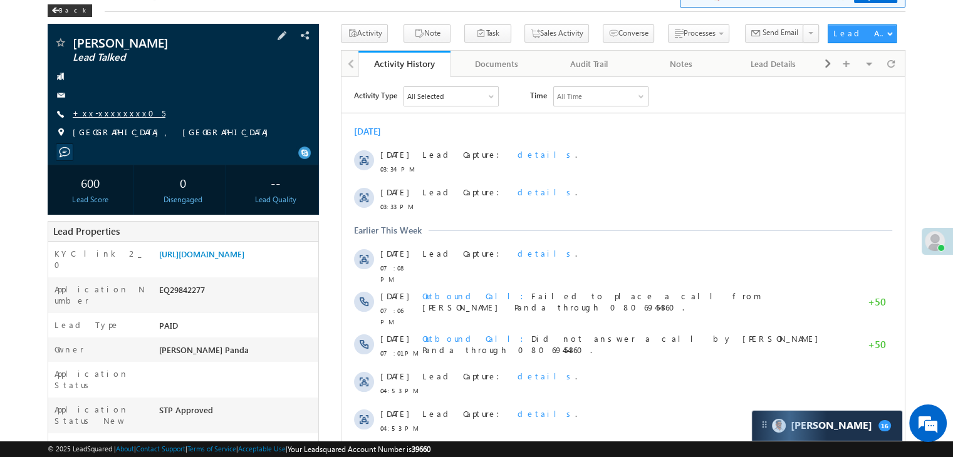
click at [90, 114] on link "+xx-xxxxxxxx05" at bounding box center [119, 113] width 93 height 11
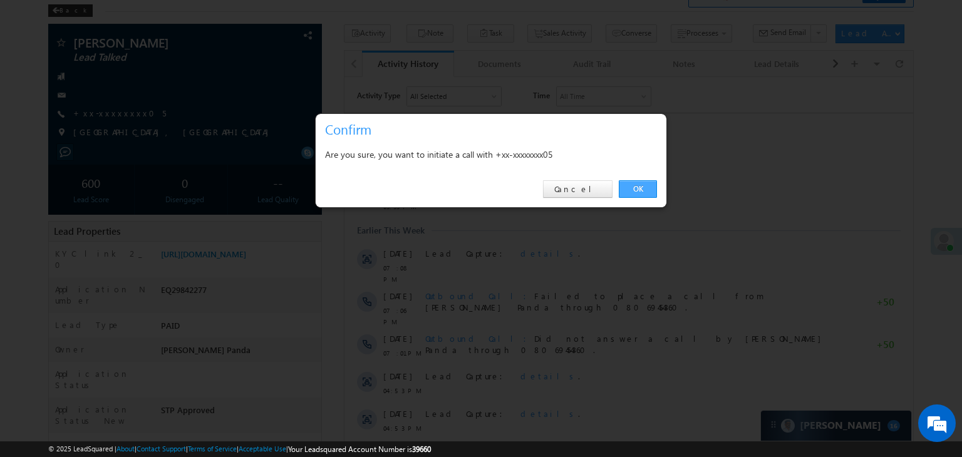
click at [636, 189] on link "OK" at bounding box center [638, 189] width 38 height 18
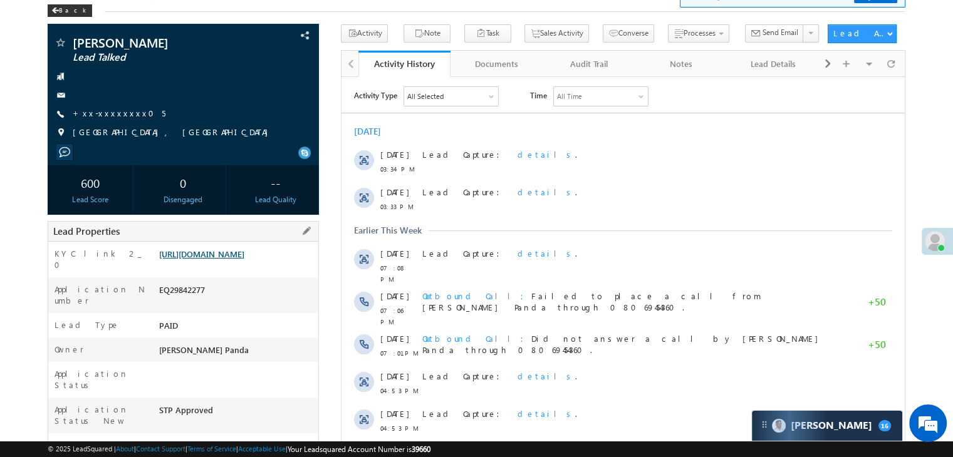
click at [231, 259] on link "[URL][DOMAIN_NAME]" at bounding box center [201, 254] width 85 height 11
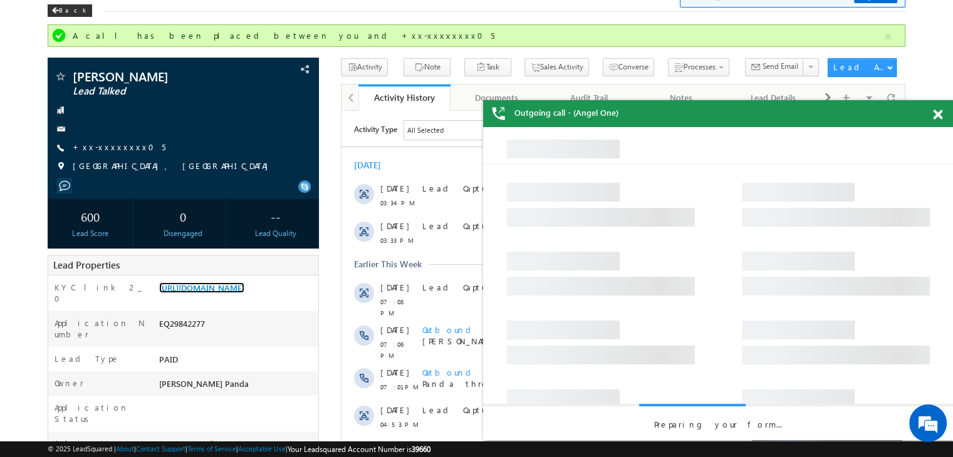
scroll to position [0, 0]
drag, startPoint x: 933, startPoint y: 116, endPoint x: 898, endPoint y: 124, distance: 36.0
click at [933, 116] on span at bounding box center [937, 115] width 9 height 11
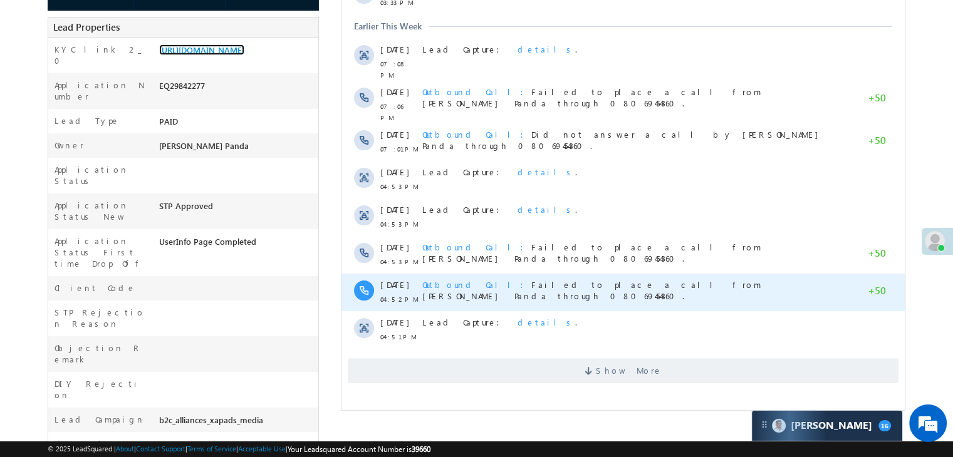
scroll to position [313, 0]
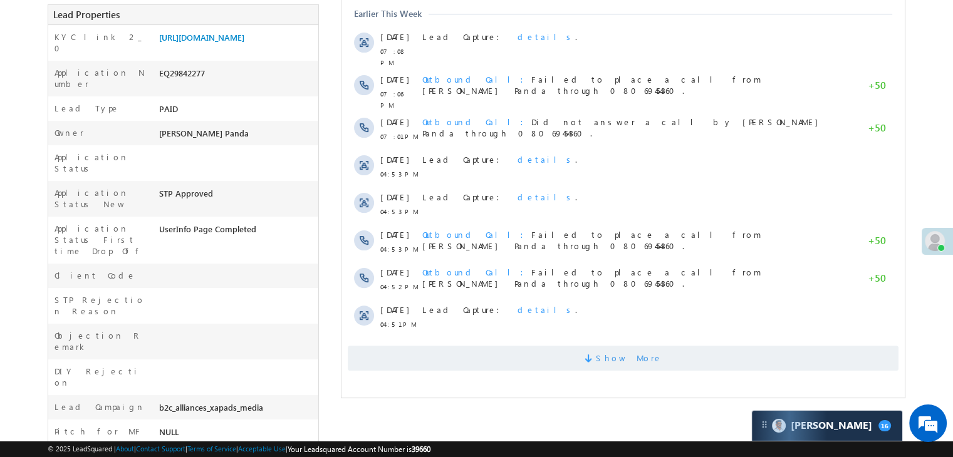
click at [617, 348] on span "Show More" at bounding box center [629, 358] width 66 height 25
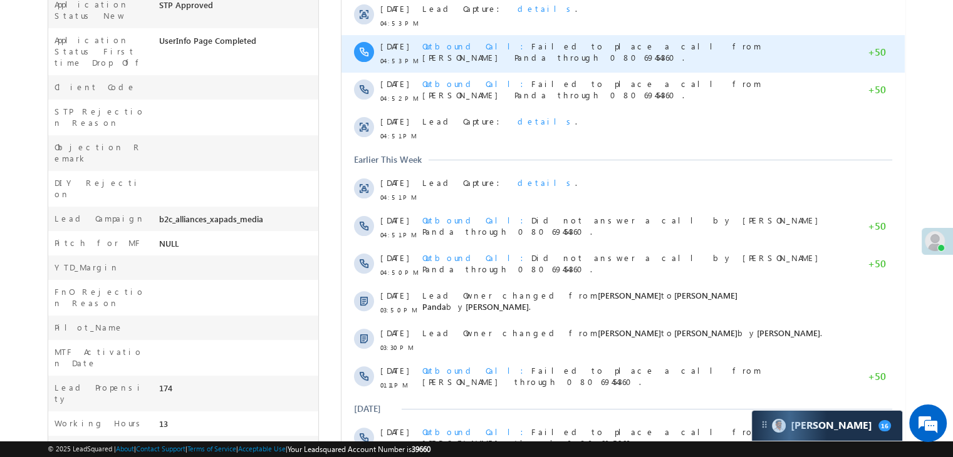
scroll to position [689, 0]
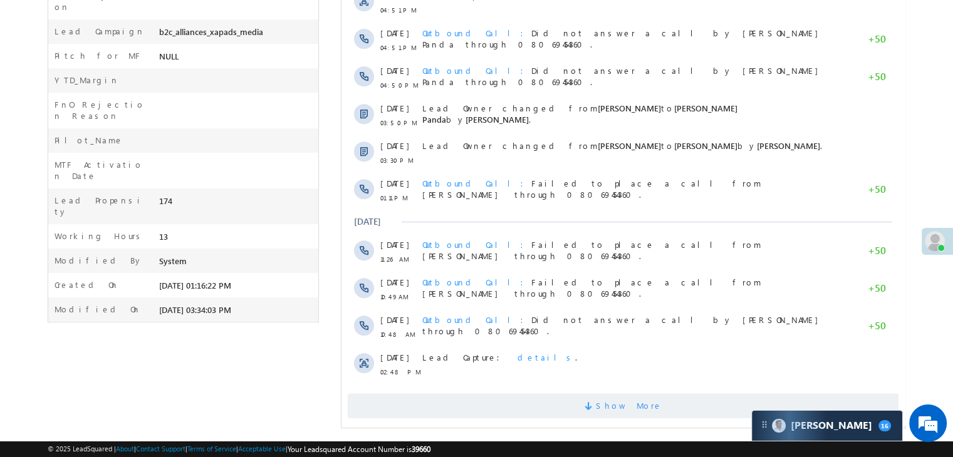
click at [616, 402] on span "Show More" at bounding box center [629, 405] width 66 height 25
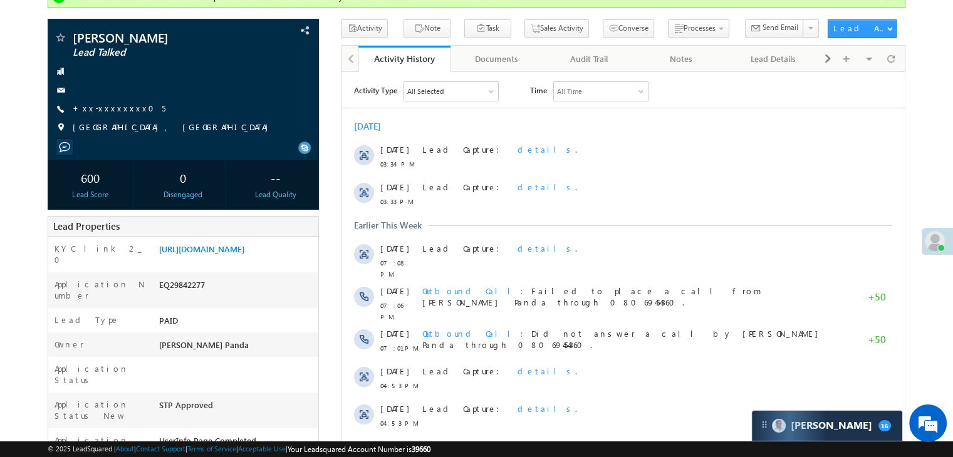
scroll to position [63, 0]
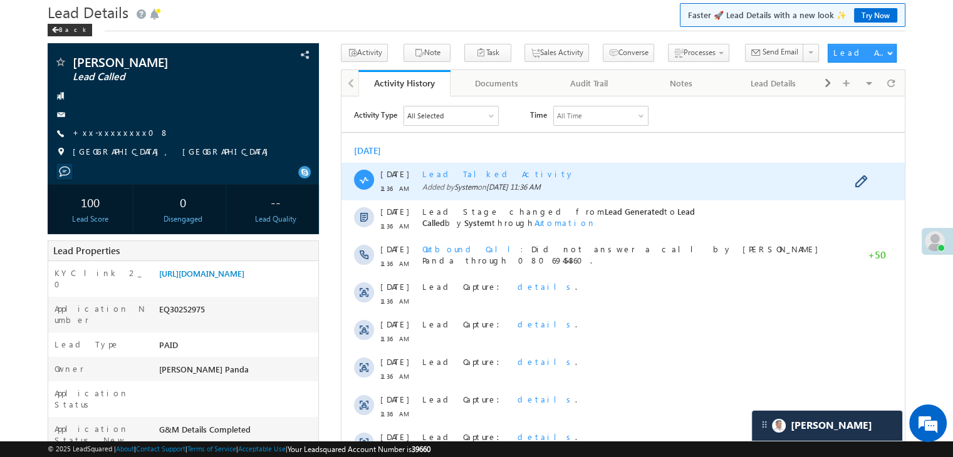
scroll to position [125, 0]
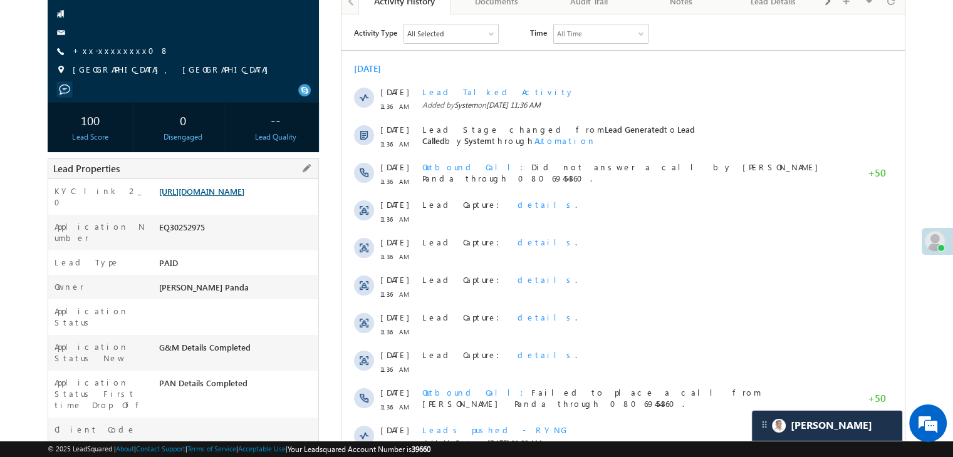
click at [238, 197] on link "https://angelbroking1-pk3em7sa.customui-test.leadsquared.com?leadId=c50f4e1f-7e…" at bounding box center [201, 191] width 85 height 11
click at [116, 48] on link "+xx-xxxxxxxx08" at bounding box center [121, 50] width 96 height 11
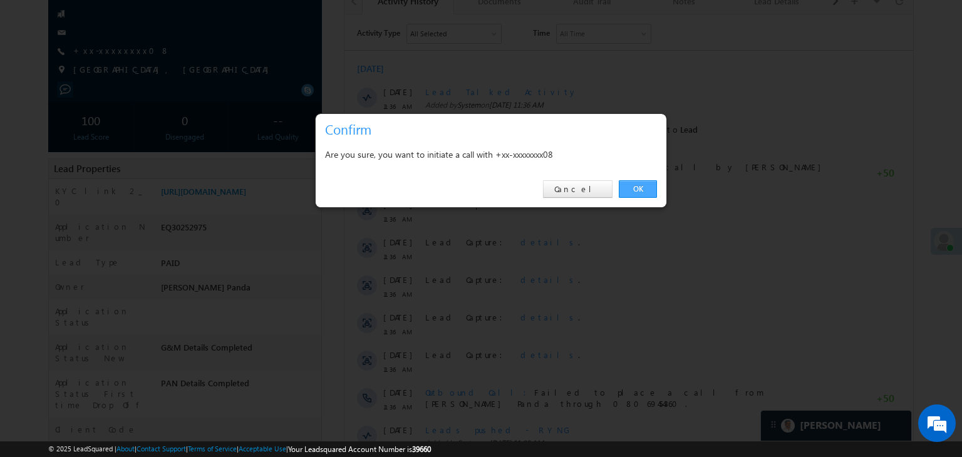
click at [634, 189] on link "OK" at bounding box center [638, 189] width 38 height 18
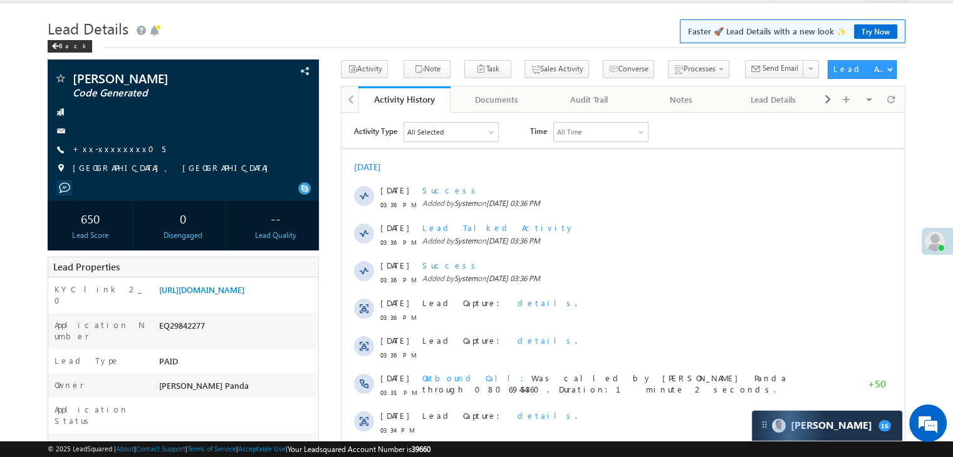
scroll to position [1, 0]
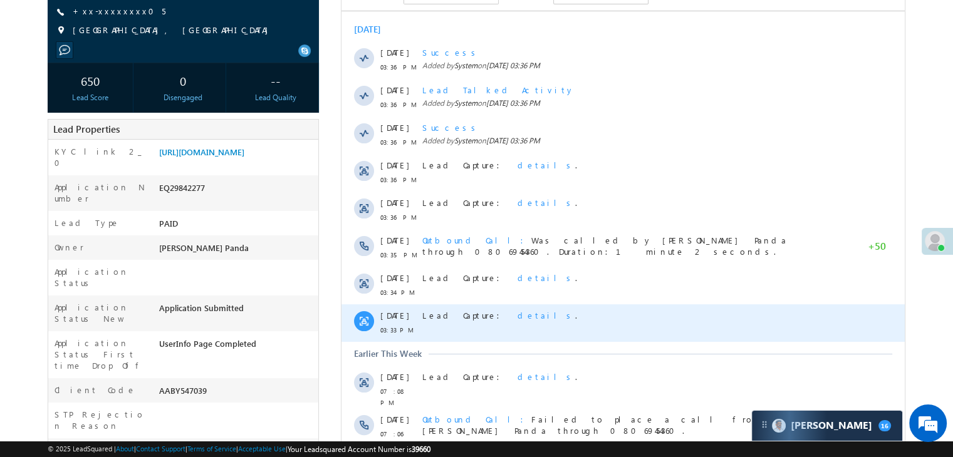
scroll to position [211, 0]
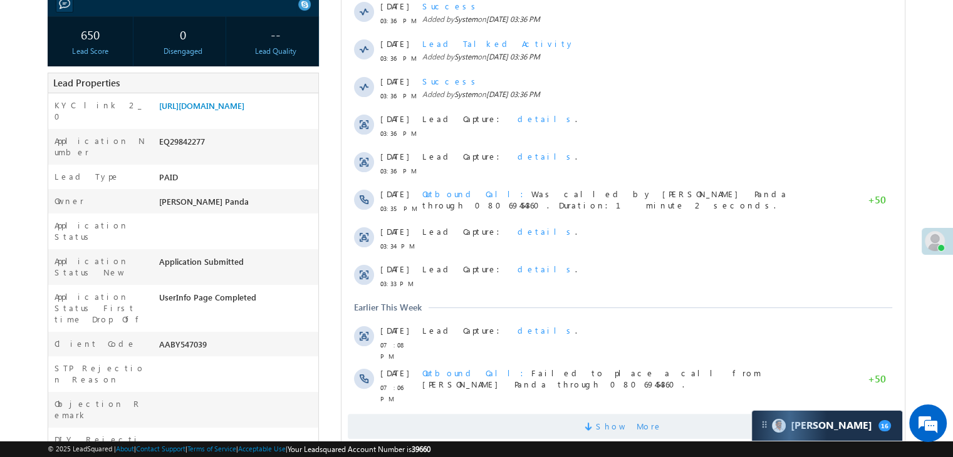
click at [634, 414] on span "Show More" at bounding box center [629, 426] width 66 height 25
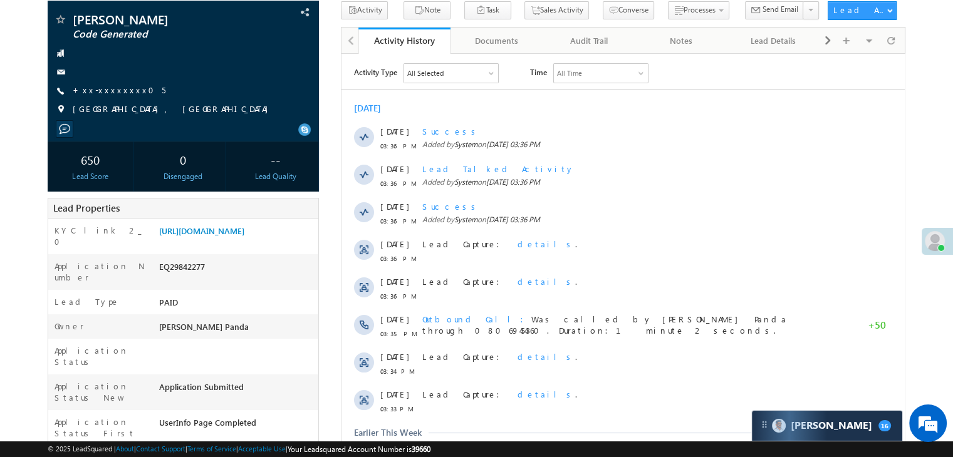
scroll to position [0, 0]
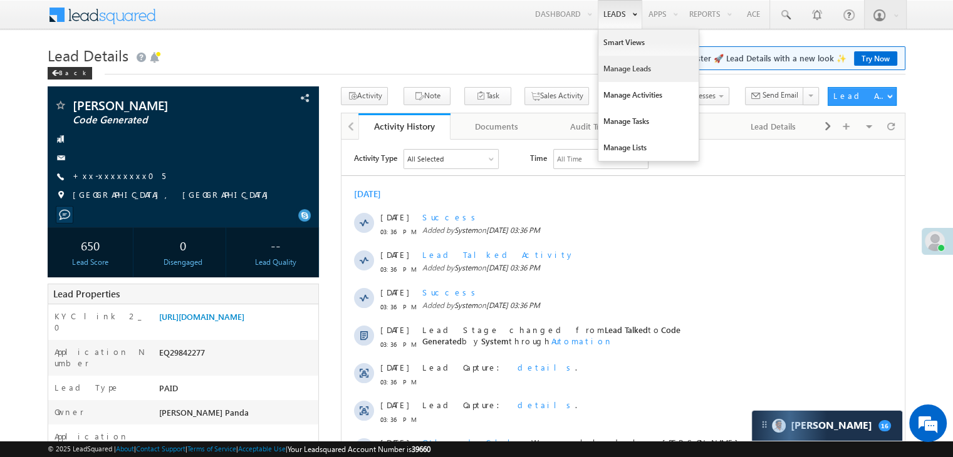
click at [616, 72] on link "Manage Leads" at bounding box center [648, 69] width 100 height 26
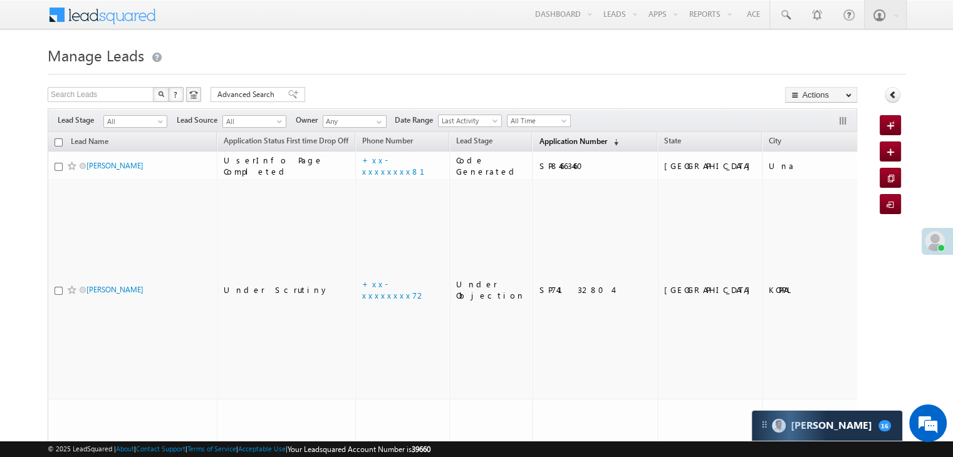
click at [547, 138] on span "Application Number" at bounding box center [573, 141] width 68 height 9
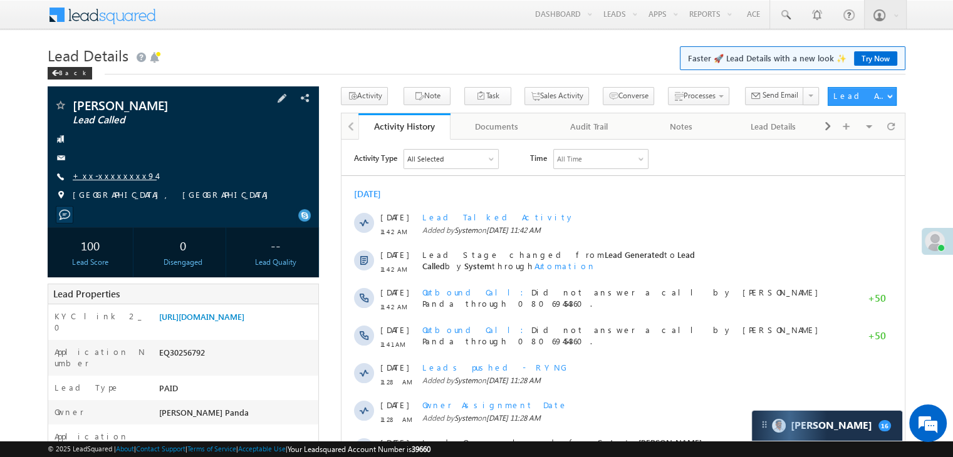
click at [91, 176] on link "+xx-xxxxxxxx94" at bounding box center [115, 175] width 84 height 11
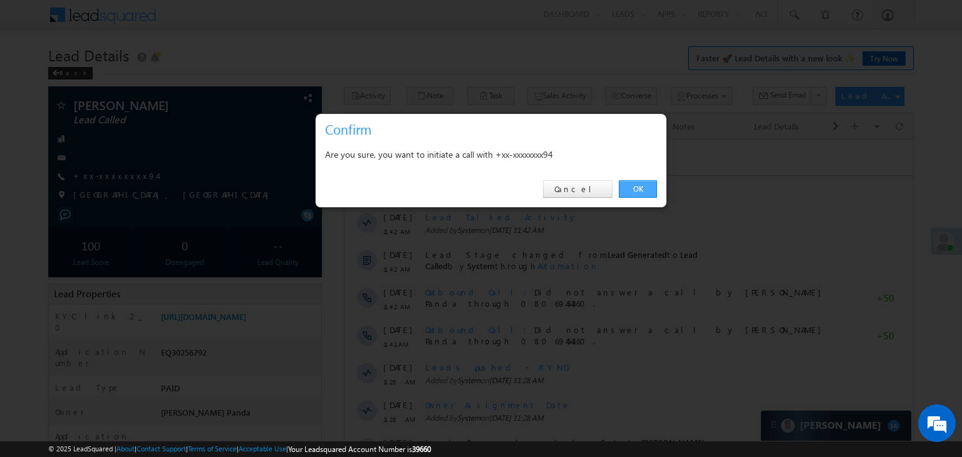
click at [636, 186] on link "OK" at bounding box center [638, 189] width 38 height 18
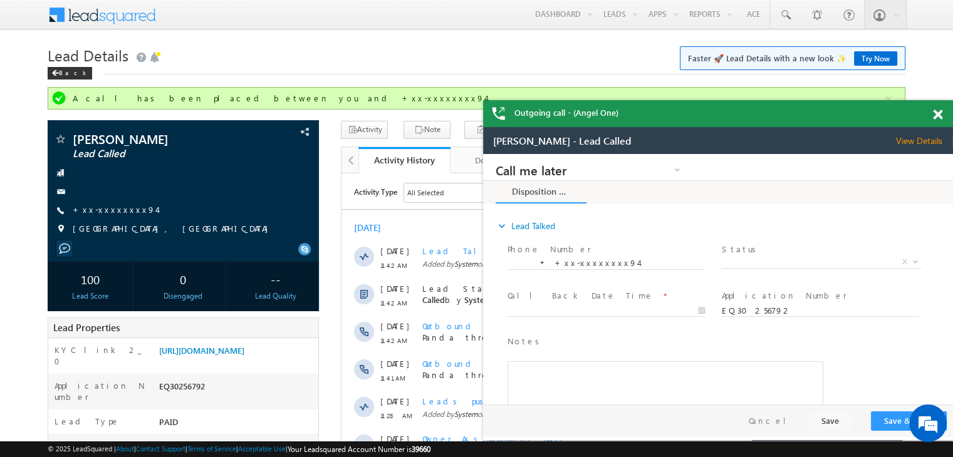
click at [937, 112] on span at bounding box center [937, 115] width 9 height 11
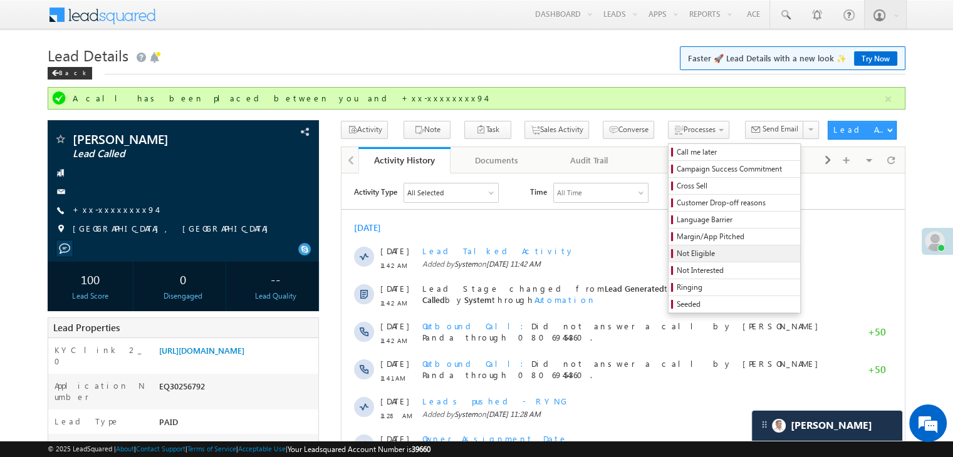
click at [676, 250] on span "Not Eligible" at bounding box center [735, 253] width 119 height 11
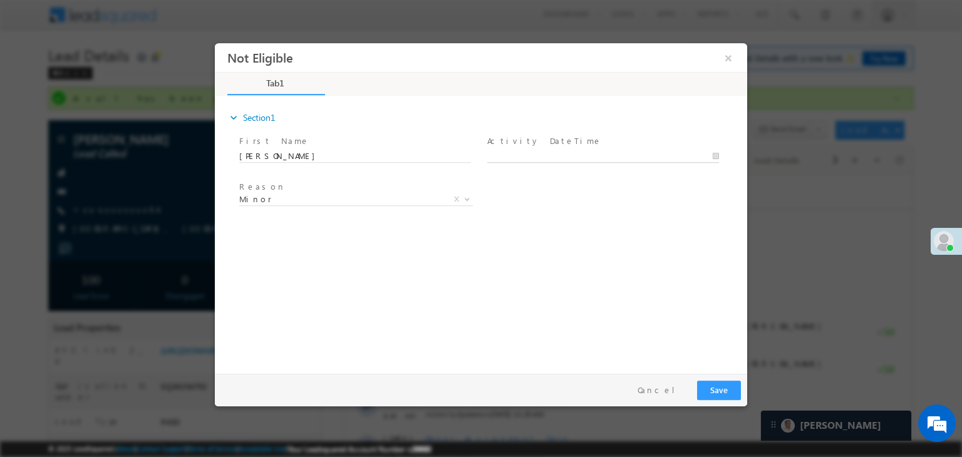
type input "10/10/25 3:47 PM"
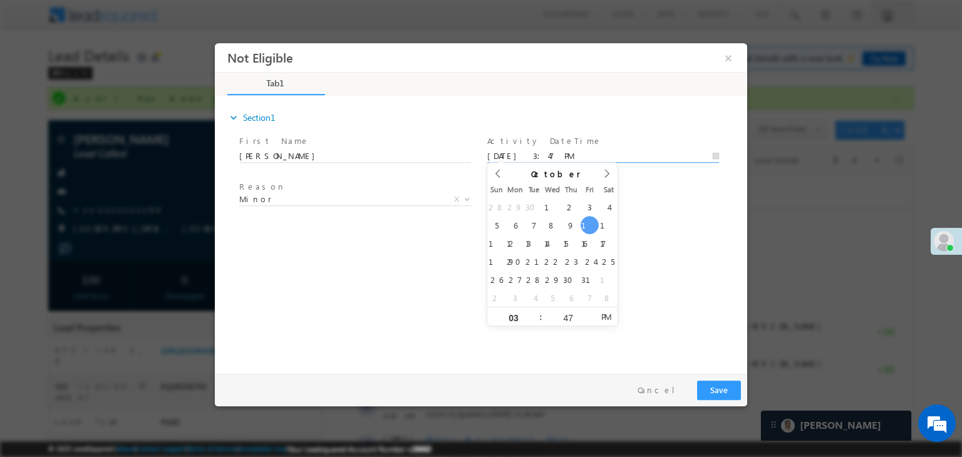
click at [582, 155] on input "10/10/25 3:47 PM" at bounding box center [603, 156] width 232 height 13
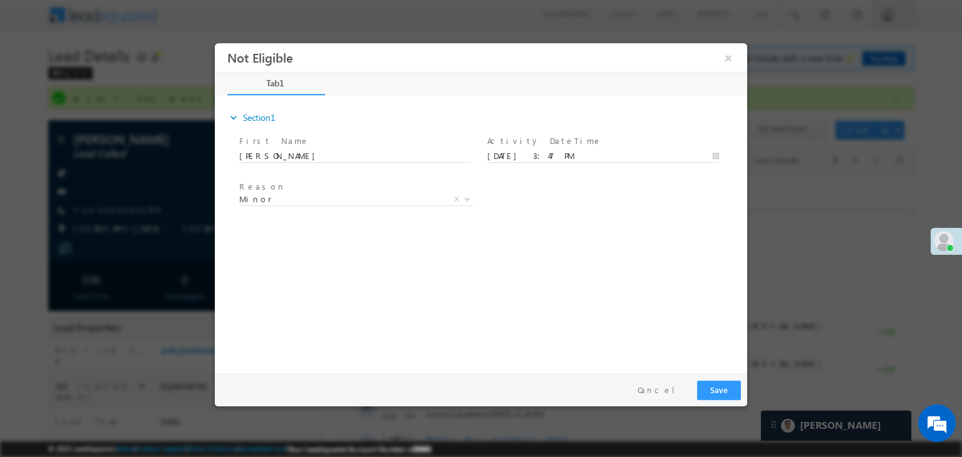
click at [683, 207] on div "Reason * Minor Existing Client Out of India DRA - FDS Termination DRA - Already…" at bounding box center [492, 202] width 510 height 46
click at [378, 200] on span "Minor" at bounding box center [341, 199] width 204 height 11
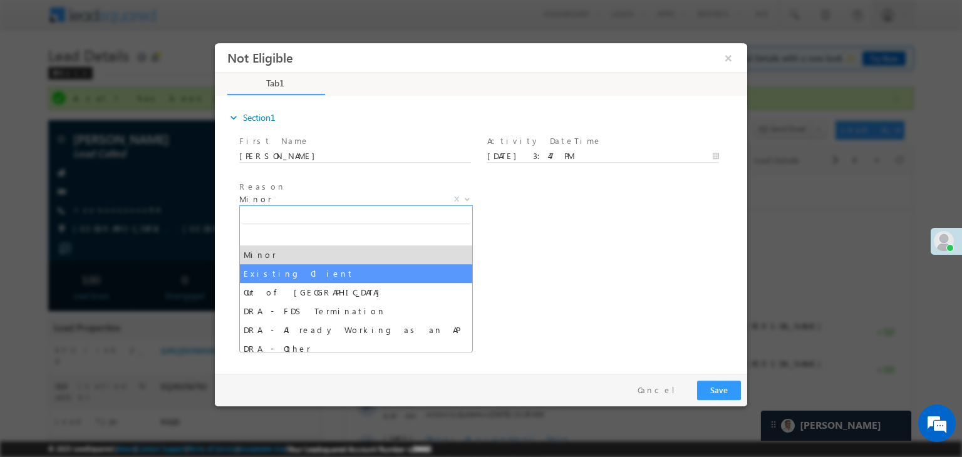
select select "Existing Client"
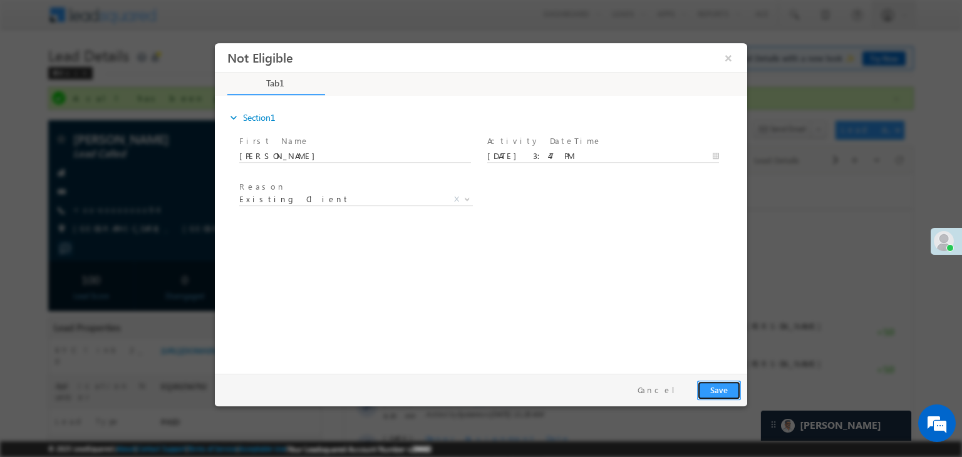
click at [722, 391] on button "Save" at bounding box center [719, 390] width 44 height 19
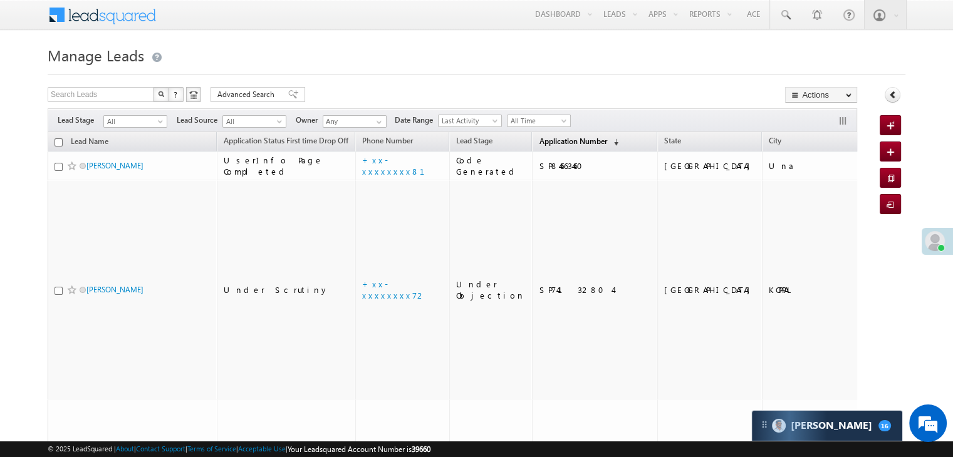
click at [539, 137] on span "Application Number" at bounding box center [573, 141] width 68 height 9
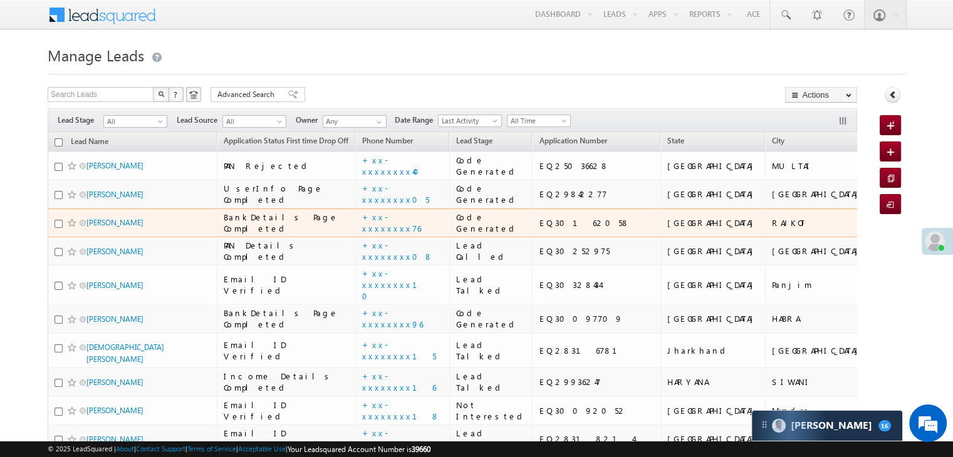
scroll to position [125, 0]
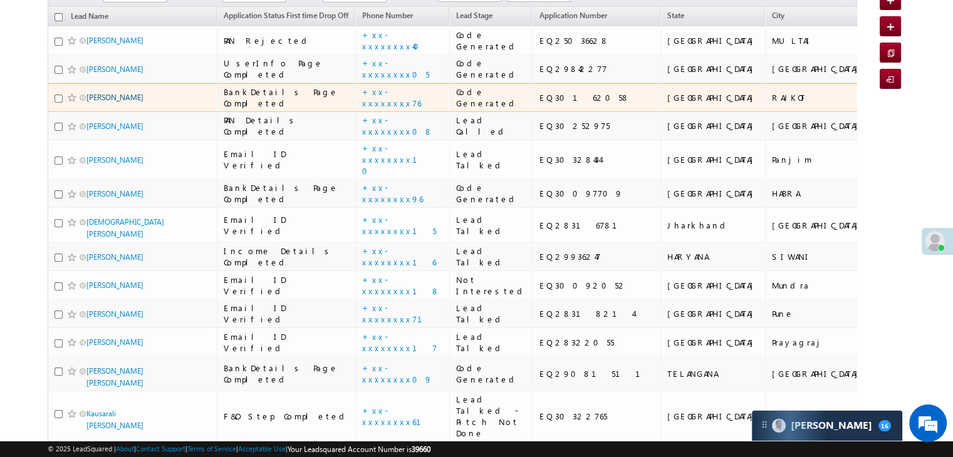
click at [108, 102] on link "Subhodip Koley" at bounding box center [114, 97] width 57 height 9
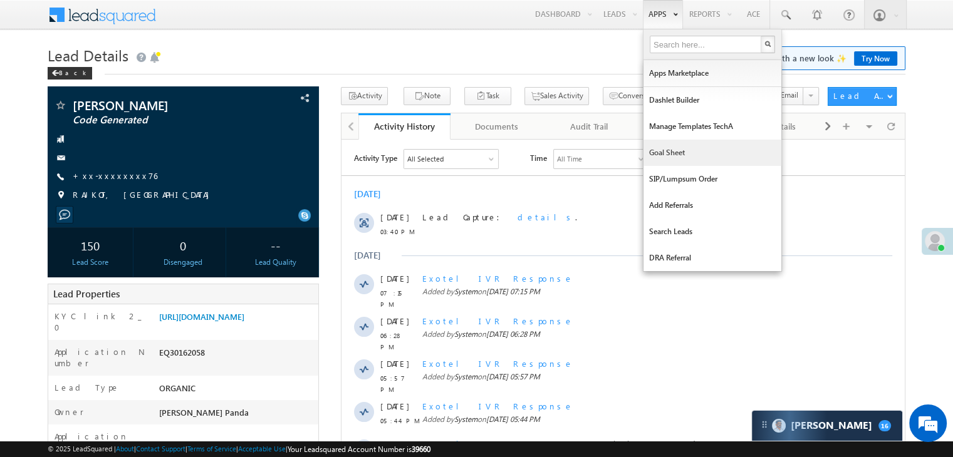
click at [661, 150] on link "Goal Sheet" at bounding box center [712, 153] width 138 height 26
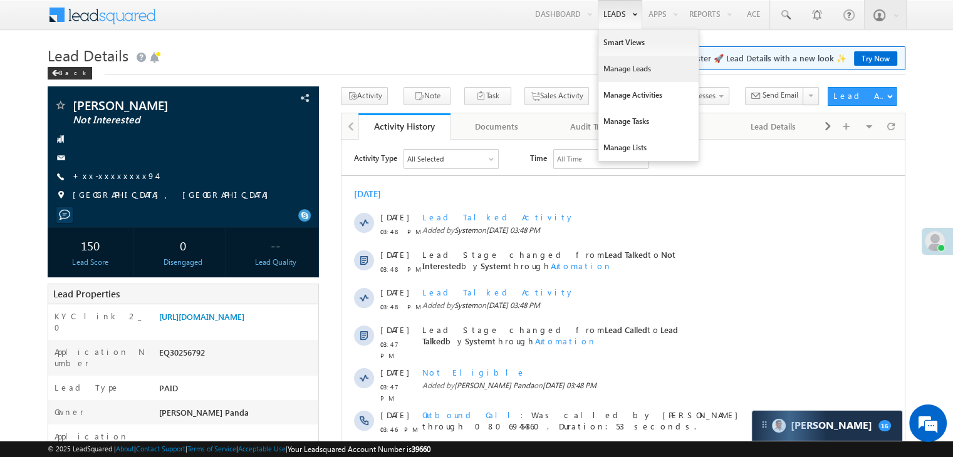
click at [612, 66] on link "Manage Leads" at bounding box center [648, 69] width 100 height 26
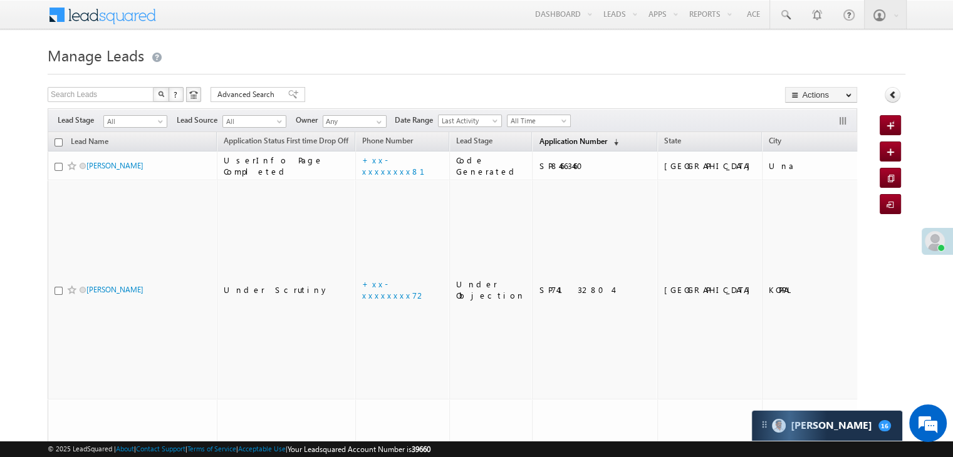
click at [555, 140] on span "Application Number" at bounding box center [573, 141] width 68 height 9
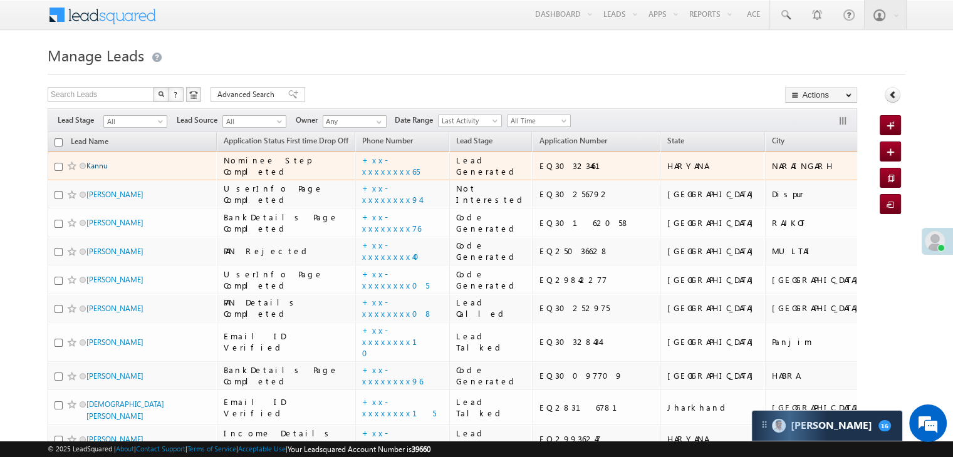
click at [101, 170] on link "Kannu" at bounding box center [96, 165] width 21 height 9
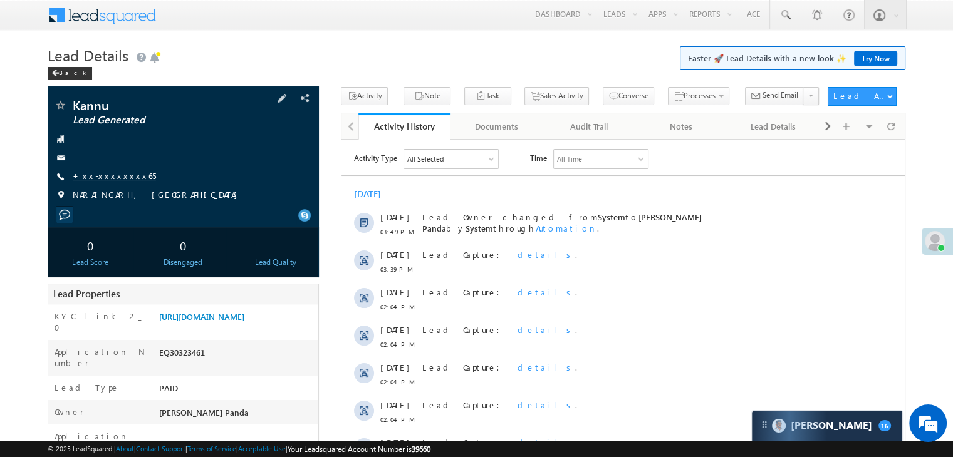
click at [110, 175] on link "+xx-xxxxxxxx65" at bounding box center [114, 175] width 83 height 11
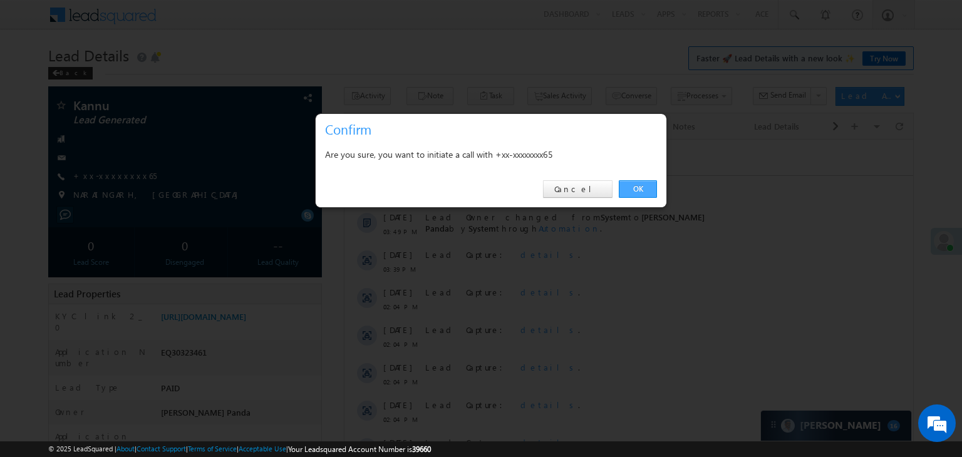
drag, startPoint x: 638, startPoint y: 184, endPoint x: 204, endPoint y: 43, distance: 456.2
click at [638, 184] on link "OK" at bounding box center [638, 189] width 38 height 18
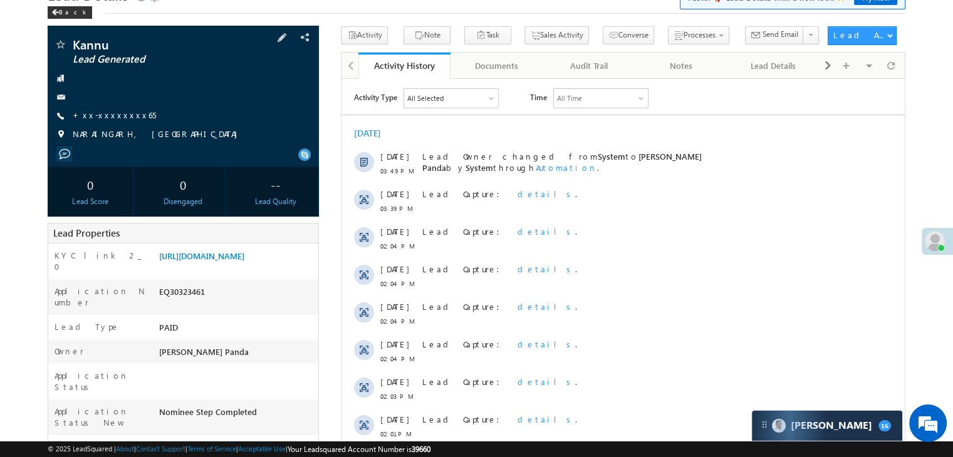
scroll to position [125, 0]
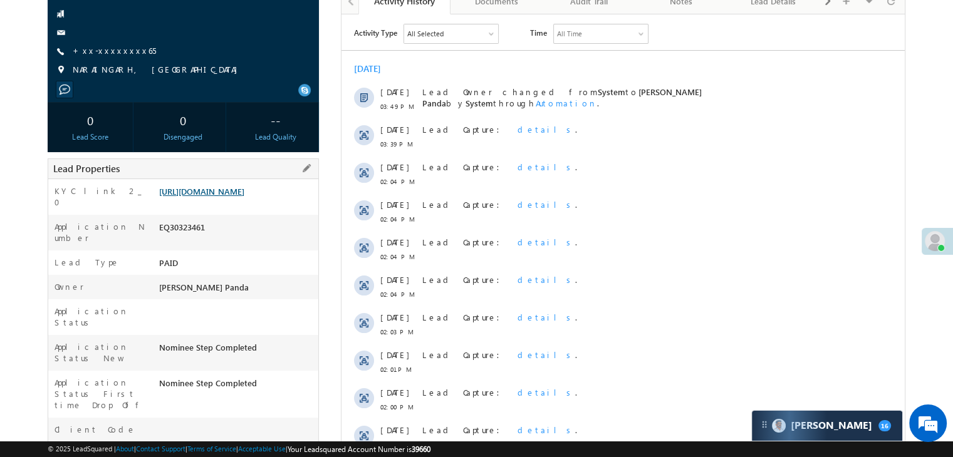
click at [232, 197] on link "[URL][DOMAIN_NAME]" at bounding box center [201, 191] width 85 height 11
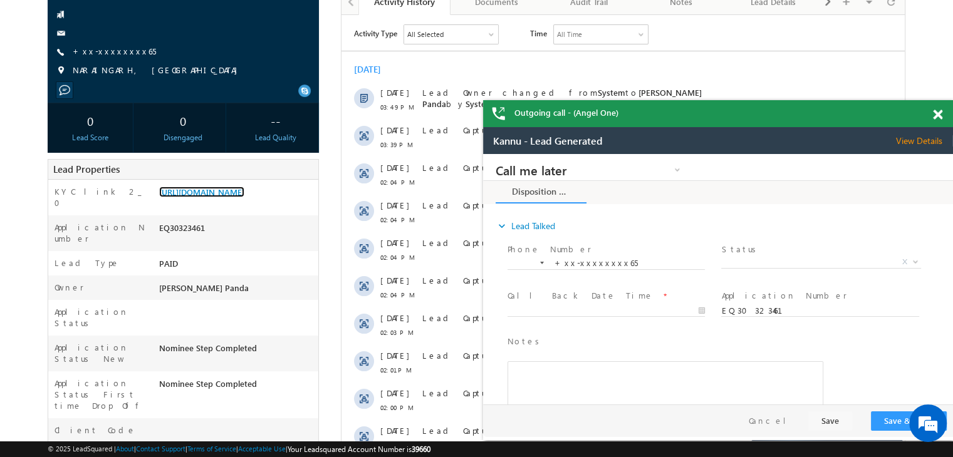
scroll to position [0, 0]
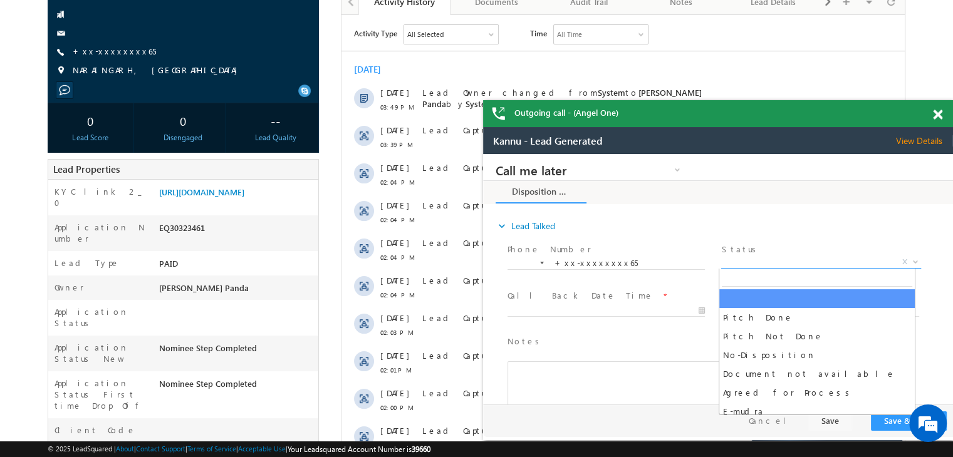
click at [802, 266] on span "X" at bounding box center [820, 262] width 199 height 13
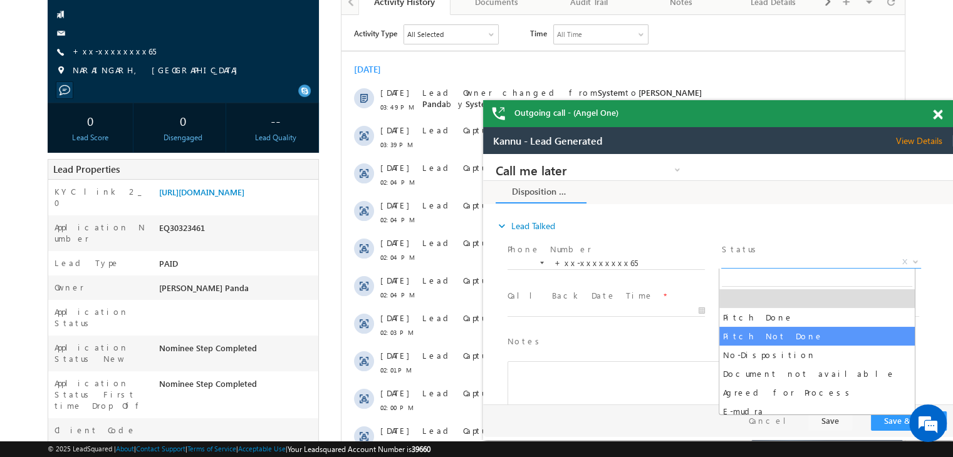
select select "Pitch Not Done"
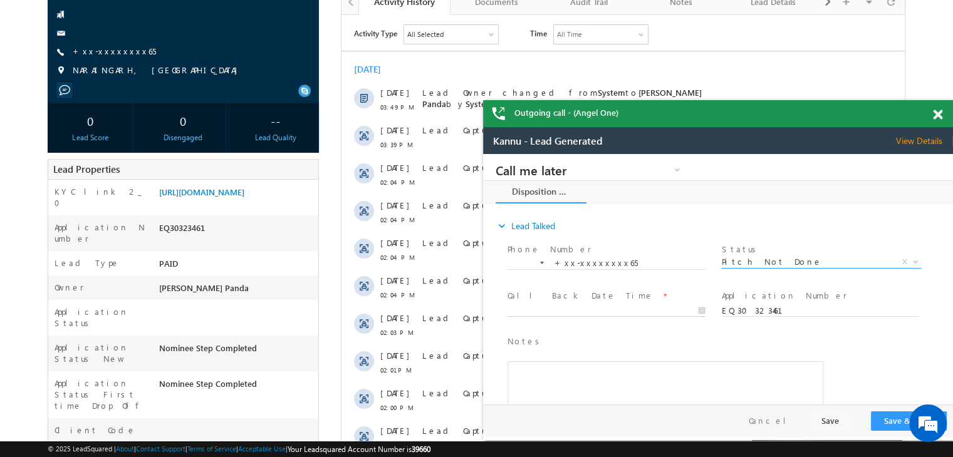
type input "[DATE] 3:49 PM"
click at [636, 310] on input "[DATE] 3:49 PM" at bounding box center [605, 311] width 197 height 13
click at [890, 422] on button "Save & Close" at bounding box center [909, 421] width 76 height 19
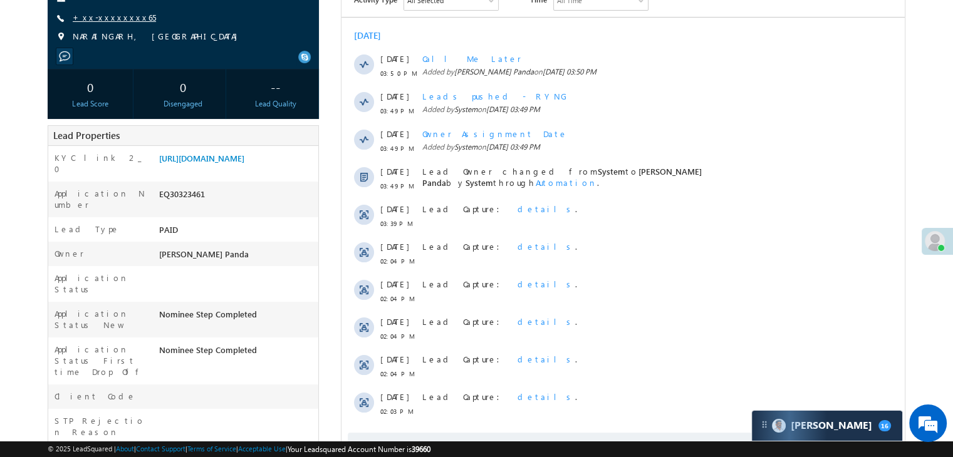
click at [100, 16] on link "+xx-xxxxxxxx65" at bounding box center [114, 17] width 83 height 11
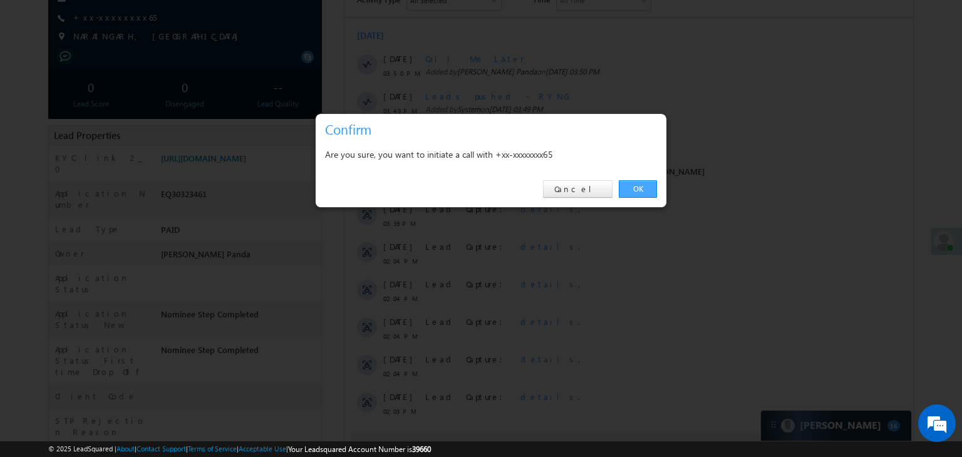
click at [639, 184] on link "OK" at bounding box center [638, 189] width 38 height 18
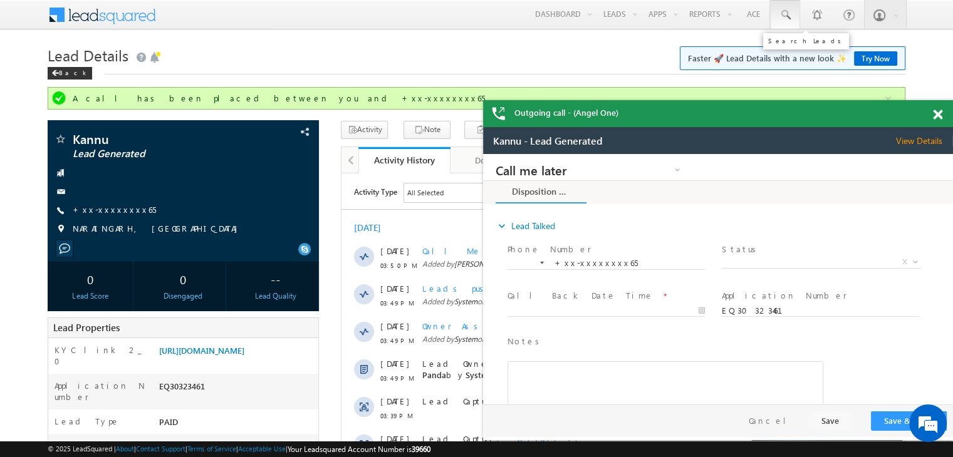
click at [784, 13] on span at bounding box center [785, 15] width 13 height 13
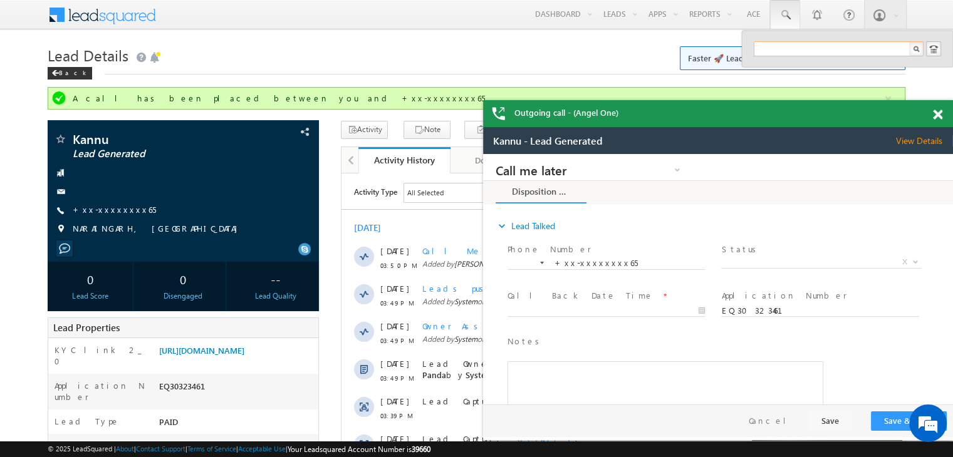
click at [779, 44] on input "text" at bounding box center [838, 48] width 170 height 15
paste input "9999873799"
type input "9999873799"
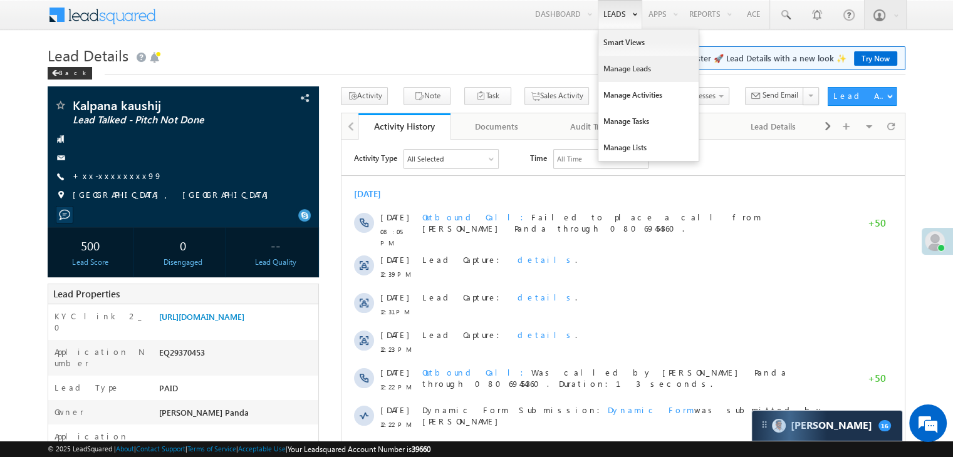
click at [624, 66] on link "Manage Leads" at bounding box center [648, 69] width 100 height 26
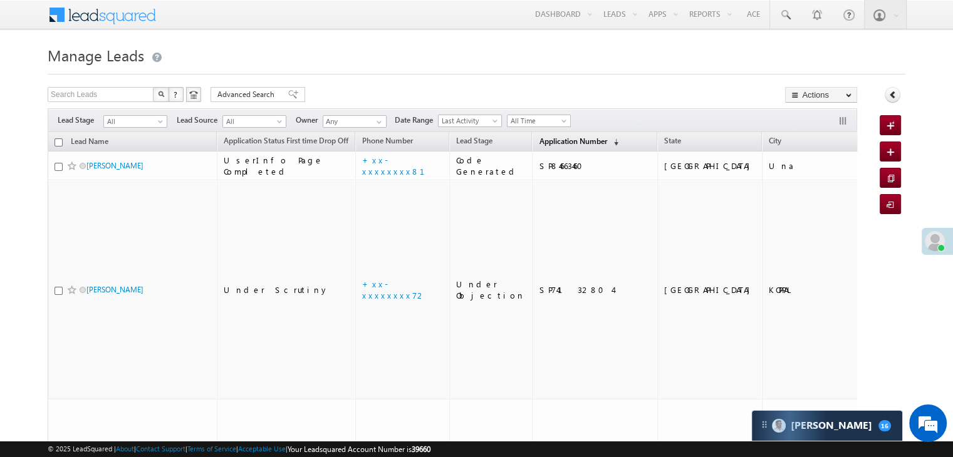
click at [542, 140] on span "Application Number" at bounding box center [573, 141] width 68 height 9
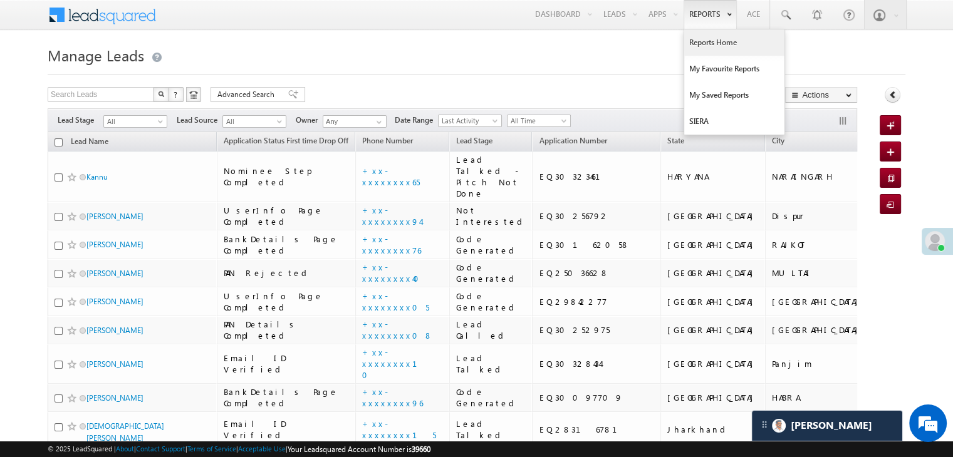
click at [722, 44] on link "Reports Home" at bounding box center [734, 42] width 100 height 26
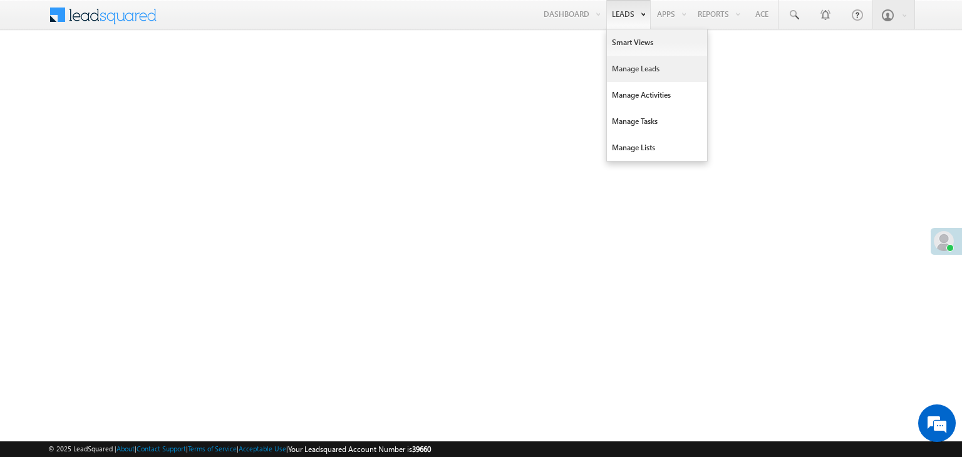
click at [619, 68] on link "Manage Leads" at bounding box center [657, 69] width 100 height 26
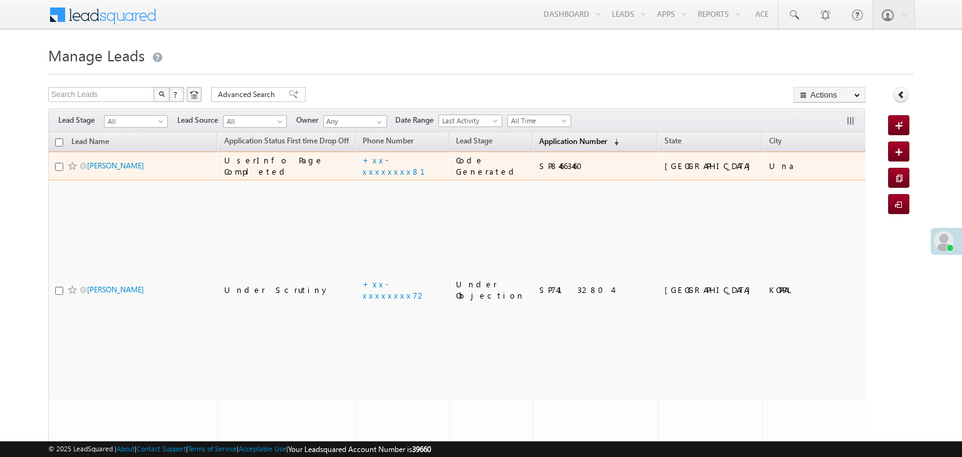
click at [550, 143] on span "Application Number" at bounding box center [573, 141] width 68 height 9
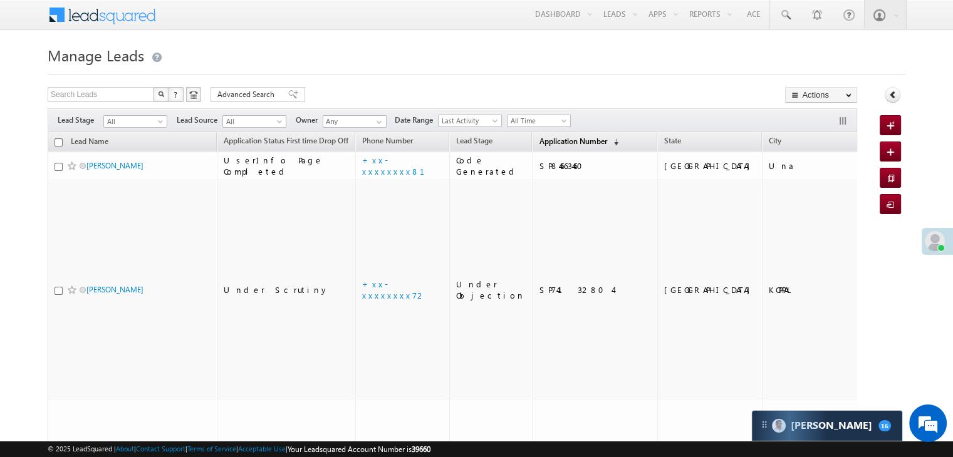
click at [539, 142] on span "Application Number" at bounding box center [573, 141] width 68 height 9
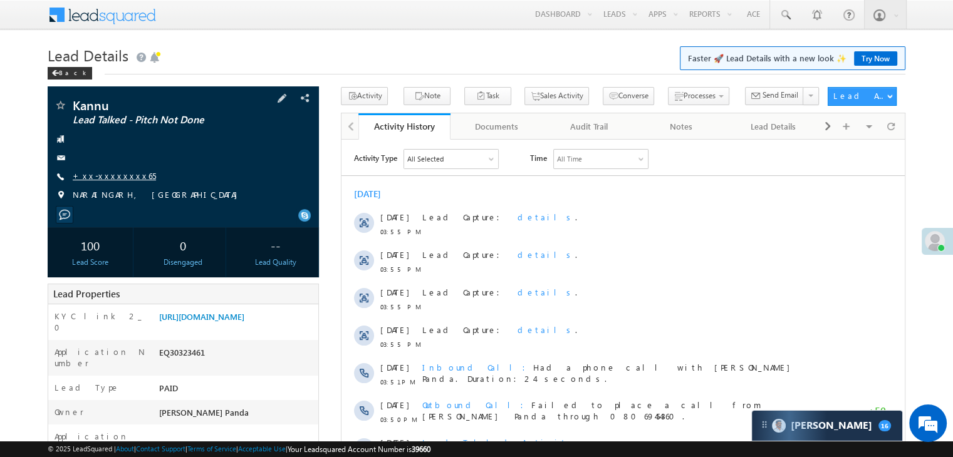
click at [108, 179] on link "+xx-xxxxxxxx65" at bounding box center [114, 175] width 83 height 11
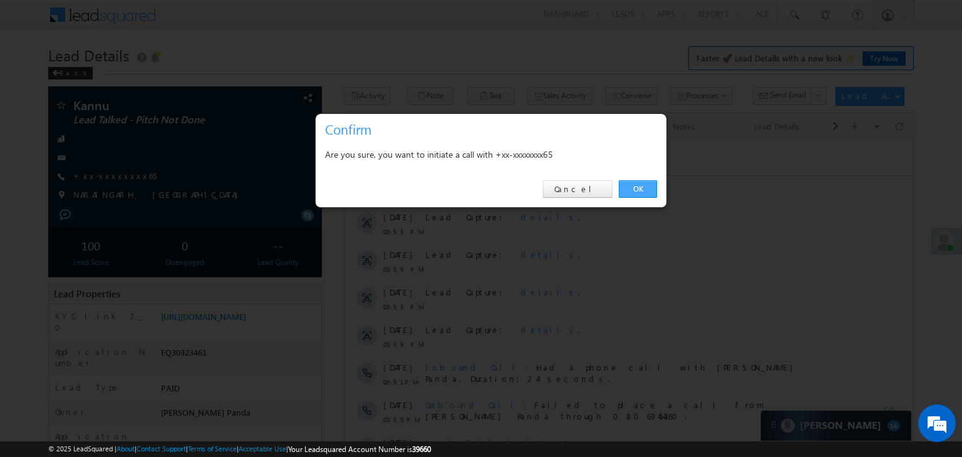
click at [642, 187] on link "OK" at bounding box center [638, 189] width 38 height 18
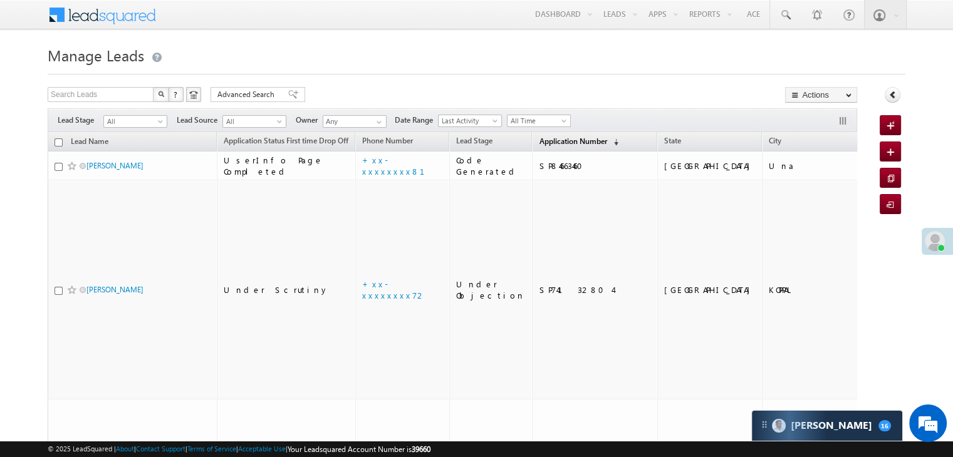
click at [539, 138] on span "Application Number" at bounding box center [573, 141] width 68 height 9
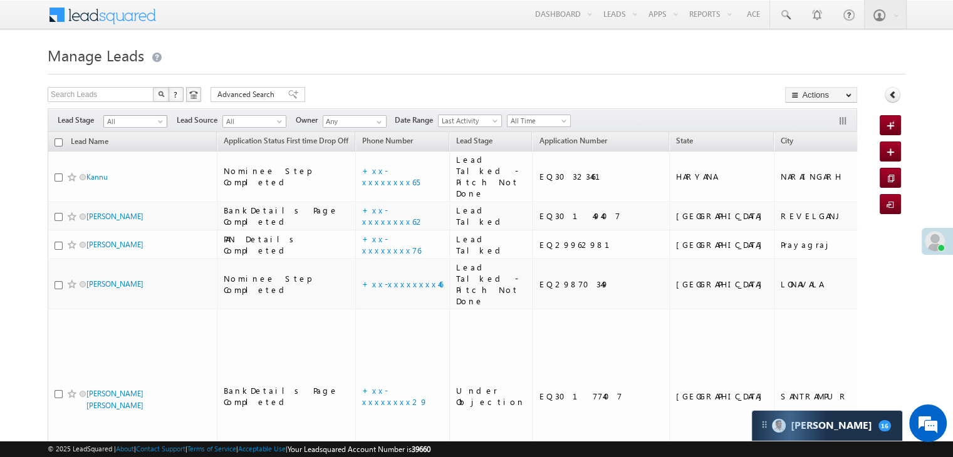
click at [157, 126] on span at bounding box center [162, 124] width 10 height 10
click at [135, 147] on link "Lead Generated" at bounding box center [135, 147] width 63 height 11
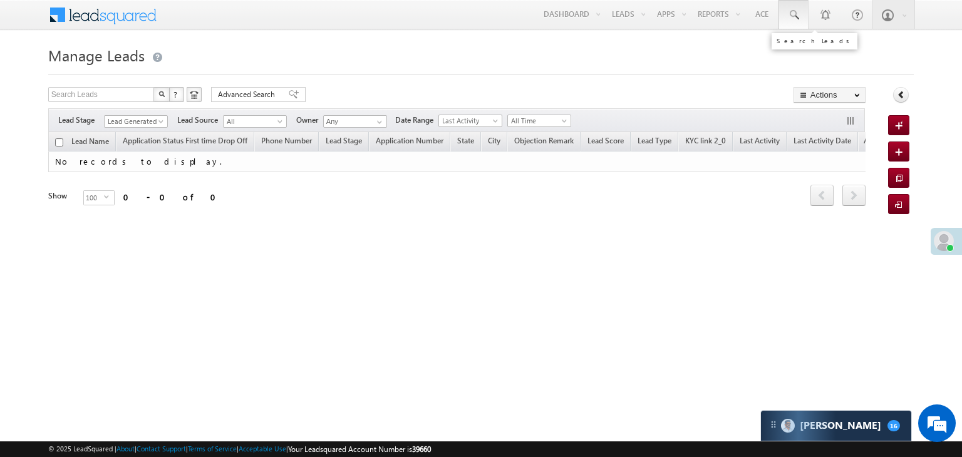
click at [797, 12] on span at bounding box center [793, 15] width 13 height 13
paste input "EQ30046043"
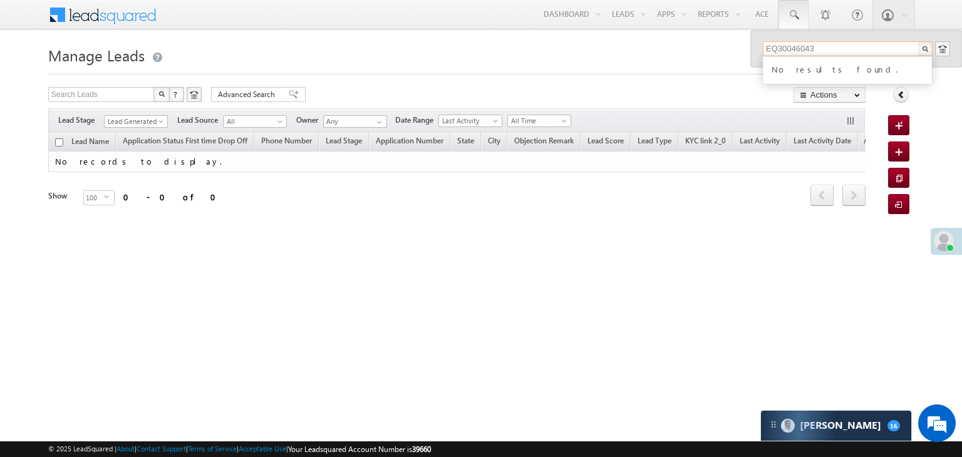
type input "EQ30046043"
click at [155, 123] on span "Lead Generated" at bounding box center [135, 121] width 60 height 11
click at [134, 133] on link "All" at bounding box center [136, 135] width 63 height 11
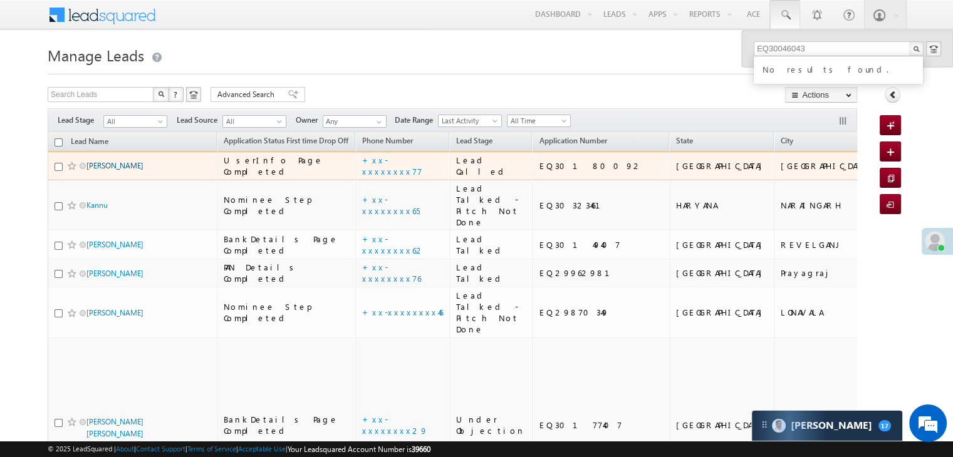
click at [101, 170] on link "Parvez shaikh" at bounding box center [114, 165] width 57 height 9
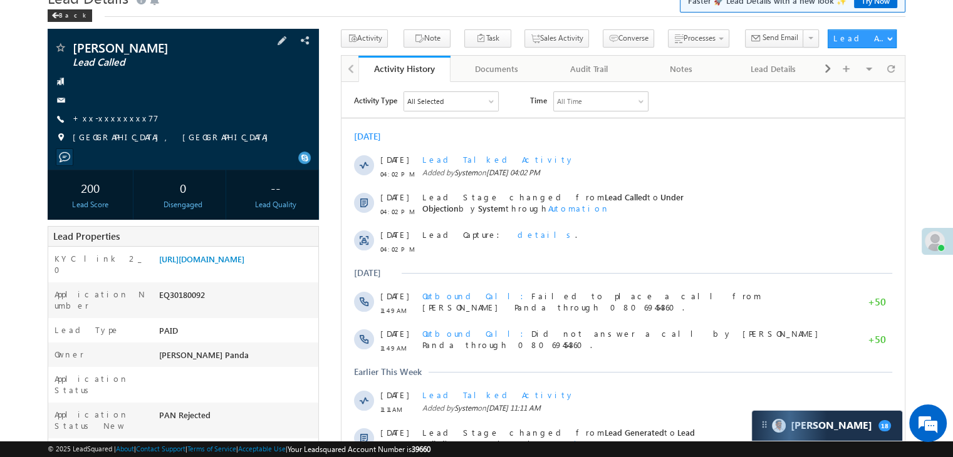
scroll to position [251, 0]
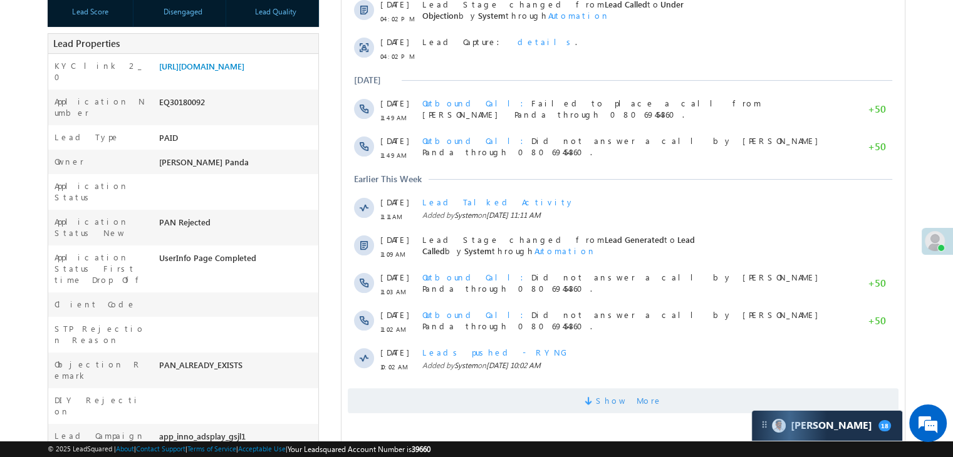
click at [645, 407] on span "Show More" at bounding box center [629, 400] width 66 height 25
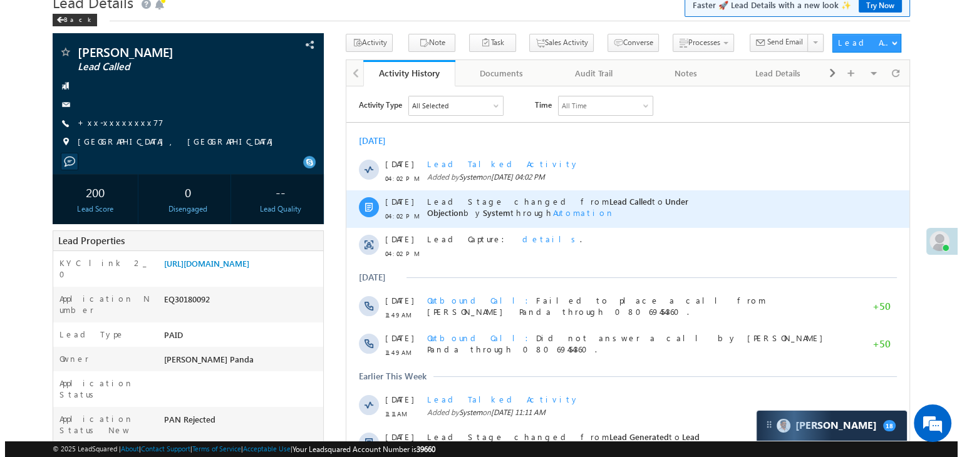
scroll to position [0, 0]
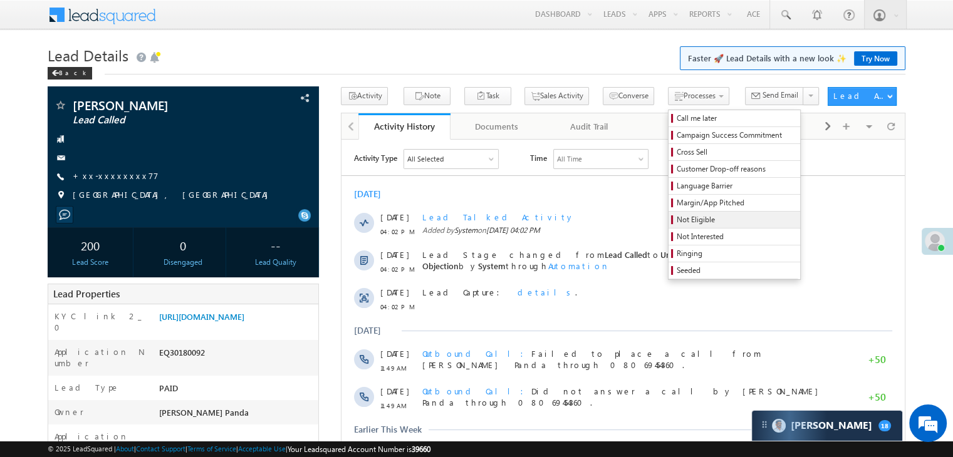
click at [676, 220] on span "Not Eligible" at bounding box center [735, 219] width 119 height 11
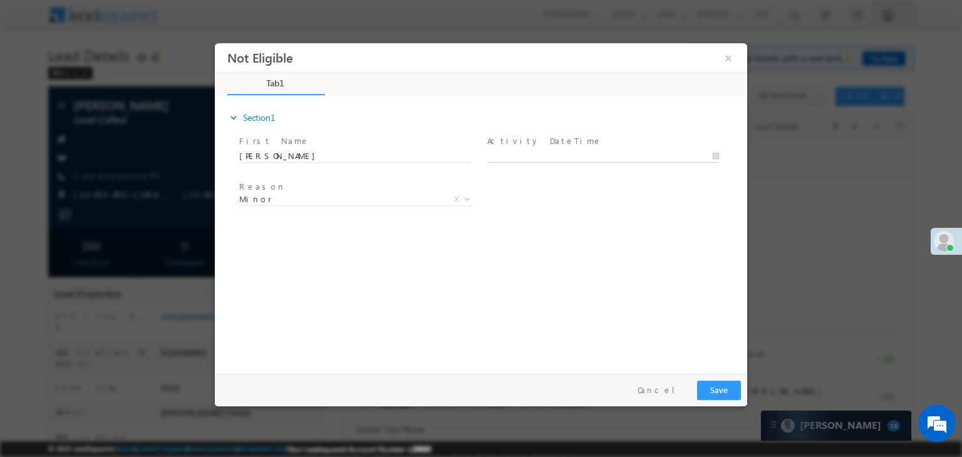
type input "10/10/25 4:03 PM"
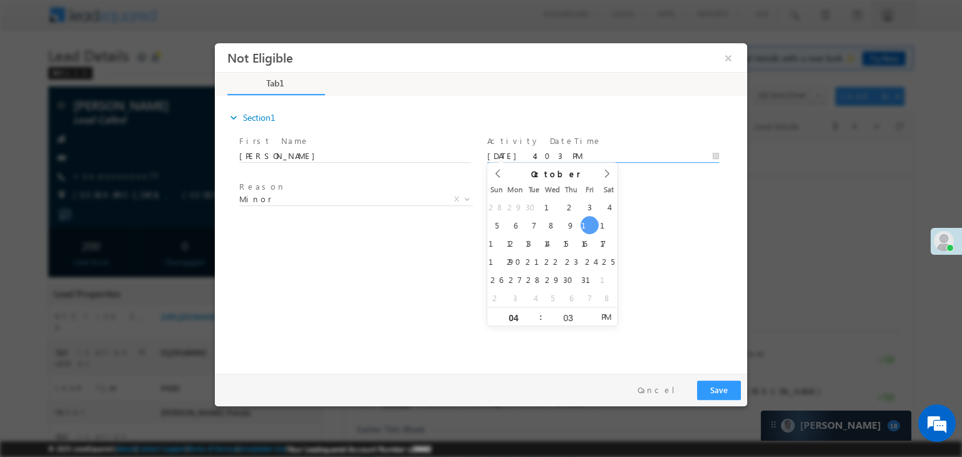
click at [552, 156] on input "10/10/25 4:03 PM" at bounding box center [603, 156] width 232 height 13
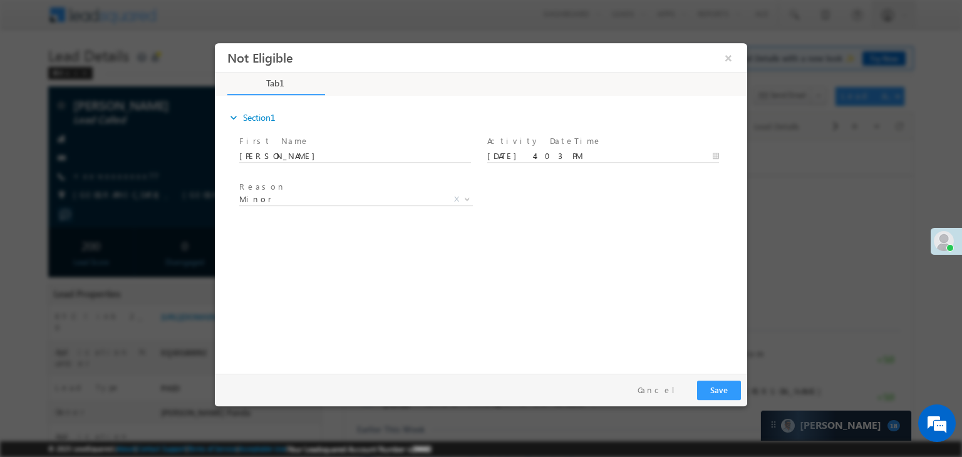
click at [643, 190] on div "Reason * Minor Existing Client Out of India DRA - FDS Termination DRA - Already…" at bounding box center [492, 202] width 510 height 46
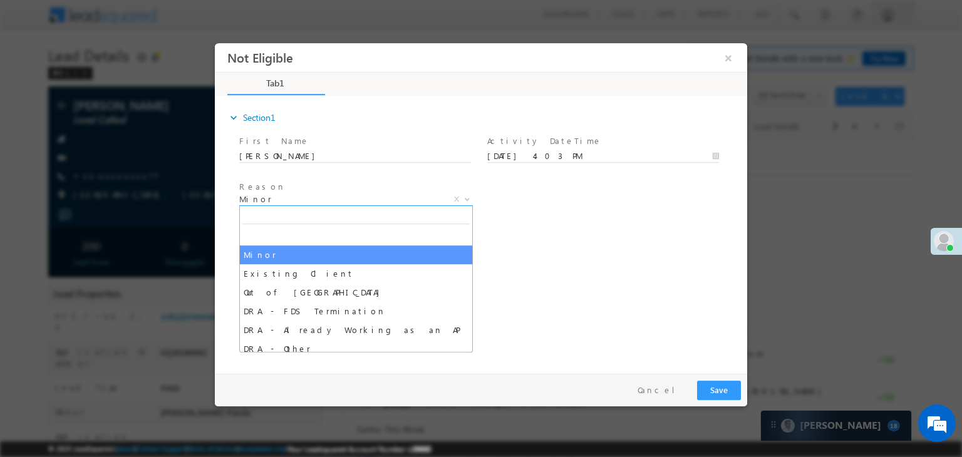
click at [388, 202] on span "Minor" at bounding box center [341, 199] width 204 height 11
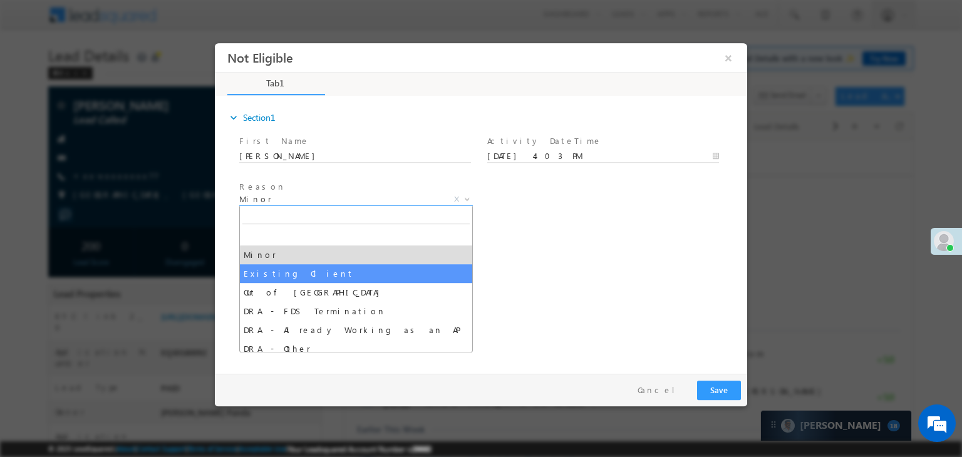
select select "Existing Client"
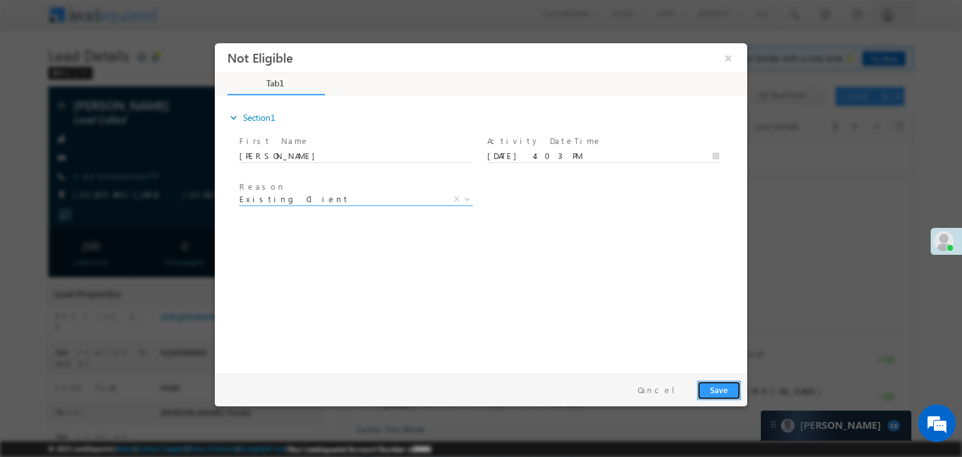
click at [722, 391] on button "Save" at bounding box center [719, 390] width 44 height 19
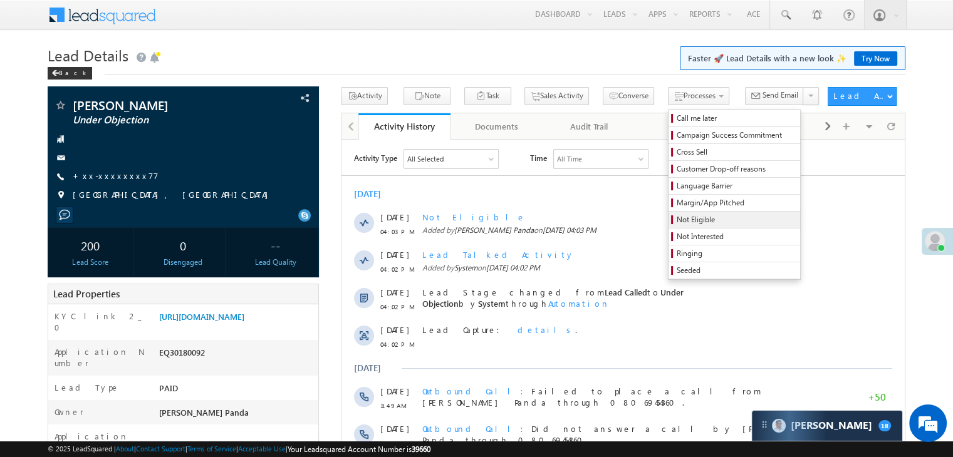
click at [676, 222] on span "Not Eligible" at bounding box center [735, 219] width 119 height 11
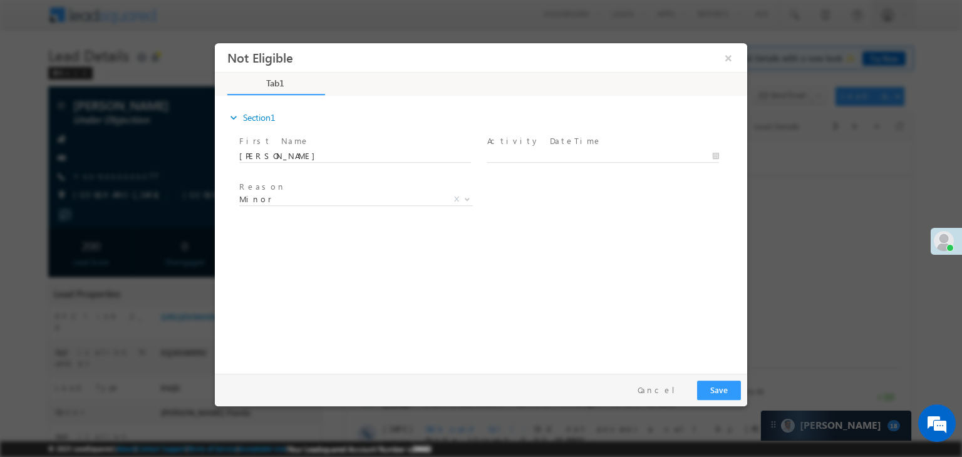
click at [577, 162] on span at bounding box center [602, 169] width 231 height 14
type input "10/10/25 4:04 PM"
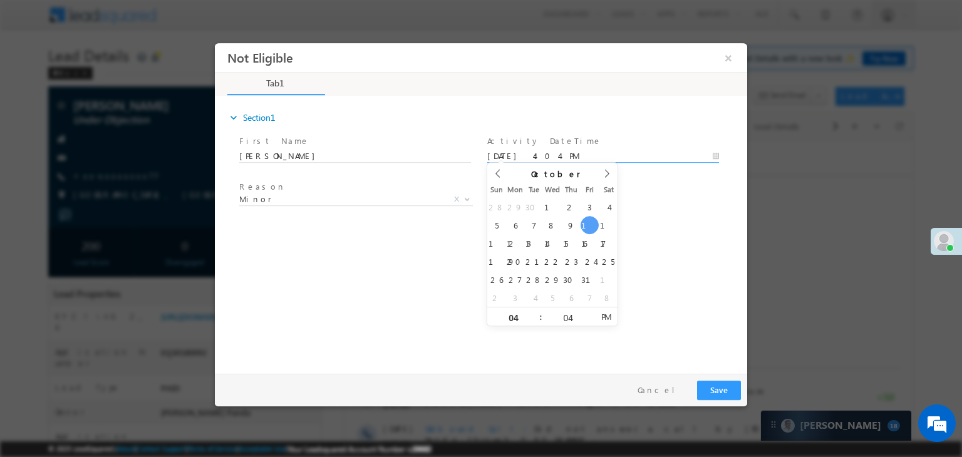
click at [611, 155] on input "10/10/25 4:04 PM" at bounding box center [603, 156] width 232 height 13
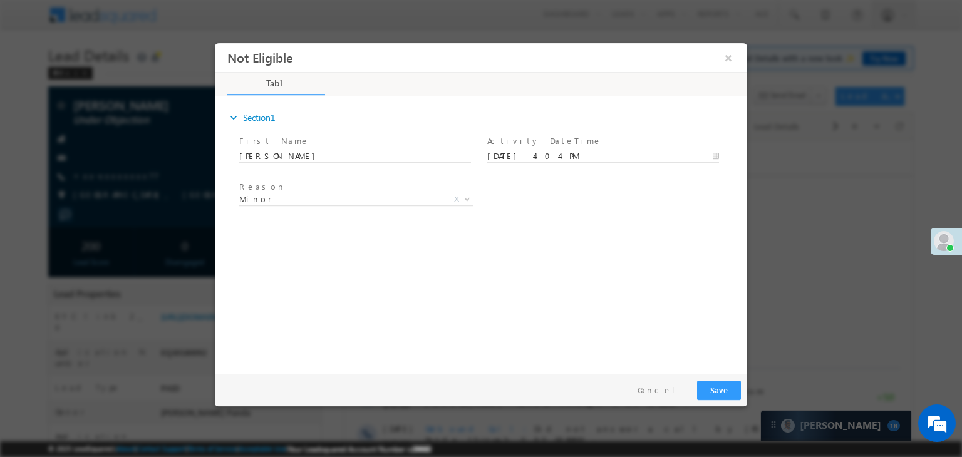
click at [691, 189] on div "Reason * Minor Existing Client Out of India DRA - FDS Termination DRA - Already…" at bounding box center [492, 202] width 510 height 46
click at [326, 198] on span "Minor" at bounding box center [341, 199] width 204 height 11
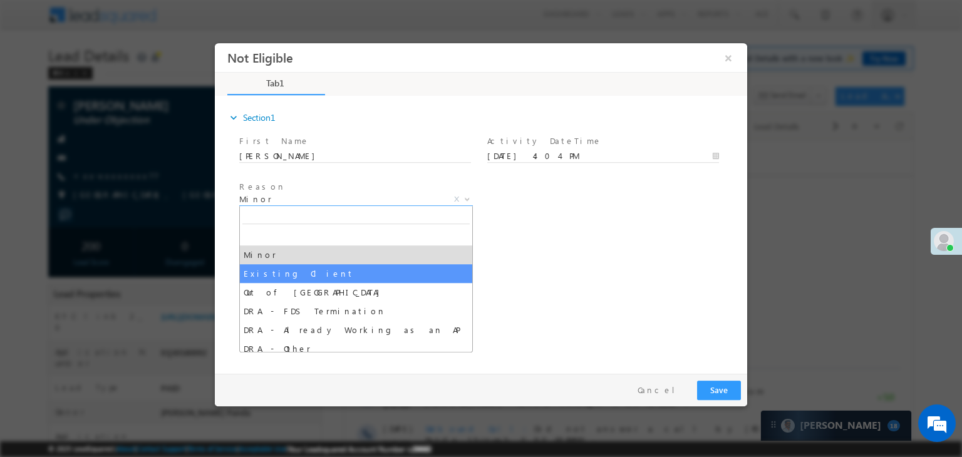
select select "Existing Client"
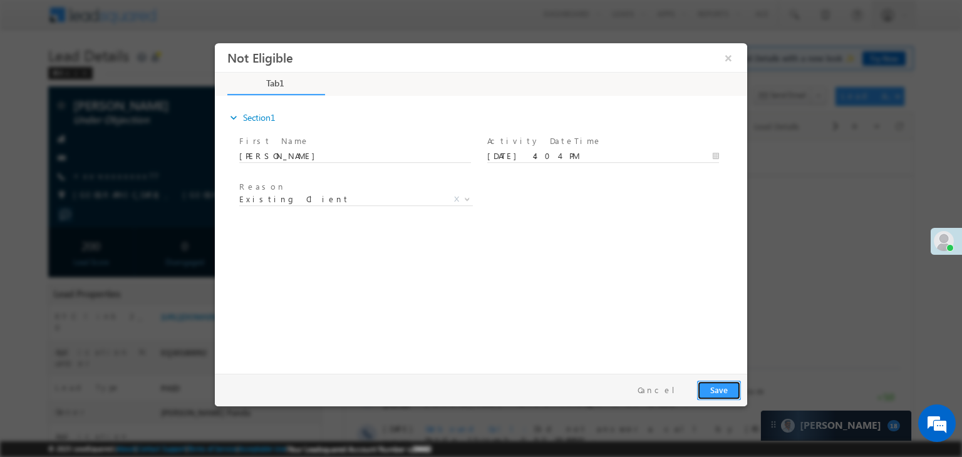
click at [715, 388] on button "Save" at bounding box center [719, 390] width 44 height 19
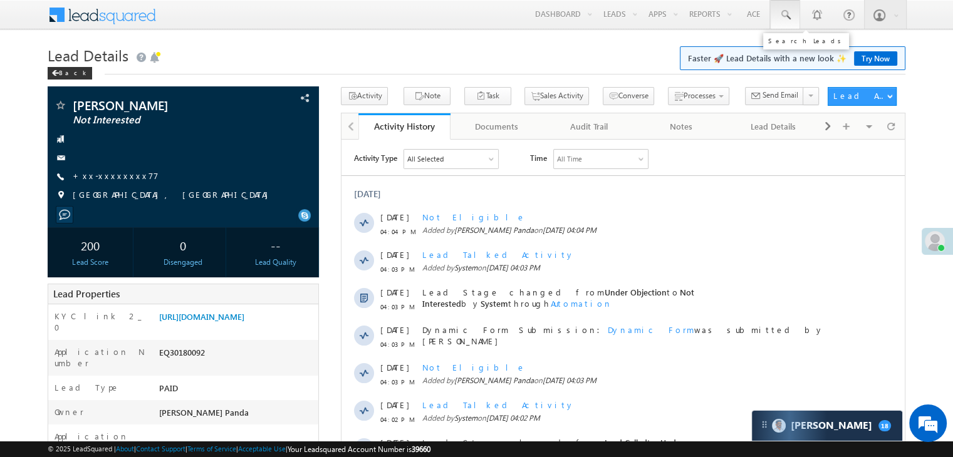
click at [784, 16] on span at bounding box center [785, 15] width 13 height 13
paste input "EQ29975137"
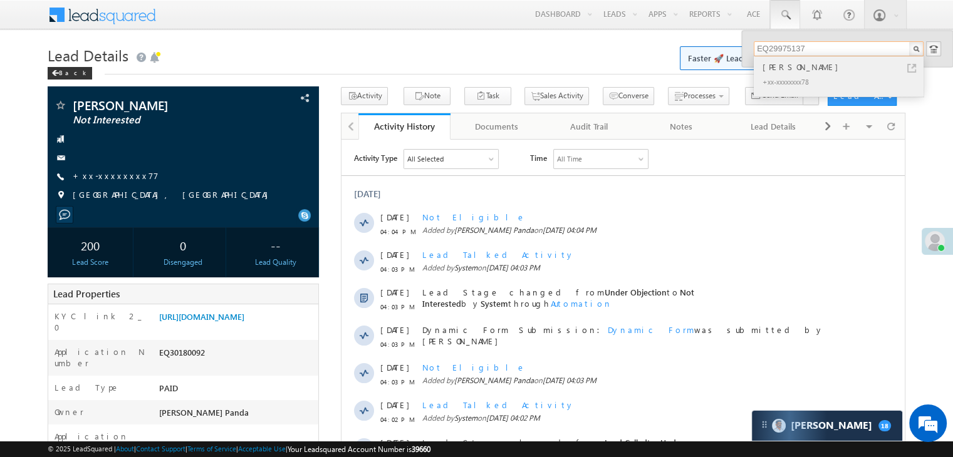
type input "EQ29975137"
click at [787, 66] on div "[PERSON_NAME]" at bounding box center [844, 67] width 168 height 14
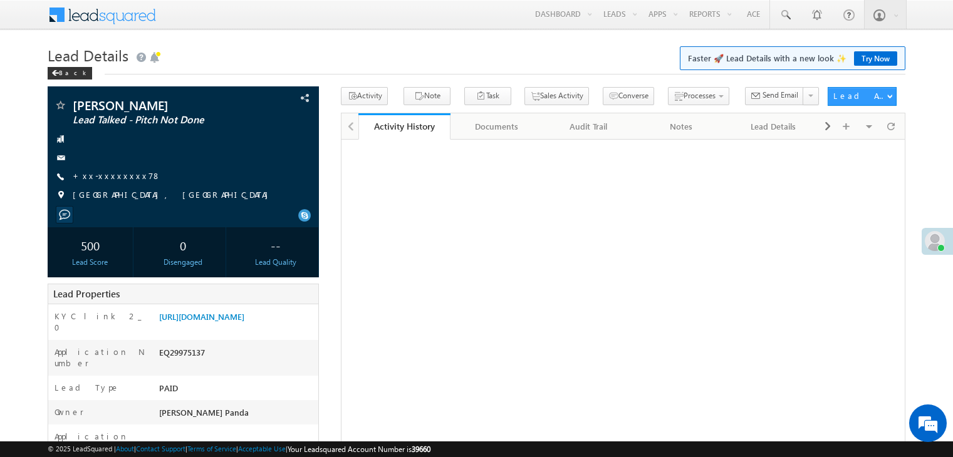
click at [108, 179] on link "+xx-xxxxxxxx78" at bounding box center [117, 175] width 88 height 11
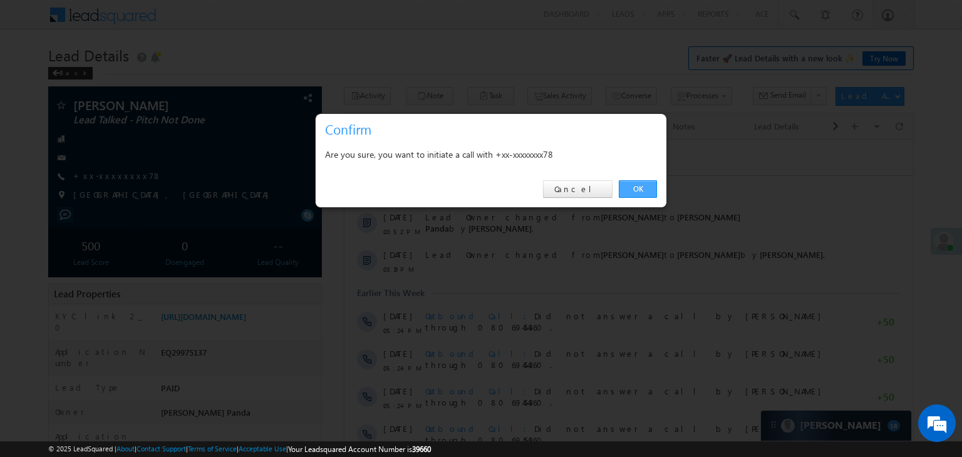
click at [634, 187] on link "OK" at bounding box center [638, 189] width 38 height 18
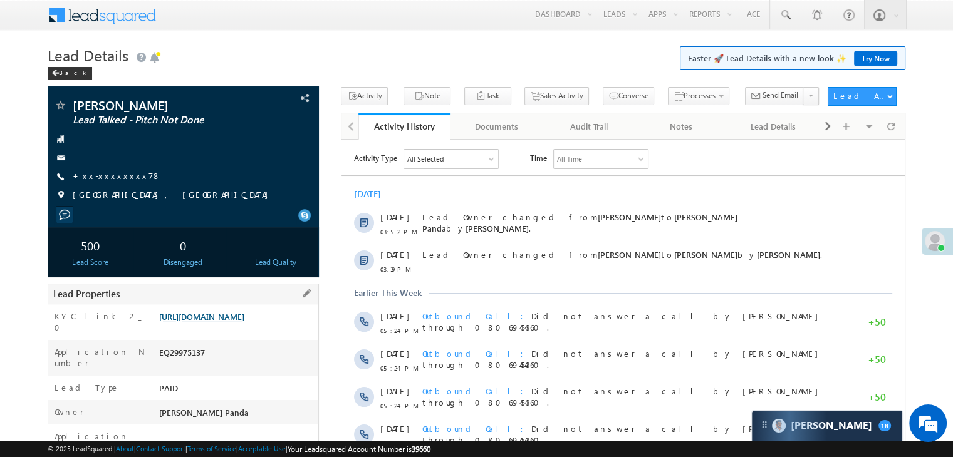
click at [244, 322] on link "[URL][DOMAIN_NAME]" at bounding box center [201, 316] width 85 height 11
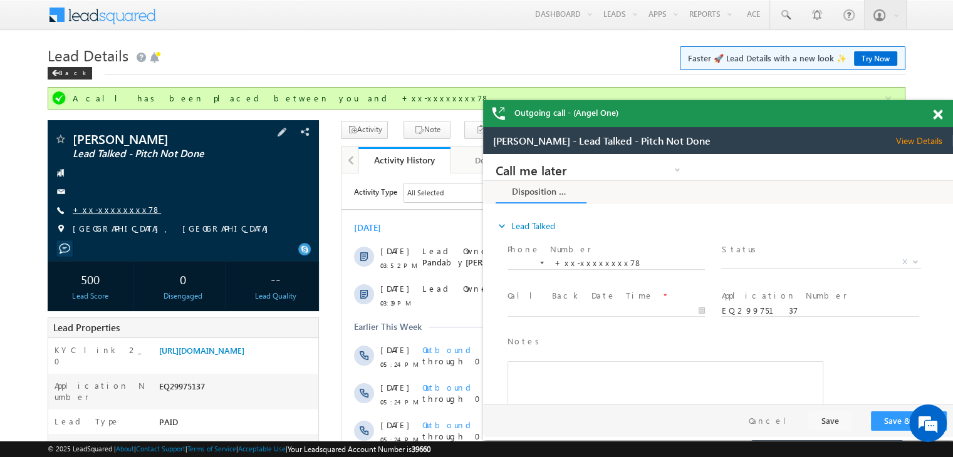
click at [103, 209] on link "+xx-xxxxxxxx78" at bounding box center [117, 209] width 88 height 11
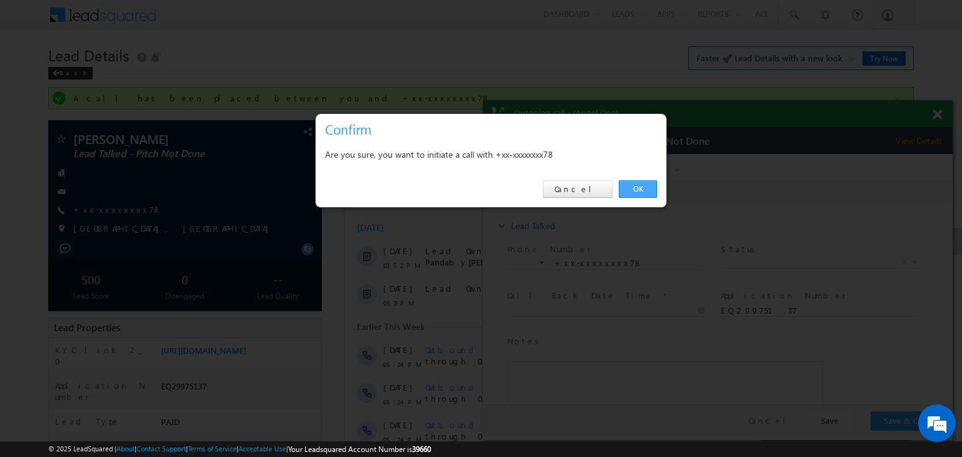
click at [634, 184] on link "OK" at bounding box center [638, 189] width 38 height 18
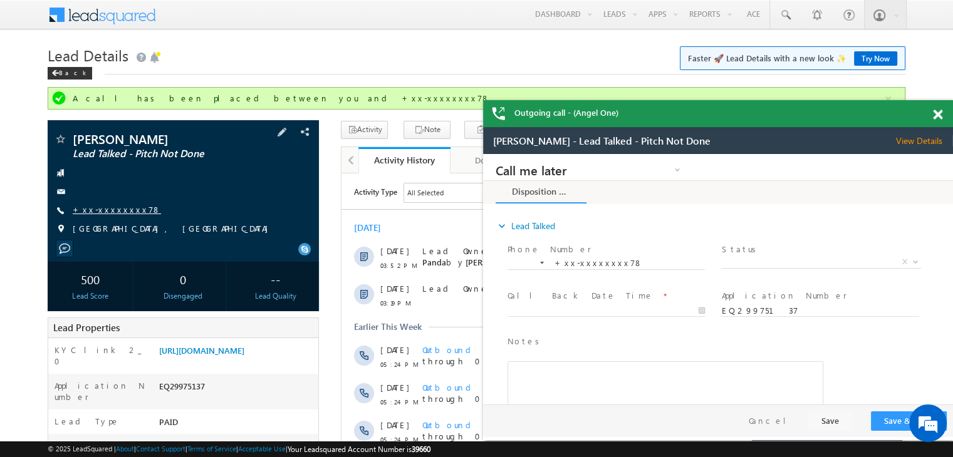
click at [107, 213] on link "+xx-xxxxxxxx78" at bounding box center [117, 209] width 88 height 11
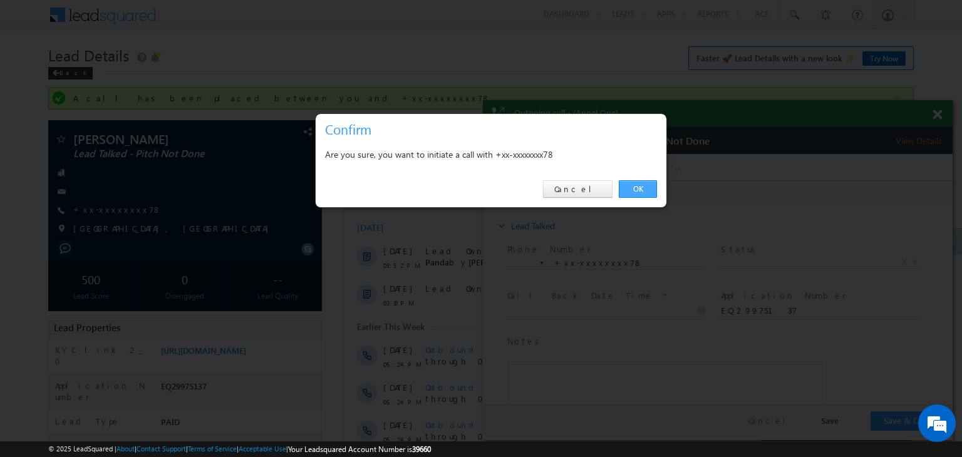
click at [646, 191] on link "OK" at bounding box center [638, 189] width 38 height 18
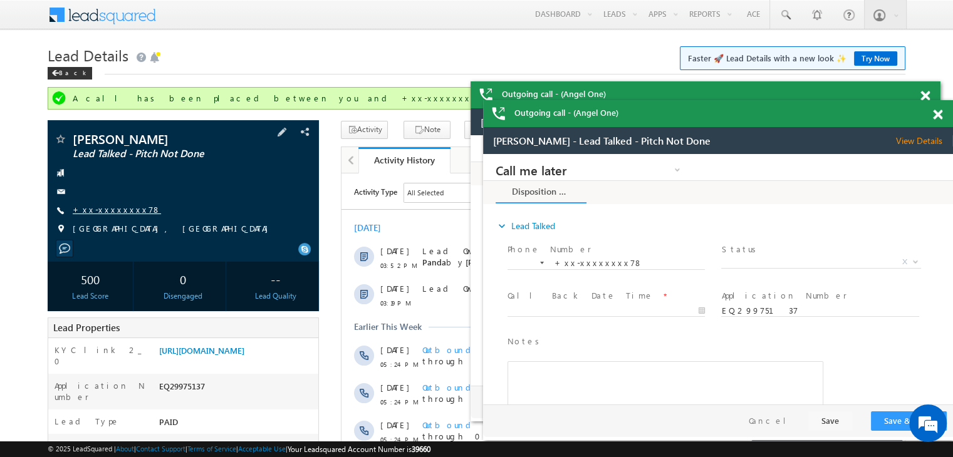
click at [110, 211] on link "+xx-xxxxxxxx78" at bounding box center [117, 209] width 88 height 11
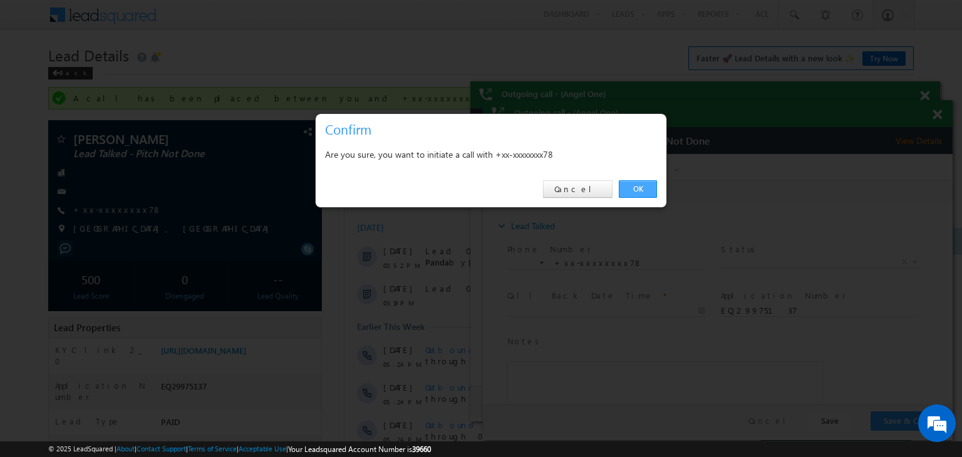
click at [646, 188] on link "OK" at bounding box center [638, 189] width 38 height 18
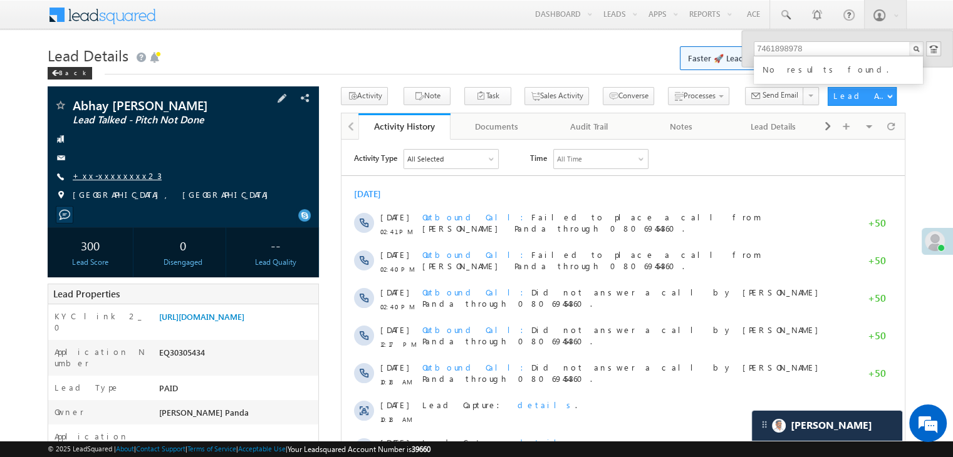
click at [107, 176] on link "+xx-xxxxxxxx23" at bounding box center [117, 175] width 89 height 11
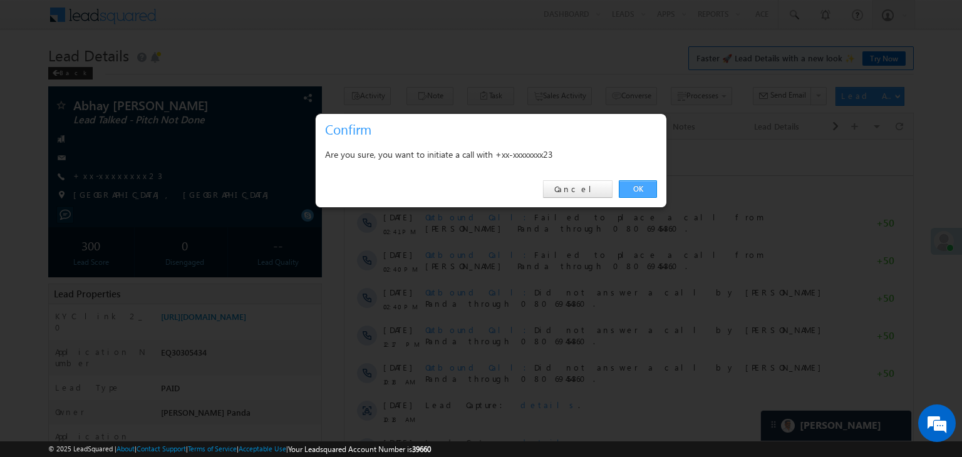
click at [643, 185] on link "OK" at bounding box center [638, 189] width 38 height 18
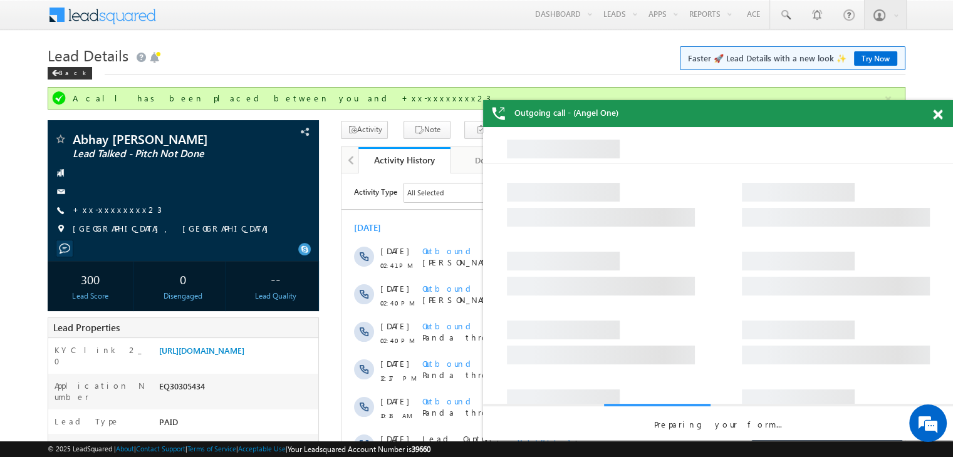
click at [935, 116] on span at bounding box center [937, 115] width 9 height 11
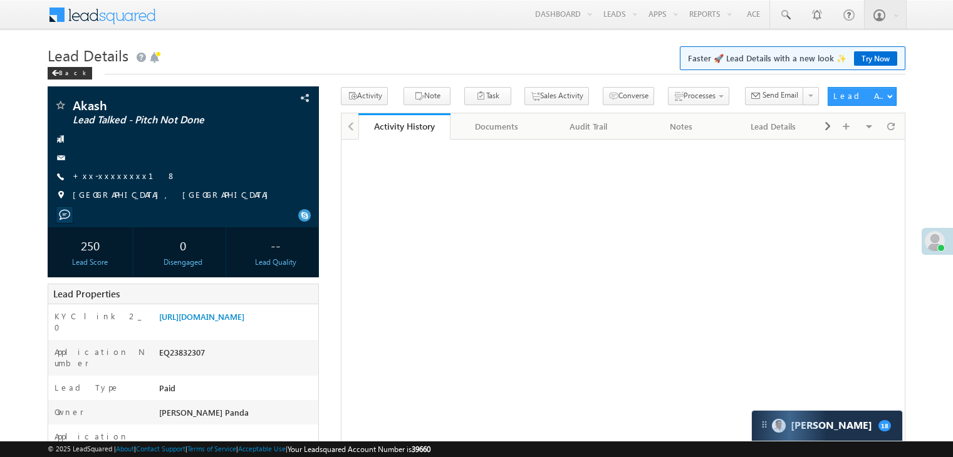
click at [103, 181] on link "+xx-xxxxxxxx18" at bounding box center [124, 175] width 103 height 11
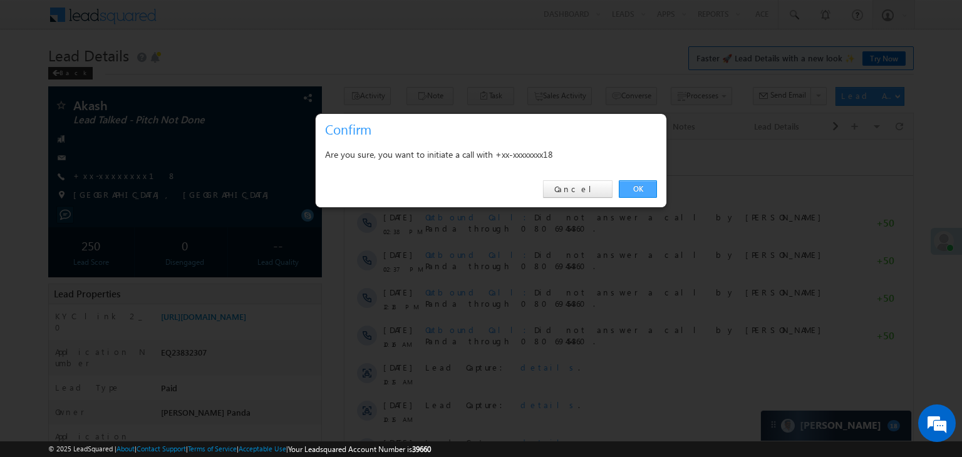
click at [644, 186] on link "OK" at bounding box center [638, 189] width 38 height 18
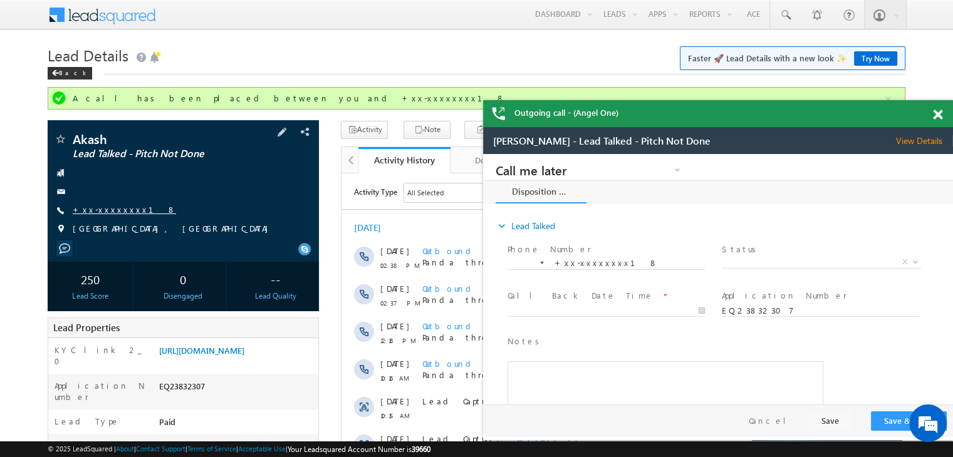
click at [100, 214] on link "+xx-xxxxxxxx18" at bounding box center [124, 209] width 103 height 11
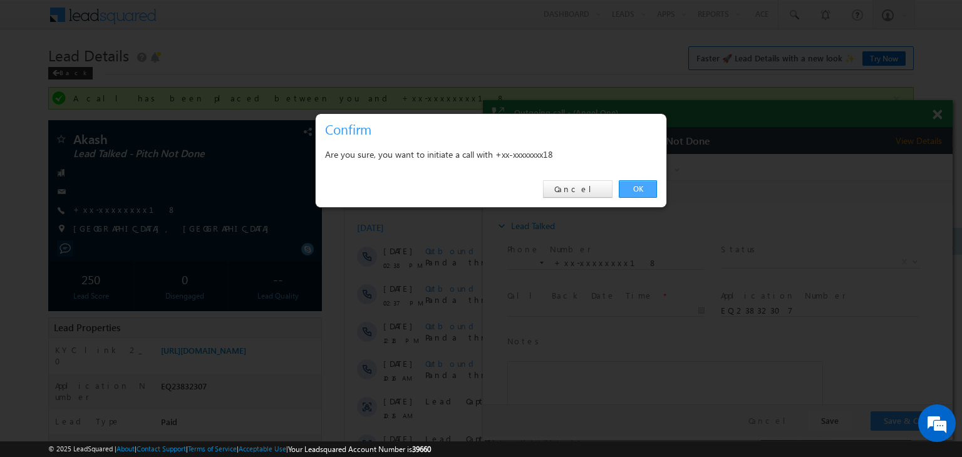
click at [634, 191] on link "OK" at bounding box center [638, 189] width 38 height 18
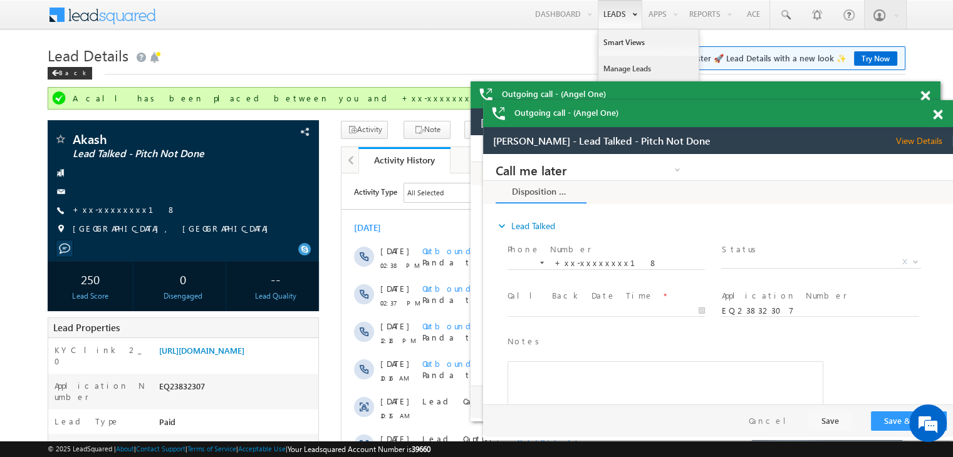
click at [624, 66] on link "Manage Leads" at bounding box center [648, 69] width 100 height 26
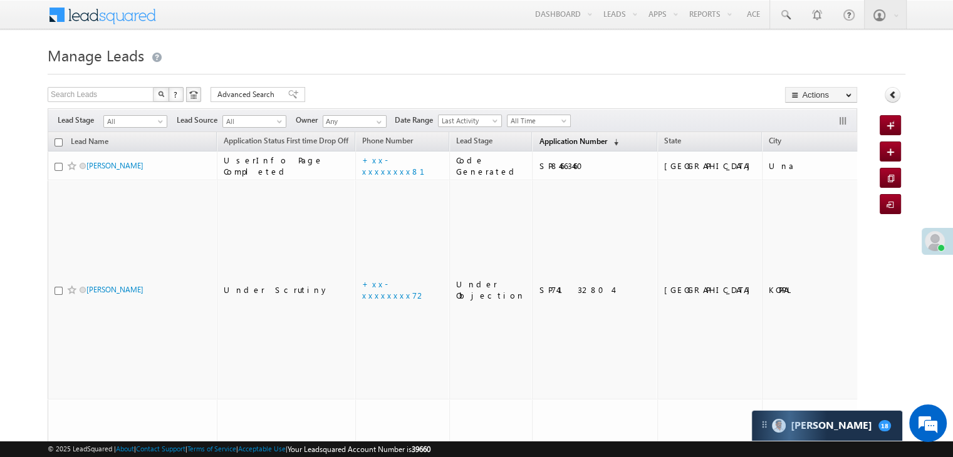
click at [551, 144] on span "Application Number" at bounding box center [573, 141] width 68 height 9
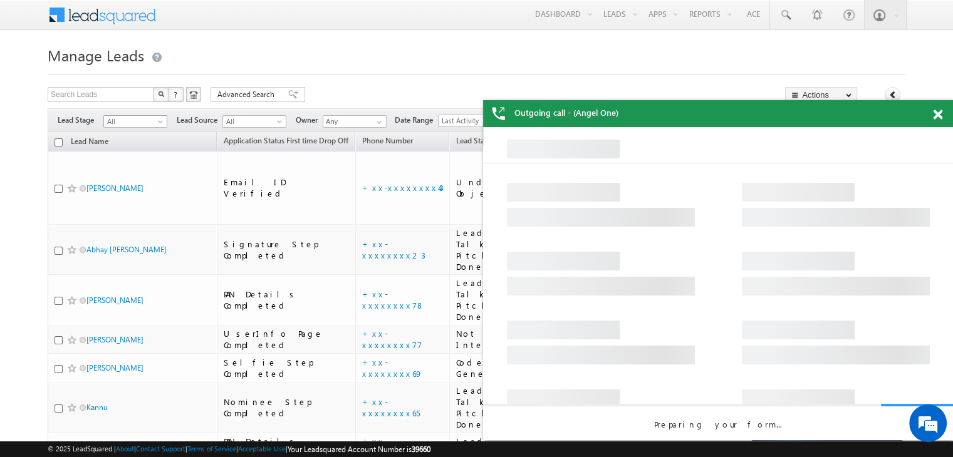
click at [160, 123] on span at bounding box center [162, 124] width 10 height 10
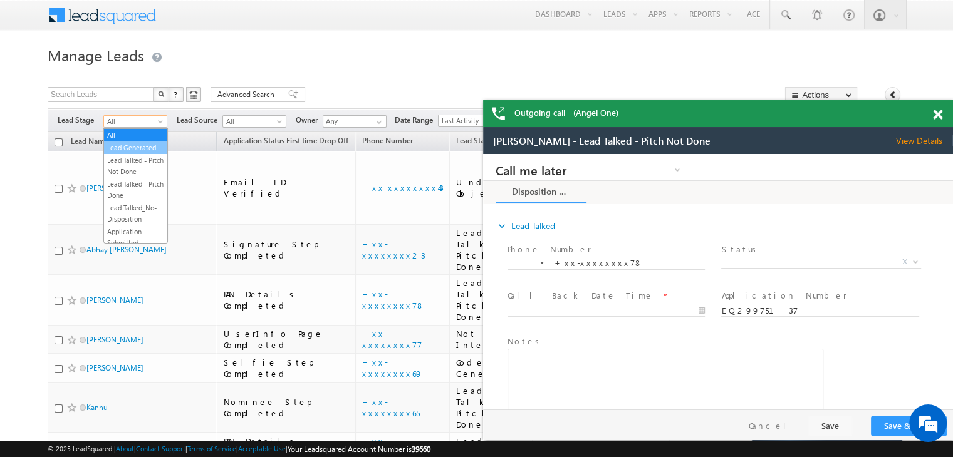
click at [140, 153] on link "Lead Generated" at bounding box center [135, 147] width 63 height 11
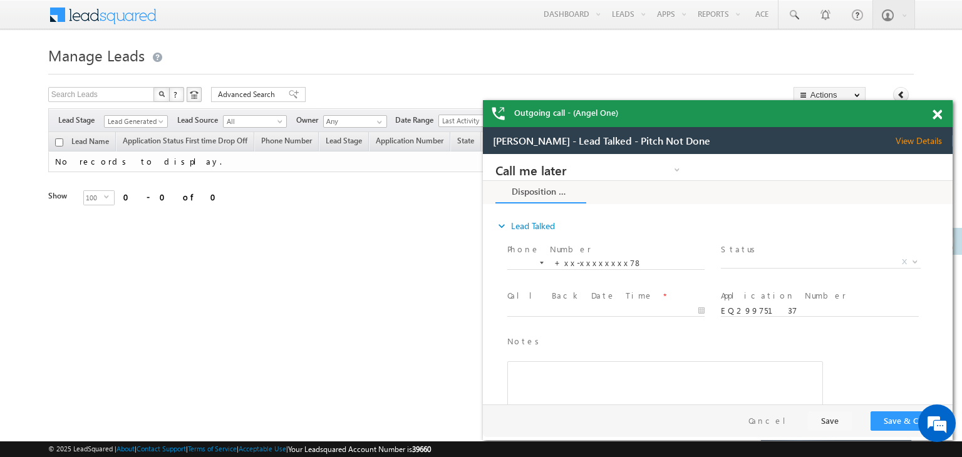
click at [939, 115] on span at bounding box center [937, 115] width 9 height 11
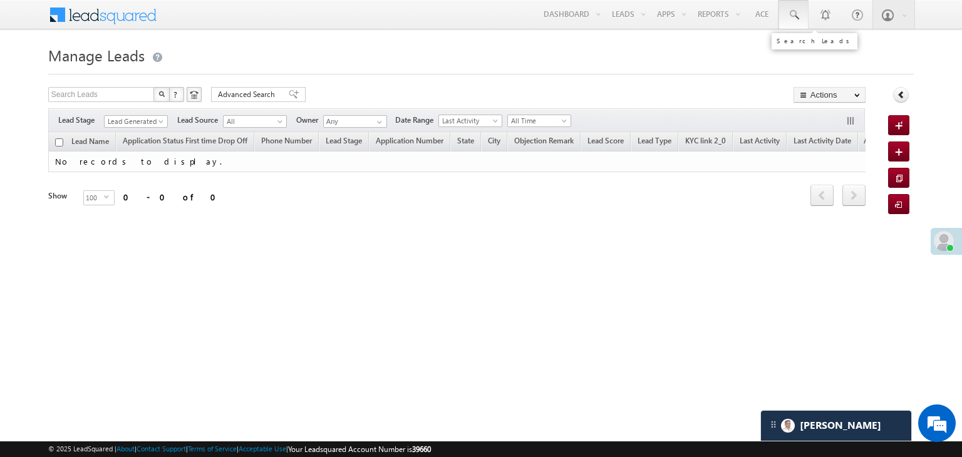
click at [794, 18] on span at bounding box center [793, 15] width 13 height 13
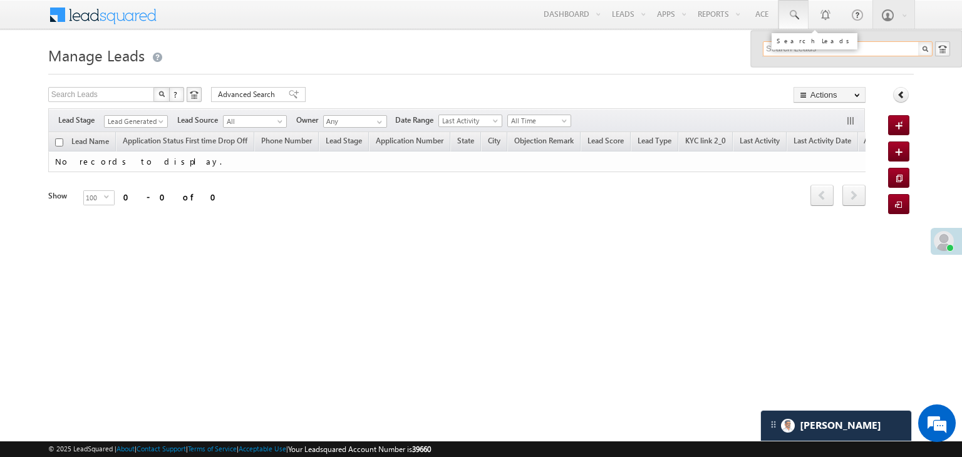
paste input "7875619230"
type input "7875619230"
click at [795, 71] on div "Shubham sandip sonawane" at bounding box center [853, 67] width 168 height 14
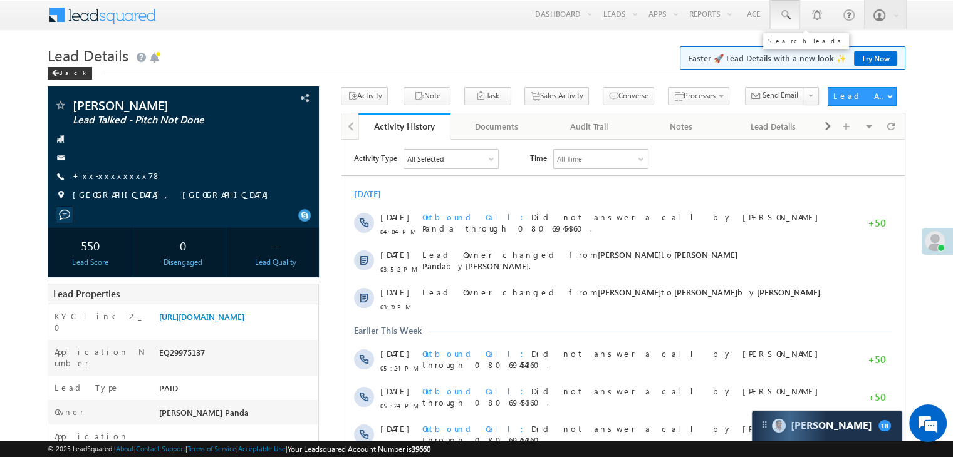
click at [784, 14] on span at bounding box center [785, 15] width 13 height 13
paste input "EQ30011405"
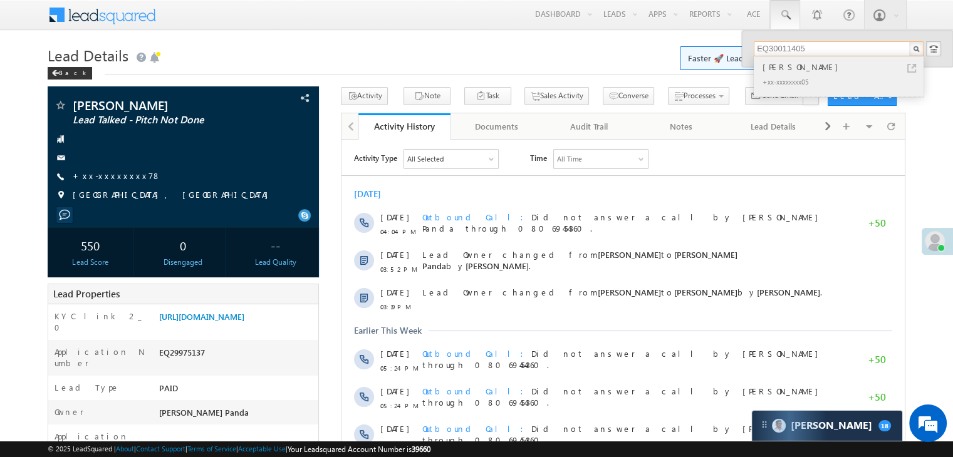
type input "EQ30011405"
click at [784, 68] on div "[PERSON_NAME]" at bounding box center [844, 67] width 168 height 14
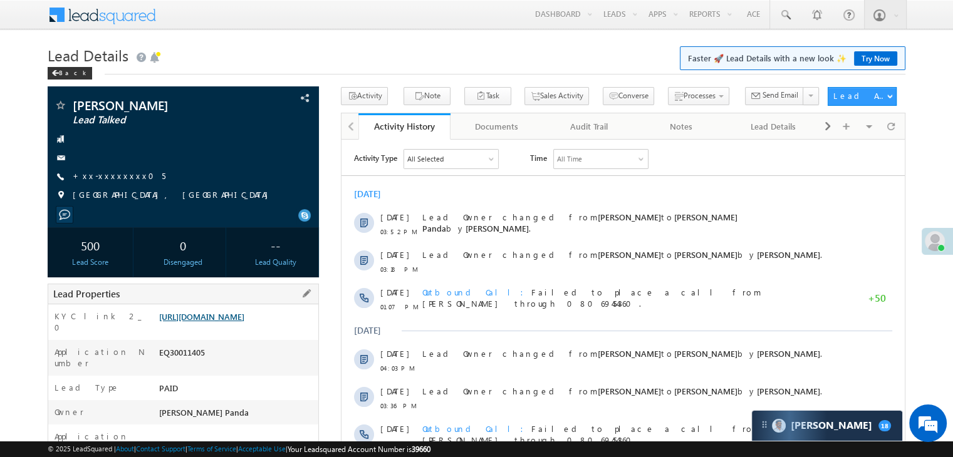
click at [228, 322] on link "https://angelbroking1-pk3em7sa.customui-test.leadsquared.com?leadId=2fdae63a-d0…" at bounding box center [201, 316] width 85 height 11
click at [111, 177] on link "+xx-xxxxxxxx05" at bounding box center [119, 175] width 93 height 11
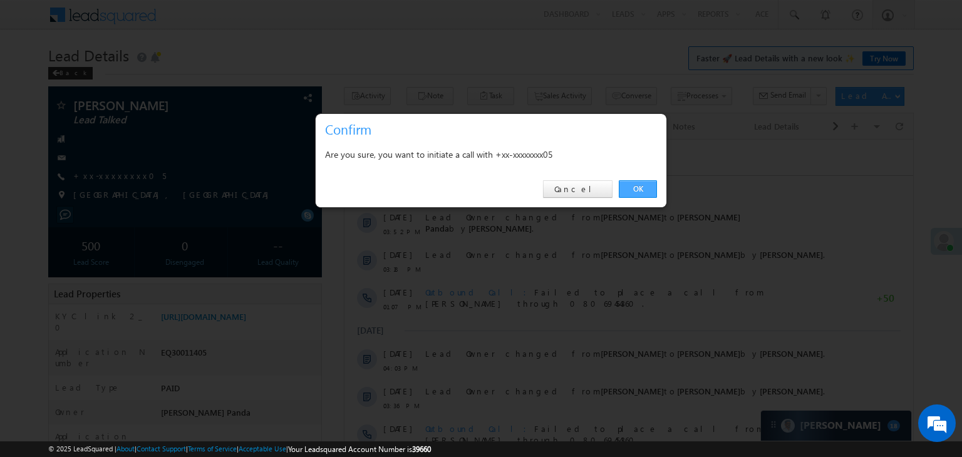
drag, startPoint x: 638, startPoint y: 189, endPoint x: 274, endPoint y: 28, distance: 397.7
click at [638, 189] on link "OK" at bounding box center [638, 189] width 38 height 18
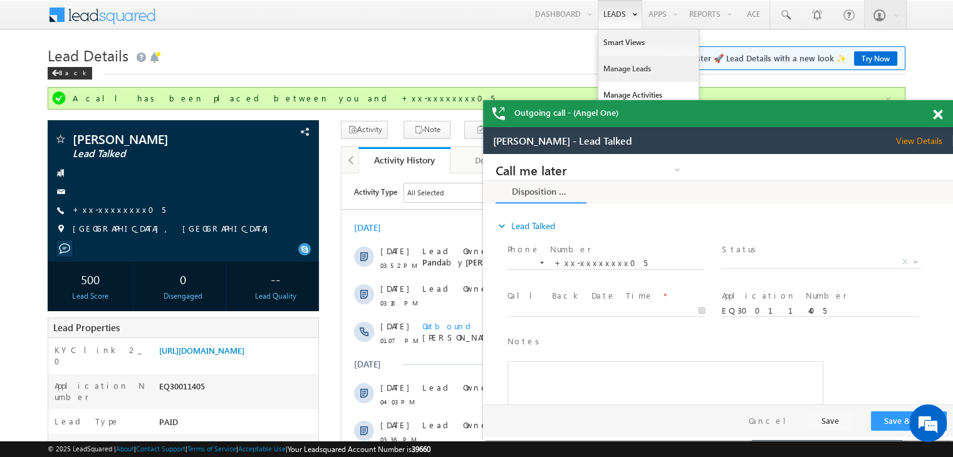
click at [626, 67] on link "Manage Leads" at bounding box center [648, 69] width 100 height 26
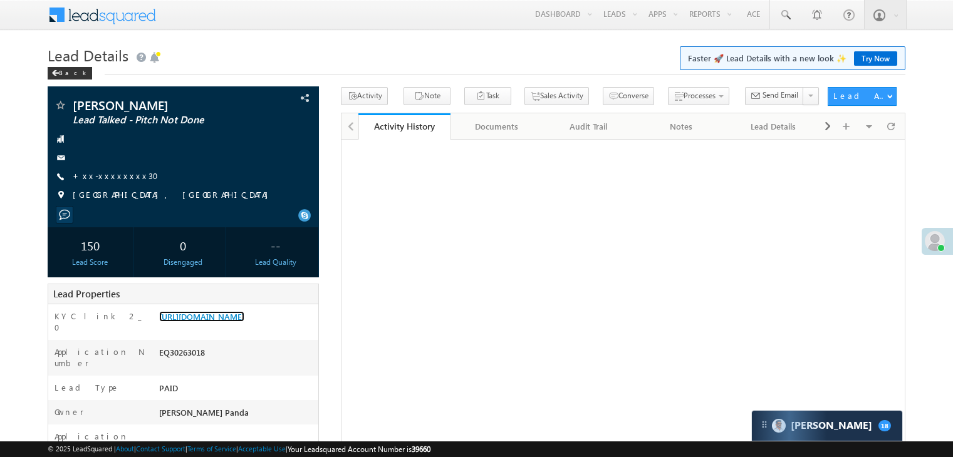
click at [244, 322] on link "[URL][DOMAIN_NAME]" at bounding box center [201, 316] width 85 height 11
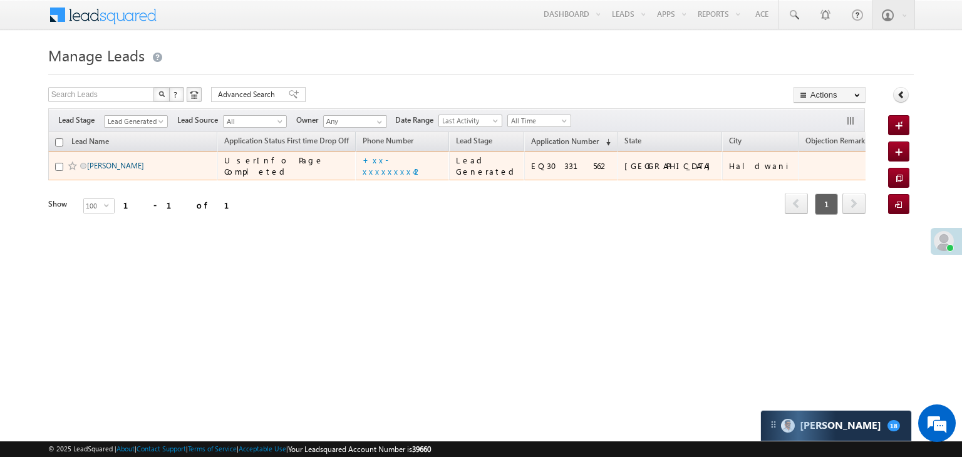
click at [103, 170] on link "[PERSON_NAME]" at bounding box center [115, 165] width 57 height 9
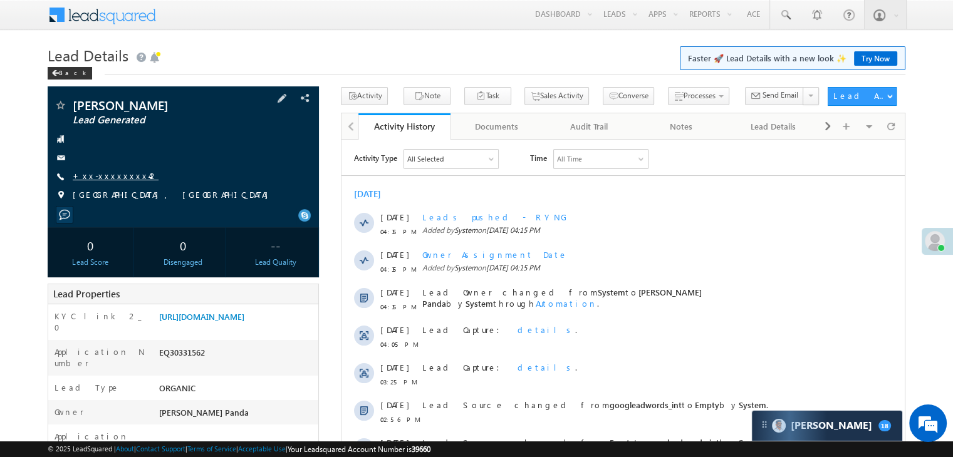
click at [111, 177] on link "+xx-xxxxxxxx42" at bounding box center [116, 175] width 86 height 11
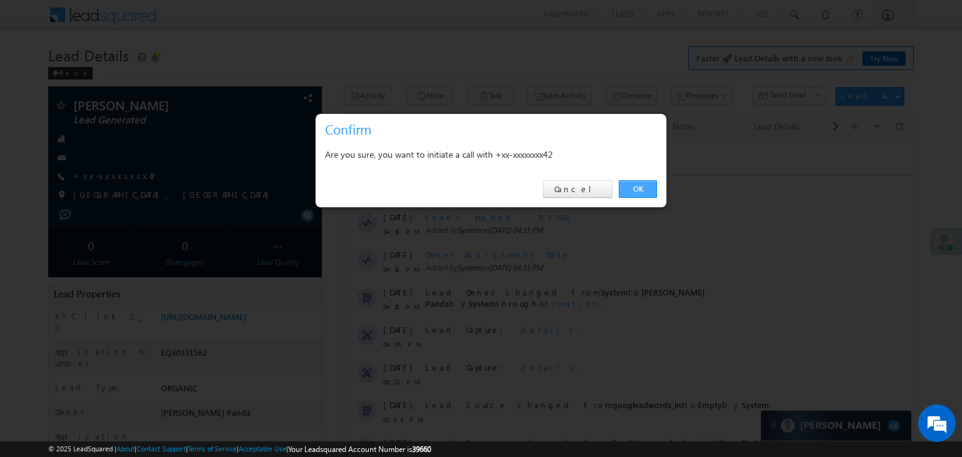
click at [631, 188] on link "OK" at bounding box center [638, 189] width 38 height 18
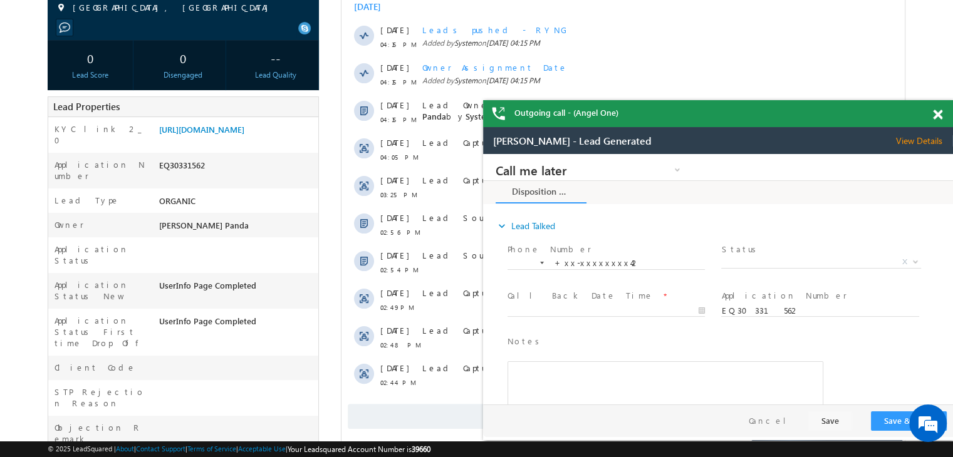
scroll to position [96, 0]
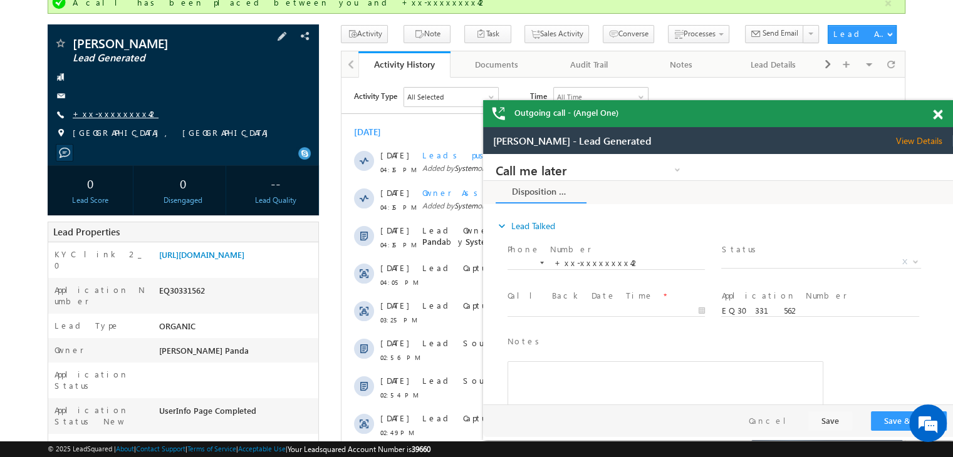
click at [120, 113] on link "+xx-xxxxxxxx42" at bounding box center [116, 113] width 86 height 11
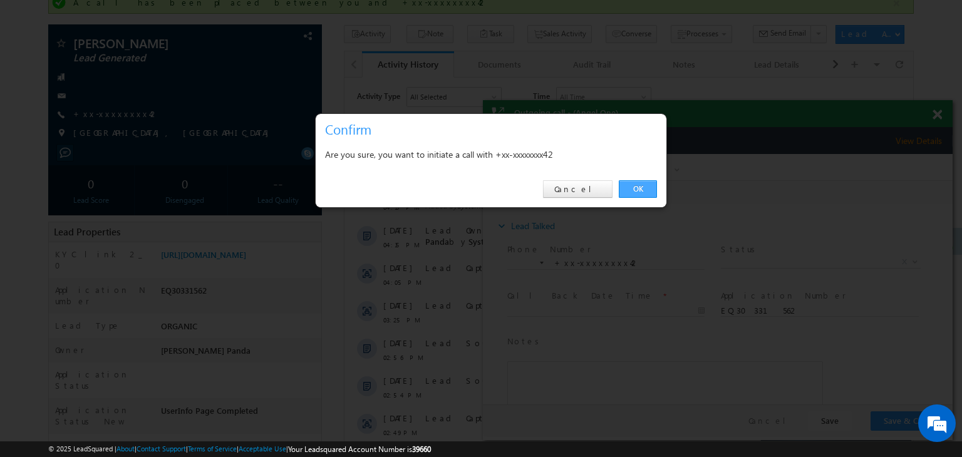
click at [639, 190] on link "OK" at bounding box center [638, 189] width 38 height 18
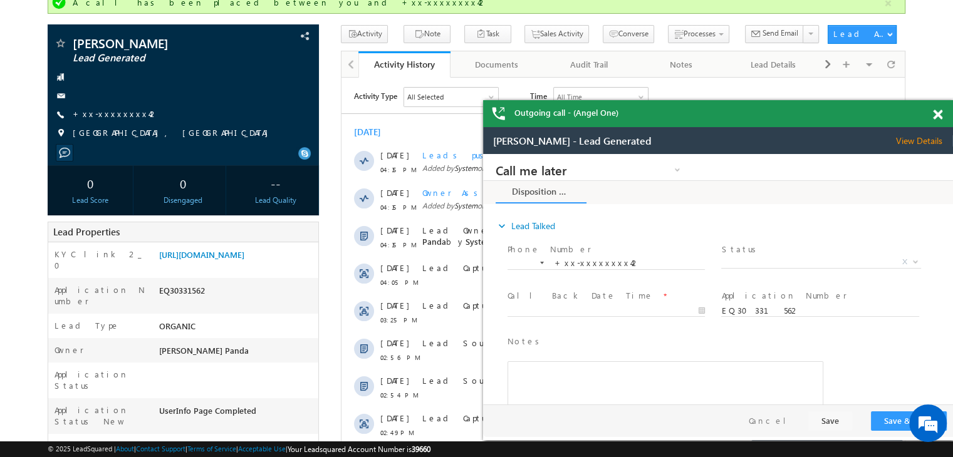
scroll to position [0, 0]
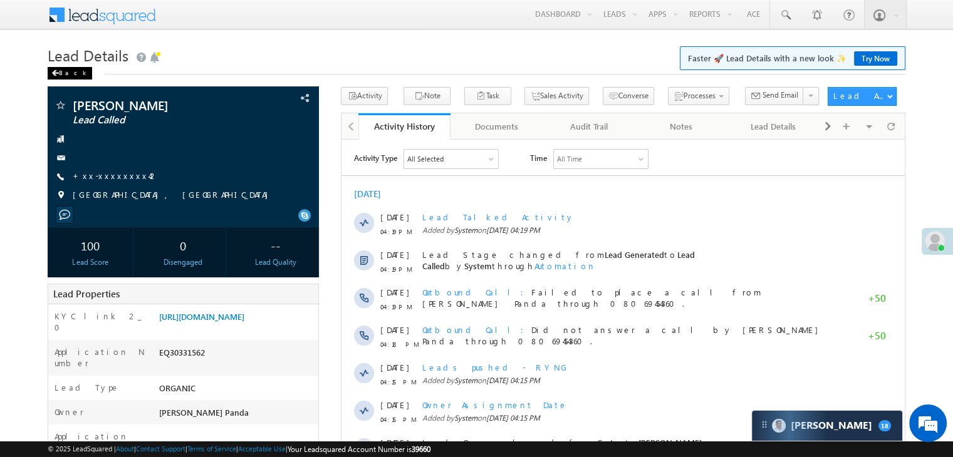
click at [59, 71] on div "Back" at bounding box center [70, 73] width 44 height 13
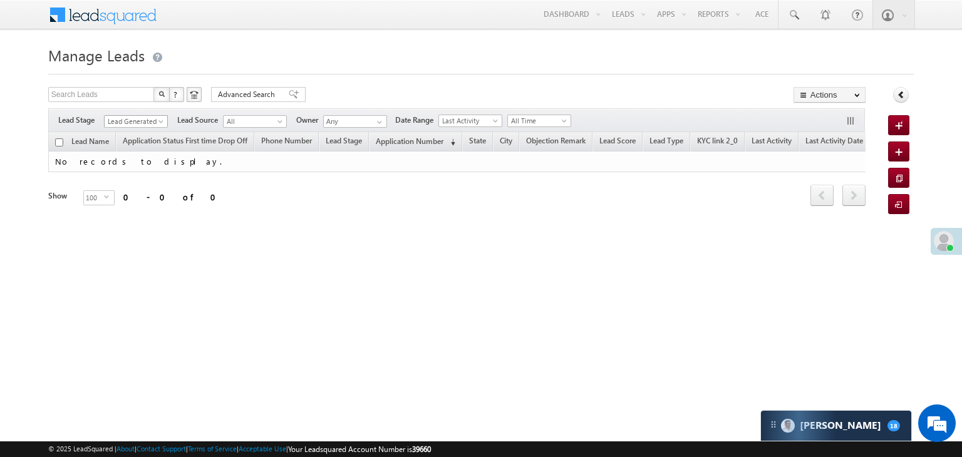
click at [160, 121] on span at bounding box center [162, 124] width 10 height 10
click at [137, 133] on link "All" at bounding box center [136, 135] width 63 height 11
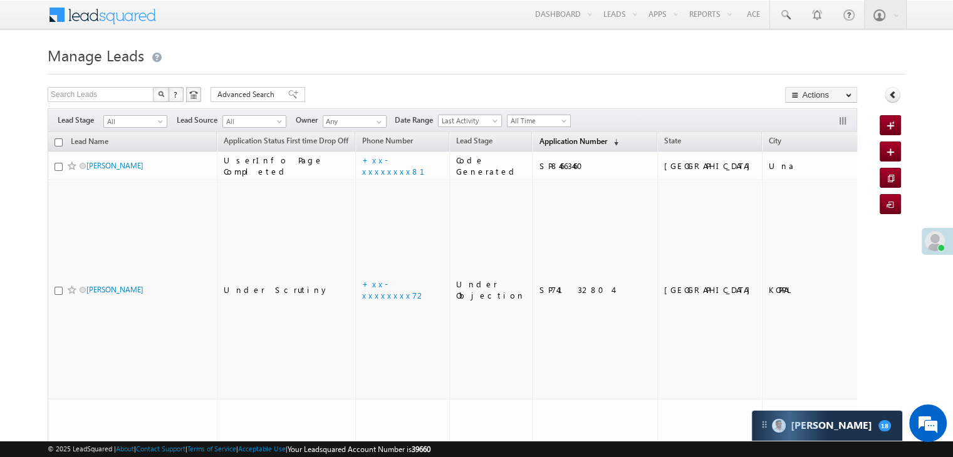
click at [544, 147] on link "Application Number (sorted descending)" at bounding box center [578, 142] width 92 height 16
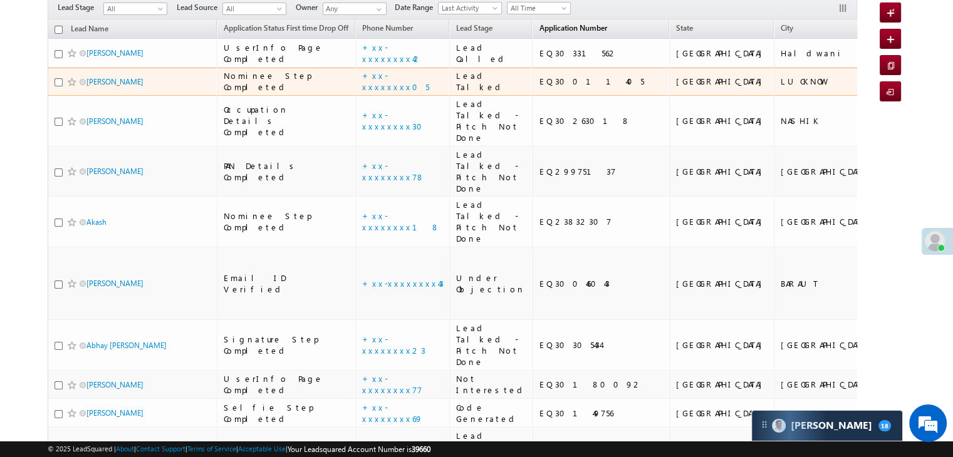
scroll to position [125, 0]
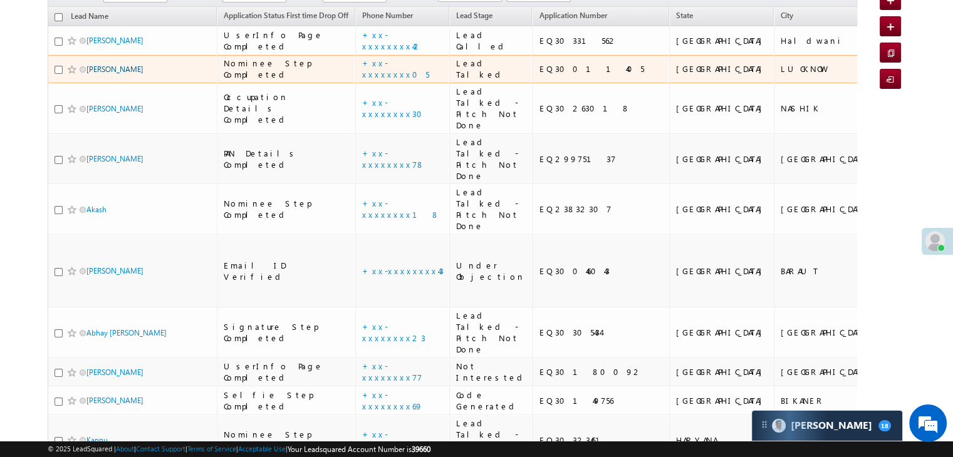
click at [114, 74] on link "Shashank Verma" at bounding box center [114, 69] width 57 height 9
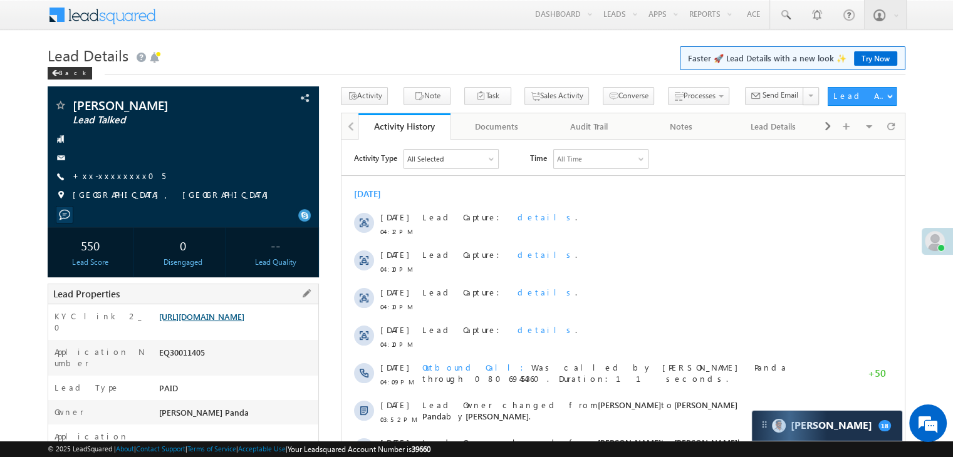
click at [236, 322] on link "[URL][DOMAIN_NAME]" at bounding box center [201, 316] width 85 height 11
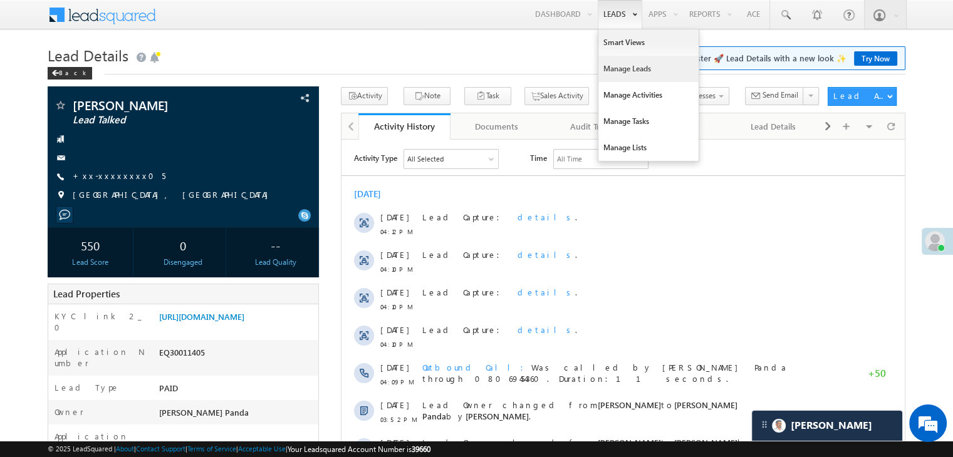
click at [614, 66] on link "Manage Leads" at bounding box center [648, 69] width 100 height 26
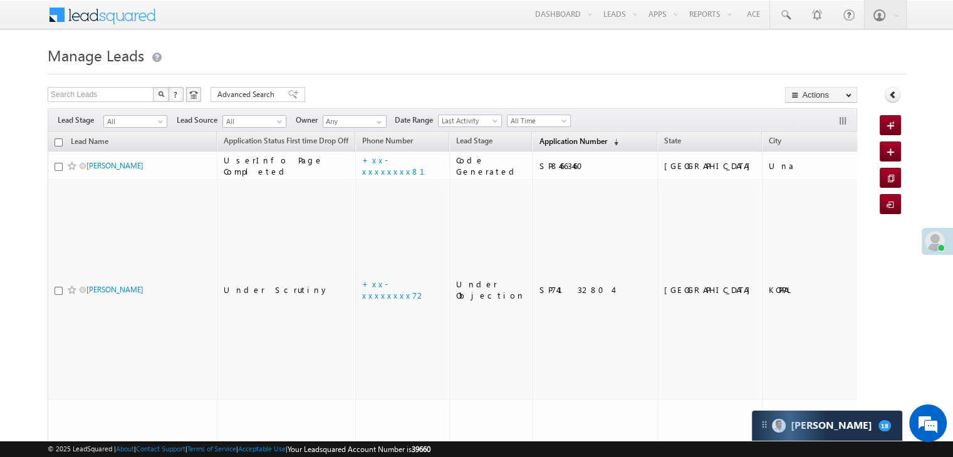
click at [539, 141] on span "Application Number" at bounding box center [573, 141] width 68 height 9
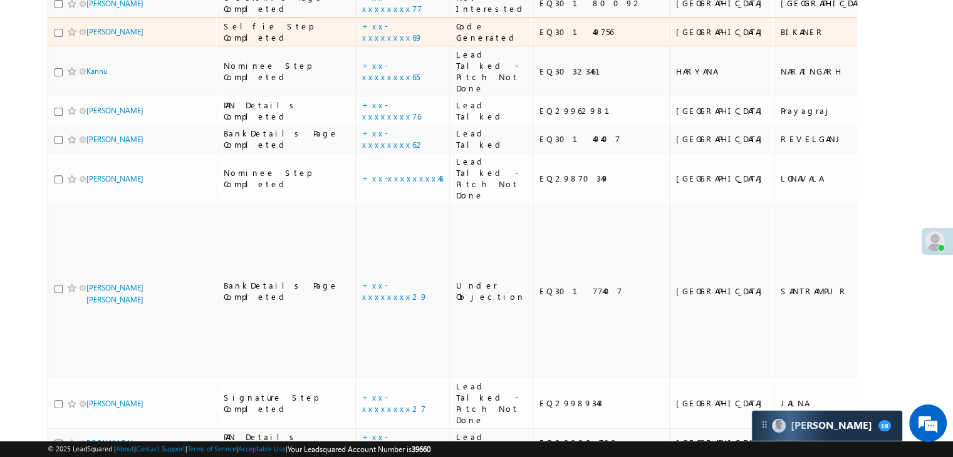
scroll to position [501, 0]
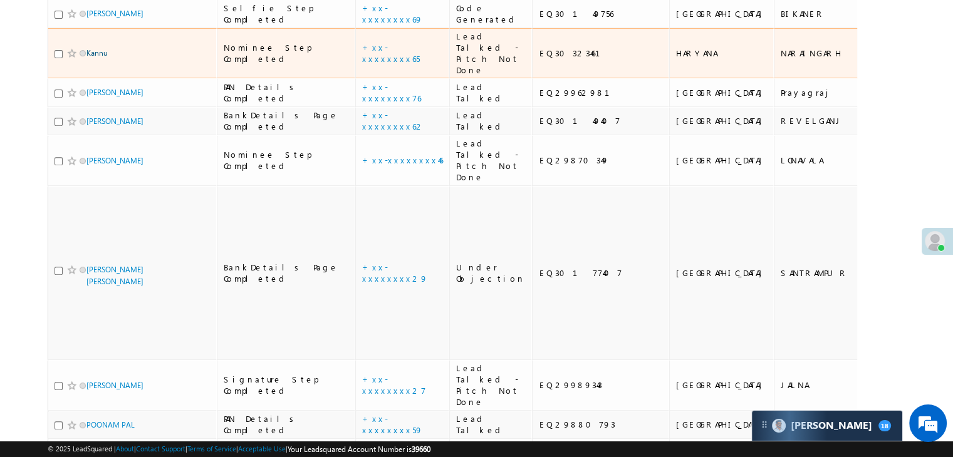
click at [102, 58] on link "Kannu" at bounding box center [96, 52] width 21 height 9
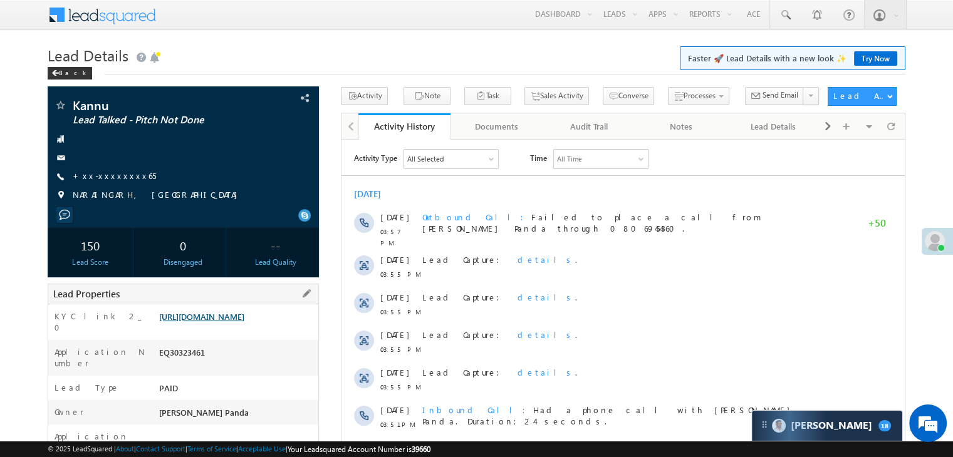
drag, startPoint x: 0, startPoint y: 0, endPoint x: 237, endPoint y: 333, distance: 408.8
click at [237, 322] on link "[URL][DOMAIN_NAME]" at bounding box center [201, 316] width 85 height 11
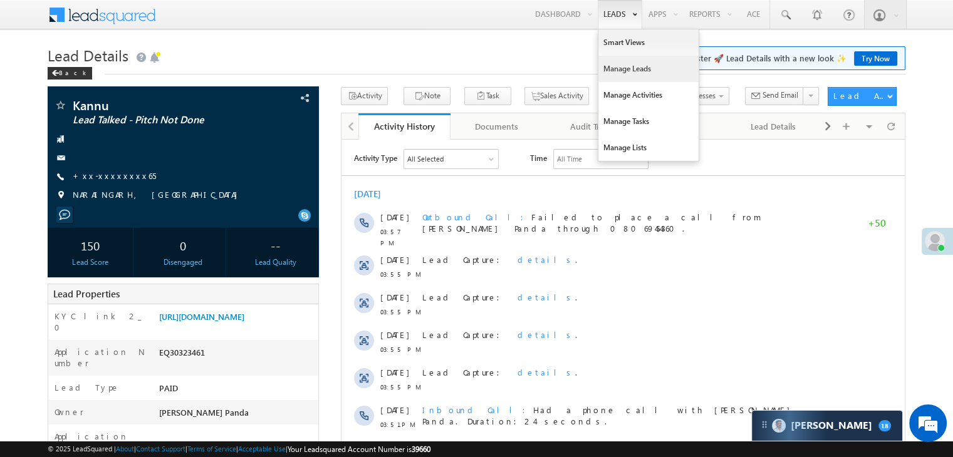
click at [611, 66] on link "Manage Leads" at bounding box center [648, 69] width 100 height 26
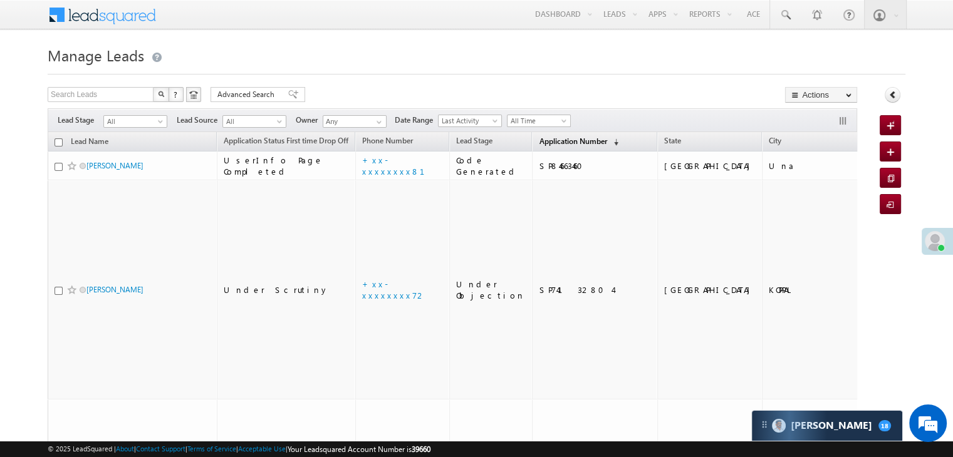
click at [549, 147] on link "Application Number (sorted descending)" at bounding box center [578, 142] width 92 height 16
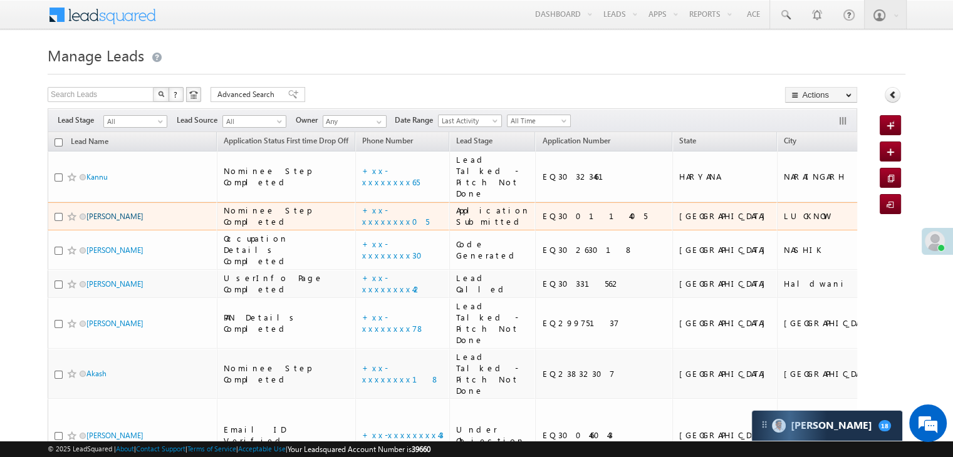
click at [110, 221] on link "[PERSON_NAME]" at bounding box center [114, 216] width 57 height 9
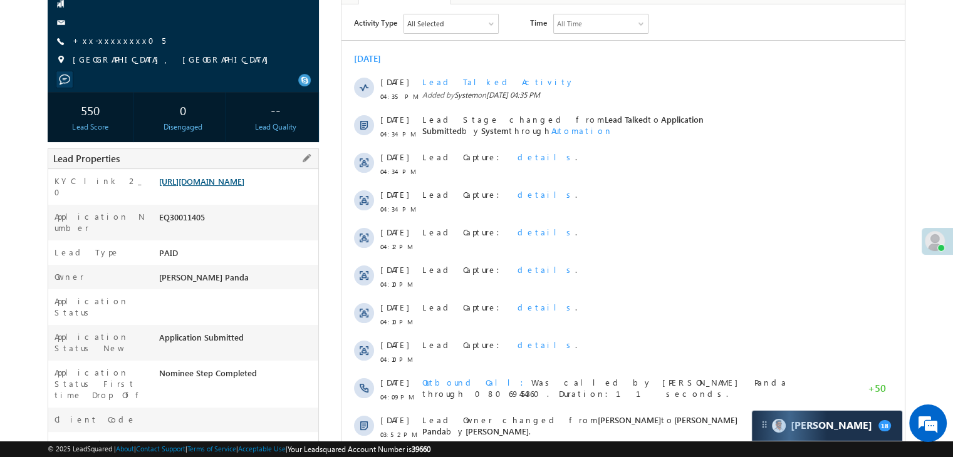
scroll to position [125, 0]
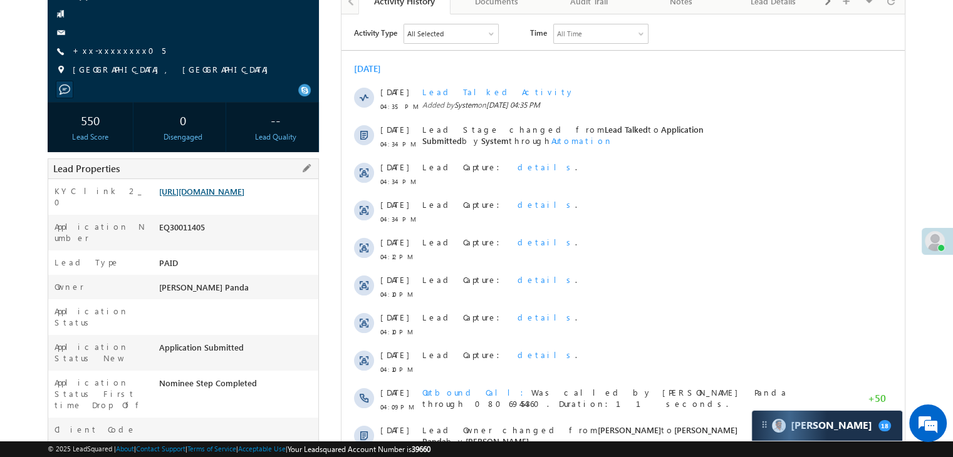
click at [244, 197] on link "[URL][DOMAIN_NAME]" at bounding box center [201, 191] width 85 height 11
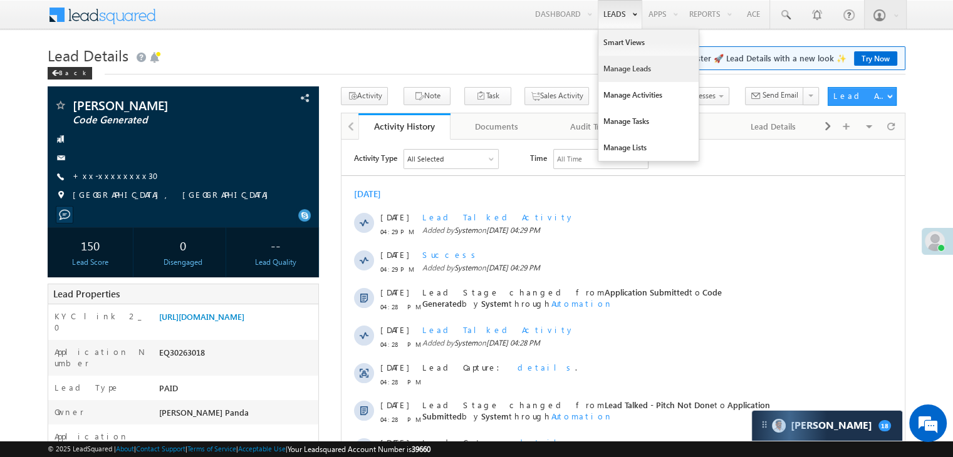
click at [614, 65] on link "Manage Leads" at bounding box center [648, 69] width 100 height 26
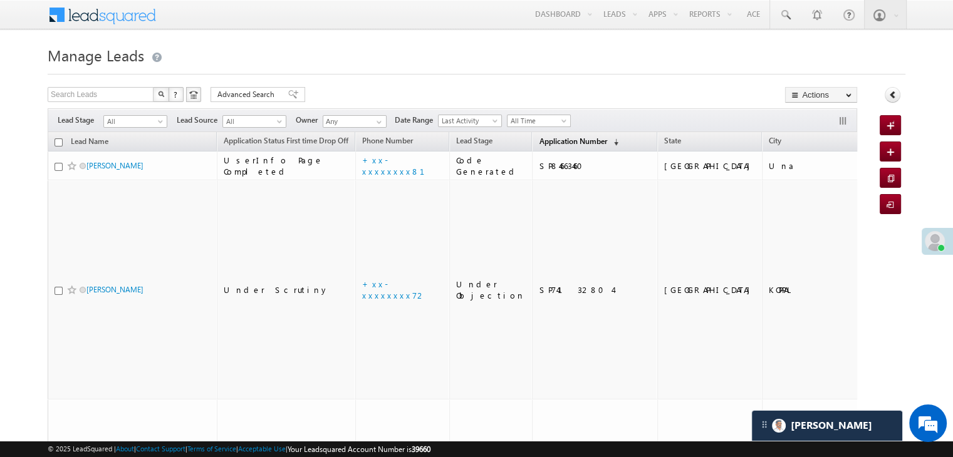
click at [540, 143] on span "Application Number" at bounding box center [573, 141] width 68 height 9
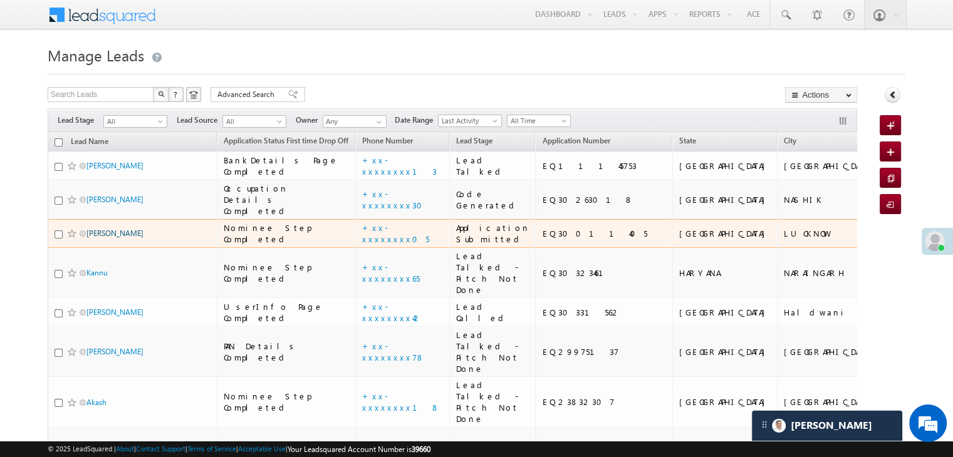
click at [98, 238] on link "Shashank Verma" at bounding box center [114, 233] width 57 height 9
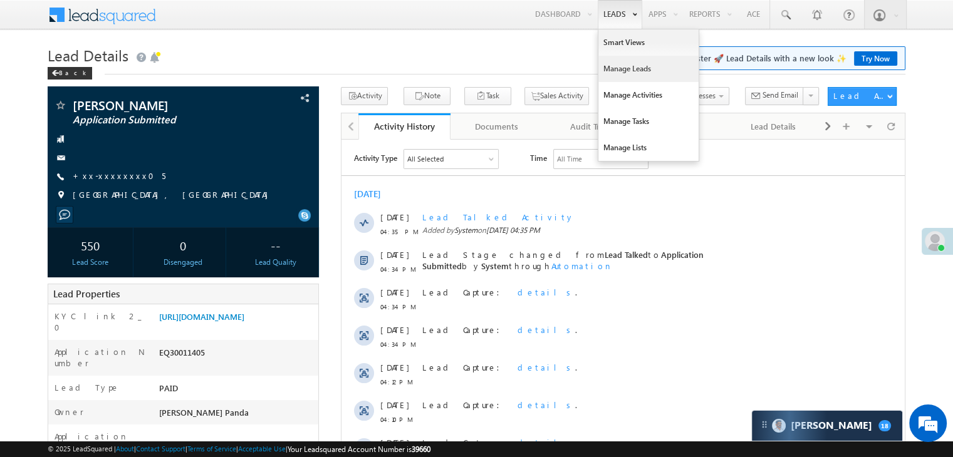
click at [616, 66] on link "Manage Leads" at bounding box center [648, 69] width 100 height 26
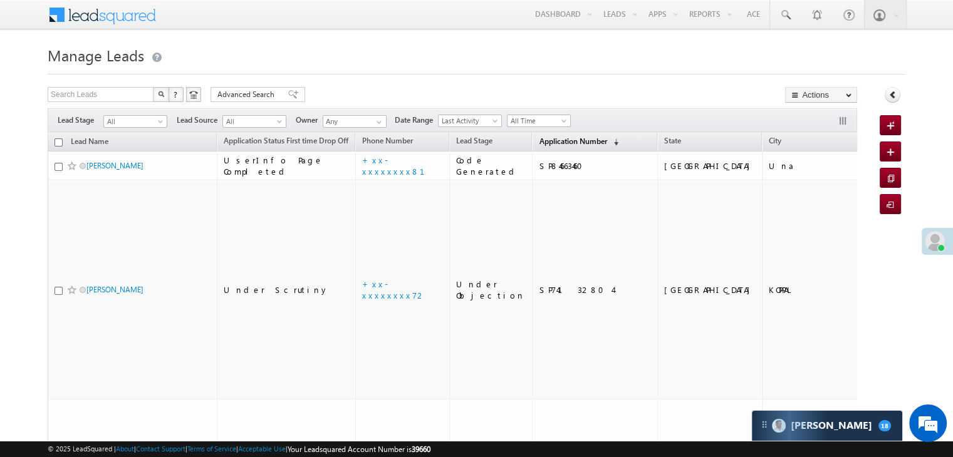
click at [558, 143] on span "Application Number" at bounding box center [573, 141] width 68 height 9
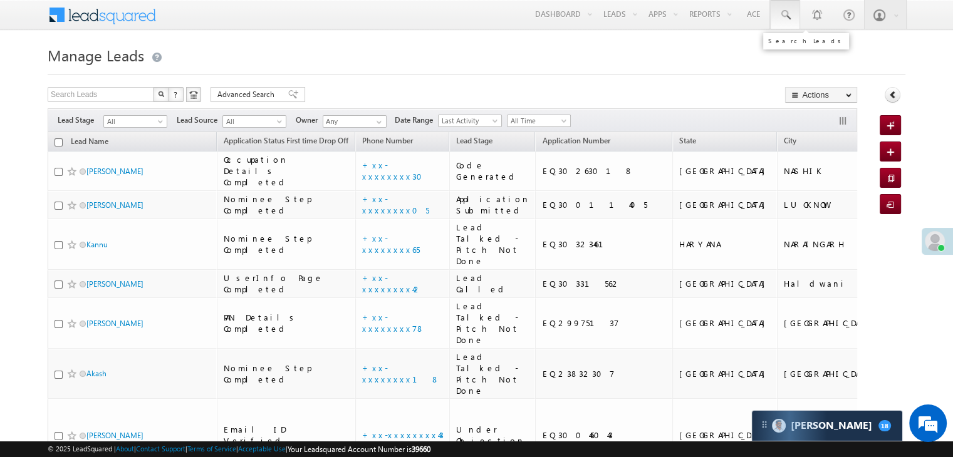
click at [784, 13] on span at bounding box center [785, 15] width 13 height 13
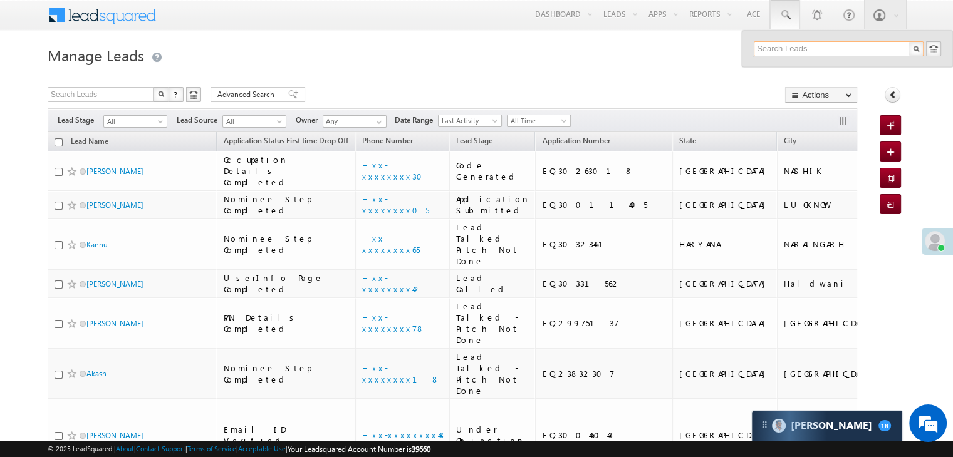
paste input "EQ11145753"
type input "EQ11145753"
click at [785, 68] on div "Shubam Kumar" at bounding box center [844, 67] width 168 height 14
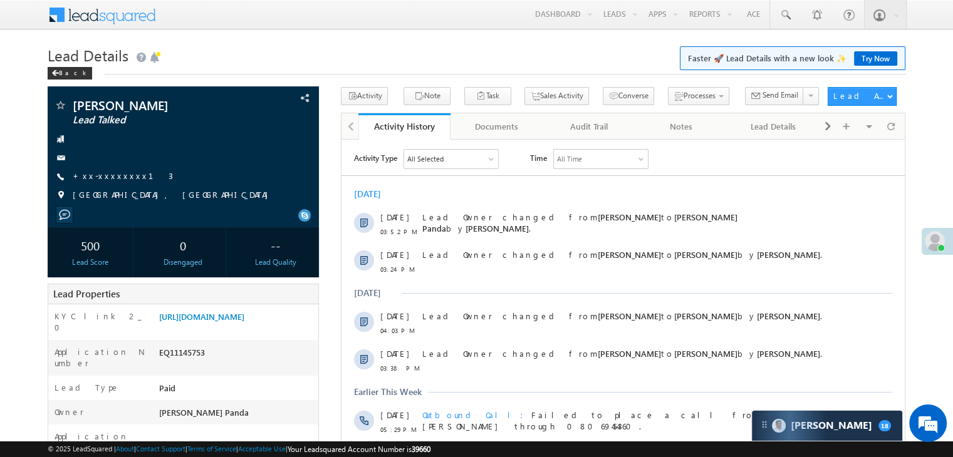
click at [110, 177] on link "+xx-xxxxxxxx13" at bounding box center [123, 175] width 100 height 11
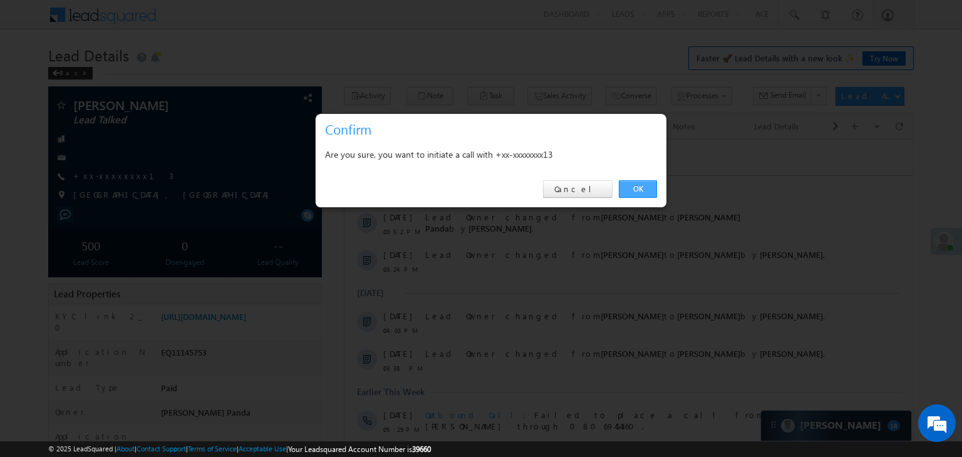
click at [633, 186] on link "OK" at bounding box center [638, 189] width 38 height 18
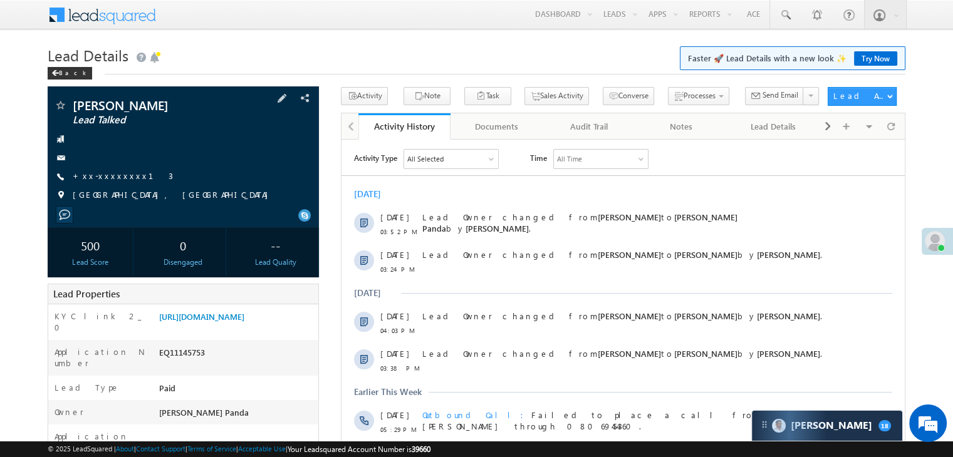
scroll to position [125, 0]
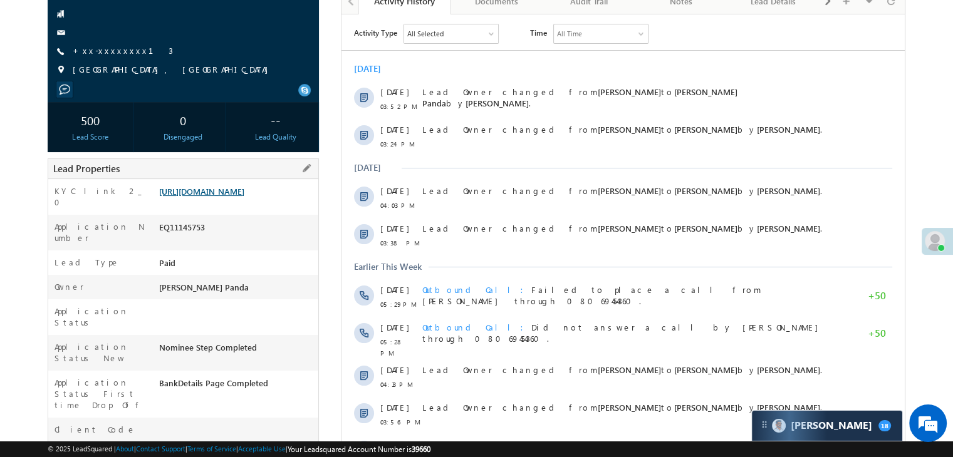
click at [234, 197] on link "[URL][DOMAIN_NAME]" at bounding box center [201, 191] width 85 height 11
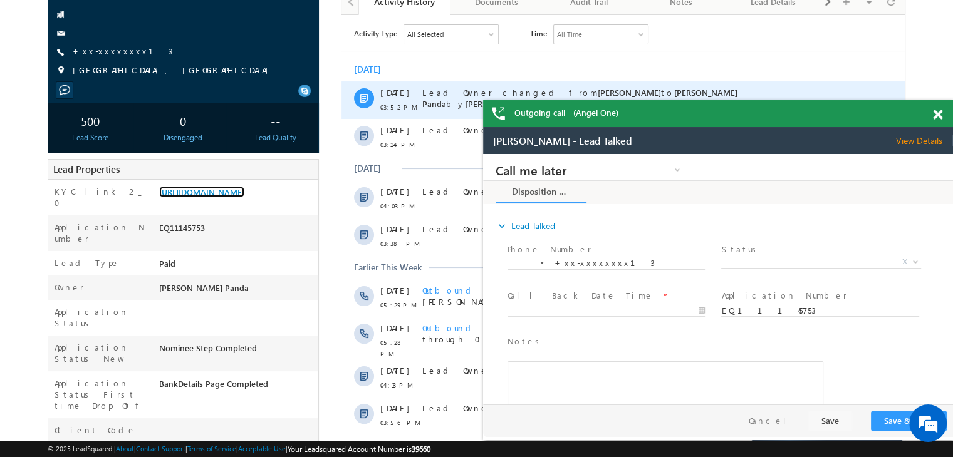
scroll to position [0, 0]
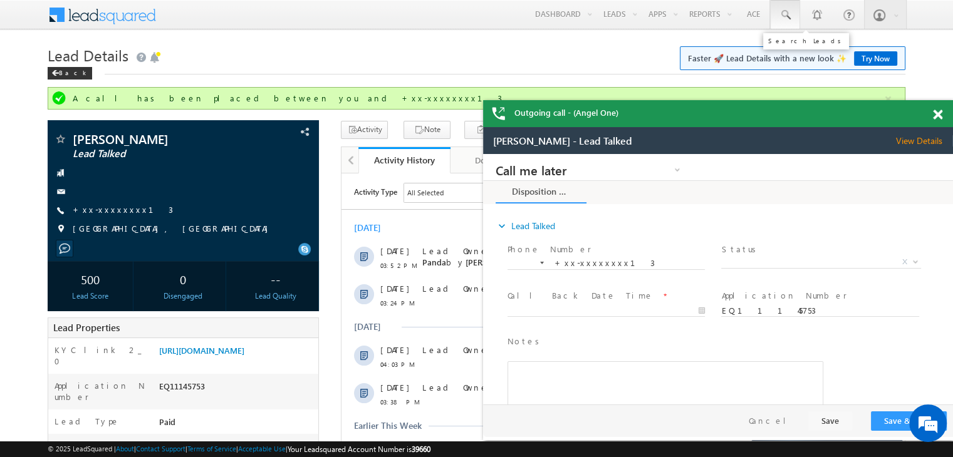
click at [782, 13] on span at bounding box center [785, 15] width 13 height 13
paste input "EQ14991234"
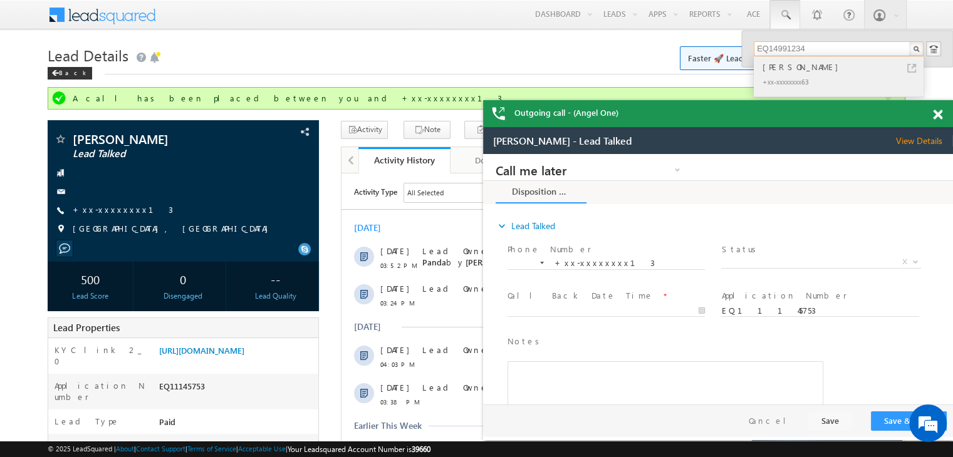
type input "EQ14991234"
click at [789, 69] on div "[PERSON_NAME]" at bounding box center [844, 67] width 168 height 14
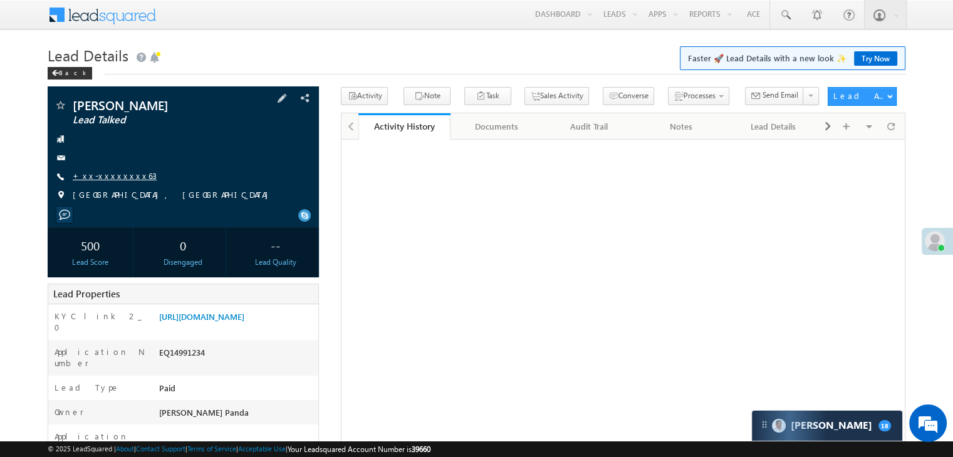
click at [93, 173] on link "+xx-xxxxxxxx63" at bounding box center [115, 175] width 84 height 11
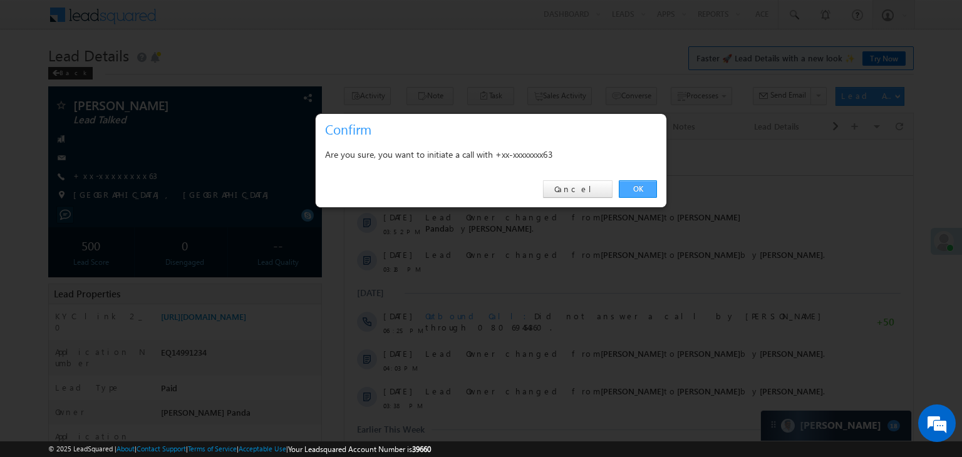
click at [640, 190] on link "OK" at bounding box center [638, 189] width 38 height 18
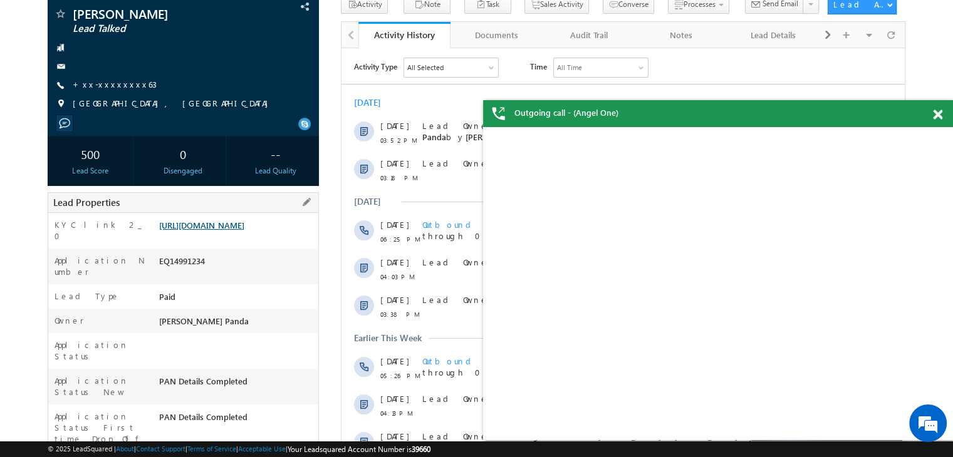
click at [229, 230] on link "https://angelbroking1-pk3em7sa.customui-test.leadsquared.com?leadId=daaa1ef5-cc…" at bounding box center [201, 225] width 85 height 11
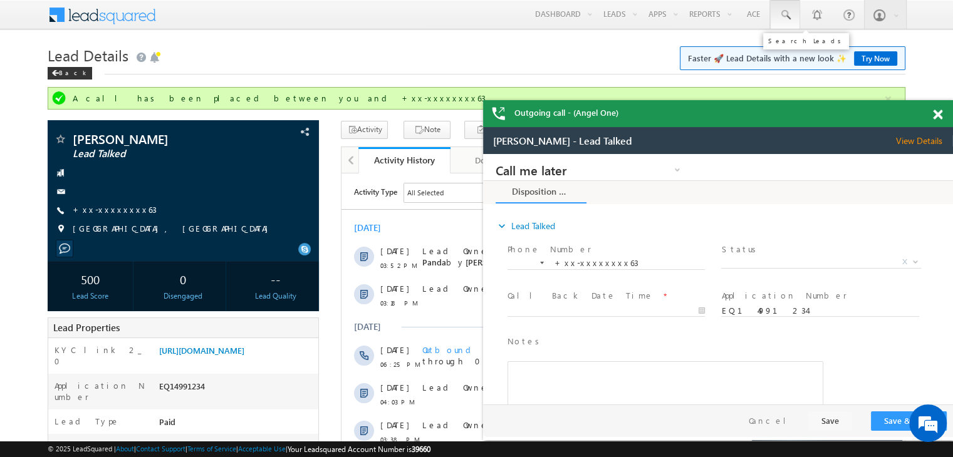
click at [781, 13] on span at bounding box center [785, 15] width 13 height 13
paste input "EQ30161440"
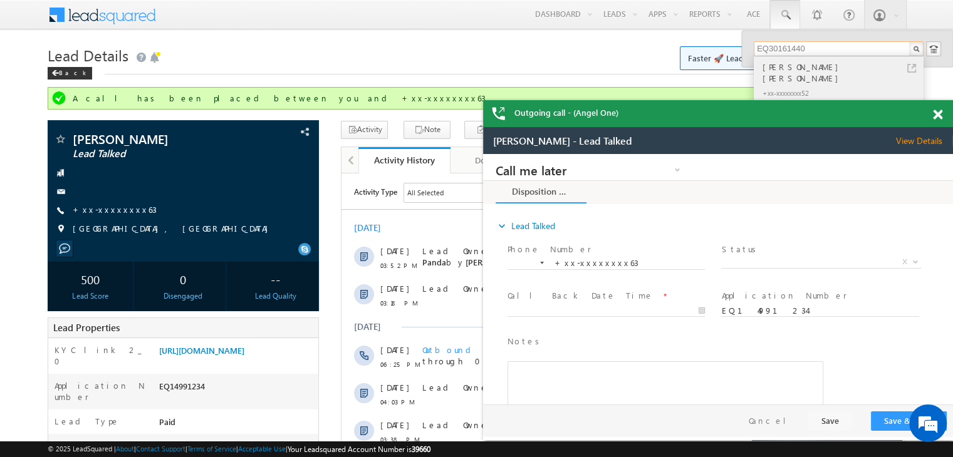
type input "EQ30161440"
click at [784, 65] on div "DAFDA SUNIL MANUBHAI" at bounding box center [844, 72] width 168 height 25
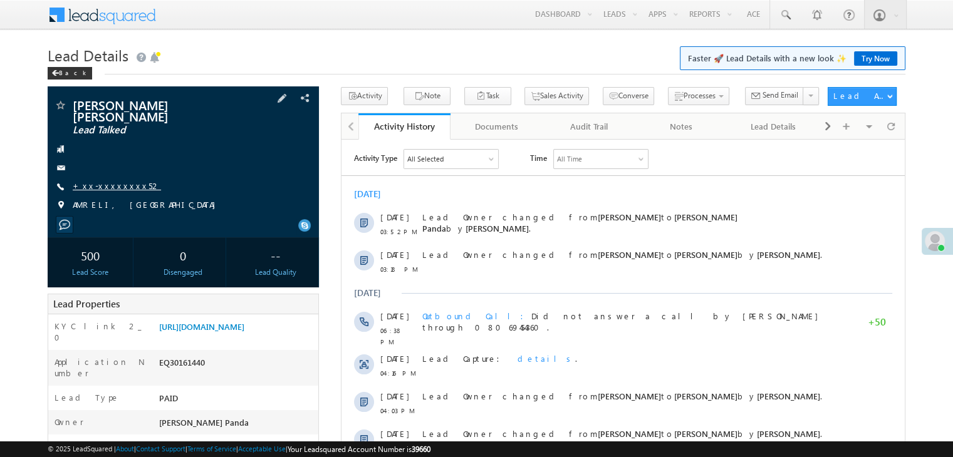
click at [115, 180] on link "+xx-xxxxxxxx52" at bounding box center [117, 185] width 88 height 11
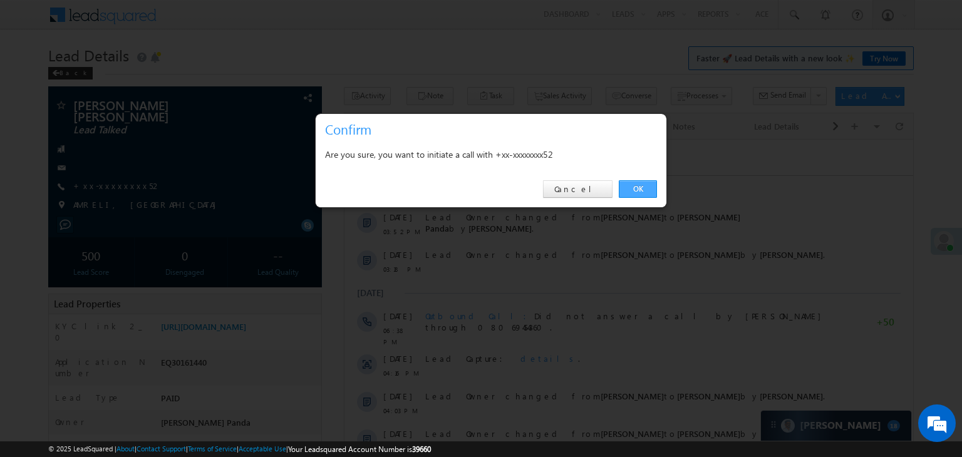
drag, startPoint x: 641, startPoint y: 188, endPoint x: 11, endPoint y: 138, distance: 632.0
click at [641, 188] on link "OK" at bounding box center [638, 189] width 38 height 18
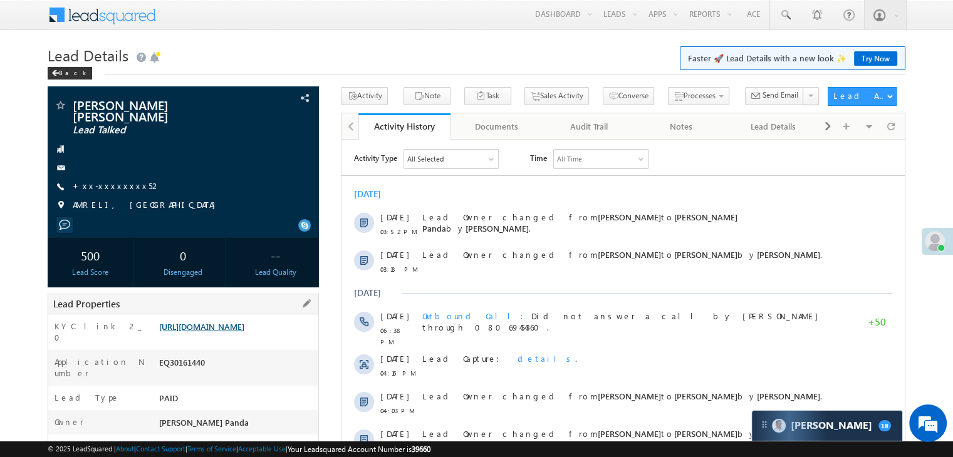
click at [229, 331] on link "https://angelbroking1-pk3em7sa.customui-test.leadsquared.com?leadId=16556ddb-d0…" at bounding box center [201, 326] width 85 height 11
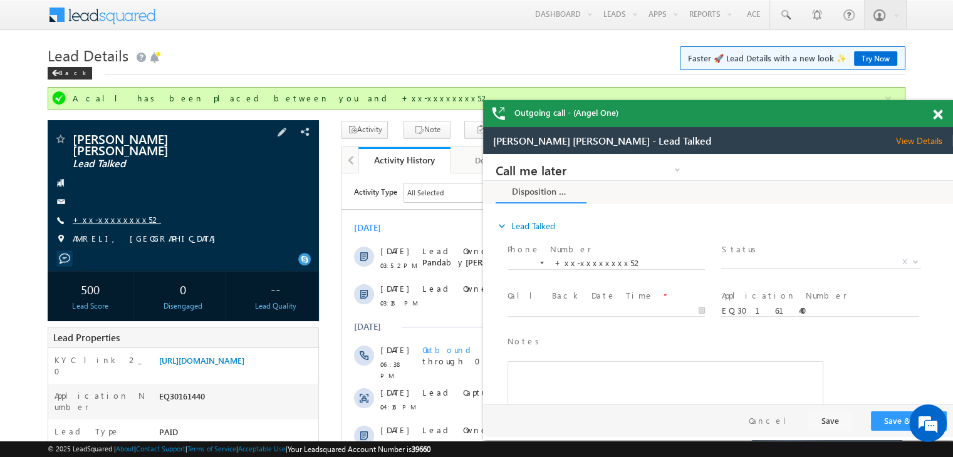
click at [105, 214] on link "+xx-xxxxxxxx52" at bounding box center [117, 219] width 88 height 11
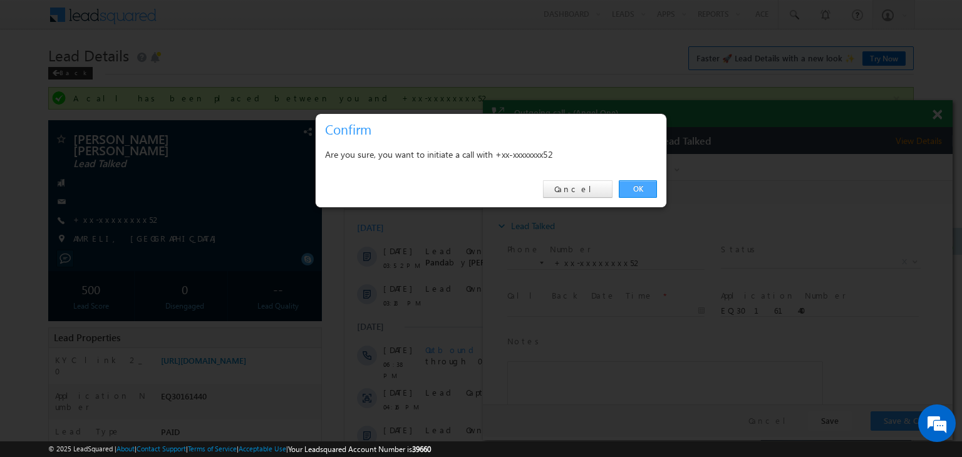
click at [639, 185] on link "OK" at bounding box center [638, 189] width 38 height 18
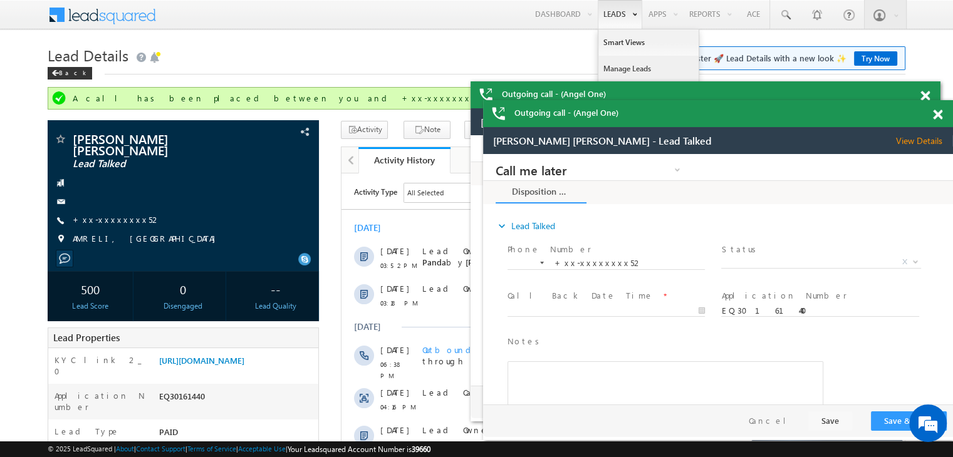
click at [619, 63] on link "Manage Leads" at bounding box center [648, 69] width 100 height 26
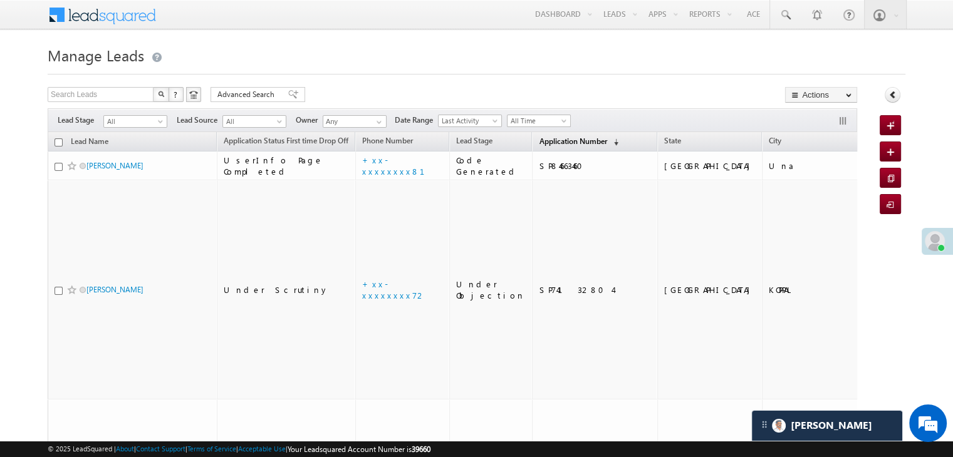
click at [546, 143] on span "Application Number" at bounding box center [573, 141] width 68 height 9
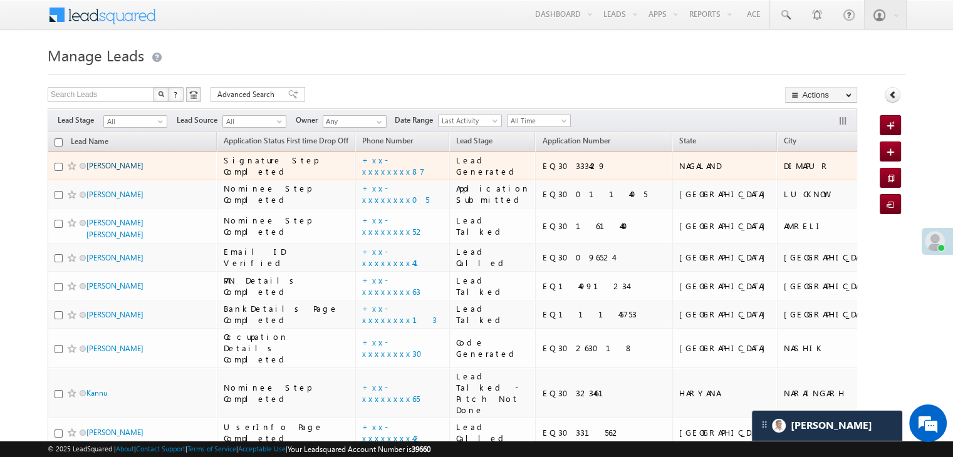
click at [103, 170] on link "Swutoli chishi" at bounding box center [114, 165] width 57 height 9
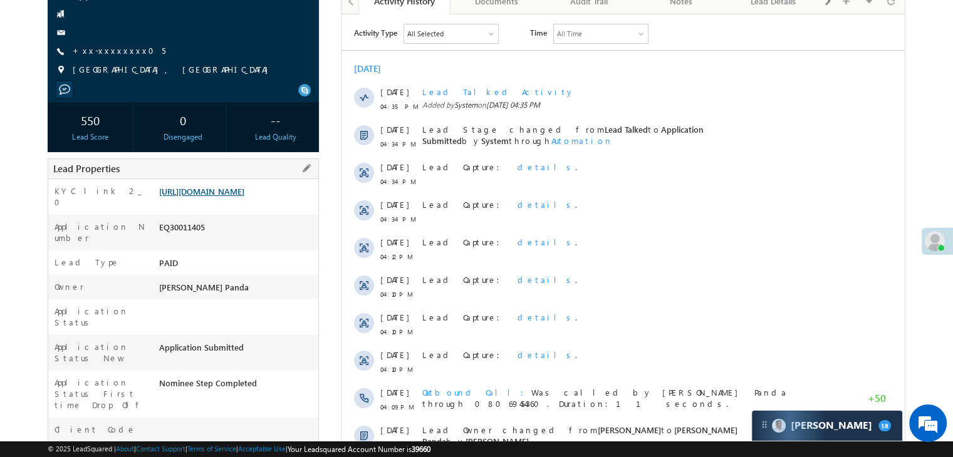
click at [243, 197] on link "[URL][DOMAIN_NAME]" at bounding box center [201, 191] width 85 height 11
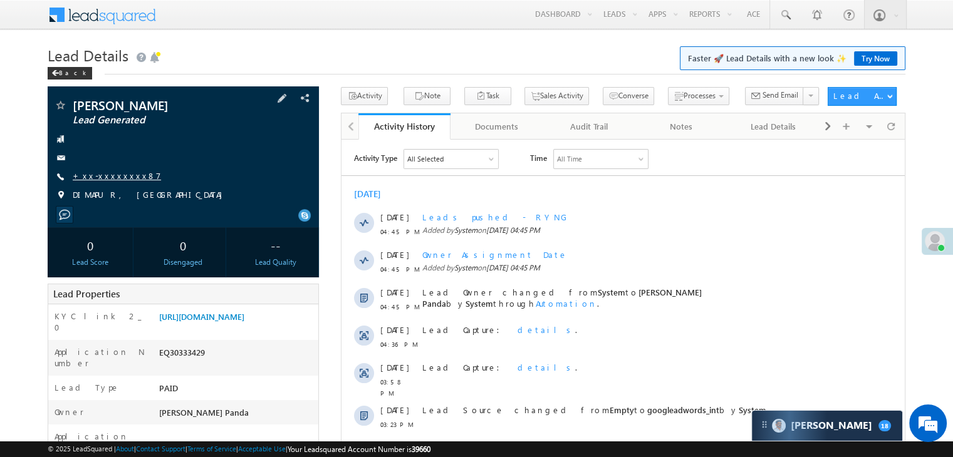
click at [108, 176] on link "+xx-xxxxxxxx87" at bounding box center [117, 175] width 88 height 11
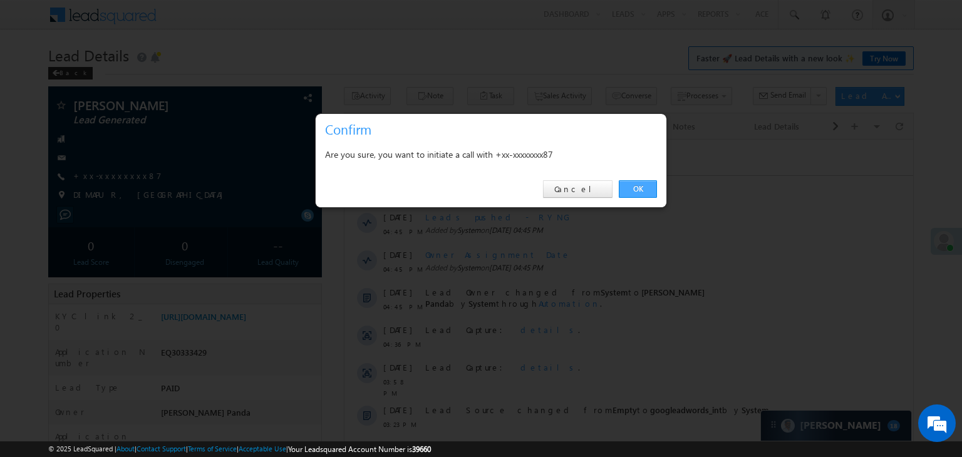
click at [639, 192] on link "OK" at bounding box center [638, 189] width 38 height 18
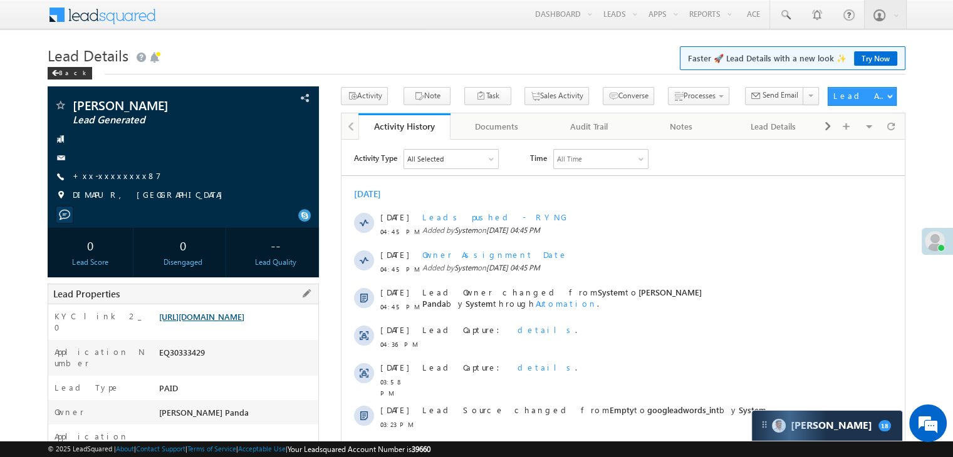
click at [230, 319] on link "https://angelbroking1-pk3em7sa.customui-test.leadsquared.com?leadId=9ffbd89a-26…" at bounding box center [201, 316] width 85 height 11
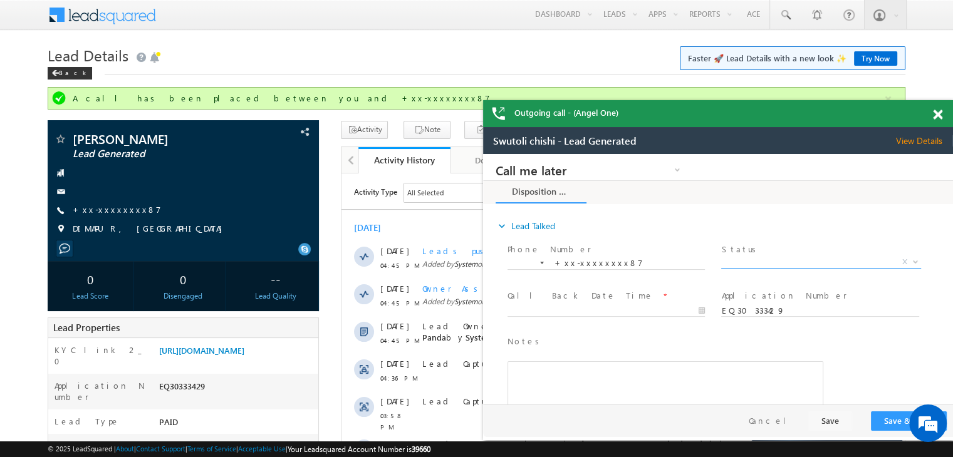
click at [836, 260] on span "X" at bounding box center [820, 262] width 199 height 13
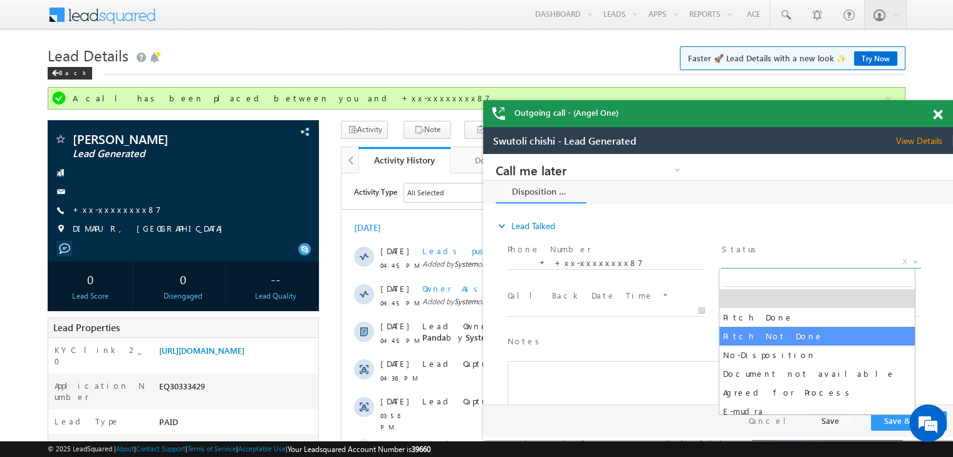
select select "Pitch Not Done"
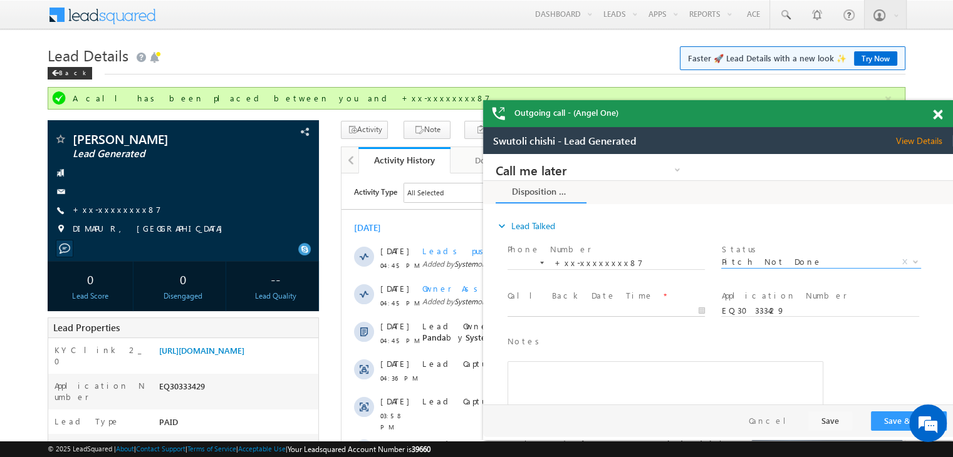
type input "10/10/25 4:46 PM"
click at [664, 311] on input "10/10/25 4:46 PM" at bounding box center [605, 311] width 197 height 13
click at [898, 421] on button "Save & Close" at bounding box center [909, 421] width 76 height 19
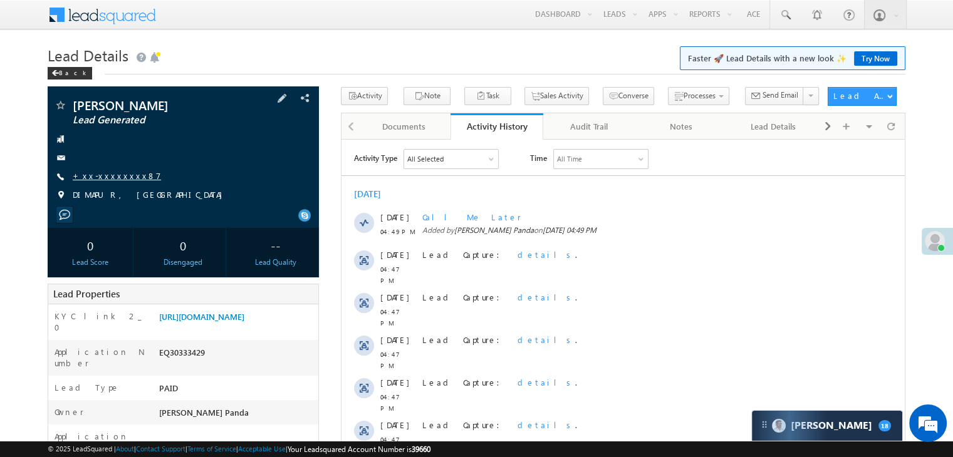
click at [106, 178] on link "+xx-xxxxxxxx87" at bounding box center [117, 175] width 88 height 11
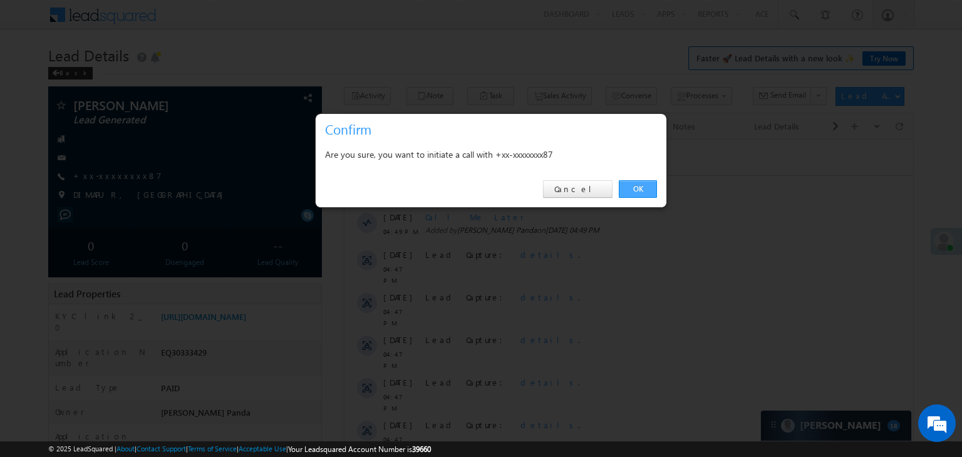
click at [643, 186] on link "OK" at bounding box center [638, 189] width 38 height 18
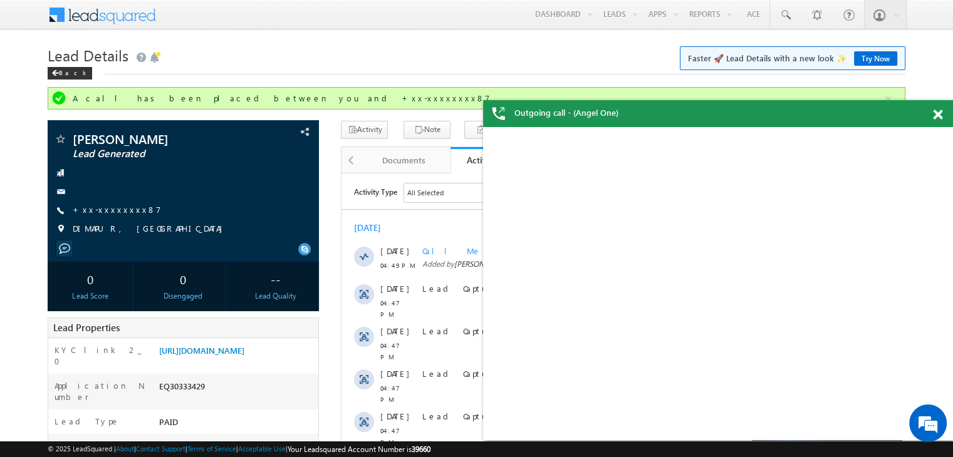
click at [936, 115] on span at bounding box center [937, 115] width 9 height 11
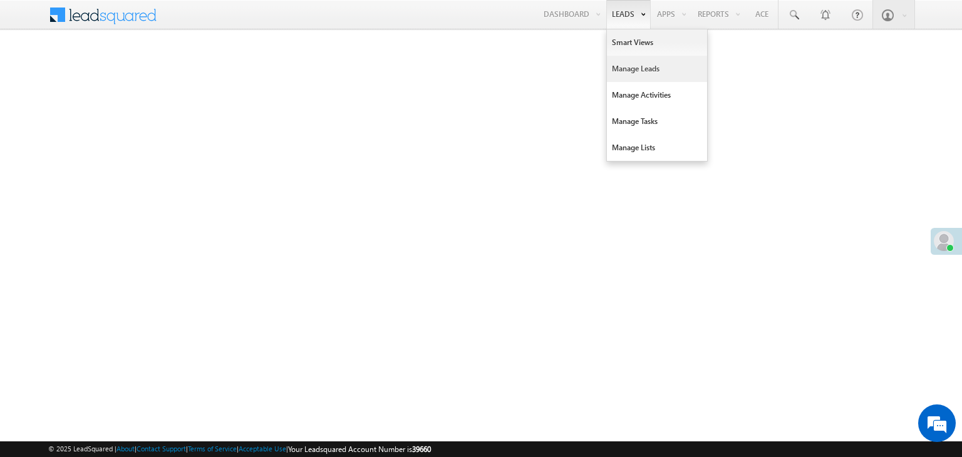
click at [625, 69] on link "Manage Leads" at bounding box center [657, 69] width 100 height 26
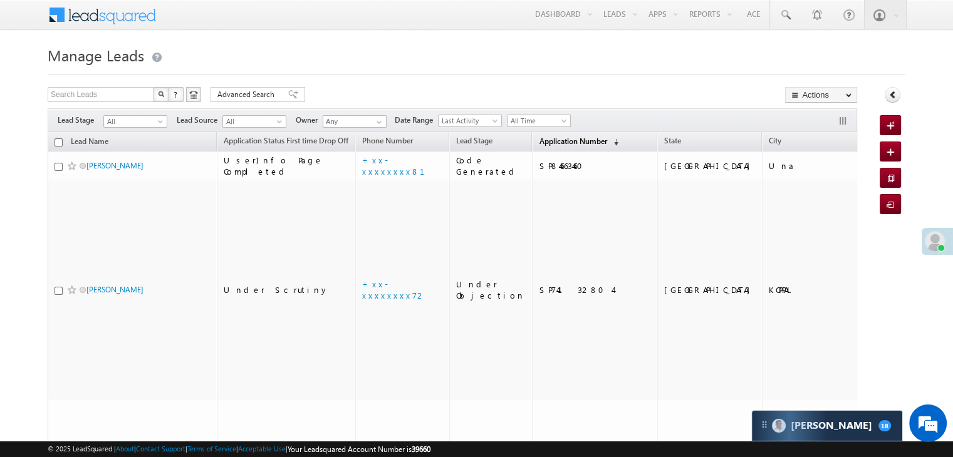
click at [539, 141] on span "Application Number" at bounding box center [573, 141] width 68 height 9
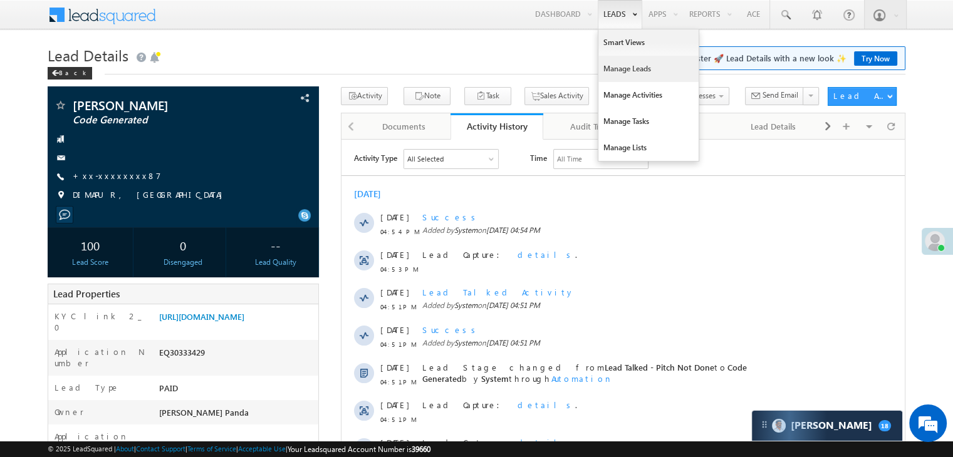
click at [619, 66] on link "Manage Leads" at bounding box center [648, 69] width 100 height 26
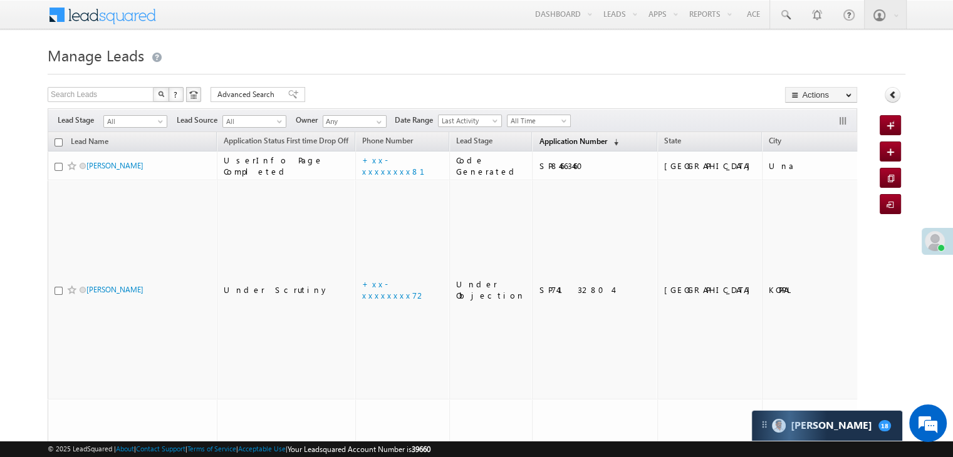
click at [539, 138] on span "Application Number" at bounding box center [573, 141] width 68 height 9
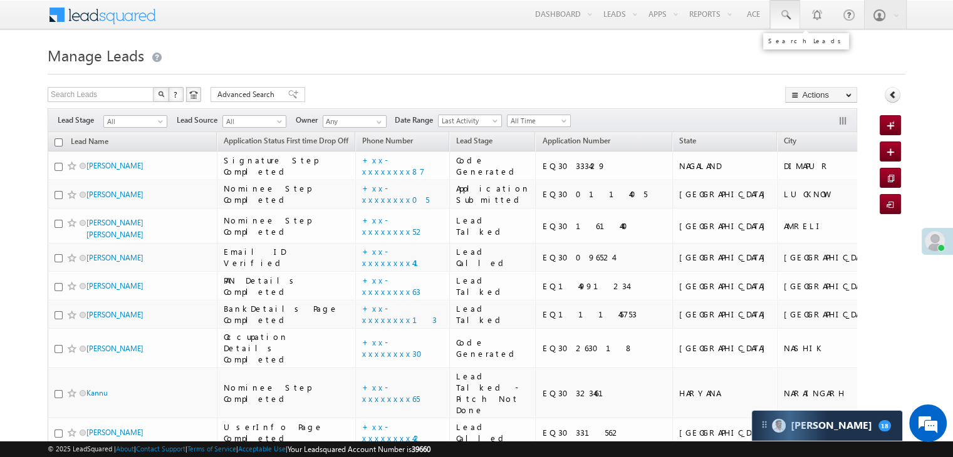
click at [783, 16] on span at bounding box center [785, 15] width 13 height 13
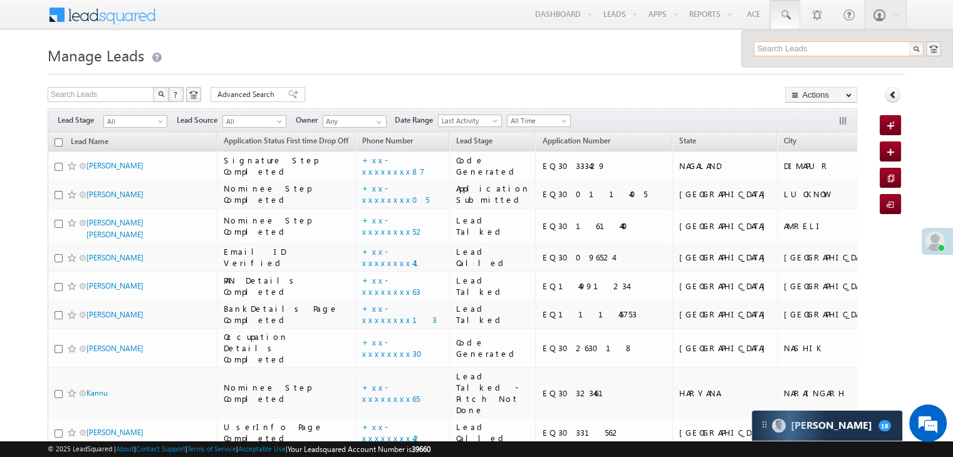
paste input "EQ25727640"
type input "EQ25727640"
click at [785, 68] on div "Gautam" at bounding box center [844, 67] width 168 height 14
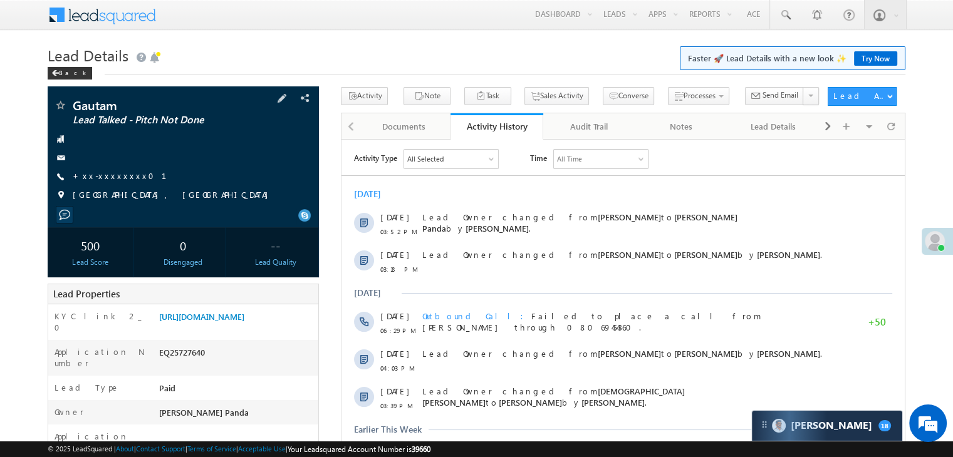
click at [113, 184] on div "Gautam Lead Talked - Pitch Not Done +xx-xxxxxxxx01" at bounding box center [183, 153] width 259 height 109
click at [115, 179] on link "+xx-xxxxxxxx01" at bounding box center [127, 175] width 109 height 11
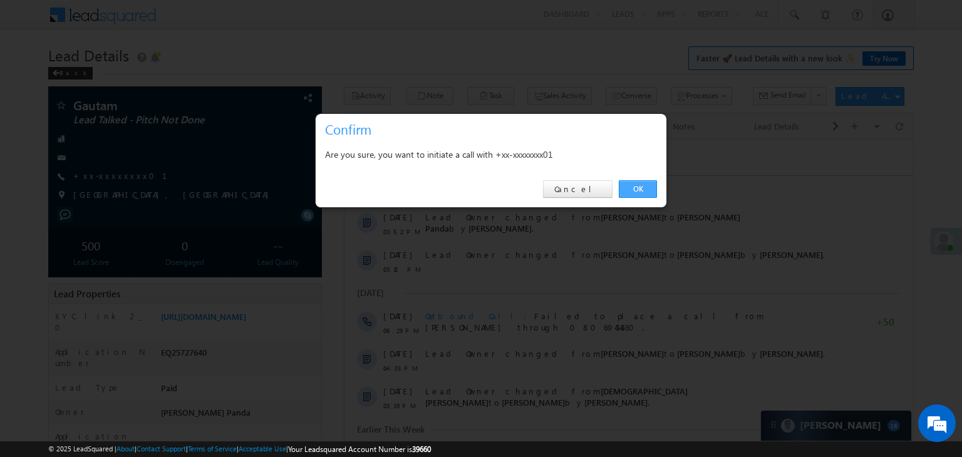
click at [636, 189] on link "OK" at bounding box center [638, 189] width 38 height 18
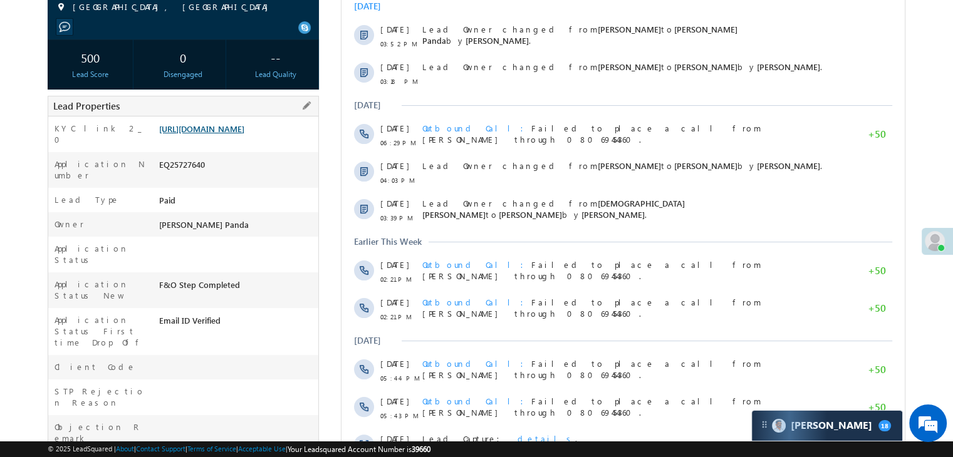
scroll to position [221, 0]
click at [238, 135] on link "[URL][DOMAIN_NAME]" at bounding box center [201, 129] width 85 height 11
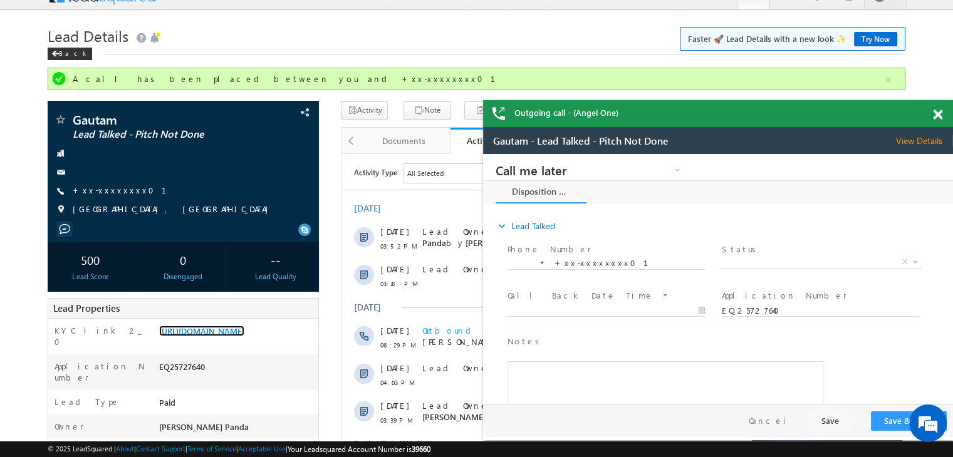
scroll to position [0, 0]
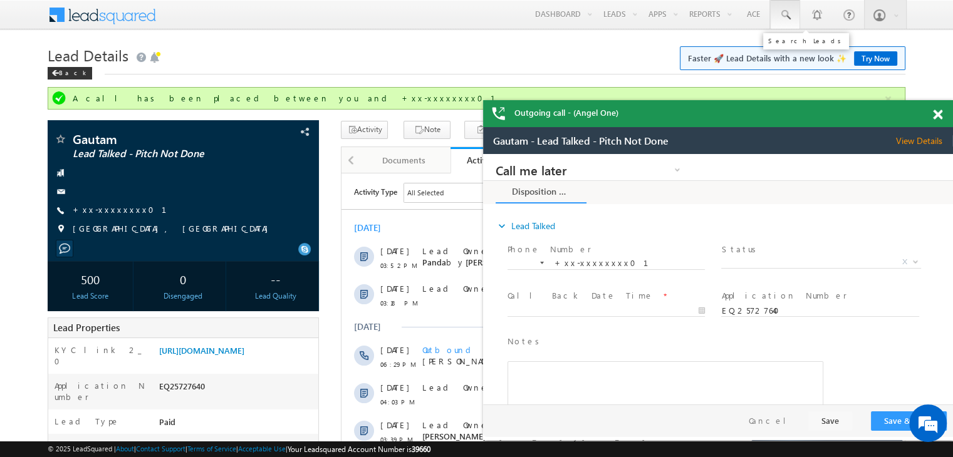
click at [782, 16] on span at bounding box center [785, 15] width 13 height 13
paste input "EQ29830596"
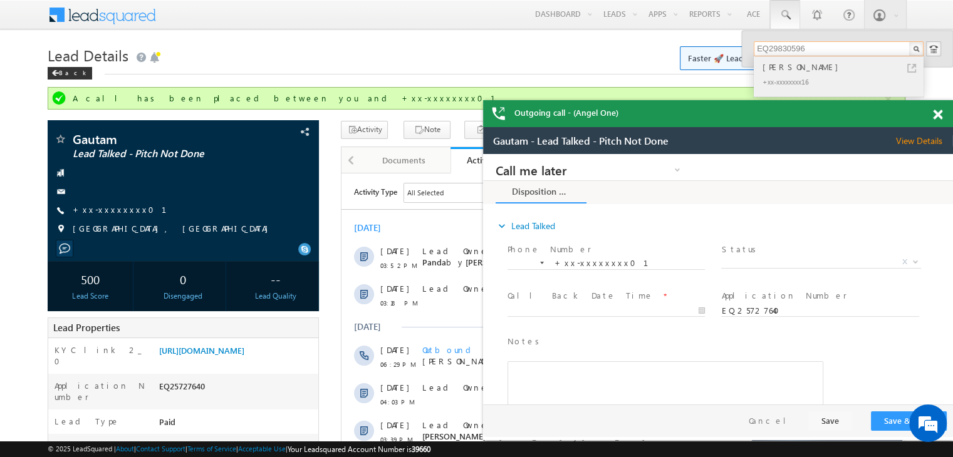
type input "EQ29830596"
click at [784, 65] on div "[PERSON_NAME]" at bounding box center [844, 67] width 168 height 14
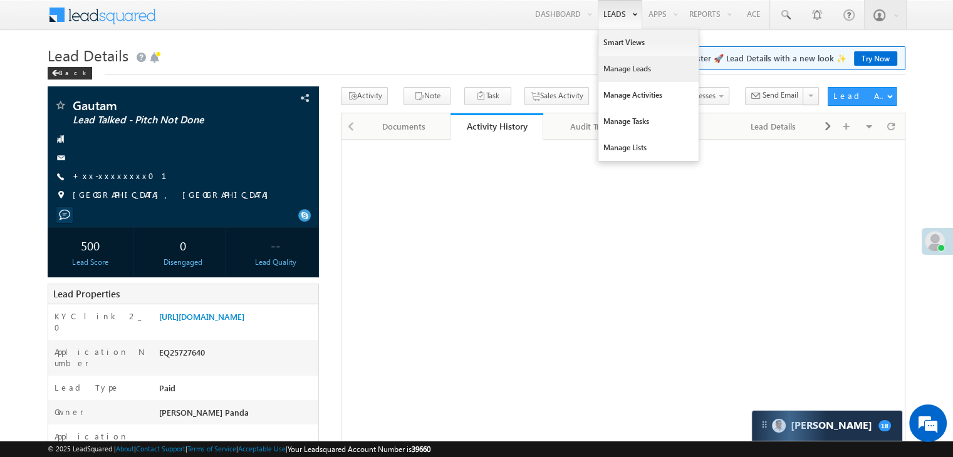
click at [618, 67] on link "Manage Leads" at bounding box center [648, 69] width 100 height 26
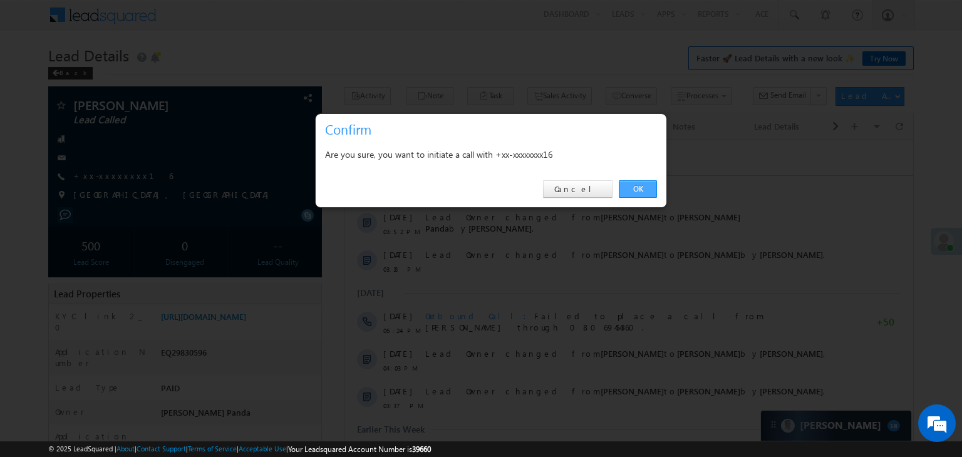
click at [639, 187] on link "OK" at bounding box center [638, 189] width 38 height 18
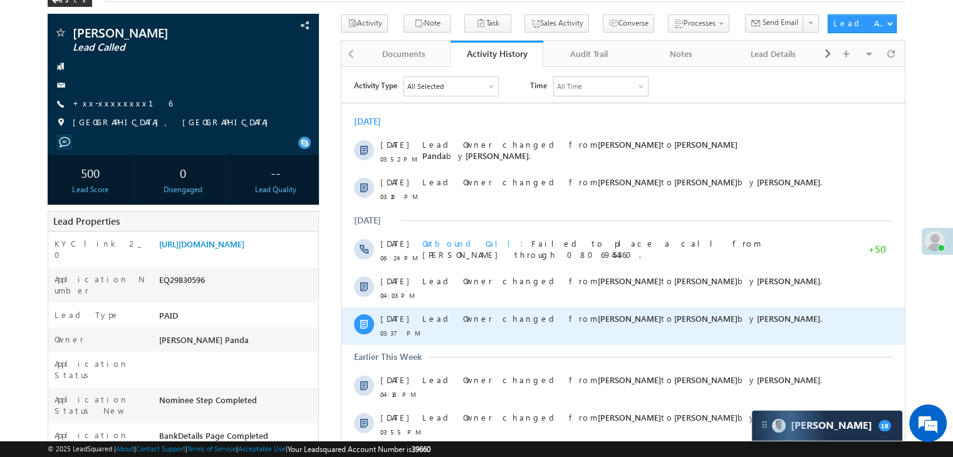
scroll to position [188, 0]
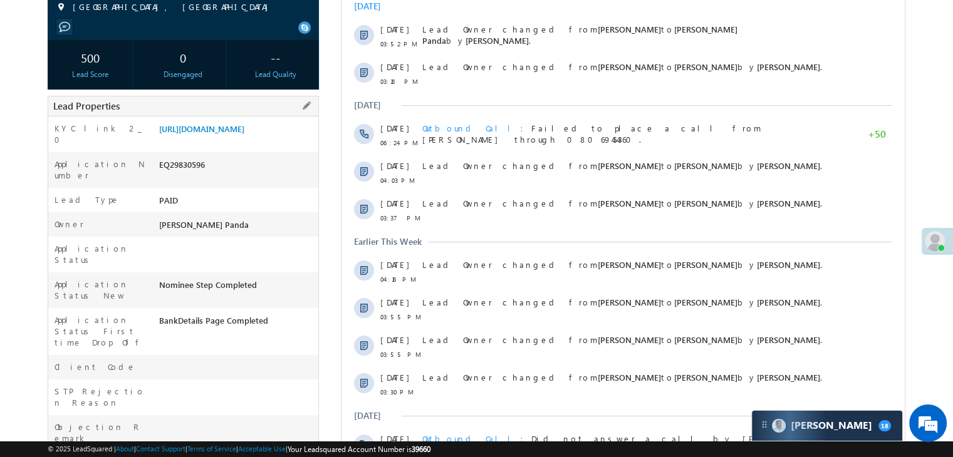
click at [257, 140] on div "[URL][DOMAIN_NAME]" at bounding box center [237, 132] width 162 height 18
click at [244, 134] on link "[URL][DOMAIN_NAME]" at bounding box center [201, 128] width 85 height 11
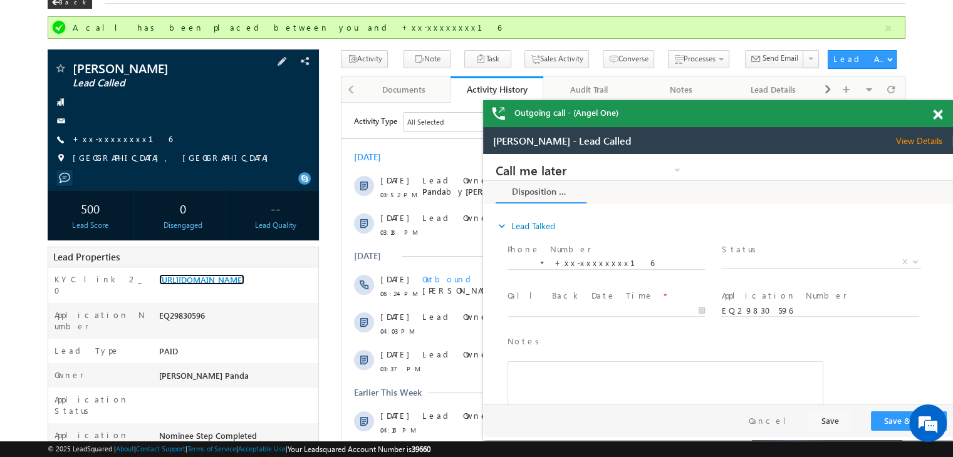
scroll to position [33, 0]
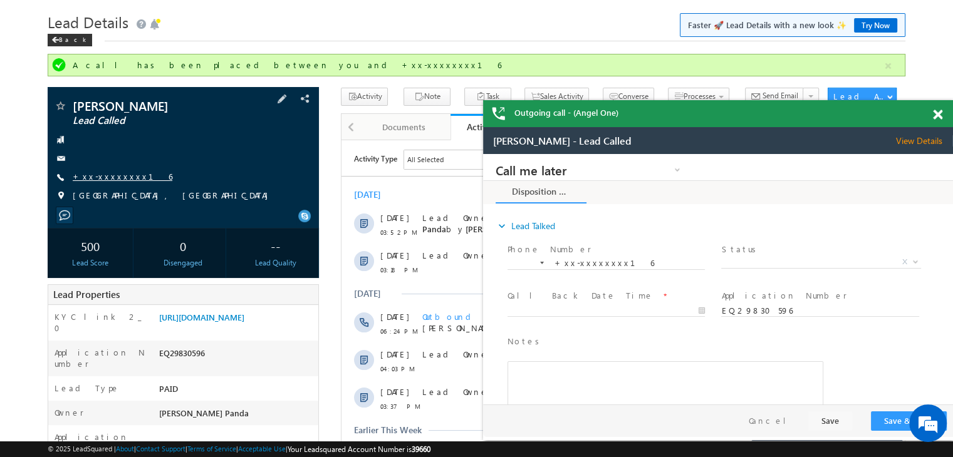
click at [110, 175] on link "+xx-xxxxxxxx16" at bounding box center [123, 176] width 100 height 11
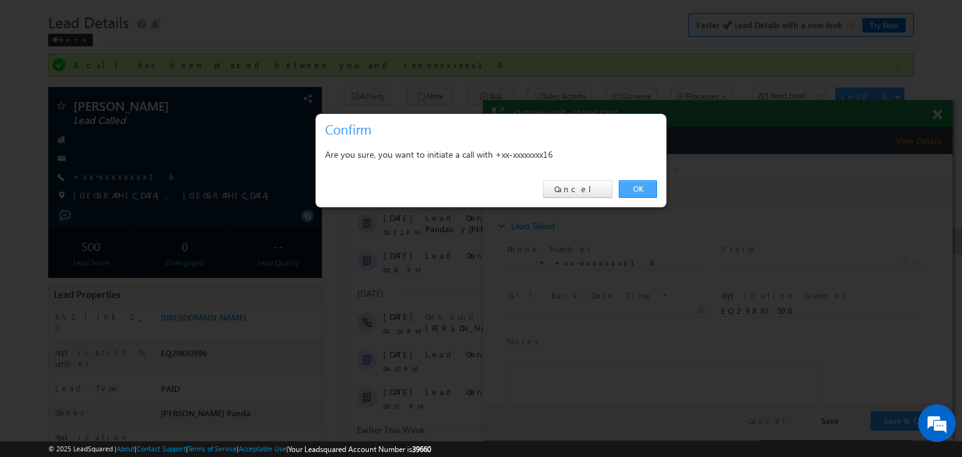
click at [639, 186] on link "OK" at bounding box center [638, 189] width 38 height 18
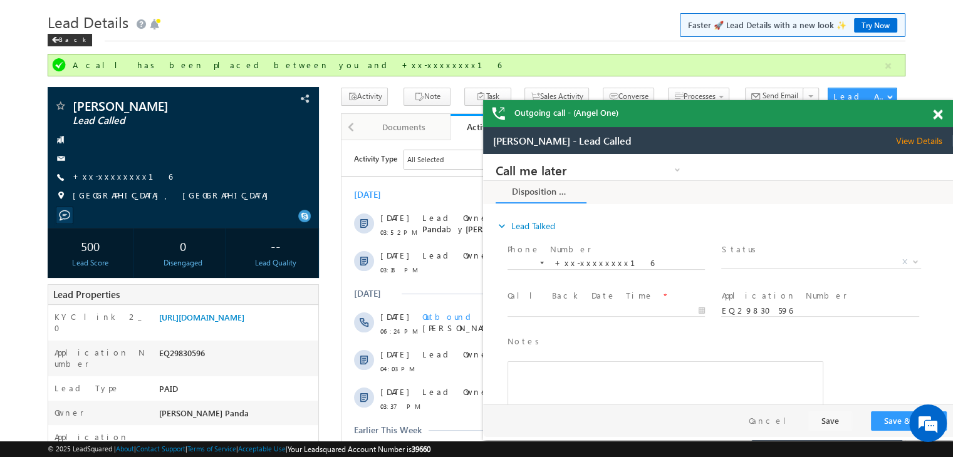
click at [933, 116] on span at bounding box center [937, 115] width 9 height 11
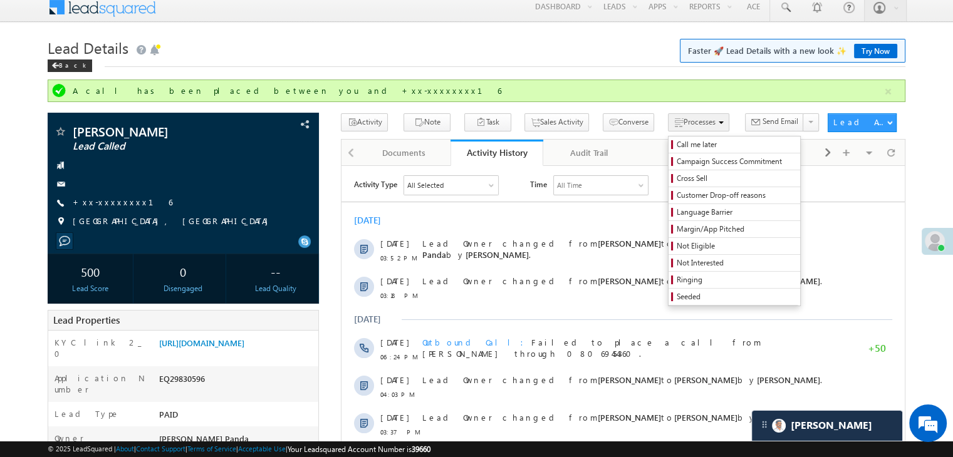
scroll to position [0, 0]
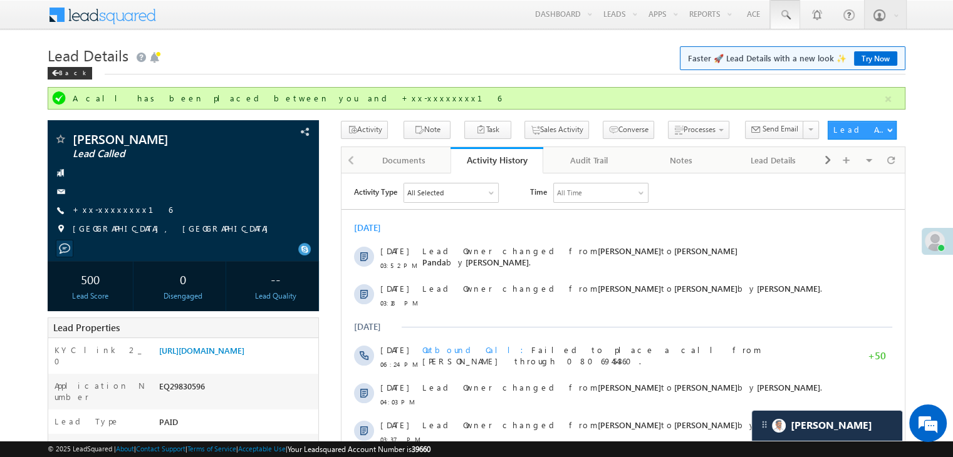
click at [787, 13] on span at bounding box center [785, 15] width 13 height 13
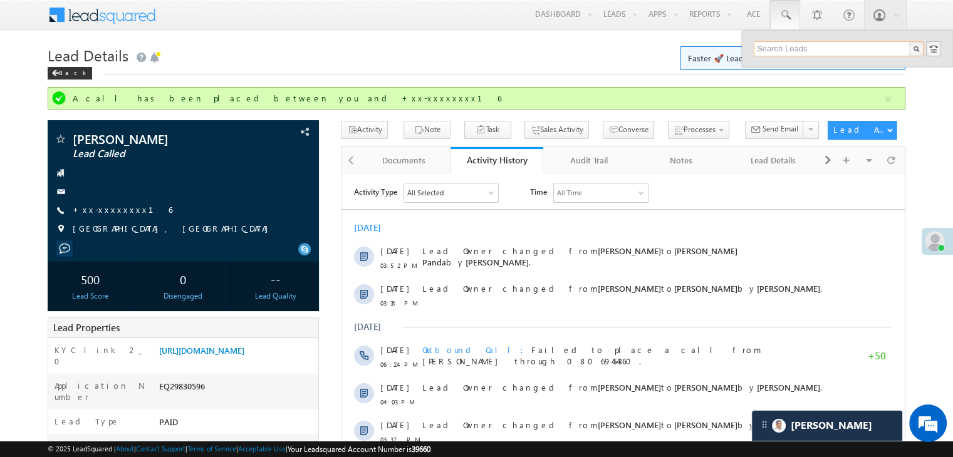
paste input "EQ30017418"
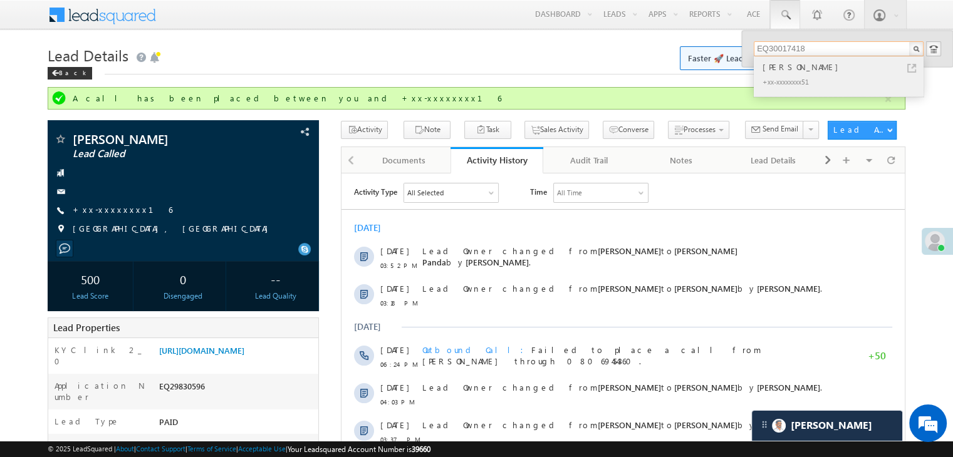
type input "EQ30017418"
click at [809, 66] on div "[PERSON_NAME]" at bounding box center [844, 67] width 168 height 14
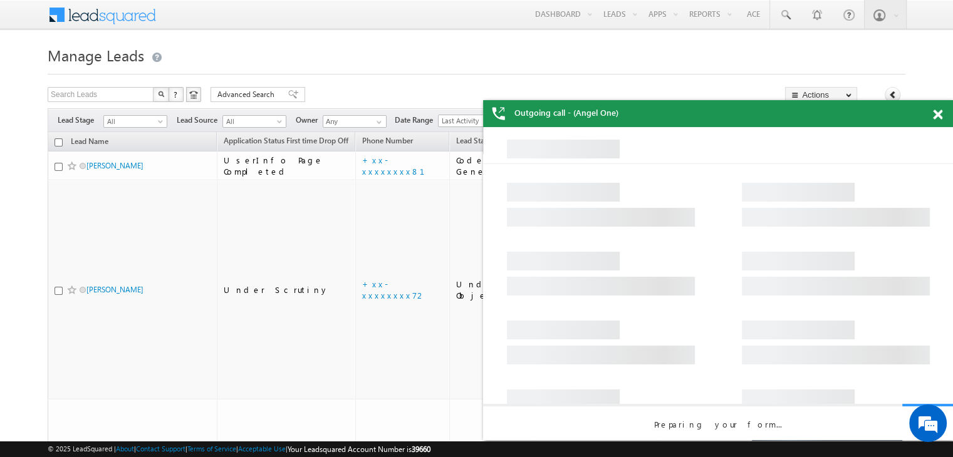
click at [940, 114] on span at bounding box center [937, 115] width 9 height 11
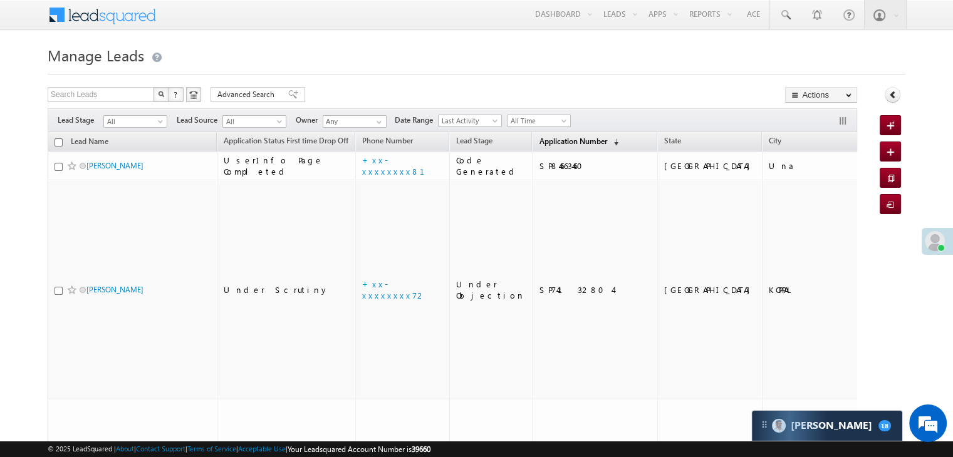
click at [539, 142] on span "Application Number" at bounding box center [573, 141] width 68 height 9
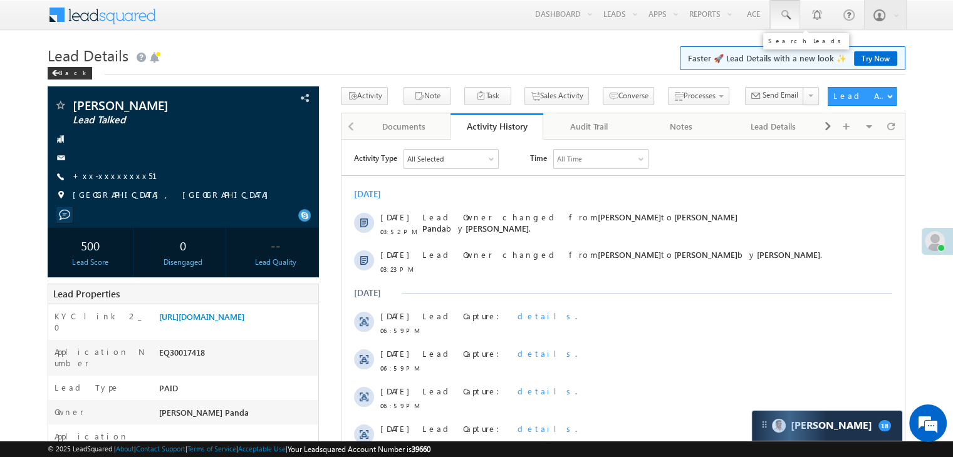
click at [790, 18] on span at bounding box center [785, 15] width 13 height 13
paste input "EQ30017418"
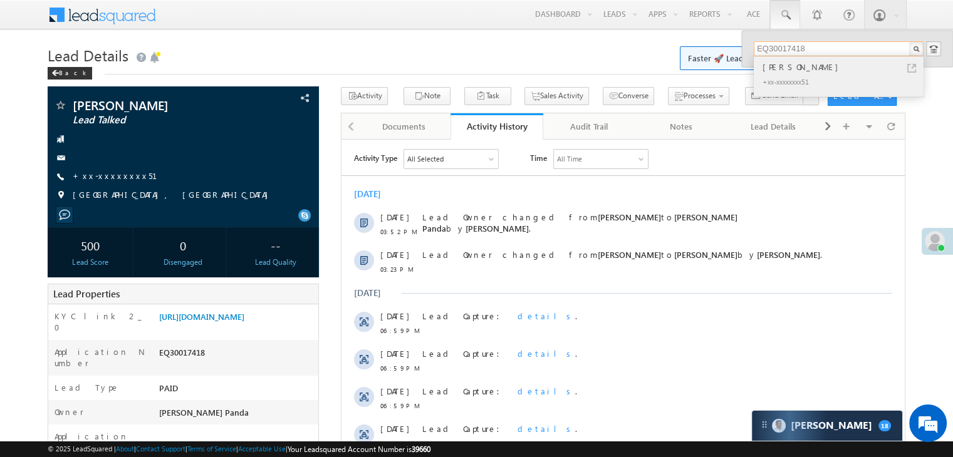
type input "EQ30017418"
click at [771, 73] on div "[PERSON_NAME]" at bounding box center [844, 67] width 168 height 14
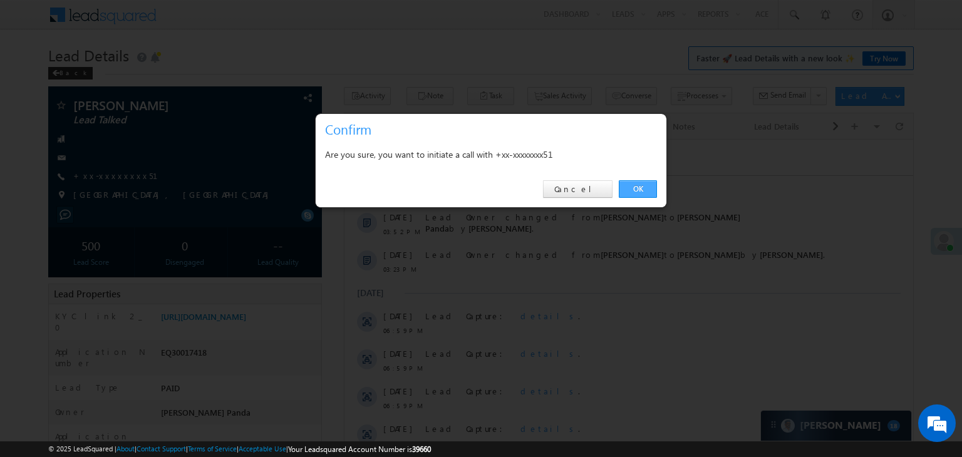
drag, startPoint x: 639, startPoint y: 187, endPoint x: 258, endPoint y: 53, distance: 403.7
click at [639, 187] on link "OK" at bounding box center [638, 189] width 38 height 18
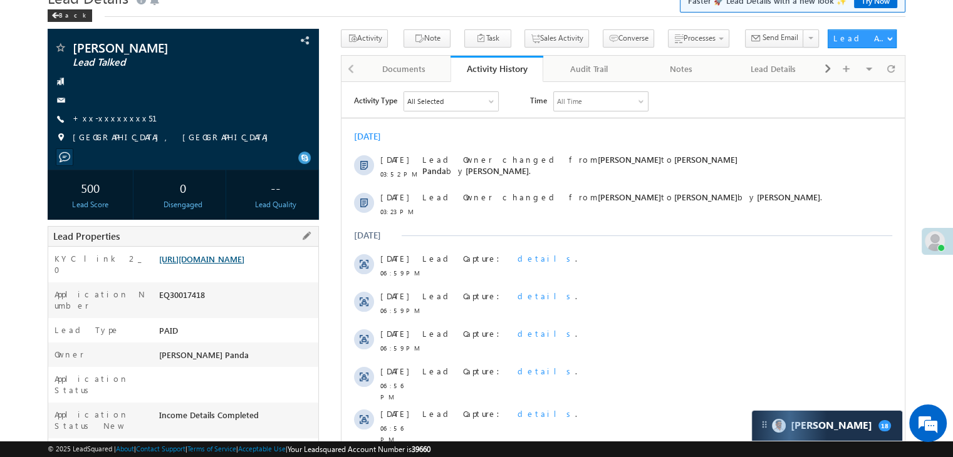
scroll to position [125, 0]
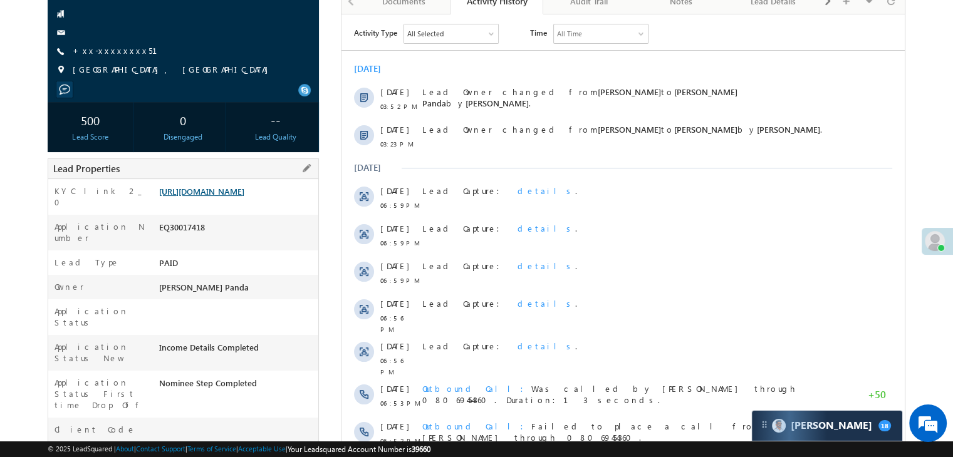
click at [231, 197] on link "https://angelbroking1-pk3em7sa.customui-test.leadsquared.com?leadId=95fcd2df-a1…" at bounding box center [201, 191] width 85 height 11
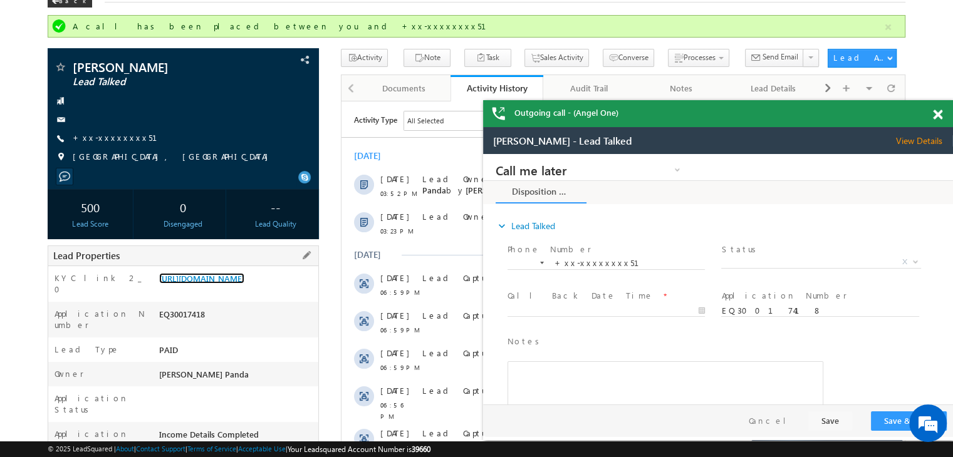
scroll to position [0, 0]
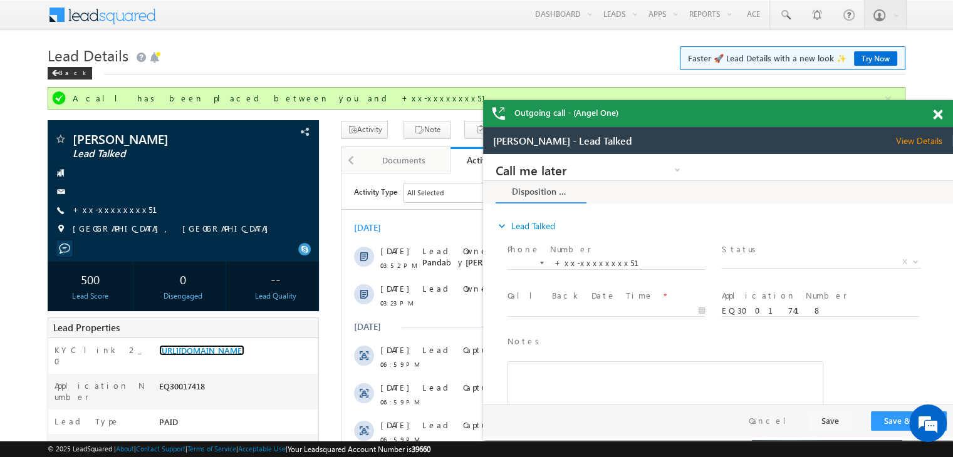
click at [932, 116] on div "Outgoing call - (Angel One)" at bounding box center [718, 113] width 470 height 27
click at [937, 116] on span at bounding box center [937, 115] width 9 height 11
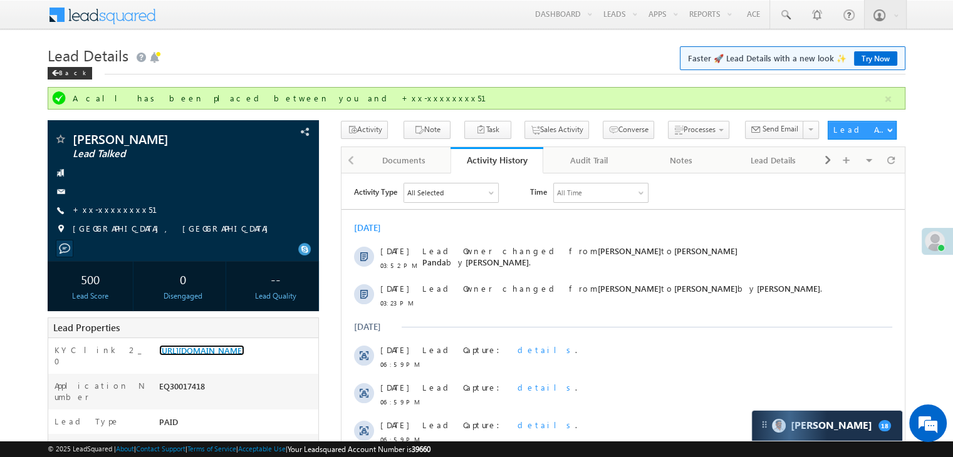
scroll to position [376, 0]
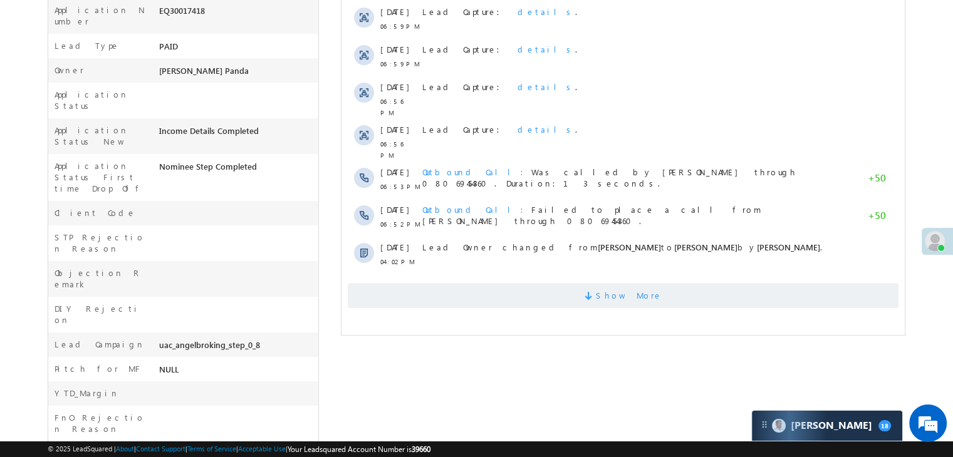
click at [619, 288] on span "Show More" at bounding box center [629, 295] width 66 height 25
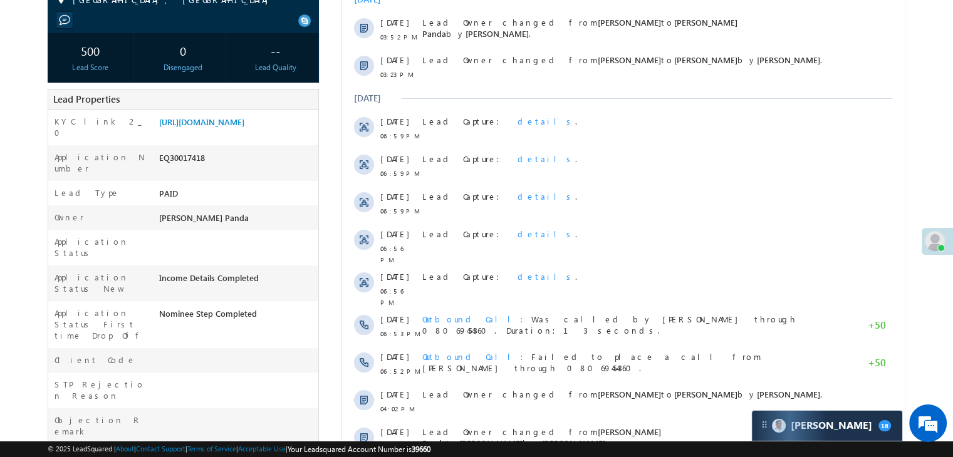
scroll to position [0, 0]
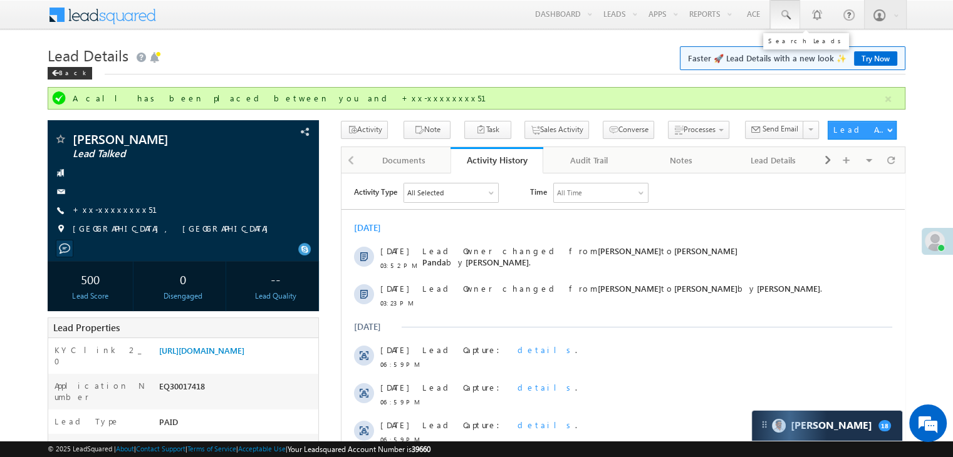
click at [786, 16] on span at bounding box center [785, 15] width 13 height 13
paste input "EQ16124759"
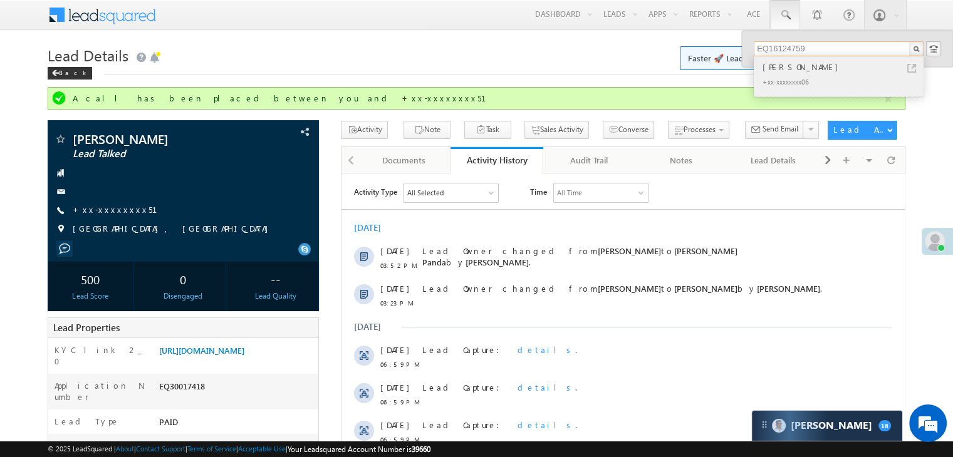
type input "EQ16124759"
click at [784, 71] on div "Hemraj" at bounding box center [844, 67] width 168 height 14
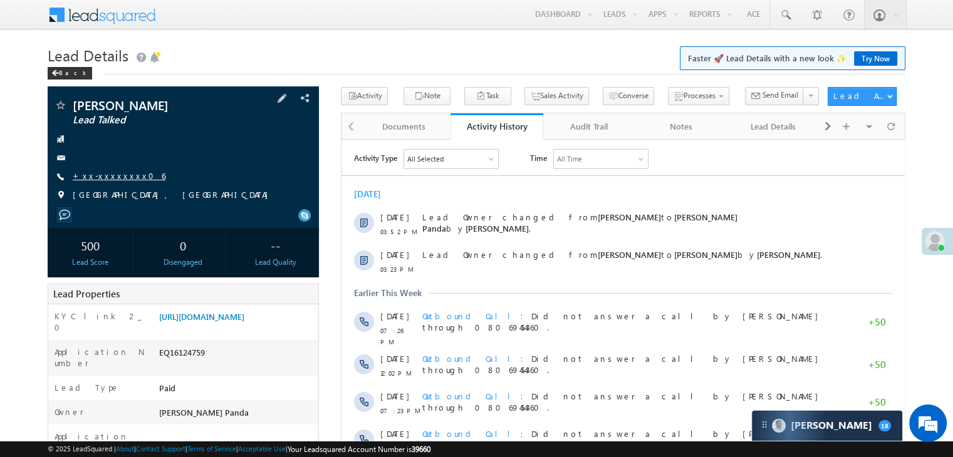
click at [104, 175] on link "+xx-xxxxxxxx06" at bounding box center [119, 175] width 93 height 11
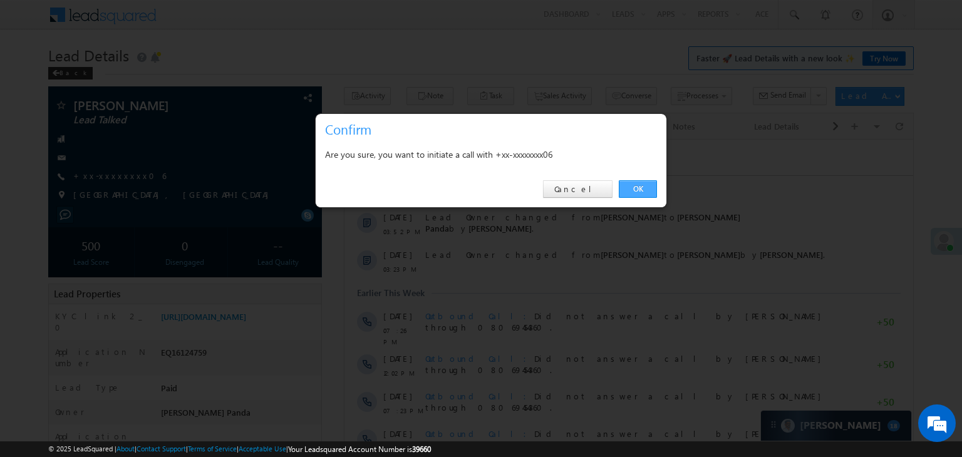
click at [642, 187] on link "OK" at bounding box center [638, 189] width 38 height 18
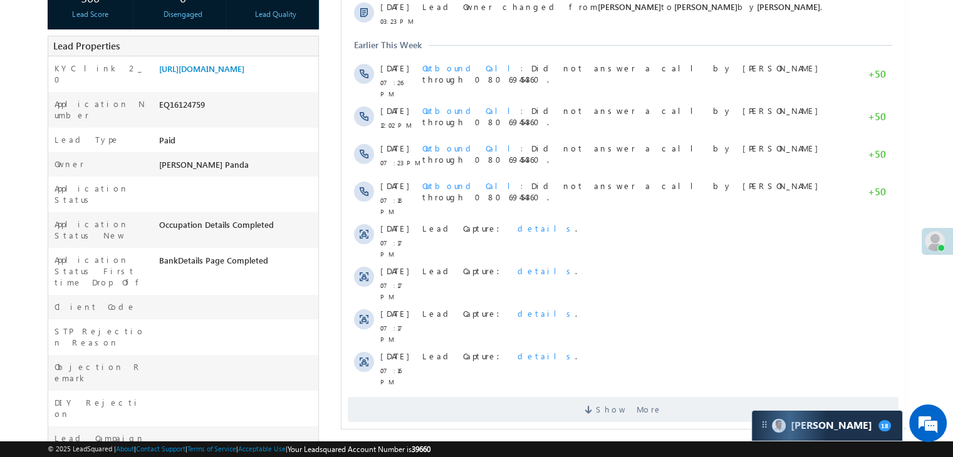
scroll to position [251, 0]
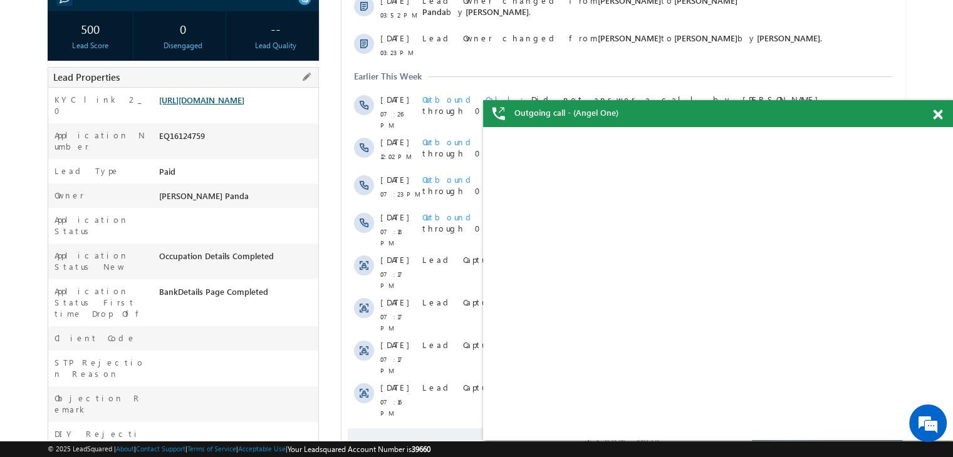
click at [244, 95] on link "https://angelbroking1-pk3em7sa.customui-test.leadsquared.com?leadId=1a0d8943-c1…" at bounding box center [201, 100] width 85 height 11
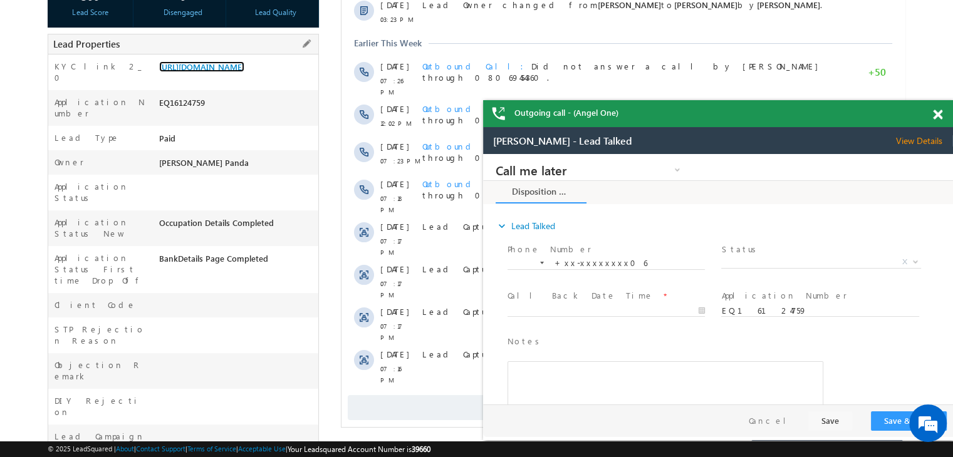
scroll to position [0, 0]
click at [934, 116] on span at bounding box center [937, 115] width 9 height 11
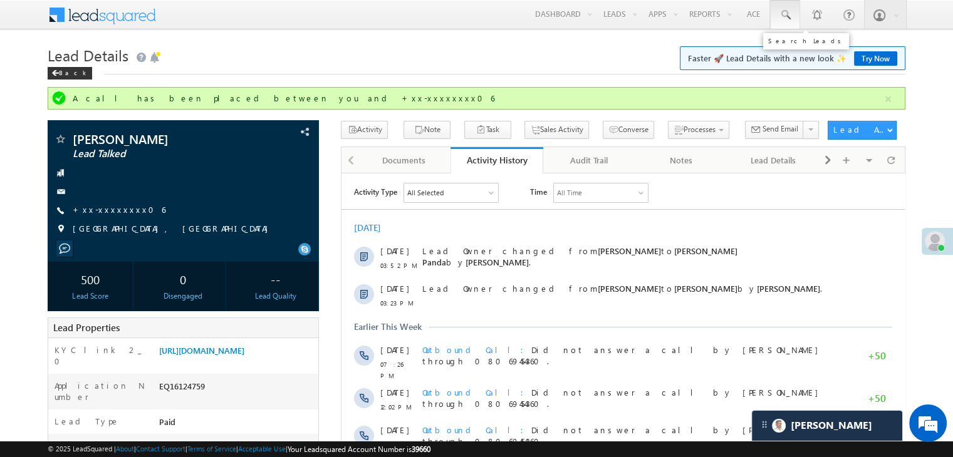
click at [784, 14] on span at bounding box center [785, 15] width 13 height 13
paste input "EQ30108367"
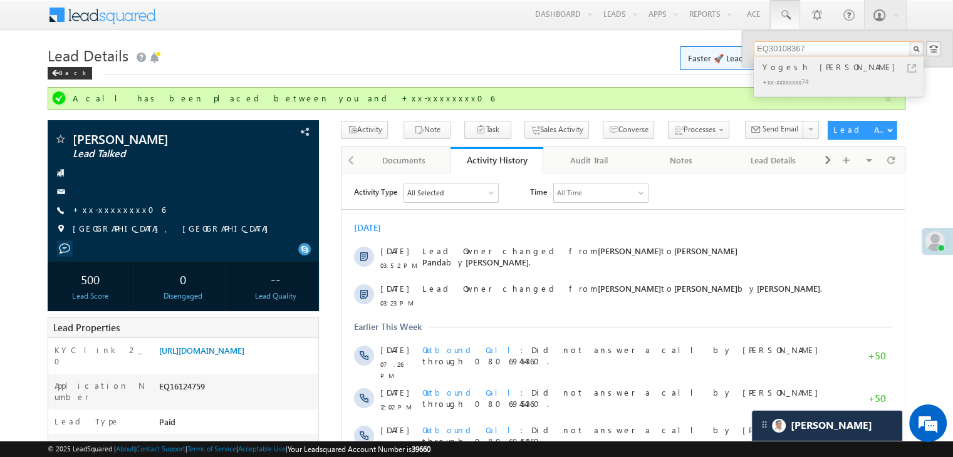
type input "EQ30108367"
click at [789, 70] on div "Yogesh [PERSON_NAME]" at bounding box center [844, 67] width 168 height 14
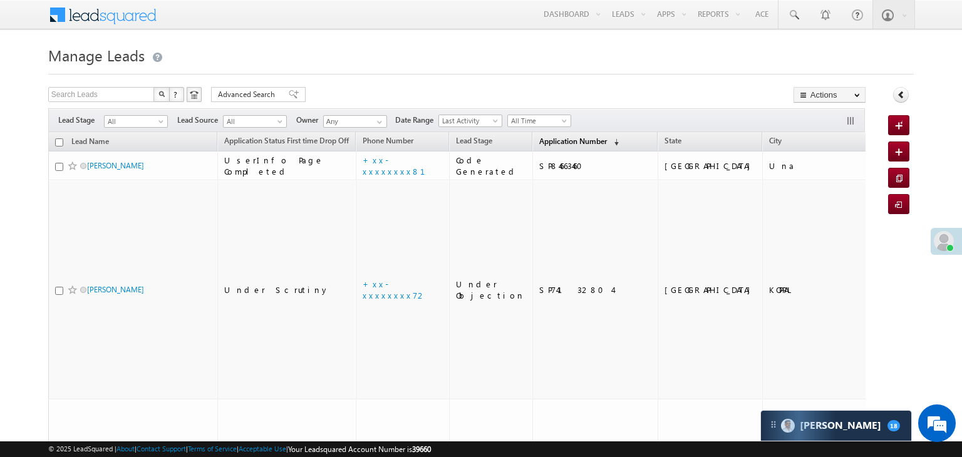
click at [541, 145] on span "Application Number" at bounding box center [573, 141] width 68 height 9
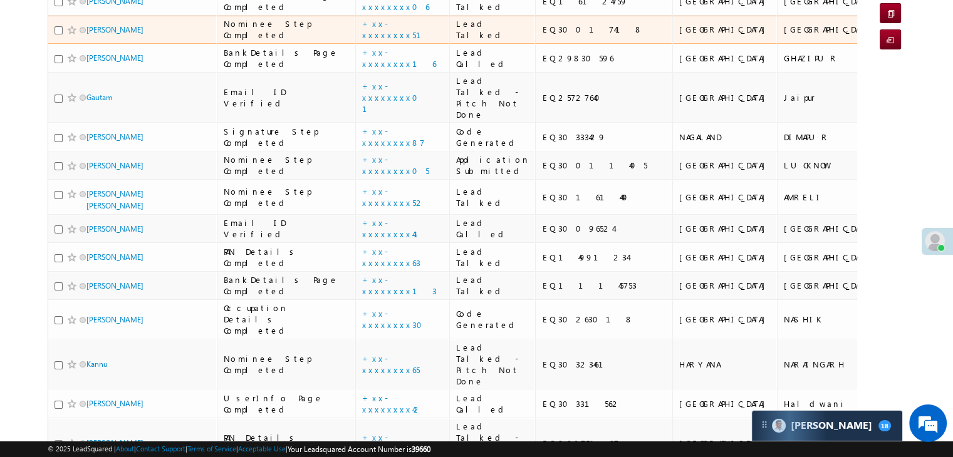
scroll to position [188, 0]
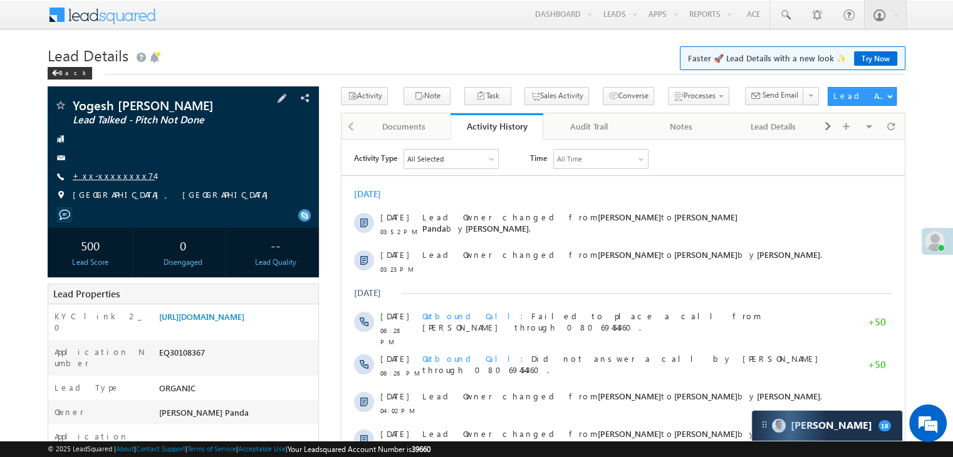
click at [110, 177] on link "+xx-xxxxxxxx74" at bounding box center [114, 175] width 82 height 11
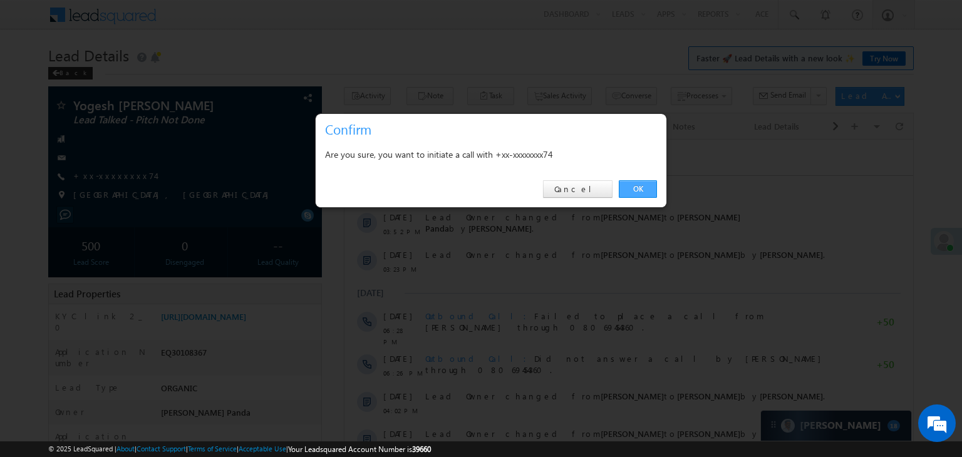
click at [639, 186] on link "OK" at bounding box center [638, 189] width 38 height 18
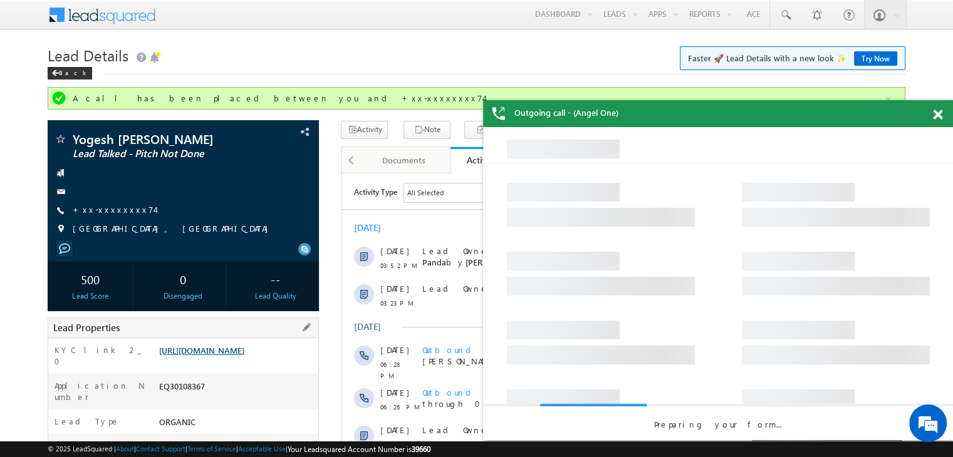
click at [229, 356] on link "[URL][DOMAIN_NAME]" at bounding box center [201, 350] width 85 height 11
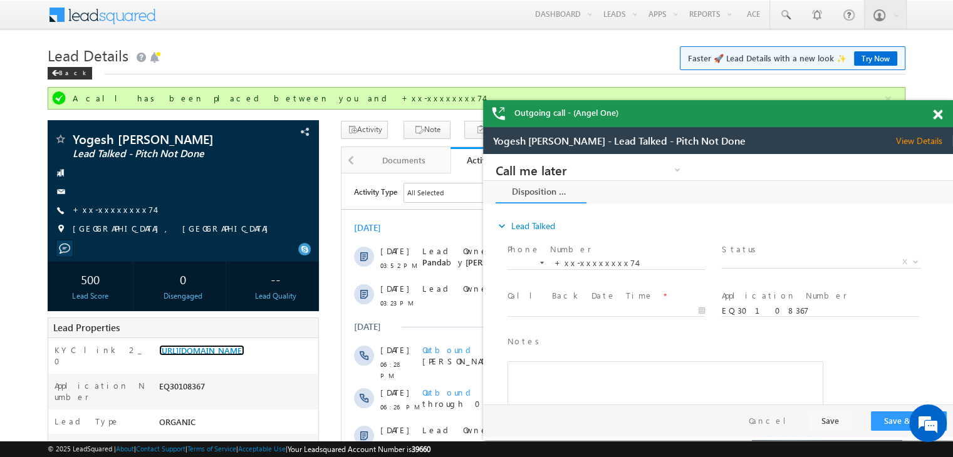
click at [934, 118] on span at bounding box center [937, 115] width 9 height 11
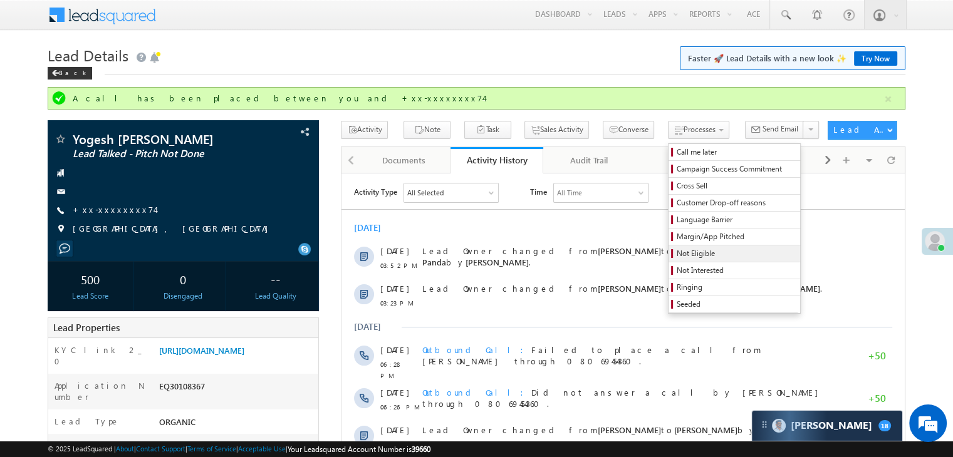
click at [676, 256] on span "Not Eligible" at bounding box center [735, 253] width 119 height 11
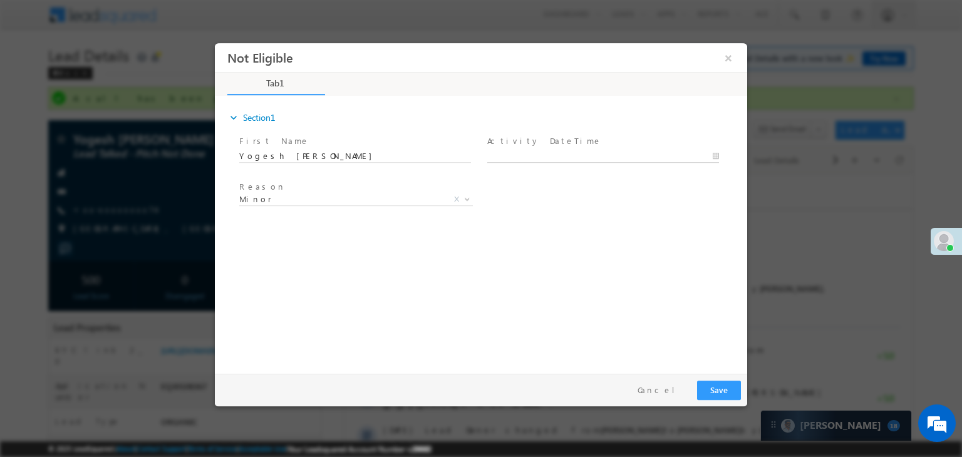
click at [589, 150] on body "Not Eligible ×" at bounding box center [481, 205] width 532 height 325
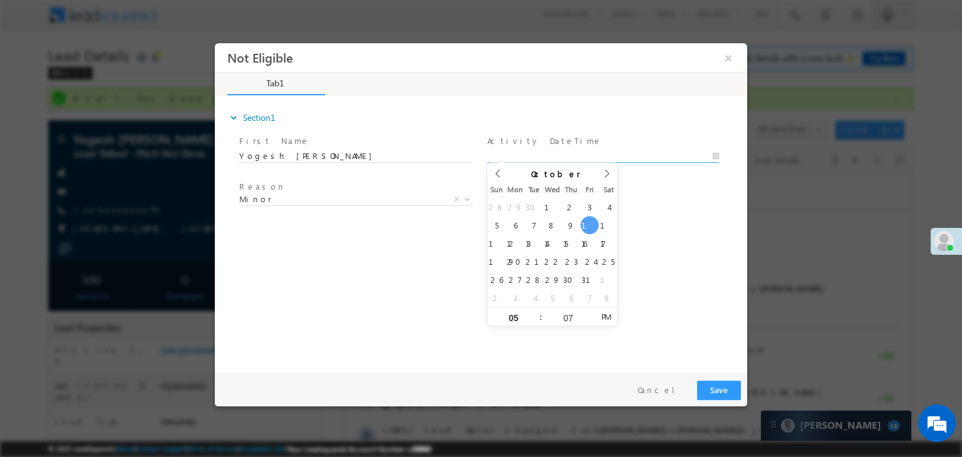
type input "10/10/25 5:07 PM"
drag, startPoint x: 652, startPoint y: 215, endPoint x: 501, endPoint y: 216, distance: 151.0
click at [652, 215] on div "Reason * Minor Existing Client Out of India DRA - FDS Termination DRA - Already…" at bounding box center [492, 202] width 510 height 46
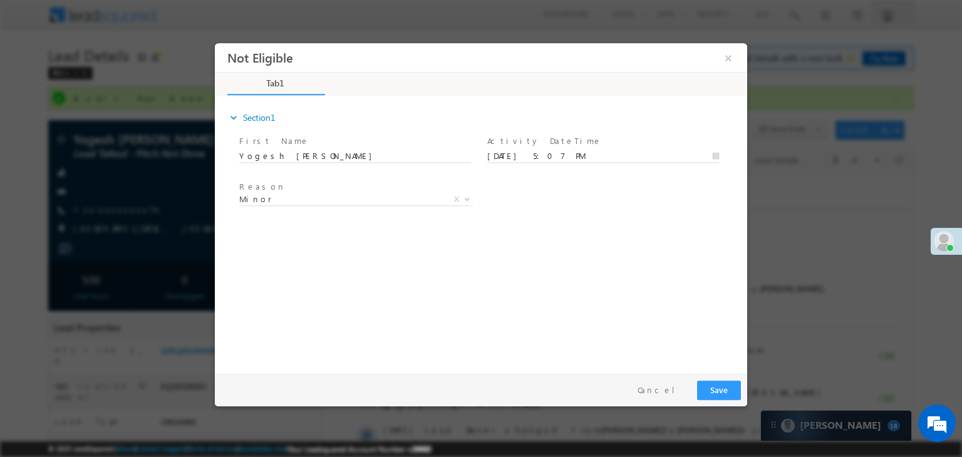
click at [333, 201] on span "Minor" at bounding box center [341, 199] width 204 height 11
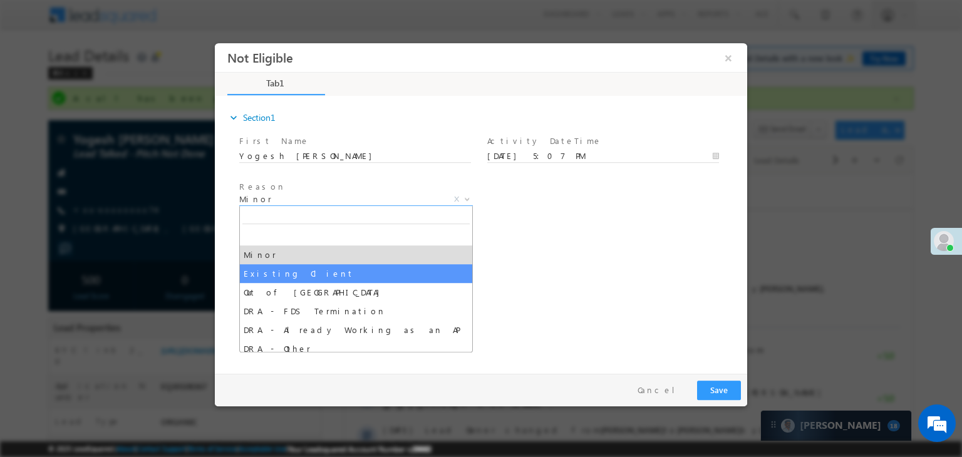
select select "Existing Client"
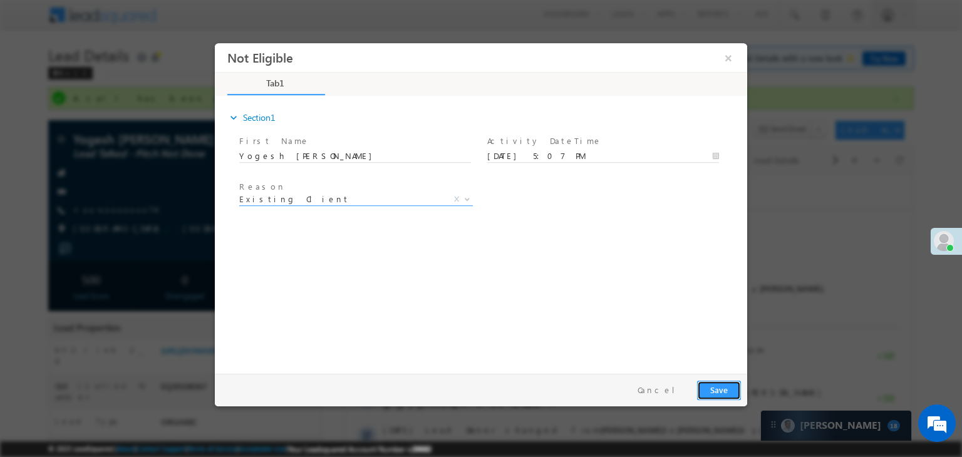
click at [718, 393] on button "Save" at bounding box center [719, 390] width 44 height 19
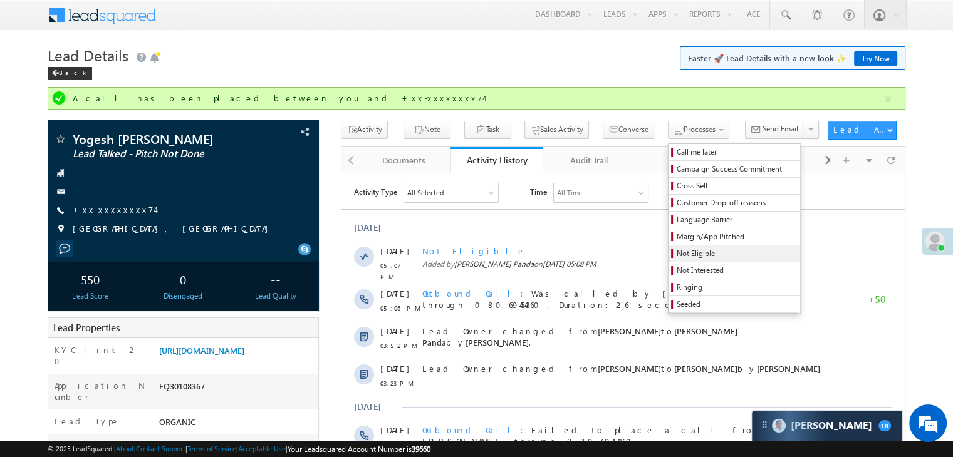
click at [676, 250] on span "Not Eligible" at bounding box center [735, 253] width 119 height 11
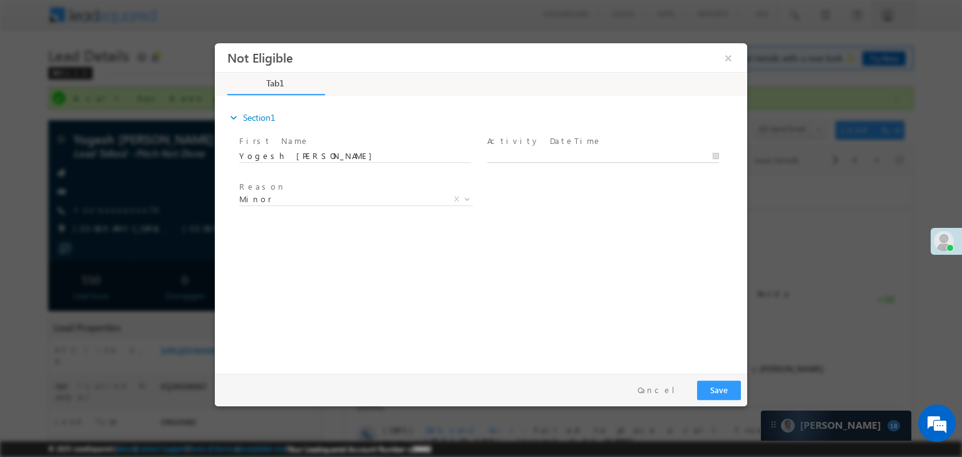
type input "10/10/25 5:08 PM"
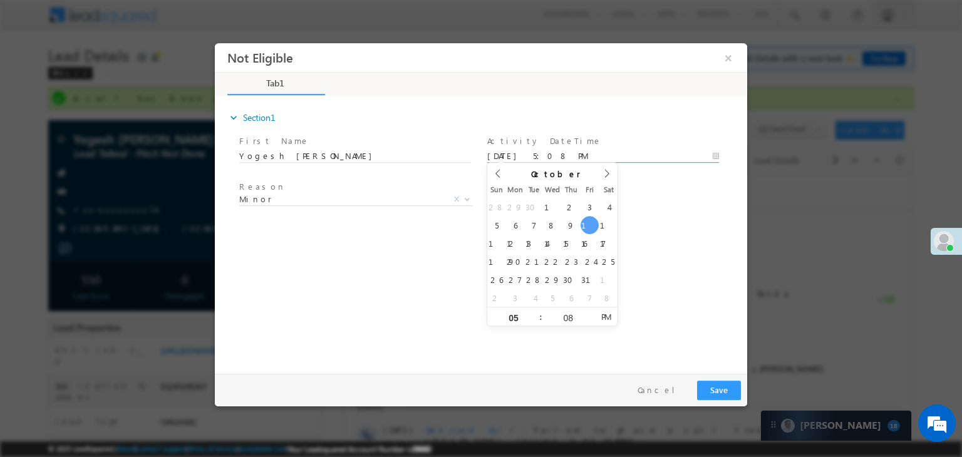
click at [551, 156] on input "10/10/25 5:08 PM" at bounding box center [603, 156] width 232 height 13
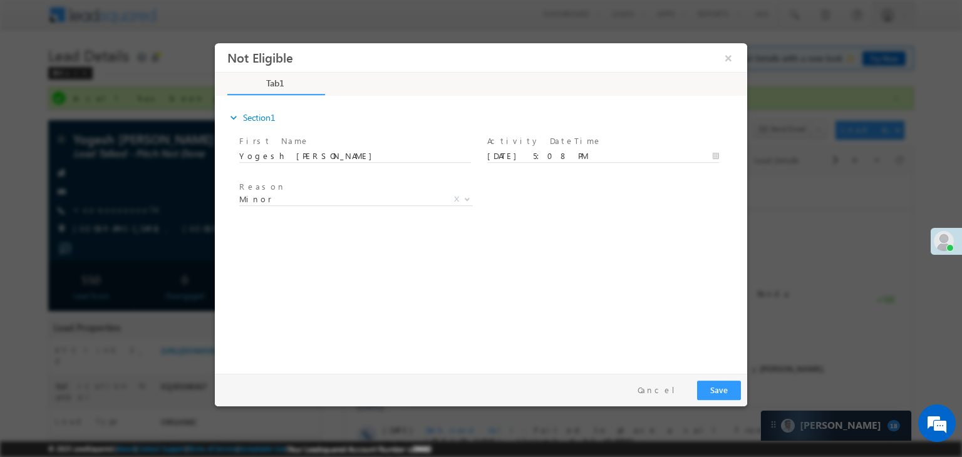
click at [708, 219] on div "Reason * Minor Existing Client Out of India DRA - FDS Termination DRA - Already…" at bounding box center [492, 202] width 510 height 46
click at [318, 205] on span "Minor Existing Client Out of India DRA - FDS Termination DRA - Already Working …" at bounding box center [360, 202] width 243 height 15
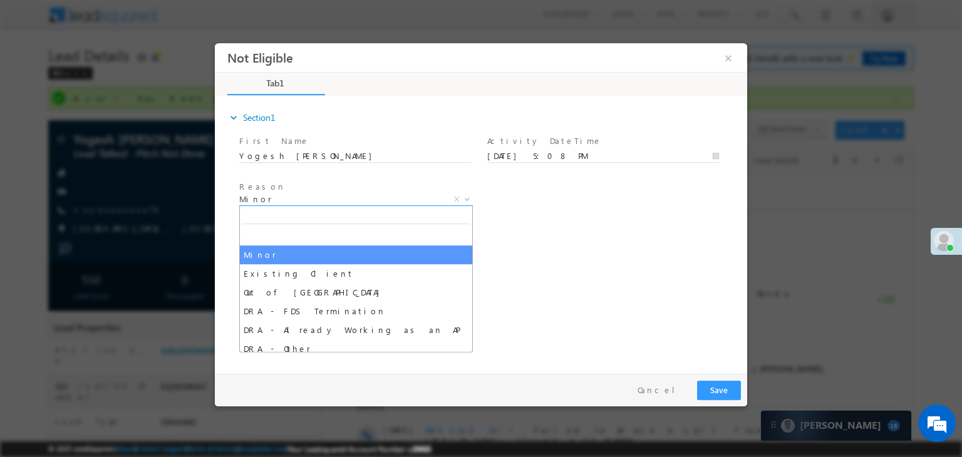
click at [310, 196] on span "Minor" at bounding box center [341, 199] width 204 height 11
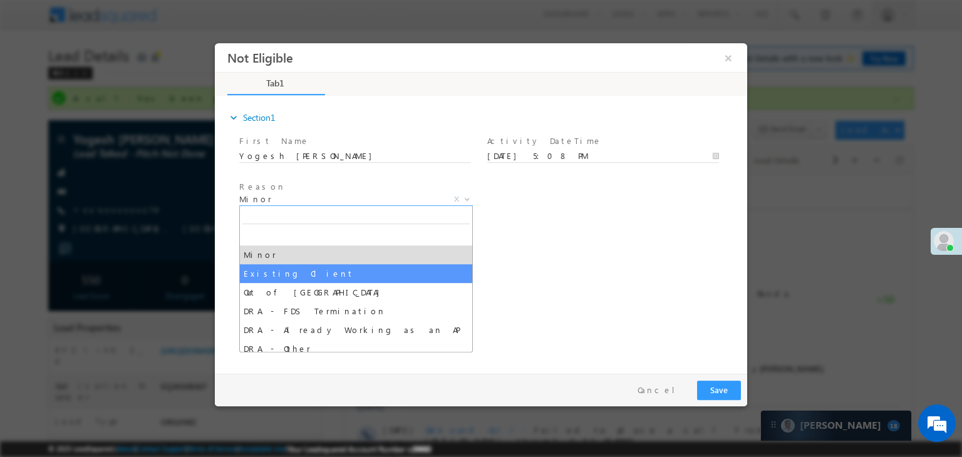
select select "Existing Client"
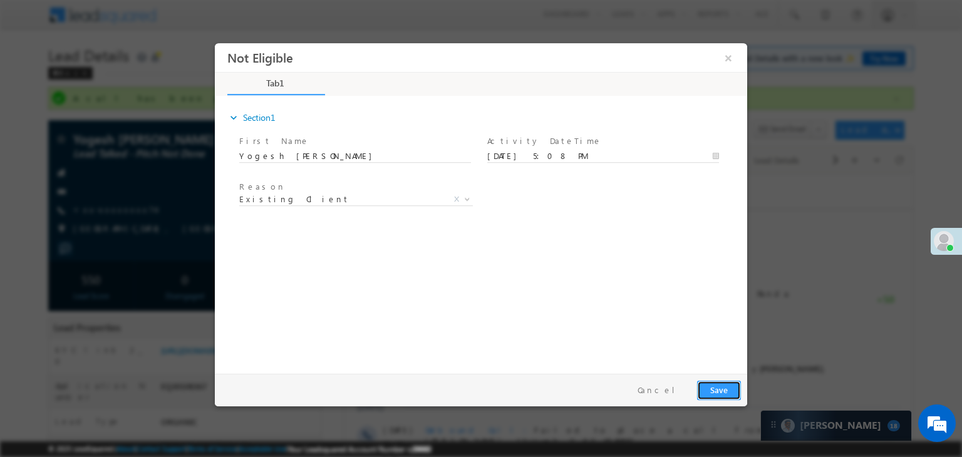
click at [720, 392] on button "Save" at bounding box center [719, 390] width 44 height 19
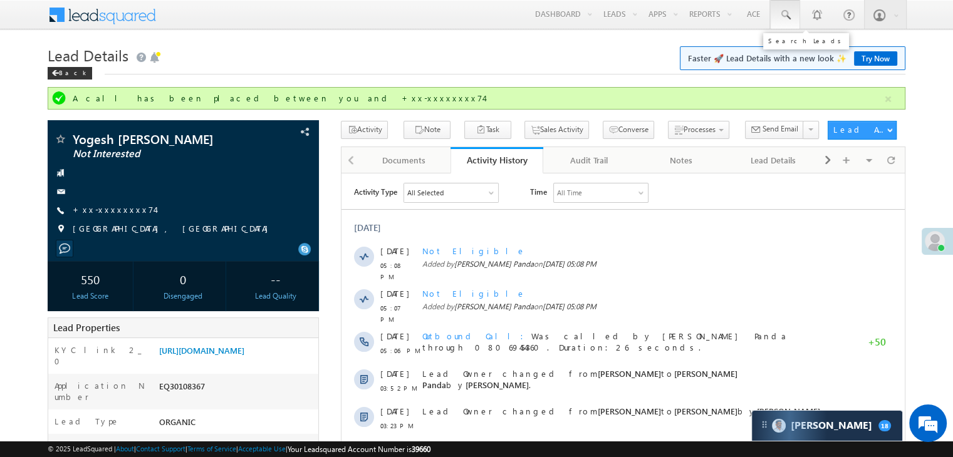
click at [787, 16] on span at bounding box center [785, 15] width 13 height 13
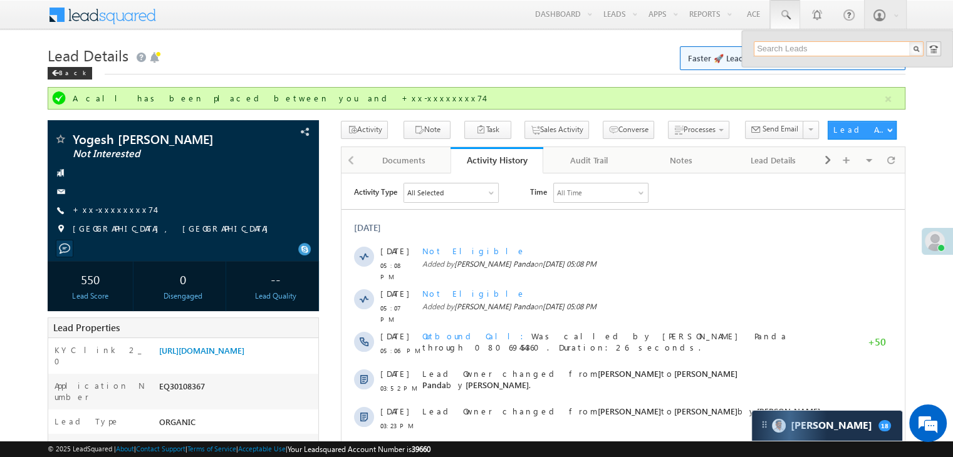
paste input "EQ29989343"
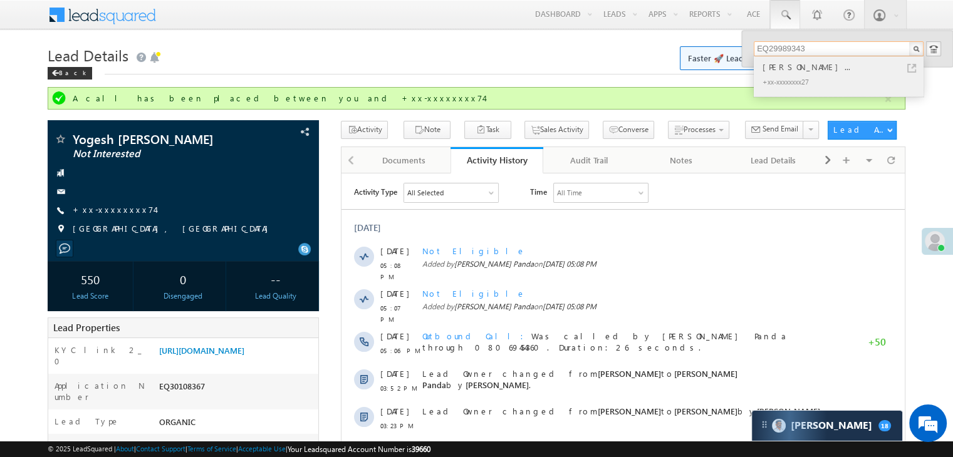
type input "EQ29989343"
click at [812, 66] on div "Shivaji Harishchandra Bhand..." at bounding box center [844, 67] width 168 height 14
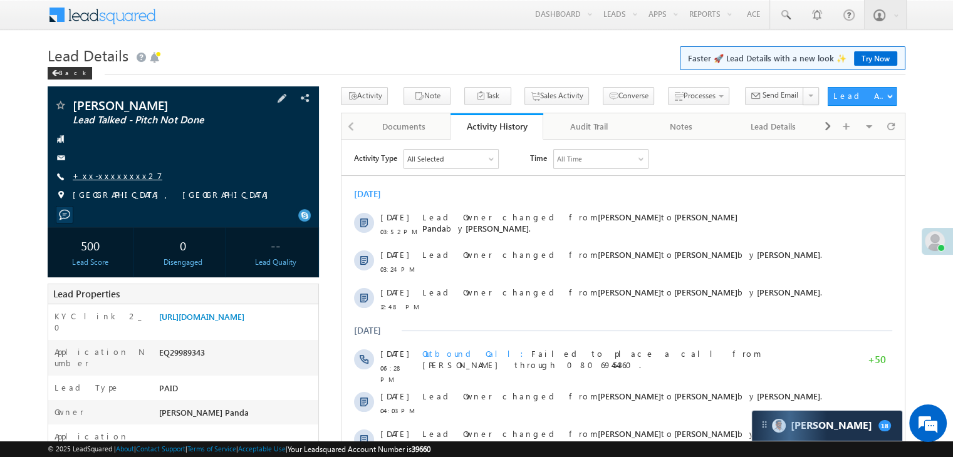
click at [105, 181] on link "+xx-xxxxxxxx27" at bounding box center [118, 175] width 90 height 11
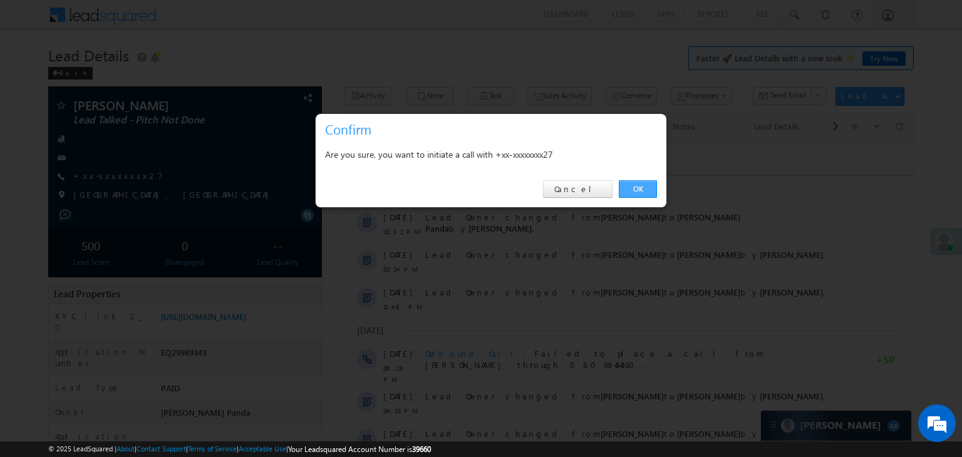
click at [643, 191] on link "OK" at bounding box center [638, 189] width 38 height 18
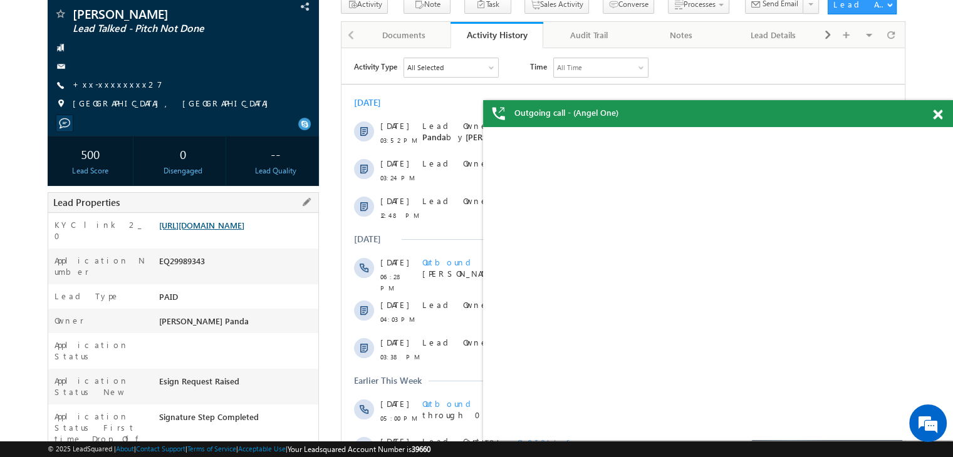
click at [244, 230] on link "https://angelbroking1-pk3em7sa.customui-test.leadsquared.com?leadId=81a7bbe9-71…" at bounding box center [201, 225] width 85 height 11
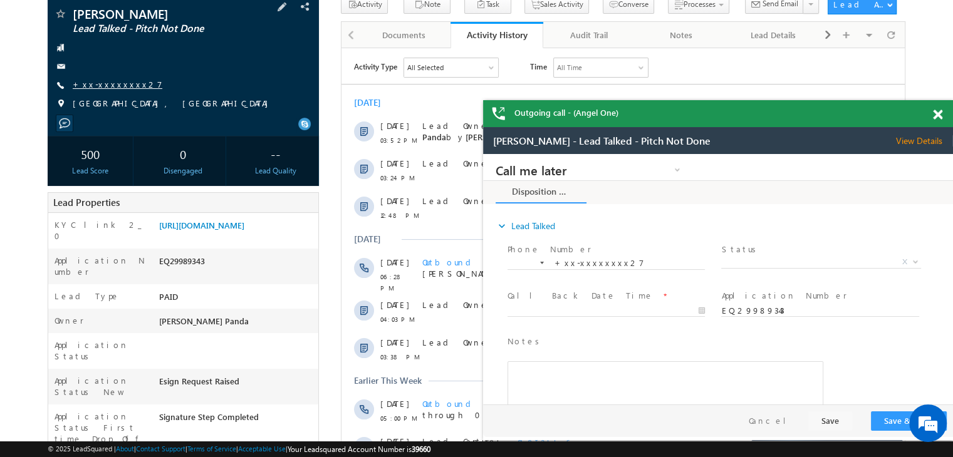
click at [96, 90] on link "+xx-xxxxxxxx27" at bounding box center [118, 84] width 90 height 11
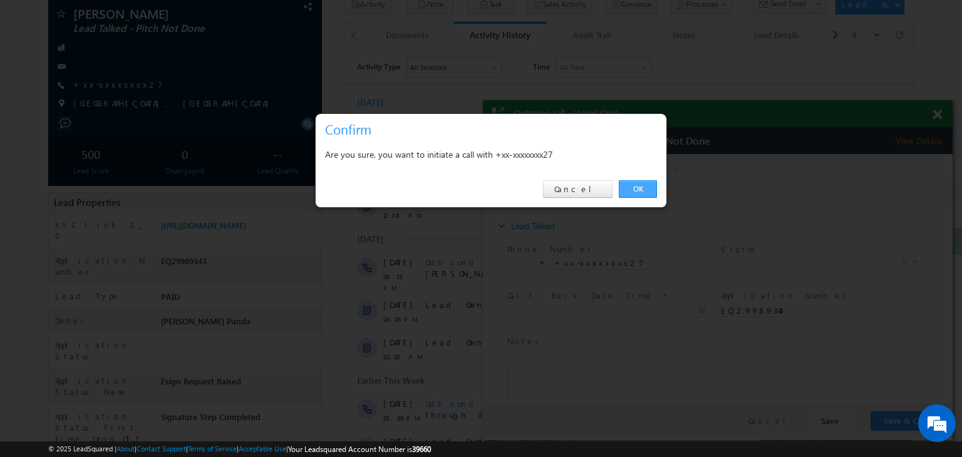
click at [639, 186] on link "OK" at bounding box center [638, 189] width 38 height 18
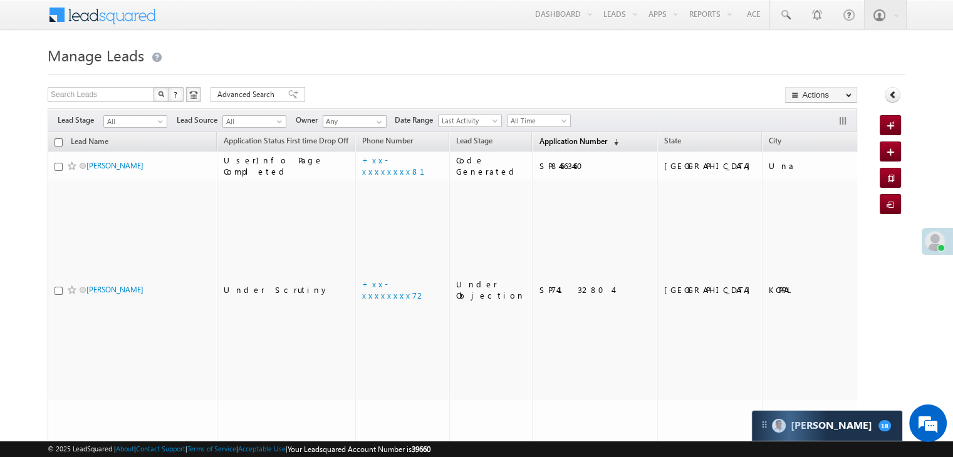
click at [541, 137] on span "Application Number" at bounding box center [573, 141] width 68 height 9
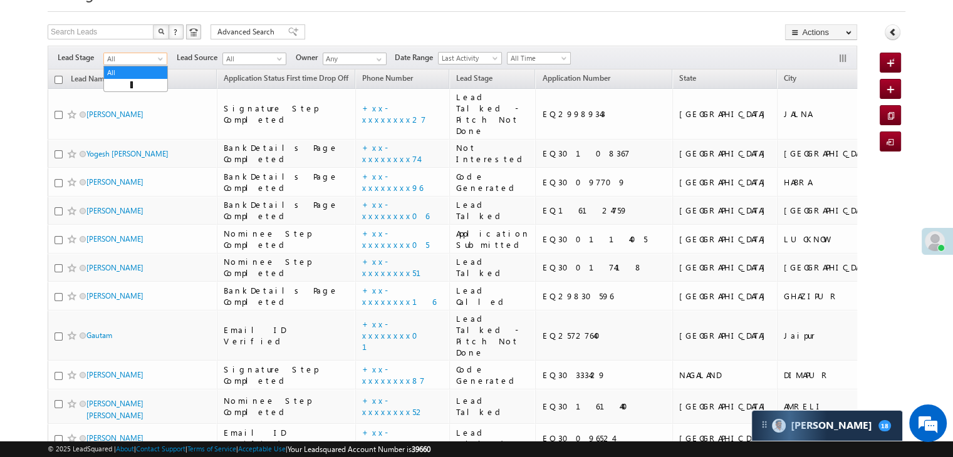
click at [158, 62] on span at bounding box center [162, 61] width 10 height 10
click at [135, 86] on link "Lead Generated" at bounding box center [135, 85] width 63 height 11
